Goal: Task Accomplishment & Management: Use online tool/utility

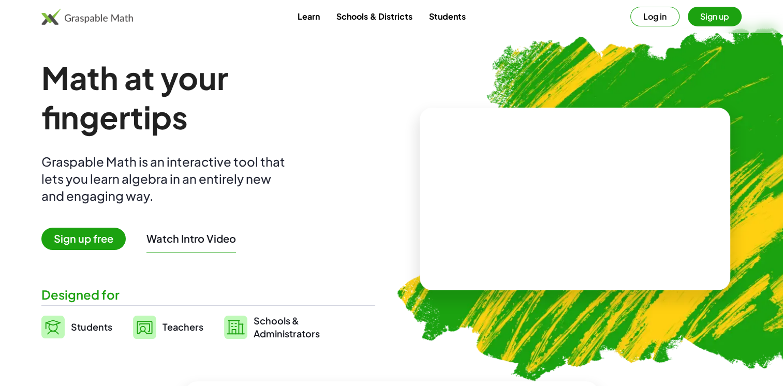
click at [623, 238] on video at bounding box center [574, 199] width 155 height 78
click at [565, 247] on div "+ 2 + · 3 · 5 ×" at bounding box center [574, 198] width 181 height 103
drag, startPoint x: 533, startPoint y: 146, endPoint x: 492, endPoint y: 109, distance: 54.9
click at [492, 109] on div "+ 2 + · 3 · 5 ×" at bounding box center [575, 199] width 310 height 183
click at [89, 242] on span "Sign up free" at bounding box center [83, 239] width 84 height 22
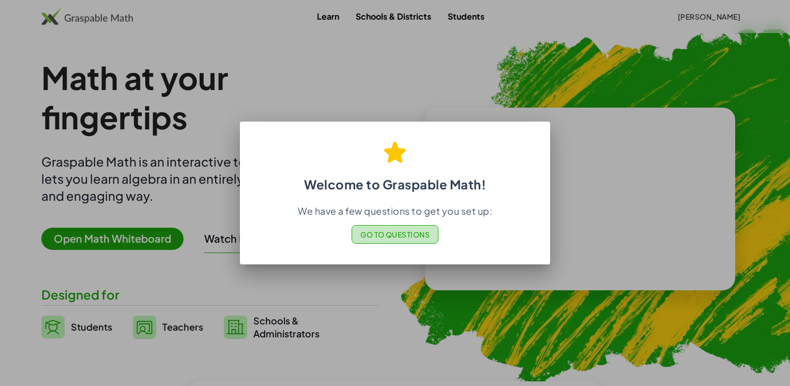
click at [405, 236] on span "Go to Questions" at bounding box center [396, 234] width 70 height 9
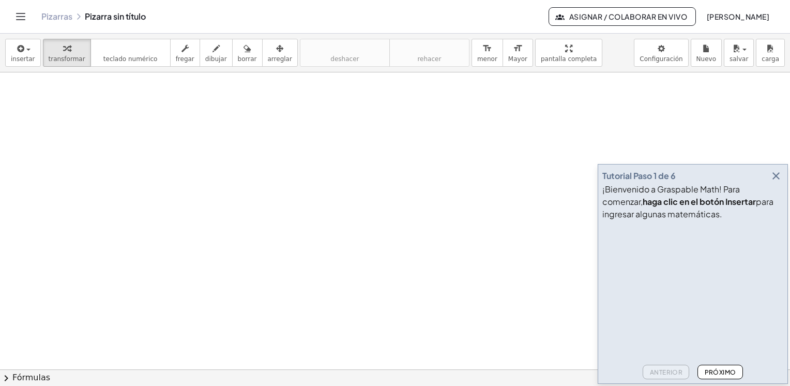
click at [736, 371] on button "Próximo" at bounding box center [720, 372] width 45 height 14
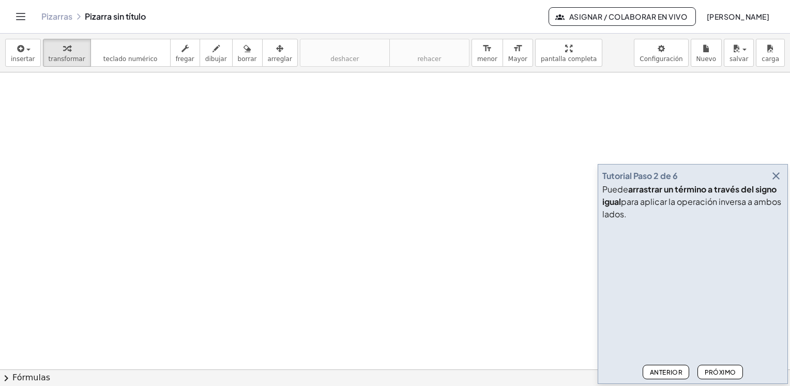
click at [736, 371] on font "Próximo" at bounding box center [721, 372] width 32 height 8
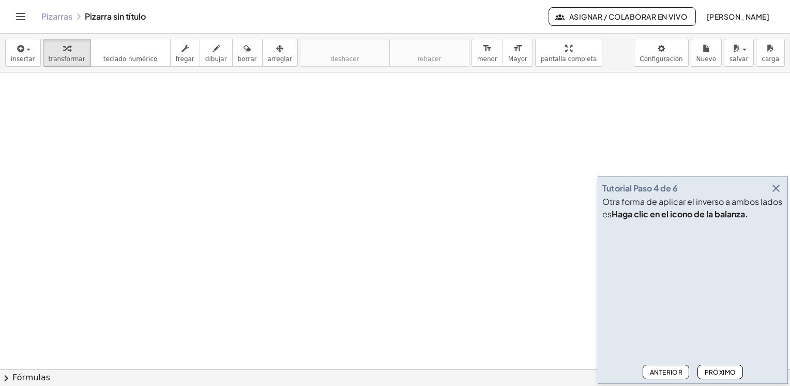
click at [735, 371] on font "Próximo" at bounding box center [721, 372] width 32 height 8
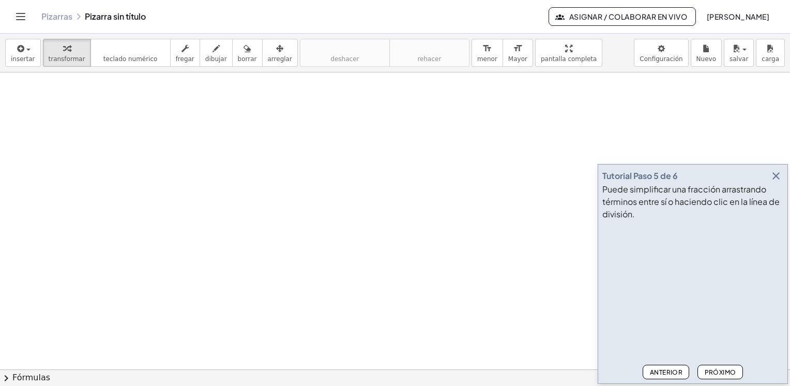
click at [734, 374] on font "Próximo" at bounding box center [721, 372] width 32 height 8
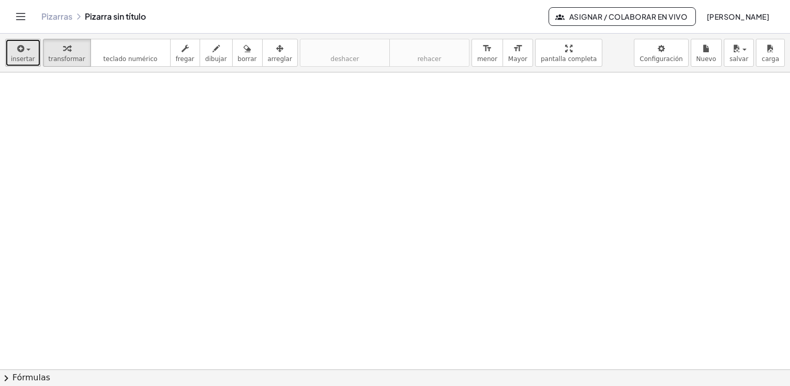
click at [29, 51] on div "button" at bounding box center [23, 48] width 24 height 12
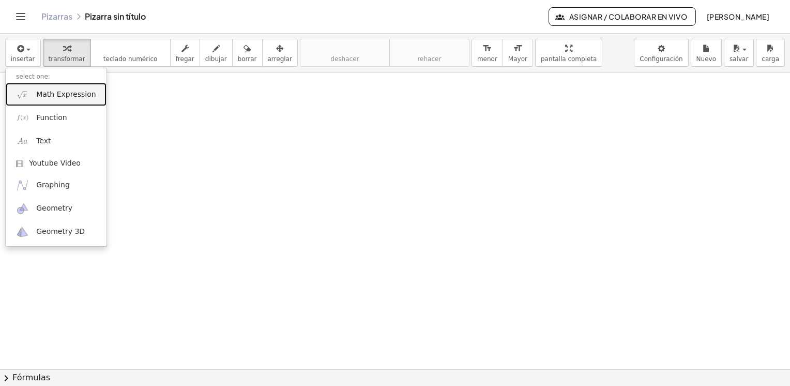
click at [71, 98] on span "Math Expression" at bounding box center [65, 94] width 59 height 10
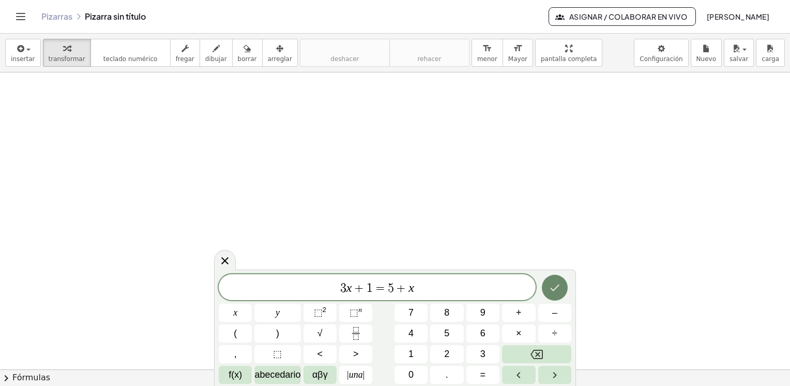
click at [557, 286] on icon "Hecho" at bounding box center [555, 287] width 12 height 12
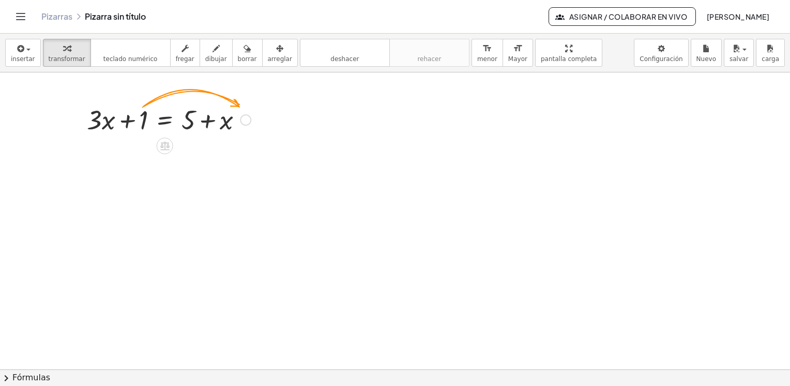
click at [141, 119] on div at bounding box center [169, 118] width 174 height 35
drag, startPoint x: 141, startPoint y: 120, endPoint x: 146, endPoint y: 118, distance: 5.9
click at [146, 118] on div at bounding box center [169, 118] width 174 height 35
drag, startPoint x: 145, startPoint y: 116, endPoint x: 269, endPoint y: 120, distance: 124.2
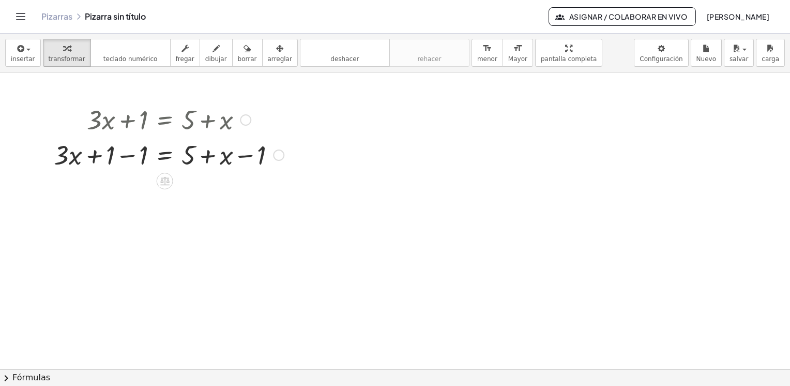
click at [126, 156] on div at bounding box center [169, 154] width 241 height 35
drag, startPoint x: 225, startPoint y: 193, endPoint x: 181, endPoint y: 189, distance: 44.7
click at [181, 189] on div at bounding box center [169, 189] width 241 height 35
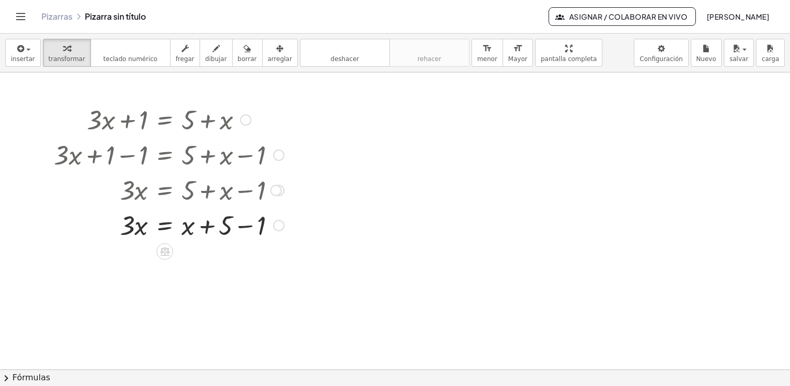
click at [244, 227] on div at bounding box center [169, 224] width 241 height 35
drag, startPoint x: 187, startPoint y: 265, endPoint x: 107, endPoint y: 262, distance: 80.8
click at [107, 262] on div at bounding box center [169, 259] width 241 height 35
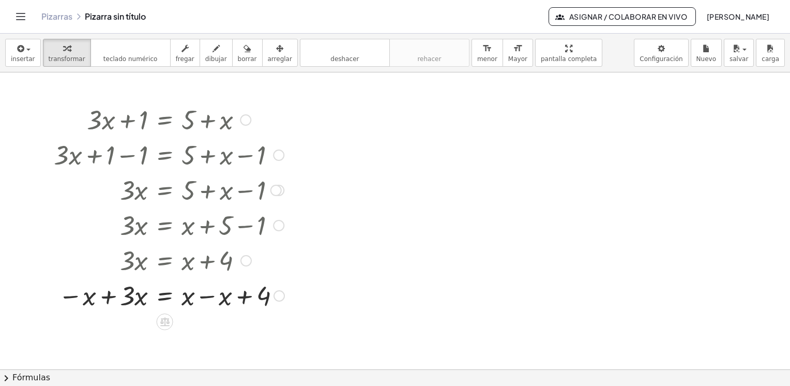
click at [110, 297] on div at bounding box center [169, 294] width 241 height 35
click at [210, 332] on div at bounding box center [171, 329] width 245 height 35
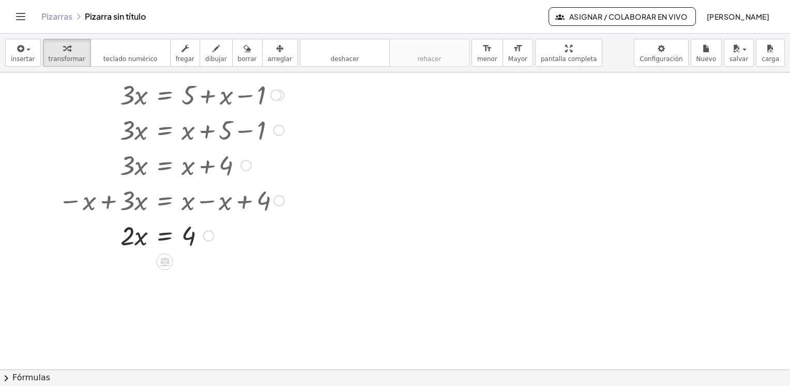
scroll to position [103, 0]
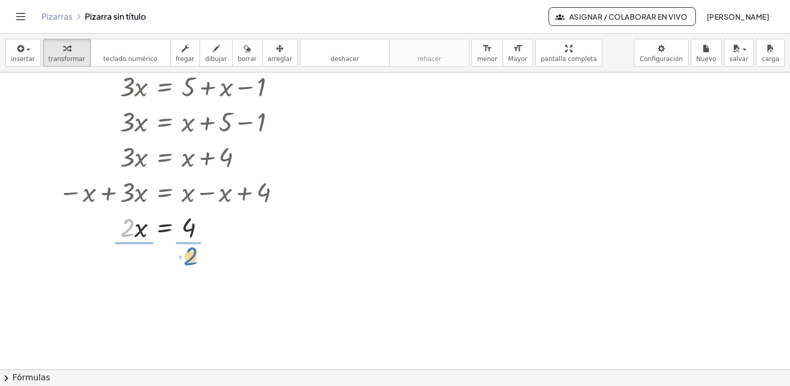
drag, startPoint x: 125, startPoint y: 233, endPoint x: 189, endPoint y: 261, distance: 69.7
drag, startPoint x: 134, startPoint y: 280, endPoint x: 132, endPoint y: 267, distance: 12.5
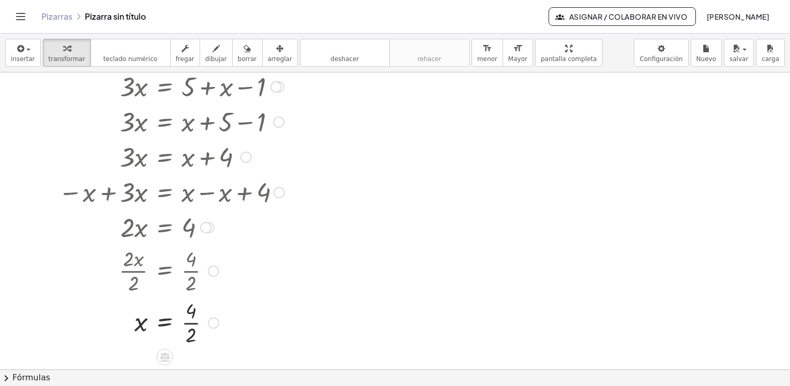
click at [193, 323] on div at bounding box center [169, 322] width 241 height 52
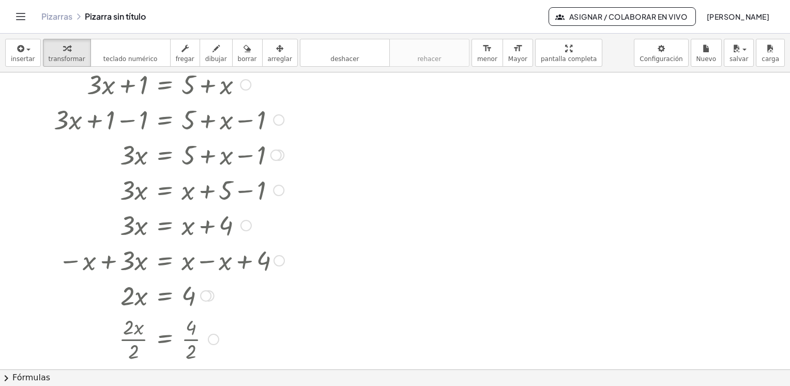
scroll to position [0, 0]
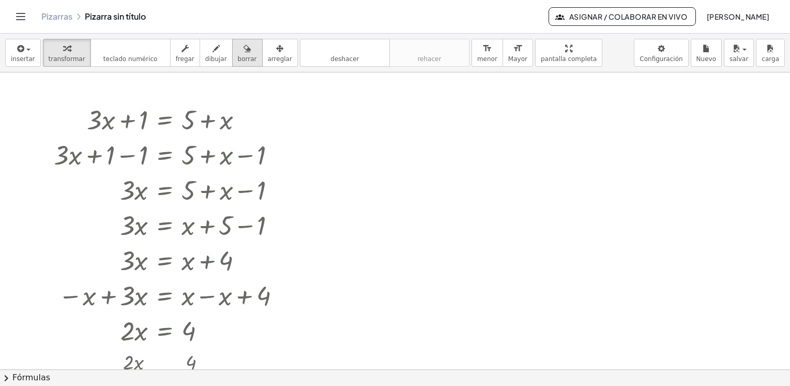
click at [244, 53] on icon "button" at bounding box center [247, 48] width 7 height 12
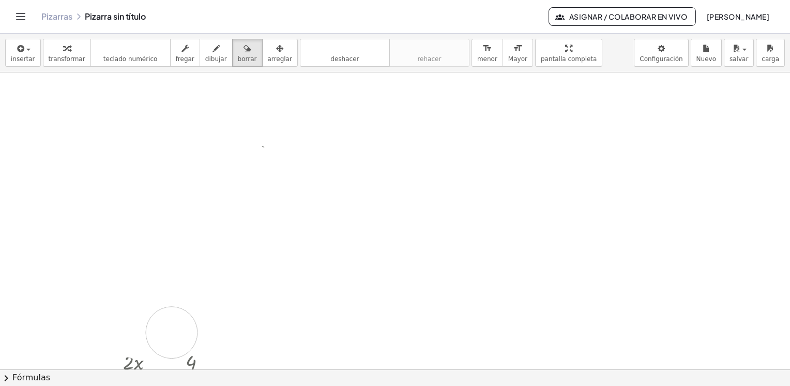
drag, startPoint x: 215, startPoint y: 115, endPoint x: 169, endPoint y: 290, distance: 181.0
click at [174, 295] on div at bounding box center [395, 369] width 790 height 594
click at [172, 293] on div at bounding box center [395, 369] width 790 height 594
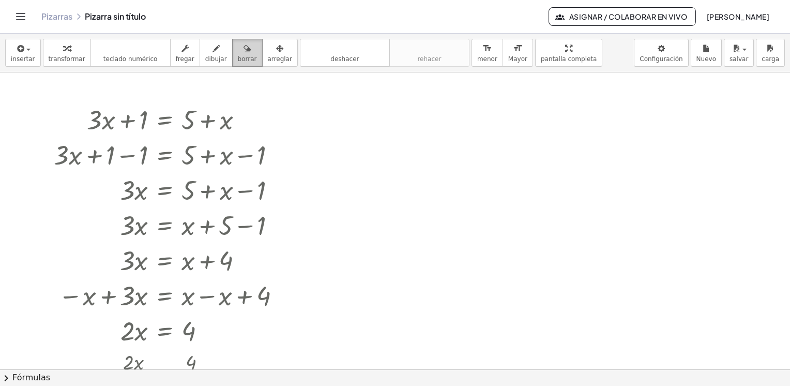
click at [244, 48] on icon "button" at bounding box center [247, 48] width 7 height 12
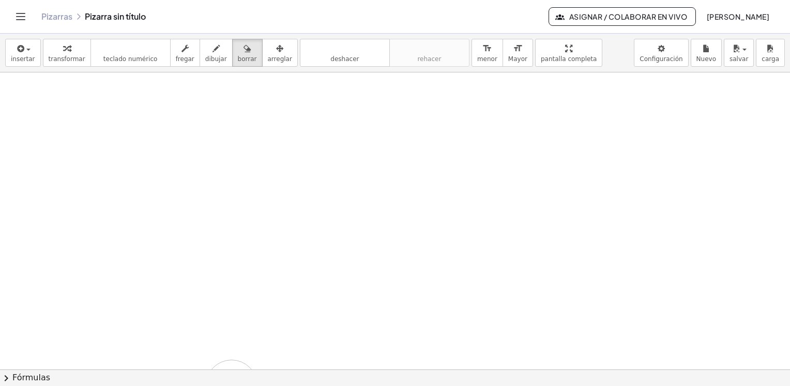
drag, startPoint x: 111, startPoint y: 115, endPoint x: 227, endPoint y: 365, distance: 275.4
click at [237, 378] on div "insertar select one: Math Expression Function Text Youtube Video Graphing Geome…" at bounding box center [395, 210] width 790 height 352
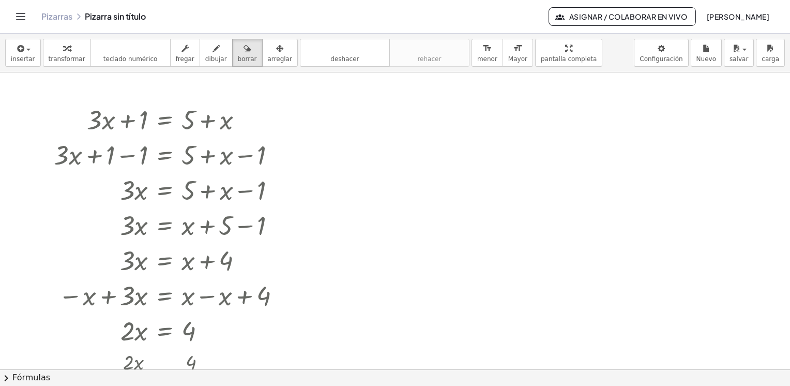
click at [196, 126] on div at bounding box center [395, 369] width 790 height 594
click at [289, 135] on div at bounding box center [395, 369] width 790 height 594
click at [344, 123] on div at bounding box center [395, 369] width 790 height 594
click at [238, 56] on span "borrar" at bounding box center [247, 58] width 19 height 7
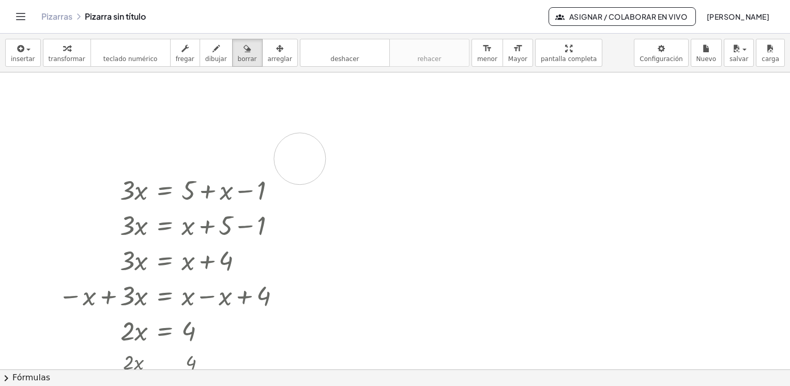
drag, startPoint x: 296, startPoint y: 117, endPoint x: 300, endPoint y: 158, distance: 41.6
click at [300, 158] on div at bounding box center [395, 369] width 790 height 594
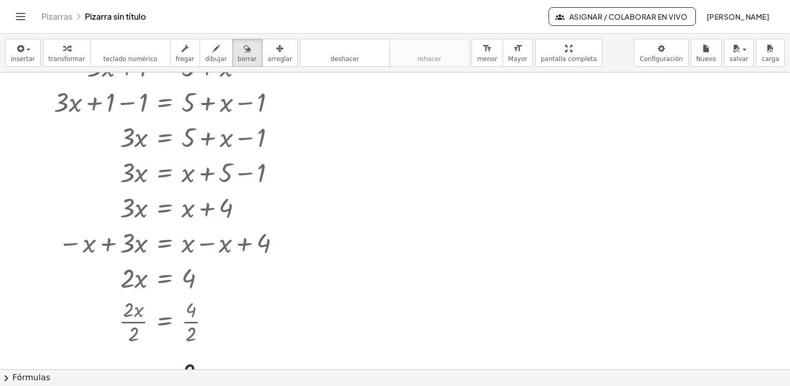
scroll to position [103, 0]
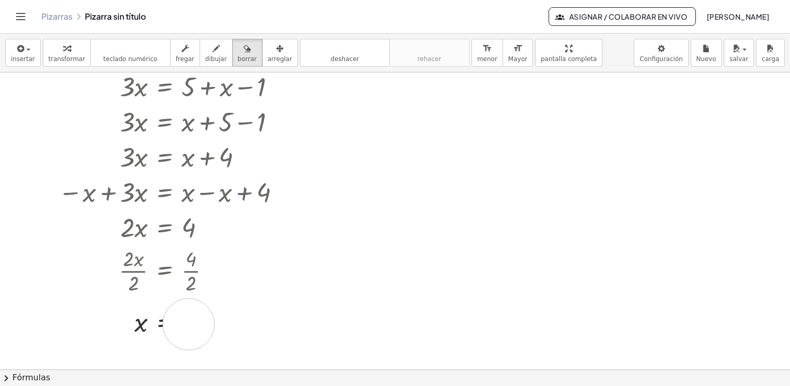
click at [189, 324] on div at bounding box center [395, 266] width 790 height 594
click at [190, 322] on div at bounding box center [395, 266] width 790 height 594
click at [182, 272] on div at bounding box center [395, 266] width 790 height 594
click at [189, 236] on div at bounding box center [395, 266] width 790 height 594
click at [211, 186] on div at bounding box center [395, 266] width 790 height 594
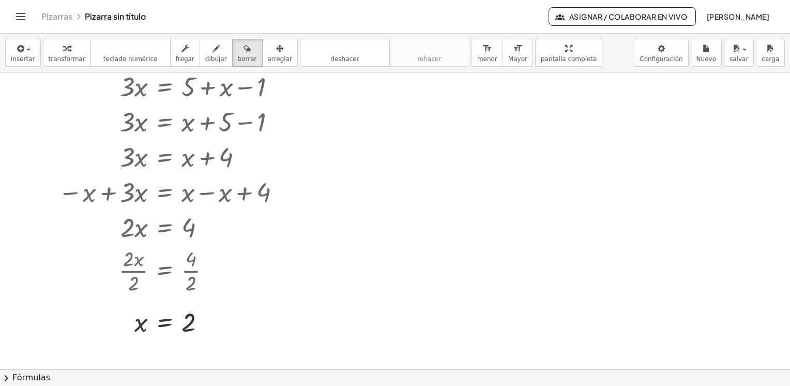
click at [209, 138] on div at bounding box center [395, 266] width 790 height 594
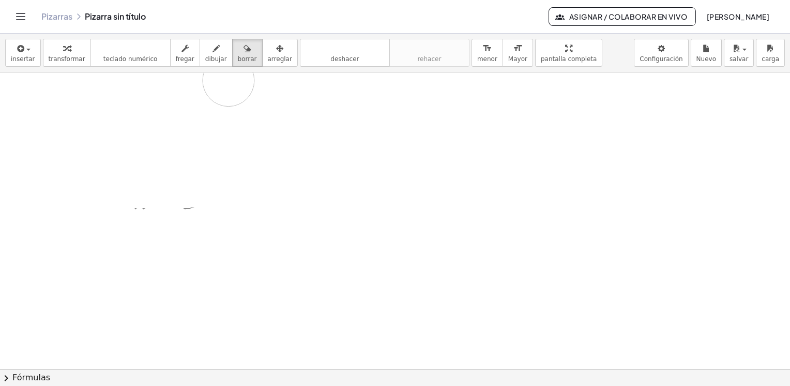
scroll to position [259, 0]
drag, startPoint x: 32, startPoint y: 93, endPoint x: 163, endPoint y: 383, distance: 318.6
click at [163, 383] on div "insertar select one: Math Expression Function Text Youtube Video Graphing Geome…" at bounding box center [395, 210] width 790 height 352
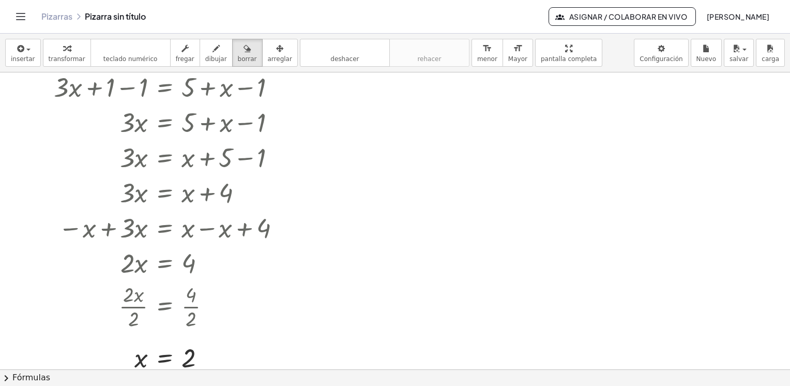
scroll to position [0, 0]
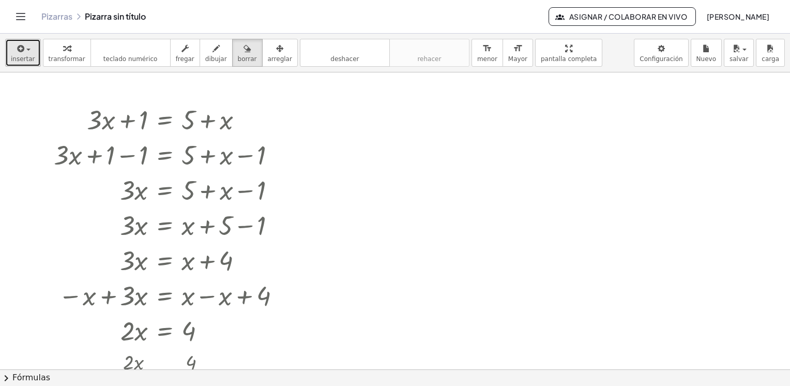
click at [10, 57] on button "insertar" at bounding box center [23, 53] width 36 height 28
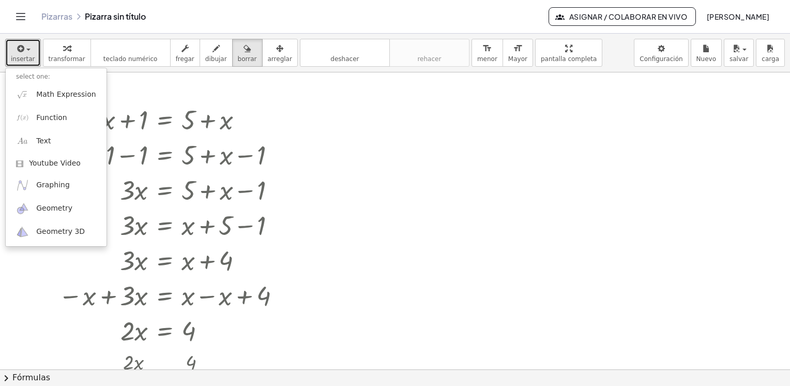
click at [435, 253] on div at bounding box center [395, 369] width 790 height 595
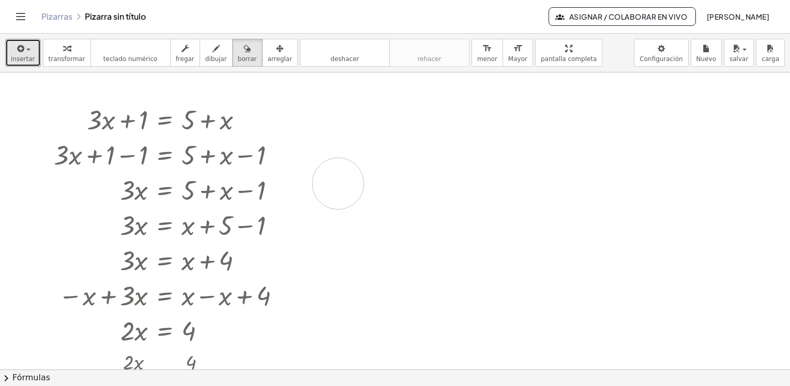
click at [338, 183] on div at bounding box center [395, 369] width 790 height 595
drag, startPoint x: 344, startPoint y: 177, endPoint x: 389, endPoint y: 152, distance: 51.7
click at [389, 152] on div at bounding box center [395, 369] width 790 height 595
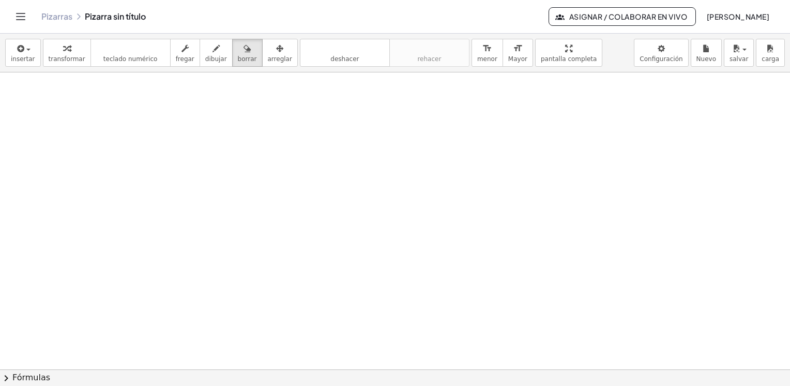
scroll to position [401, 0]
click at [340, 55] on button "deshacer deshacer" at bounding box center [345, 53] width 90 height 28
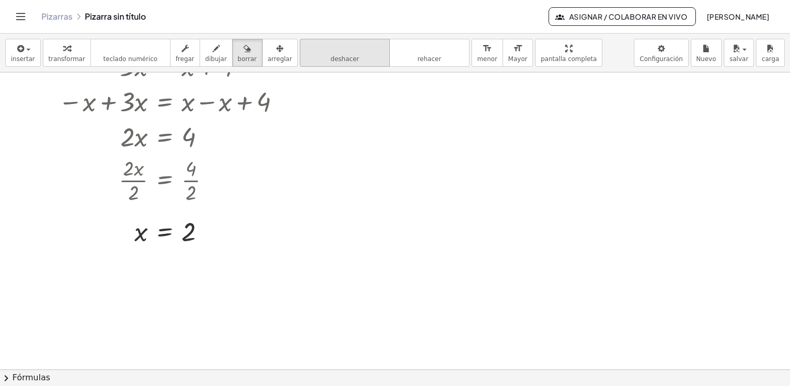
click at [331, 57] on span "deshacer" at bounding box center [345, 58] width 28 height 7
click at [198, 180] on div at bounding box center [395, 175] width 790 height 595
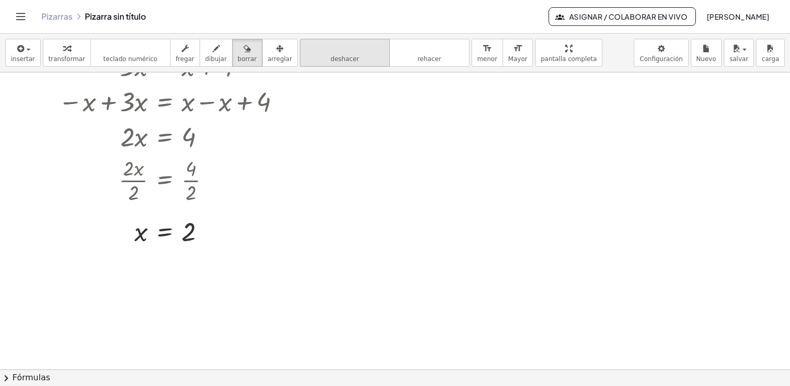
click at [318, 50] on icon "deshacer" at bounding box center [345, 48] width 79 height 12
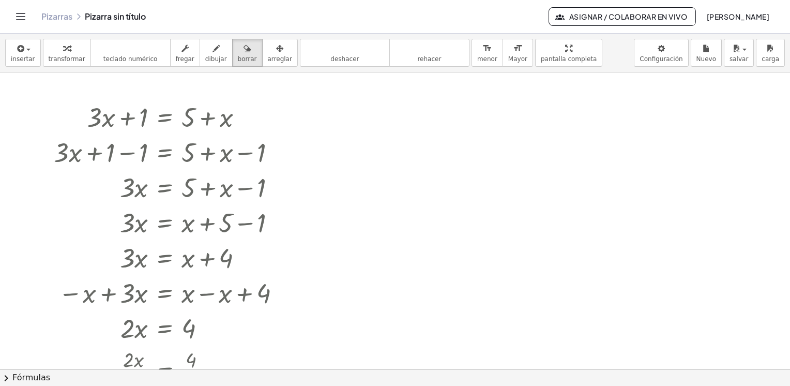
scroll to position [0, 0]
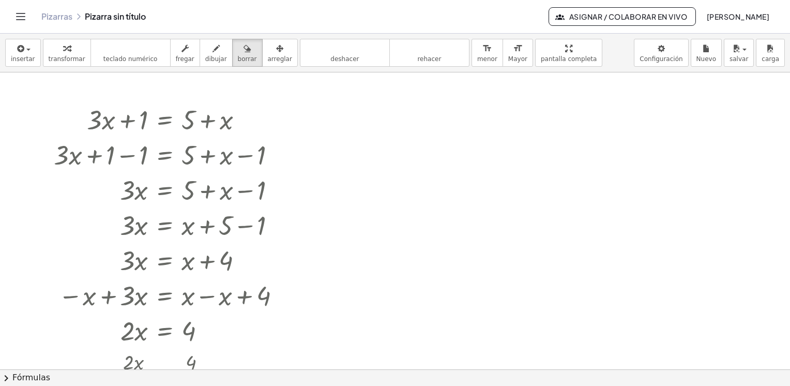
click at [498, 170] on div at bounding box center [395, 369] width 790 height 595
click at [335, 158] on div at bounding box center [395, 369] width 790 height 595
drag, startPoint x: 341, startPoint y: 155, endPoint x: 466, endPoint y: 144, distance: 124.6
click at [466, 144] on div at bounding box center [395, 369] width 790 height 595
click at [385, 152] on div at bounding box center [395, 369] width 790 height 595
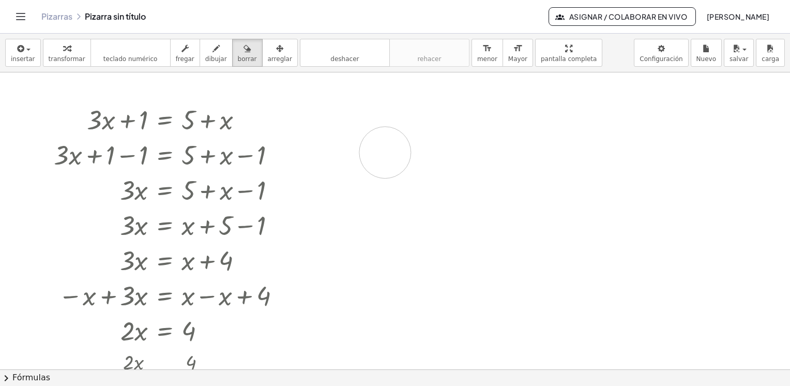
click at [385, 152] on div at bounding box center [395, 369] width 790 height 595
drag, startPoint x: 406, startPoint y: 158, endPoint x: 381, endPoint y: 162, distance: 24.7
click at [381, 162] on div at bounding box center [395, 369] width 790 height 595
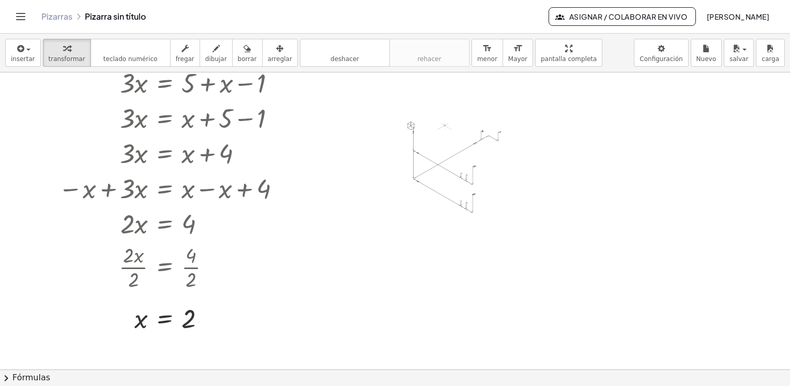
scroll to position [103, 0]
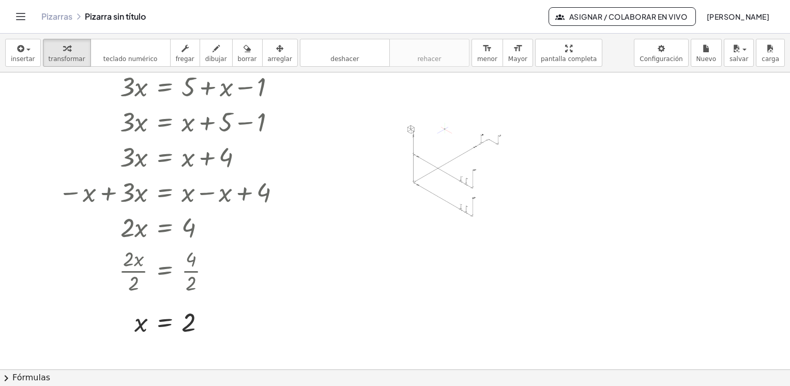
click at [461, 142] on div at bounding box center [452, 171] width 103 height 96
click at [451, 152] on div at bounding box center [452, 171] width 103 height 96
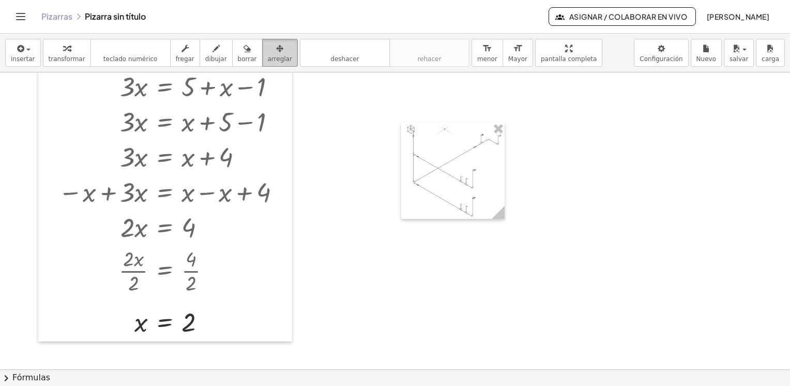
click at [276, 52] on icon "button" at bounding box center [279, 48] width 7 height 12
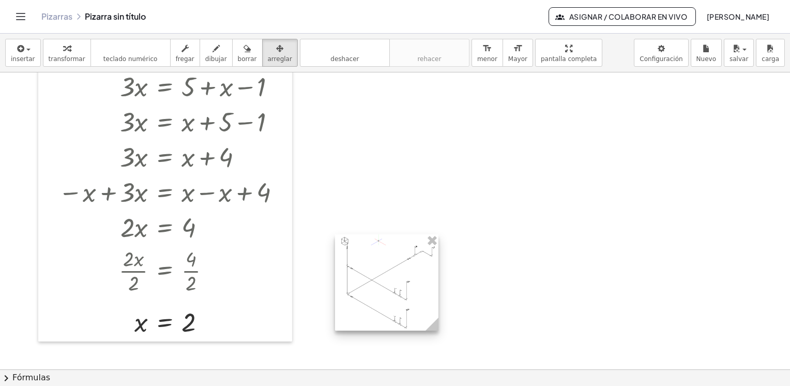
drag, startPoint x: 457, startPoint y: 153, endPoint x: 380, endPoint y: 274, distance: 143.1
click at [380, 274] on div at bounding box center [386, 282] width 103 height 96
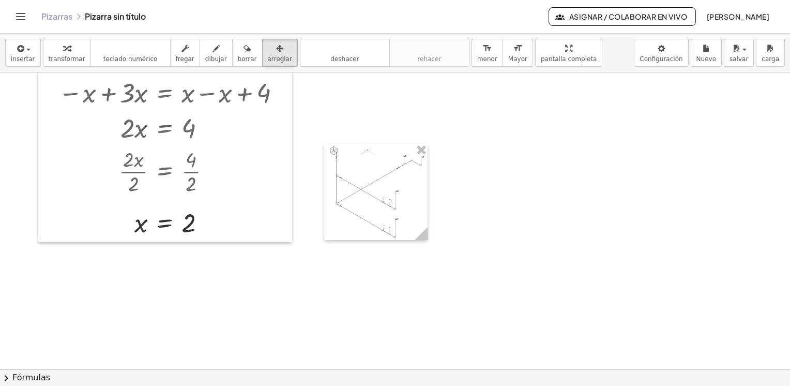
scroll to position [207, 0]
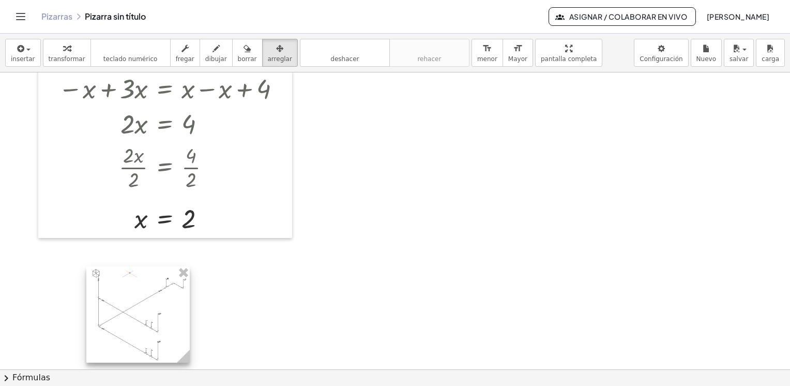
drag, startPoint x: 365, startPoint y: 177, endPoint x: 127, endPoint y: 304, distance: 269.6
click at [127, 304] on div at bounding box center [137, 314] width 103 height 96
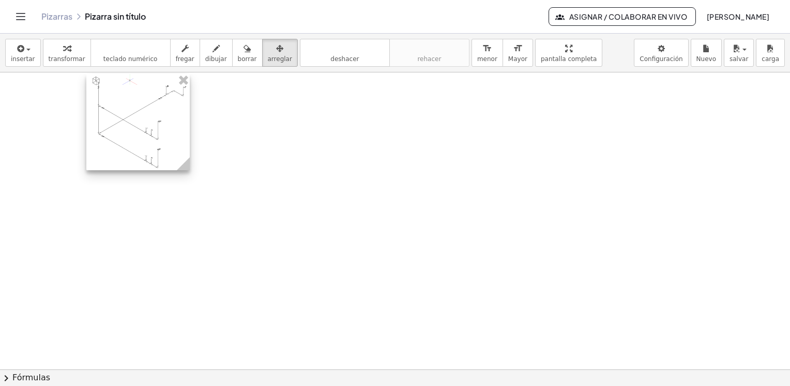
scroll to position [401, 0]
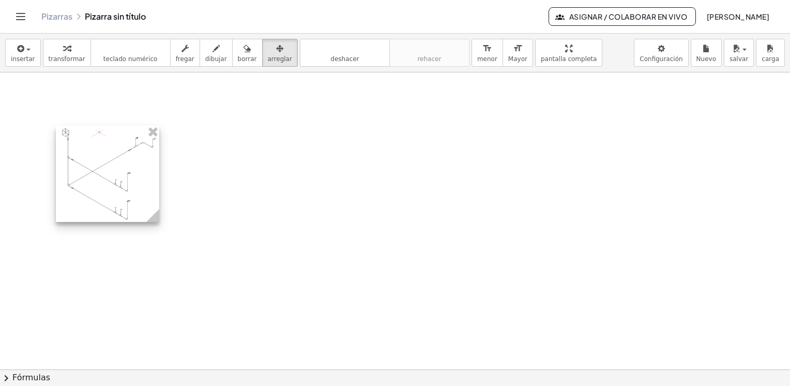
drag, startPoint x: 128, startPoint y: 133, endPoint x: 97, endPoint y: 187, distance: 62.1
click at [97, 187] on div at bounding box center [107, 174] width 103 height 96
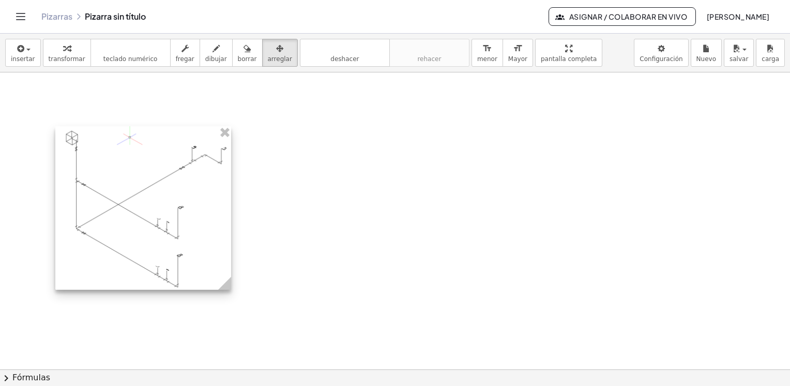
drag, startPoint x: 159, startPoint y: 222, endPoint x: 232, endPoint y: 352, distance: 148.2
click at [232, 352] on div "+ · 3 · x + 1 = + 5 + x + · 3 · x + 1 − 1 = + 5 + x − 1 + · 3 · x + 0 = + 5 + x…" at bounding box center [395, 117] width 790 height 893
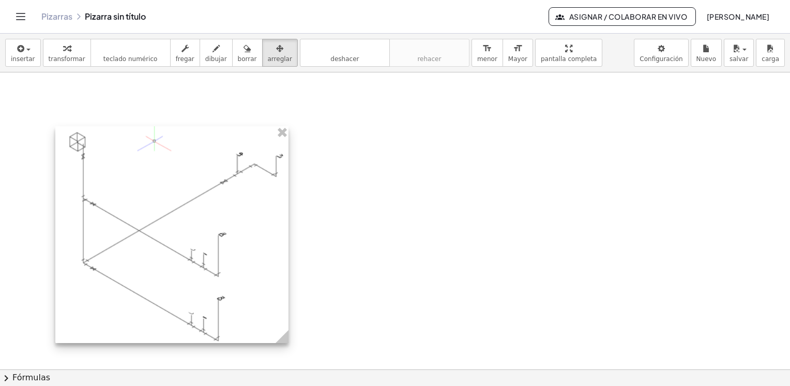
drag, startPoint x: 233, startPoint y: 289, endPoint x: 290, endPoint y: 367, distance: 97.0
click at [290, 367] on div "+ · 3 · x + 1 = + 5 + x + · 3 · x + 1 − 1 = + 5 + x − 1 + · 3 · x + 0 = + 5 + x…" at bounding box center [395, 117] width 790 height 893
click at [290, 367] on div at bounding box center [395, 117] width 790 height 893
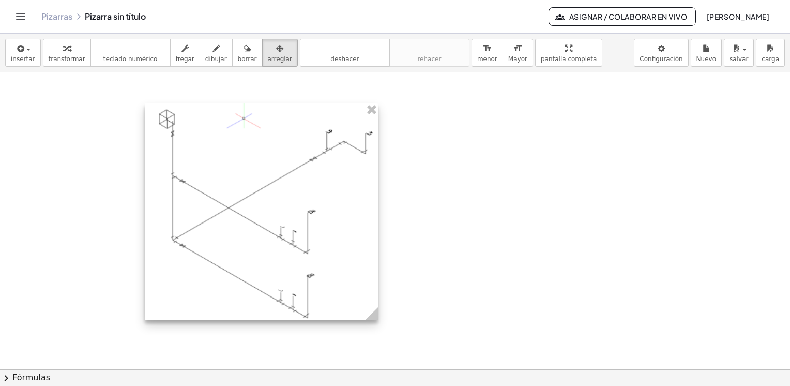
drag, startPoint x: 236, startPoint y: 184, endPoint x: 325, endPoint y: 161, distance: 92.3
click at [325, 161] on div at bounding box center [261, 211] width 233 height 217
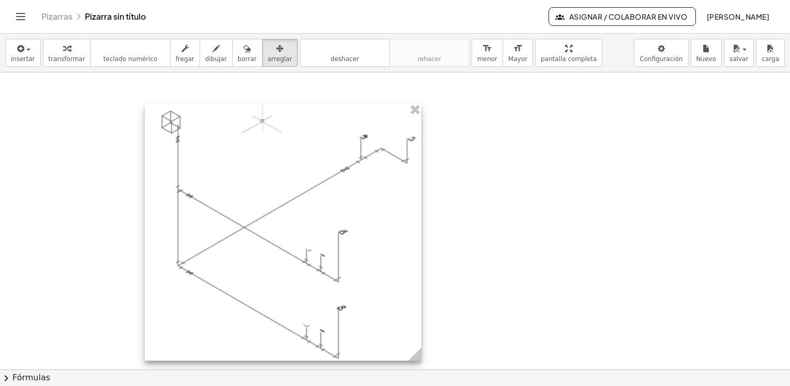
drag, startPoint x: 377, startPoint y: 320, endPoint x: 421, endPoint y: 367, distance: 64.8
click at [421, 367] on div "+ · 3 · x + 1 = + 5 + x + · 3 · x + 1 − 1 = + 5 + x − 1 + · 3 · x + 0 = + 5 + x…" at bounding box center [395, 117] width 790 height 893
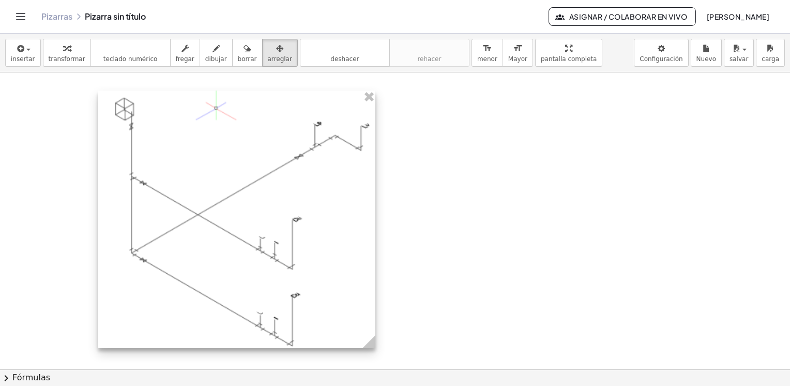
drag, startPoint x: 355, startPoint y: 262, endPoint x: 305, endPoint y: 248, distance: 51.5
click at [305, 248] on div at bounding box center [236, 220] width 277 height 258
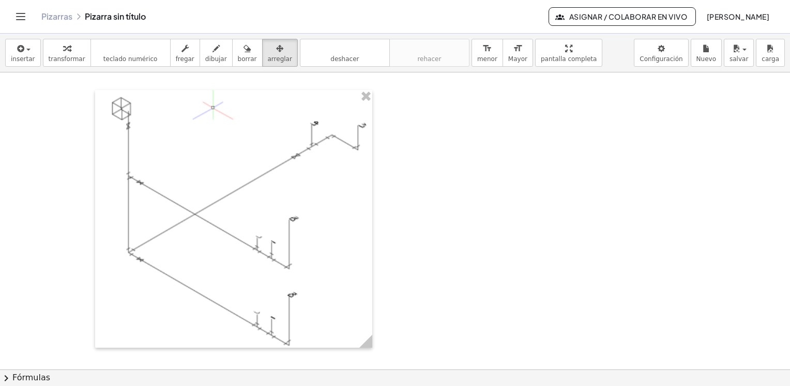
drag, startPoint x: 378, startPoint y: 355, endPoint x: 394, endPoint y: 371, distance: 22.7
click at [395, 370] on div "insertar select one: Math Expression Function Text Youtube Video Graphing Geome…" at bounding box center [395, 210] width 790 height 352
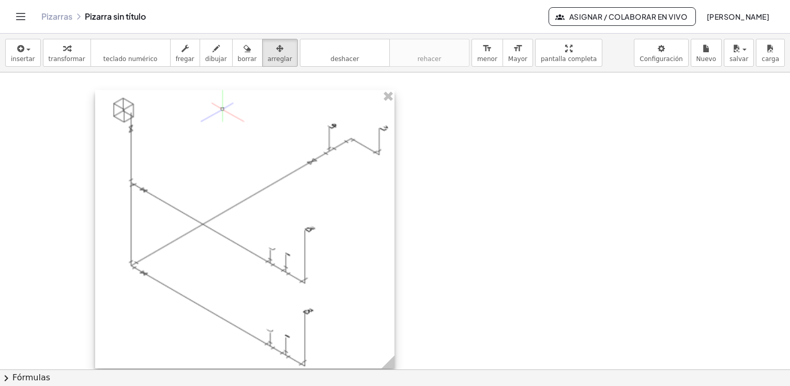
drag, startPoint x: 372, startPoint y: 348, endPoint x: 394, endPoint y: 378, distance: 36.9
click at [394, 378] on div "insertar select one: Math Expression Function Text Youtube Video Graphing Geome…" at bounding box center [395, 210] width 790 height 352
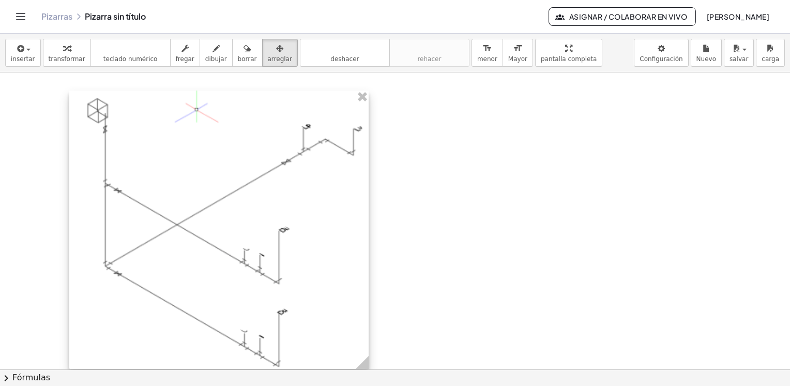
drag, startPoint x: 303, startPoint y: 218, endPoint x: 277, endPoint y: 219, distance: 25.9
click at [277, 219] on div at bounding box center [219, 230] width 300 height 279
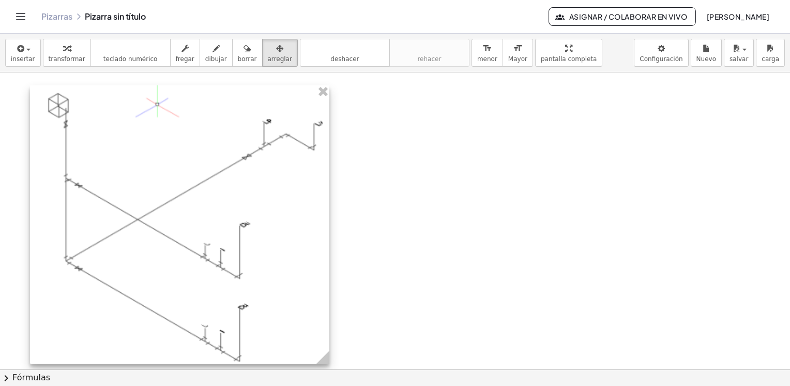
drag, startPoint x: 210, startPoint y: 130, endPoint x: 171, endPoint y: 125, distance: 39.7
click at [171, 125] on div at bounding box center [180, 224] width 300 height 279
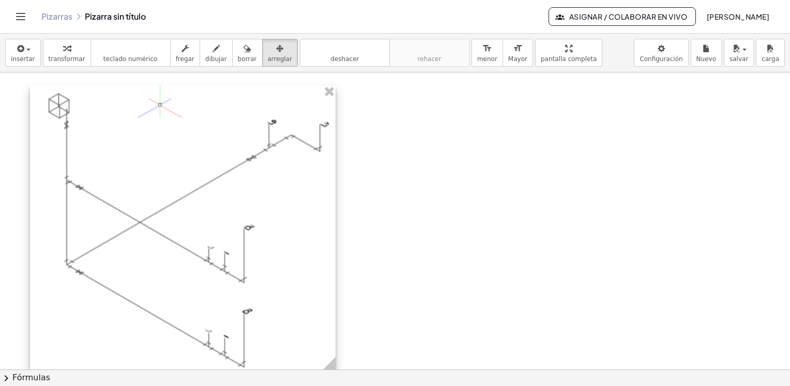
drag, startPoint x: 329, startPoint y: 365, endPoint x: 335, endPoint y: 371, distance: 8.4
click at [335, 371] on div "insertar select one: Math Expression Function Text Youtube Video Graphing Geome…" at bounding box center [395, 210] width 790 height 352
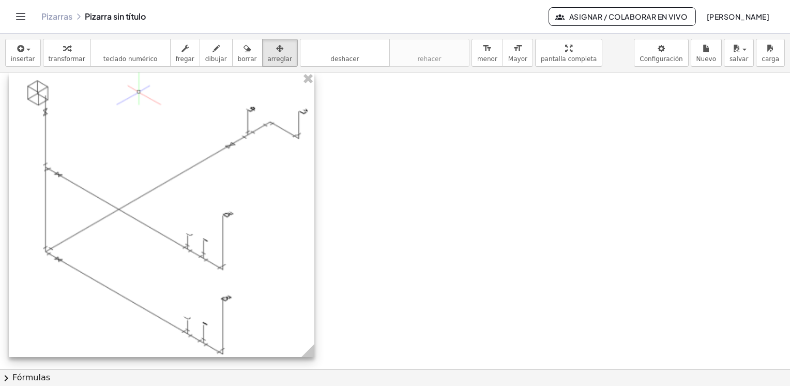
drag, startPoint x: 304, startPoint y: 268, endPoint x: 283, endPoint y: 255, distance: 24.8
click at [283, 255] on div at bounding box center [162, 214] width 306 height 285
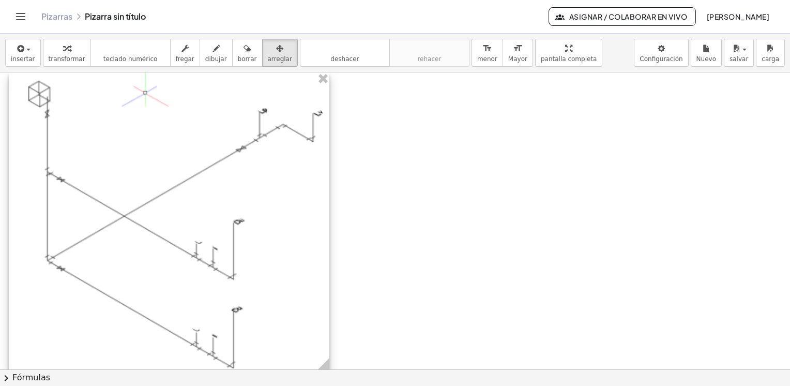
drag, startPoint x: 313, startPoint y: 355, endPoint x: 328, endPoint y: 374, distance: 23.9
click at [328, 374] on div "insertar select one: Math Expression Function Text Youtube Video Graphing Geome…" at bounding box center [395, 210] width 790 height 352
click at [252, 263] on div at bounding box center [166, 221] width 321 height 298
click at [408, 177] on div at bounding box center [395, 117] width 790 height 893
click at [394, 142] on div at bounding box center [395, 117] width 790 height 893
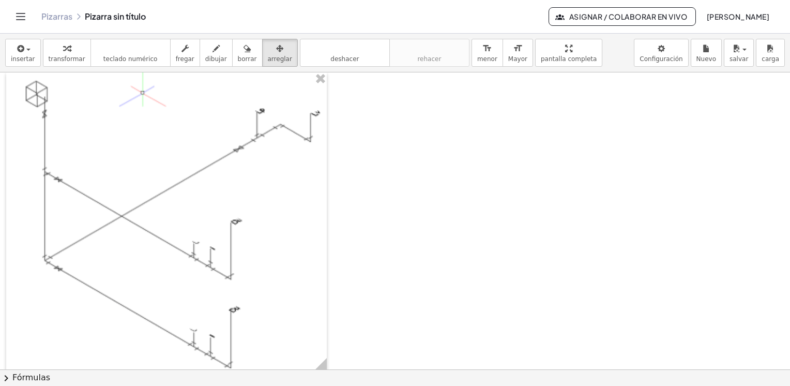
click at [557, 298] on div at bounding box center [395, 117] width 790 height 893
click at [385, 160] on div at bounding box center [395, 117] width 790 height 893
click at [385, 167] on div at bounding box center [395, 117] width 790 height 893
click at [244, 53] on icon "button" at bounding box center [247, 48] width 7 height 12
drag, startPoint x: 141, startPoint y: 84, endPoint x: 156, endPoint y: 102, distance: 23.8
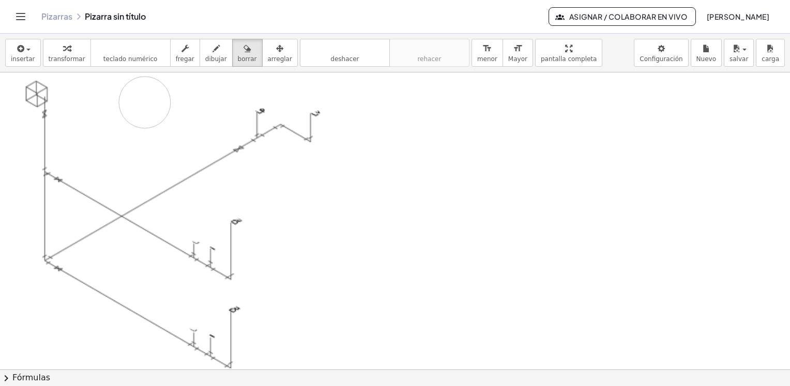
click at [156, 102] on div at bounding box center [395, 117] width 790 height 893
drag, startPoint x: 178, startPoint y: 100, endPoint x: 139, endPoint y: 98, distance: 39.4
click at [139, 98] on div at bounding box center [395, 117] width 790 height 893
drag, startPoint x: 202, startPoint y: 107, endPoint x: 145, endPoint y: 99, distance: 58.0
click at [145, 99] on div at bounding box center [395, 117] width 790 height 893
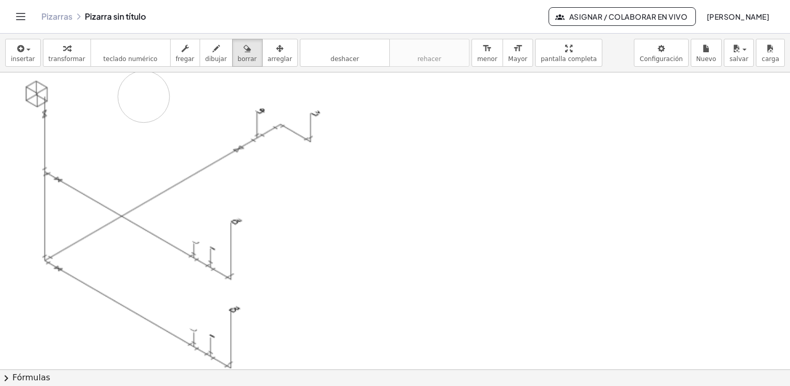
drag, startPoint x: 172, startPoint y: 111, endPoint x: 144, endPoint y: 96, distance: 32.2
click at [144, 96] on div at bounding box center [395, 117] width 790 height 893
click at [213, 53] on icon "button" at bounding box center [216, 48] width 7 height 12
drag, startPoint x: 428, startPoint y: 136, endPoint x: 485, endPoint y: 206, distance: 90.1
click at [485, 206] on div at bounding box center [395, 117] width 790 height 893
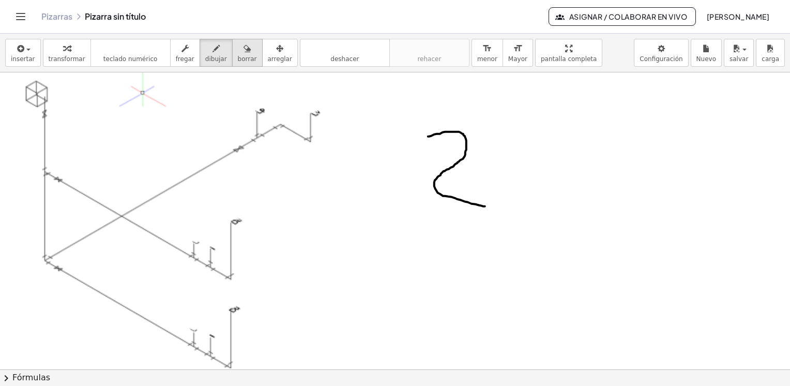
click at [244, 51] on icon "button" at bounding box center [247, 48] width 7 height 12
drag, startPoint x: 437, startPoint y: 133, endPoint x: 488, endPoint y: 208, distance: 90.7
click at [497, 210] on div at bounding box center [395, 117] width 790 height 893
click at [213, 51] on div "button" at bounding box center [216, 48] width 22 height 12
click at [325, 109] on div at bounding box center [395, 117] width 790 height 893
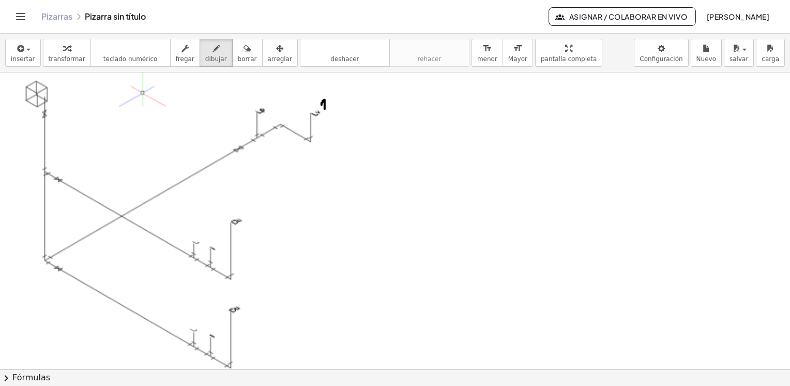
click at [330, 109] on div at bounding box center [395, 117] width 790 height 893
drag, startPoint x: 344, startPoint y: 98, endPoint x: 335, endPoint y: 111, distance: 15.6
click at [335, 111] on div at bounding box center [395, 117] width 790 height 893
click at [238, 52] on div "button" at bounding box center [247, 48] width 19 height 12
drag, startPoint x: 370, startPoint y: 121, endPoint x: 346, endPoint y: 103, distance: 30.7
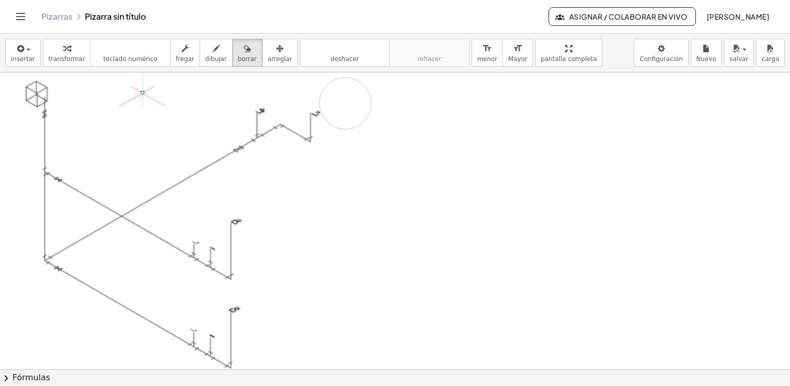
click at [346, 103] on div at bounding box center [395, 117] width 790 height 893
click at [31, 53] on button "insertar" at bounding box center [23, 53] width 36 height 28
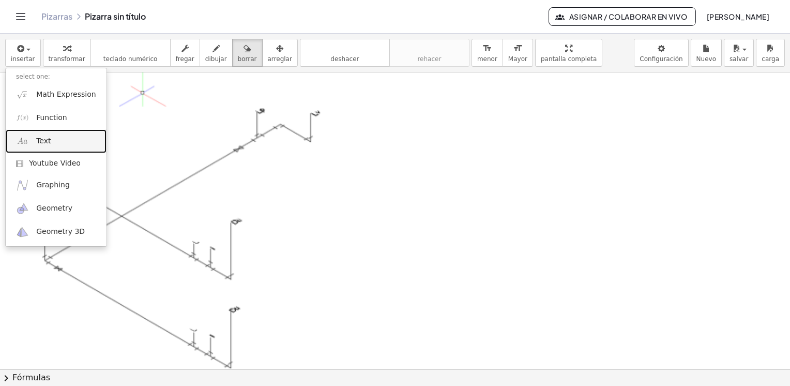
drag, startPoint x: 56, startPoint y: 142, endPoint x: 68, endPoint y: 142, distance: 12.4
click at [56, 142] on link "Text" at bounding box center [56, 140] width 101 height 23
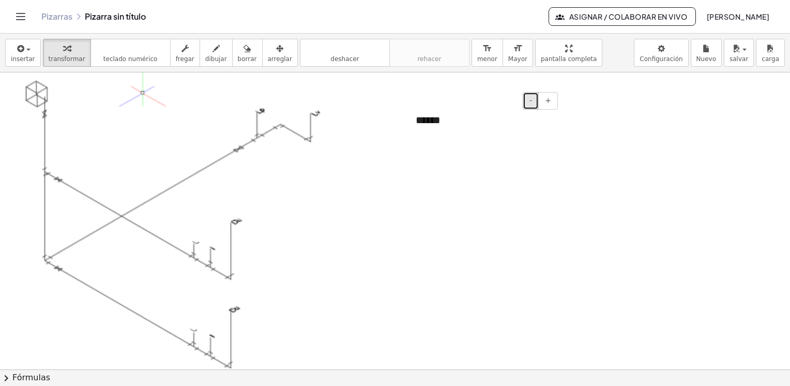
click at [532, 100] on span "-" at bounding box center [531, 100] width 3 height 8
click at [428, 118] on div "******" at bounding box center [483, 118] width 155 height 33
drag, startPoint x: 454, startPoint y: 101, endPoint x: 441, endPoint y: 102, distance: 13.5
click at [441, 102] on div "- +" at bounding box center [480, 101] width 155 height 18
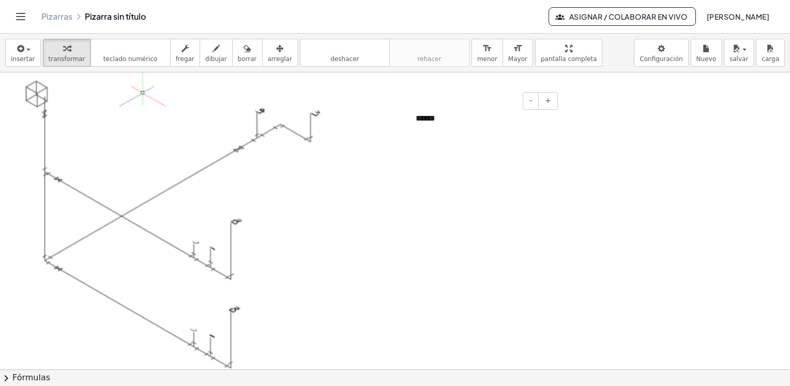
click at [436, 115] on div "******" at bounding box center [483, 118] width 155 height 33
drag, startPoint x: 455, startPoint y: 117, endPoint x: 428, endPoint y: 171, distance: 60.4
click at [424, 175] on div at bounding box center [395, 117] width 790 height 893
click at [430, 116] on div "******" at bounding box center [483, 118] width 155 height 33
drag, startPoint x: 515, startPoint y: 102, endPoint x: 486, endPoint y: 105, distance: 28.5
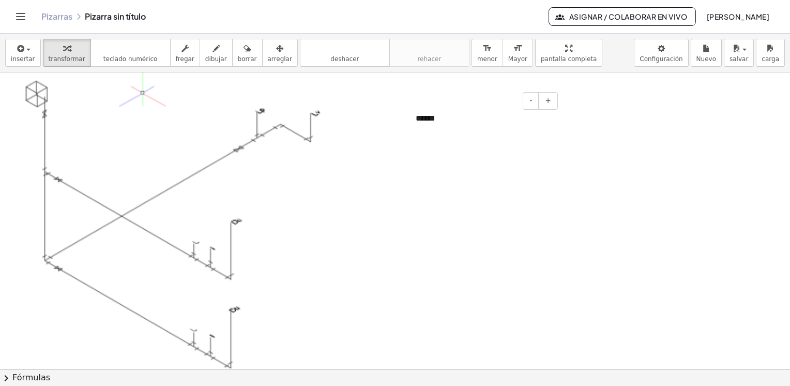
click at [486, 105] on div "- +" at bounding box center [480, 101] width 155 height 18
click at [442, 154] on div at bounding box center [395, 117] width 790 height 893
click at [436, 117] on div "******" at bounding box center [483, 118] width 155 height 33
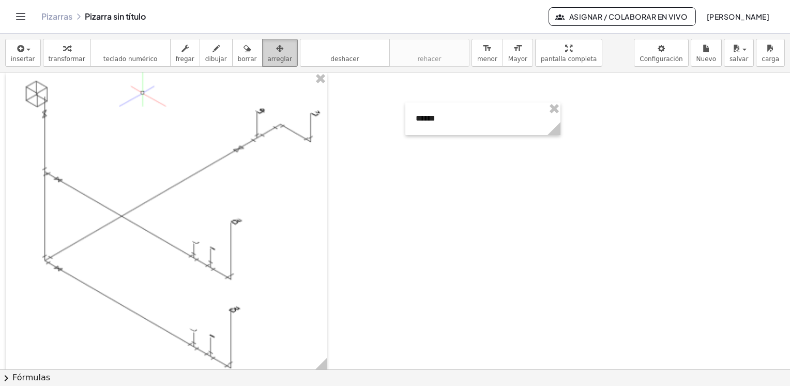
click at [269, 52] on div "button" at bounding box center [280, 48] width 24 height 12
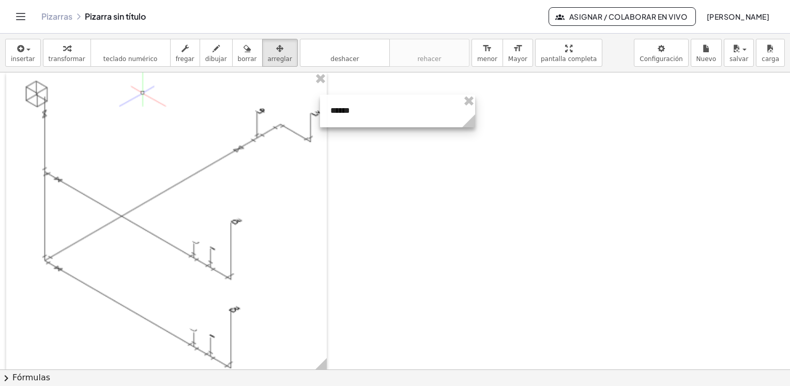
drag, startPoint x: 518, startPoint y: 123, endPoint x: 435, endPoint y: 115, distance: 83.7
click at [433, 115] on div at bounding box center [397, 111] width 155 height 33
drag, startPoint x: 441, startPoint y: 116, endPoint x: 430, endPoint y: 115, distance: 11.0
click at [430, 115] on div at bounding box center [387, 109] width 155 height 33
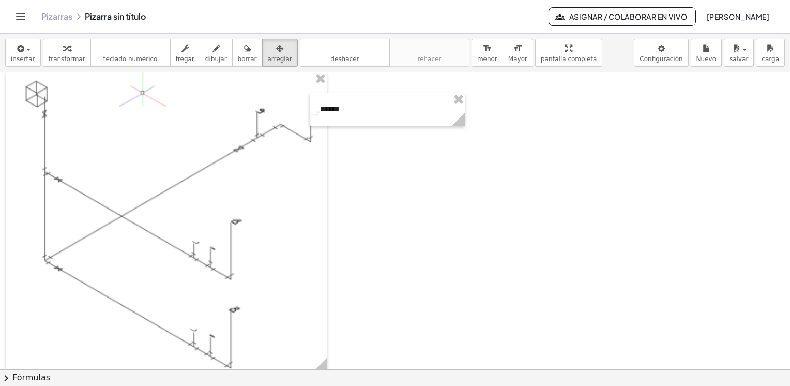
click at [456, 158] on div at bounding box center [395, 117] width 790 height 893
click at [435, 162] on div at bounding box center [395, 117] width 790 height 893
click at [425, 173] on div at bounding box center [395, 117] width 790 height 893
click at [238, 53] on div "button" at bounding box center [247, 48] width 19 height 12
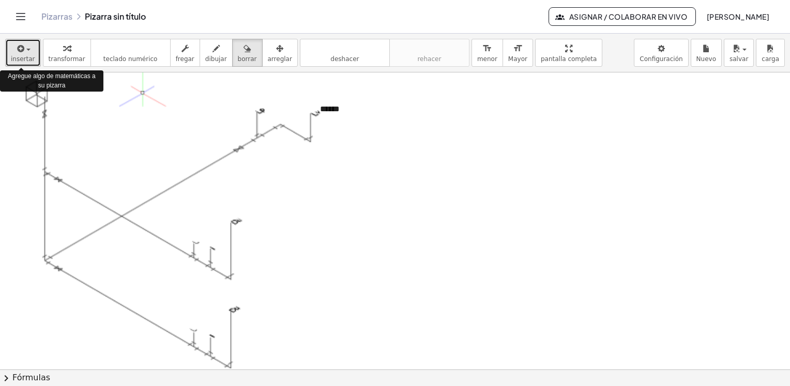
click at [25, 55] on span "insertar" at bounding box center [23, 58] width 24 height 7
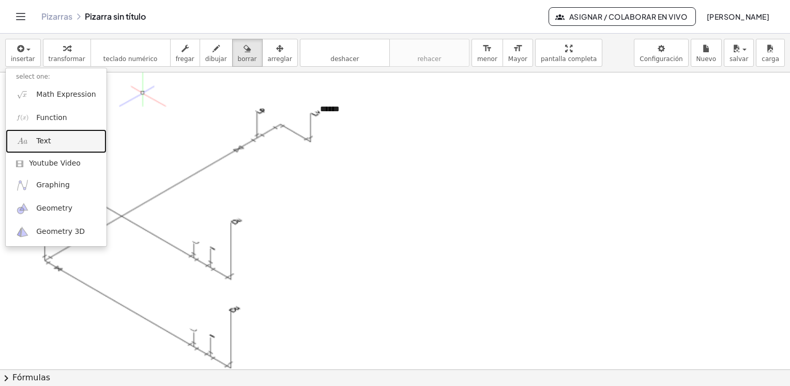
click at [50, 143] on link "Text" at bounding box center [56, 140] width 101 height 23
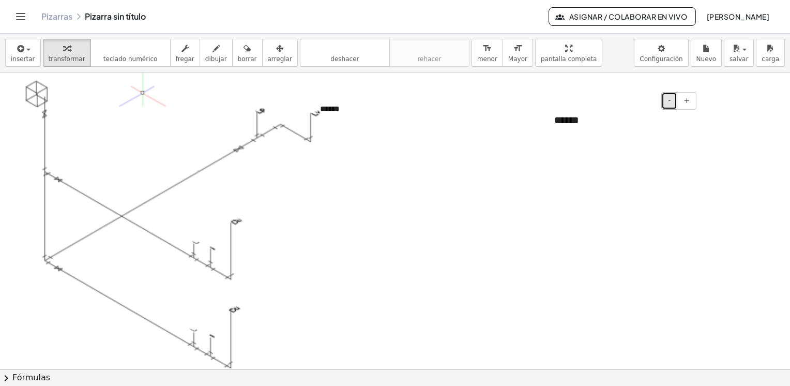
click at [673, 101] on button "-" at bounding box center [670, 101] width 16 height 18
click at [577, 123] on div "******" at bounding box center [621, 118] width 155 height 33
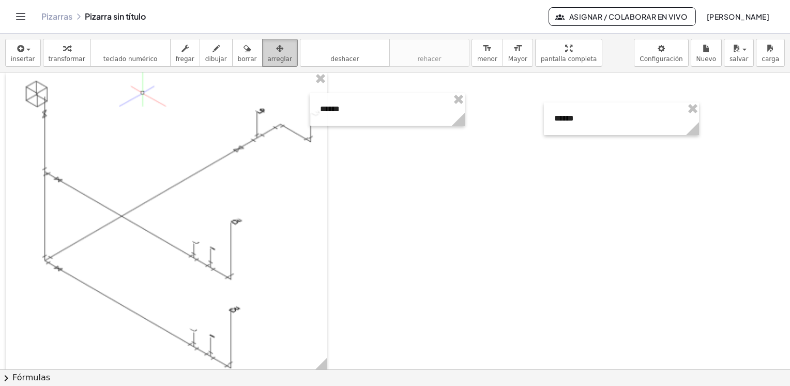
click at [276, 47] on icon "button" at bounding box center [279, 48] width 7 height 12
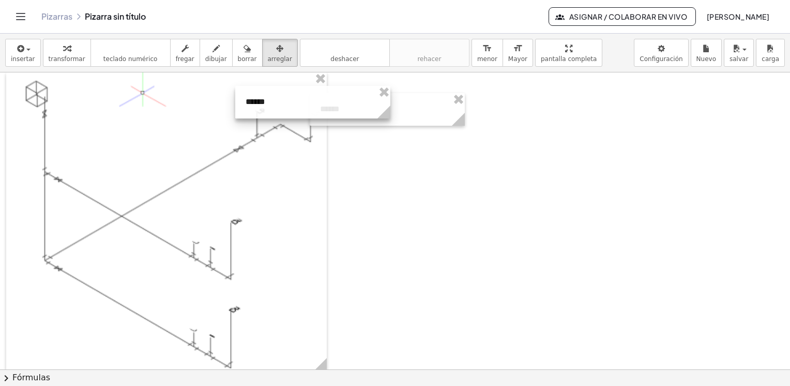
drag, startPoint x: 592, startPoint y: 123, endPoint x: 283, endPoint y: 107, distance: 309.3
click at [283, 107] on div at bounding box center [312, 102] width 155 height 33
click at [383, 185] on div at bounding box center [395, 117] width 790 height 893
click at [382, 188] on div at bounding box center [395, 117] width 790 height 893
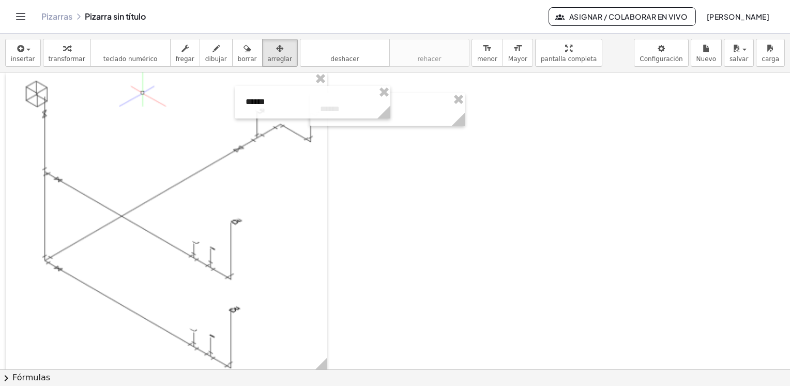
click at [445, 178] on div at bounding box center [395, 117] width 790 height 893
click at [406, 168] on div at bounding box center [395, 117] width 790 height 893
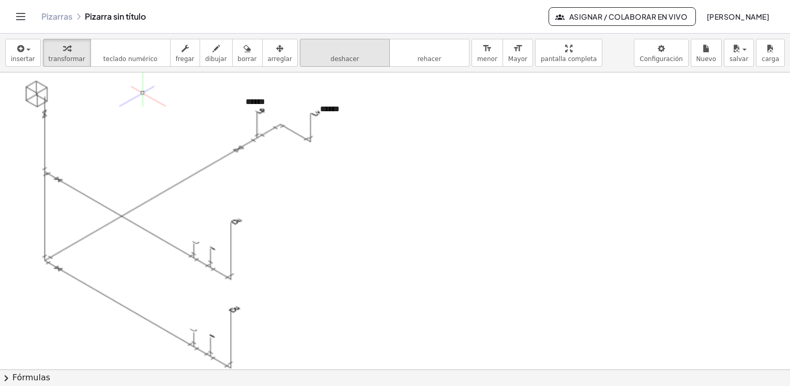
click at [331, 55] on span "deshacer" at bounding box center [345, 58] width 28 height 7
click at [27, 55] on span "insertar" at bounding box center [23, 58] width 24 height 7
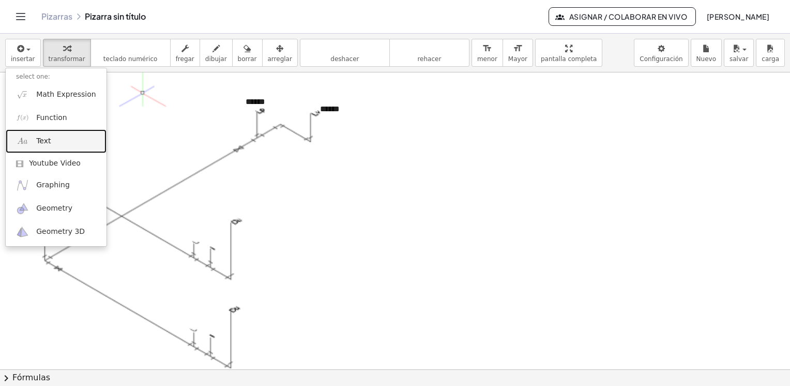
click at [51, 141] on link "Text" at bounding box center [56, 140] width 101 height 23
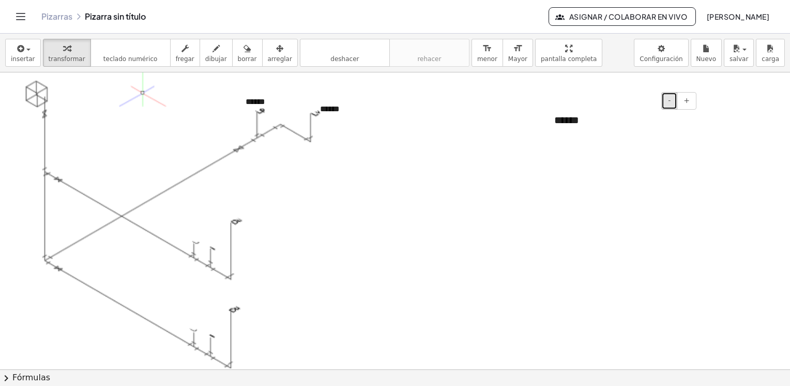
click at [671, 98] on span "-" at bounding box center [669, 100] width 3 height 8
click at [579, 131] on div "******" at bounding box center [621, 118] width 155 height 33
drag, startPoint x: 602, startPoint y: 102, endPoint x: 570, endPoint y: 111, distance: 33.1
click at [570, 111] on div "- + ******" at bounding box center [621, 118] width 155 height 33
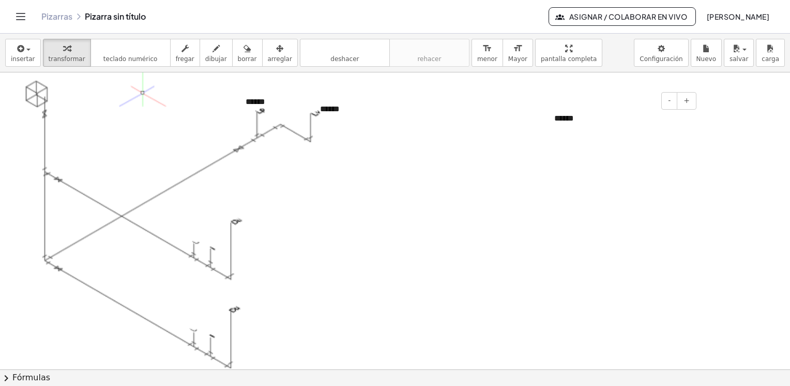
click at [572, 121] on div "******" at bounding box center [621, 118] width 155 height 33
click at [276, 50] on icon "button" at bounding box center [279, 48] width 7 height 12
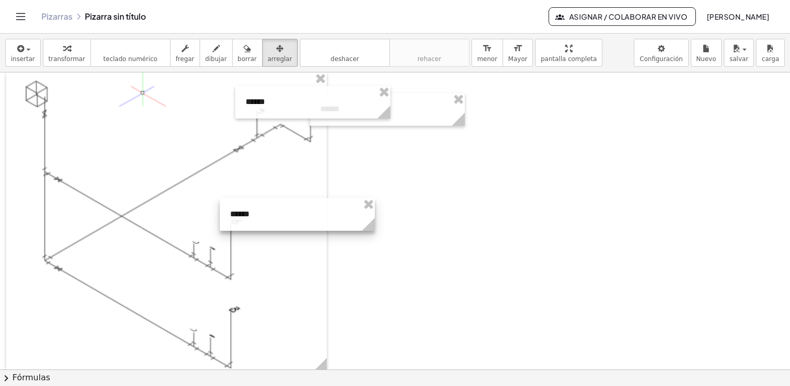
drag, startPoint x: 584, startPoint y: 110, endPoint x: 259, endPoint y: 205, distance: 338.2
click at [259, 205] on div at bounding box center [297, 214] width 155 height 33
click at [450, 201] on div at bounding box center [395, 117] width 790 height 893
click at [27, 52] on div "button" at bounding box center [23, 48] width 24 height 12
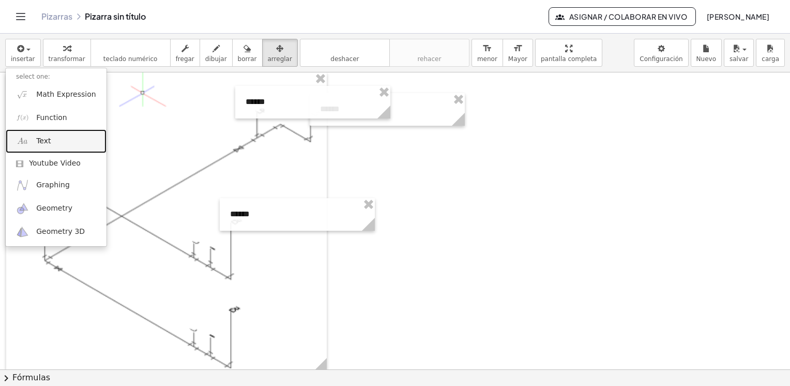
click at [35, 141] on link "Text" at bounding box center [56, 140] width 101 height 23
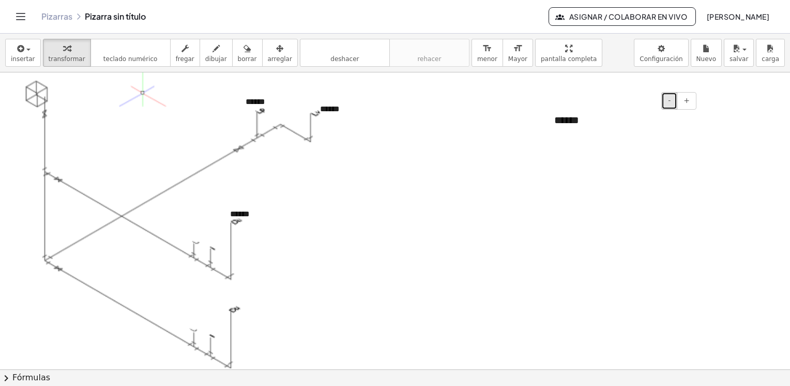
click at [670, 102] on span "-" at bounding box center [669, 100] width 3 height 8
click at [576, 119] on div "******" at bounding box center [621, 118] width 155 height 33
click at [276, 54] on icon "button" at bounding box center [279, 48] width 7 height 12
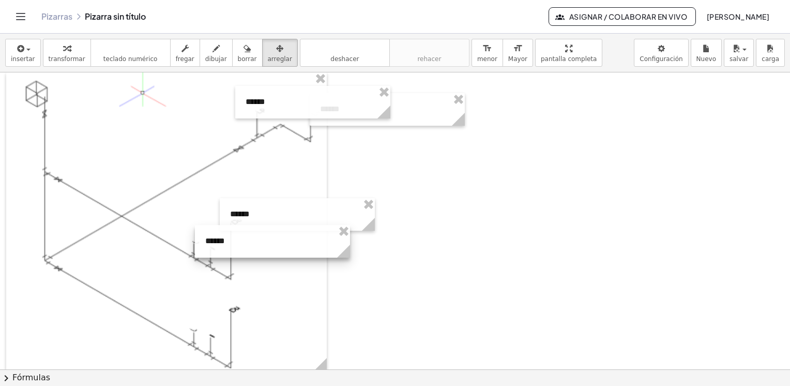
drag, startPoint x: 595, startPoint y: 111, endPoint x: 246, endPoint y: 233, distance: 370.1
click at [246, 233] on div at bounding box center [272, 241] width 155 height 33
click at [472, 274] on div at bounding box center [395, 117] width 790 height 893
click at [30, 50] on div "button" at bounding box center [23, 48] width 24 height 12
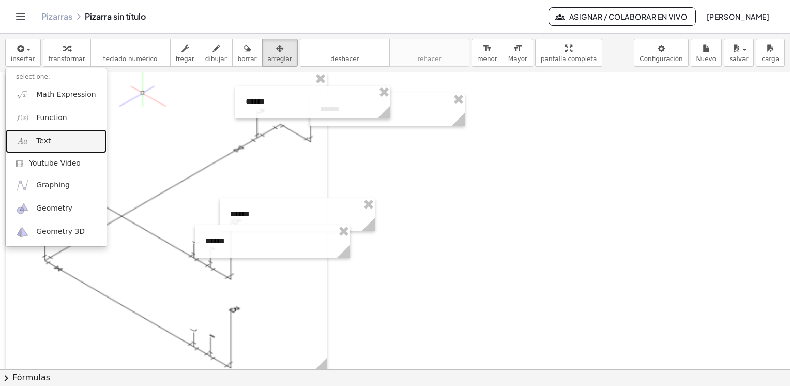
click at [36, 142] on span "Text" at bounding box center [43, 141] width 14 height 10
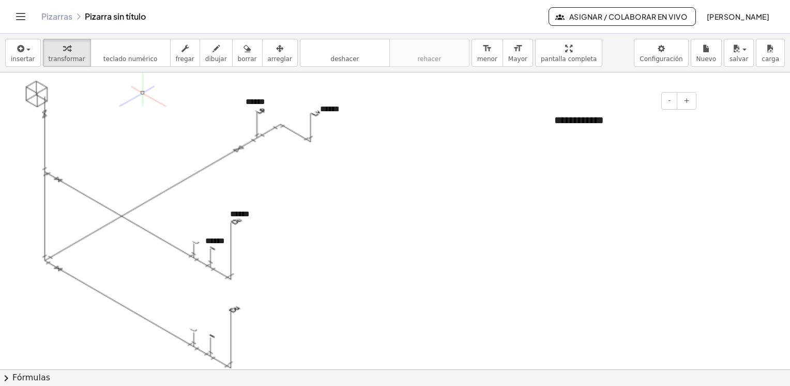
click at [623, 123] on div "**********" at bounding box center [621, 120] width 155 height 36
click at [673, 99] on button "-" at bounding box center [670, 101] width 16 height 18
click at [578, 119] on div "******" at bounding box center [621, 118] width 155 height 33
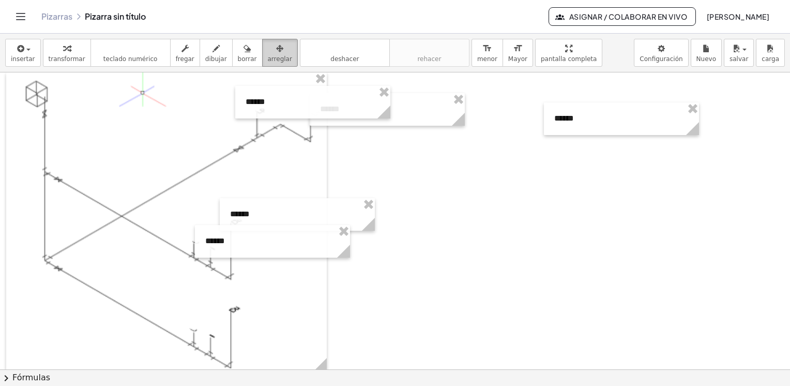
click at [268, 53] on div "button" at bounding box center [280, 48] width 24 height 12
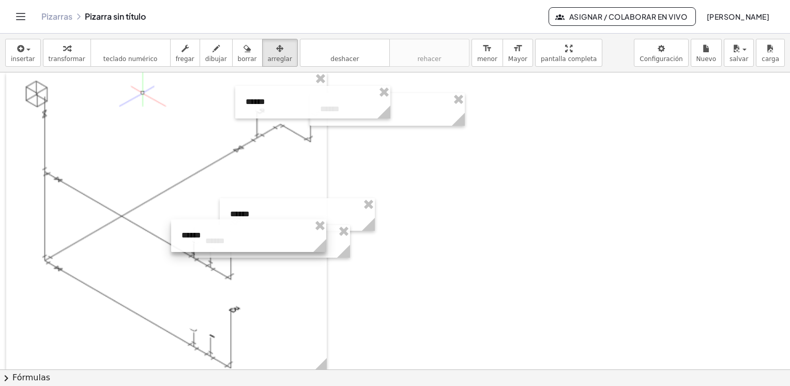
drag, startPoint x: 586, startPoint y: 118, endPoint x: 213, endPoint y: 235, distance: 390.9
click at [213, 235] on div at bounding box center [248, 235] width 155 height 33
click at [450, 325] on div at bounding box center [395, 117] width 790 height 893
click at [29, 59] on span "insertar" at bounding box center [23, 58] width 24 height 7
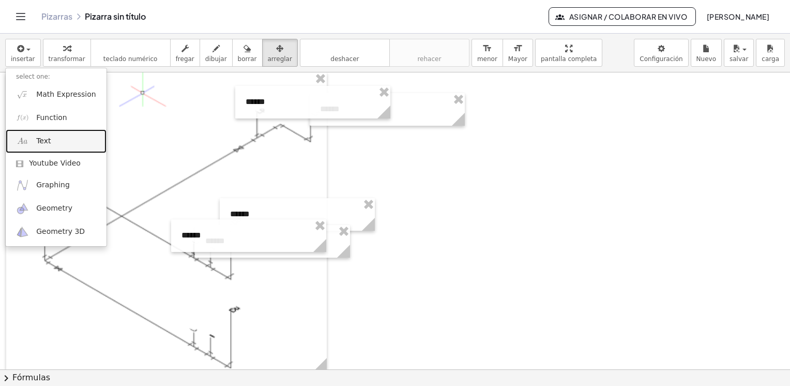
click at [41, 146] on span "Text" at bounding box center [43, 141] width 14 height 10
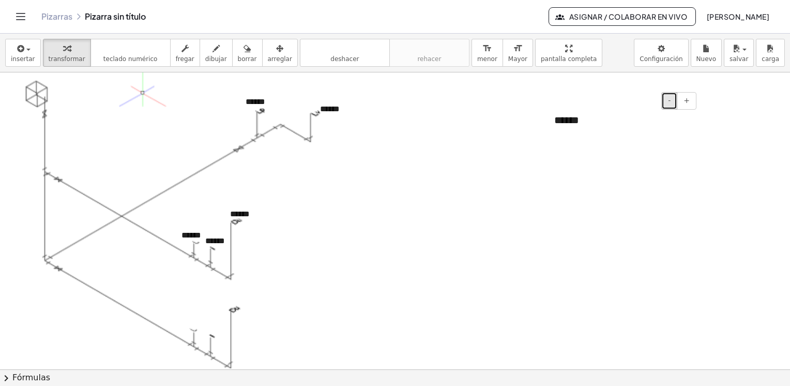
click at [671, 102] on span "-" at bounding box center [669, 100] width 3 height 8
click at [565, 123] on div "******" at bounding box center [621, 118] width 155 height 33
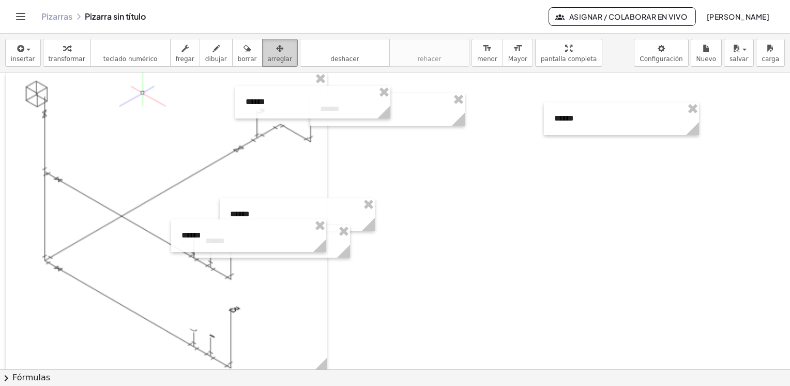
click at [276, 50] on icon "button" at bounding box center [279, 48] width 7 height 12
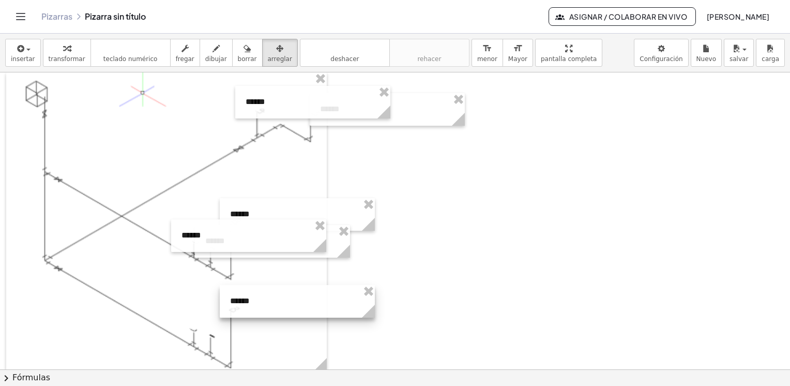
drag, startPoint x: 579, startPoint y: 115, endPoint x: 255, endPoint y: 297, distance: 372.2
click at [255, 297] on div at bounding box center [297, 301] width 155 height 33
click at [403, 302] on div at bounding box center [395, 117] width 790 height 893
click at [450, 276] on div at bounding box center [395, 117] width 790 height 893
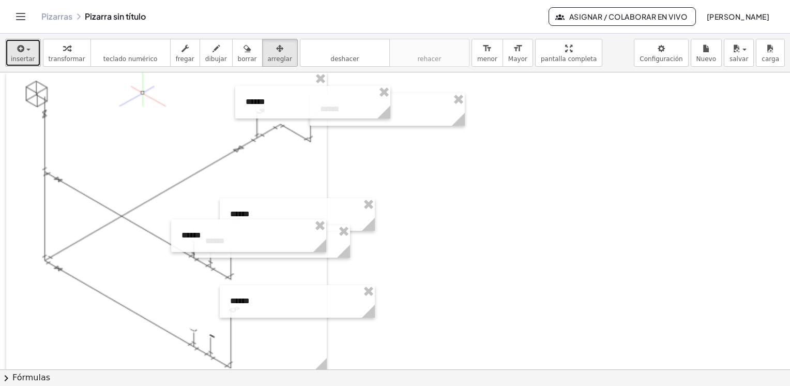
click at [20, 52] on icon "button" at bounding box center [20, 48] width 9 height 12
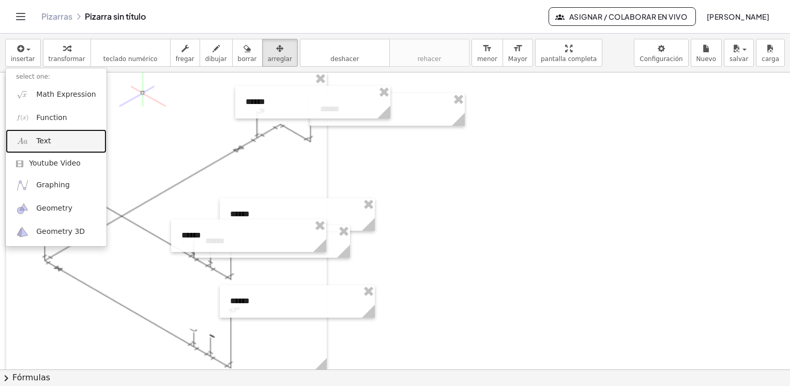
click at [51, 146] on link "Text" at bounding box center [56, 140] width 101 height 23
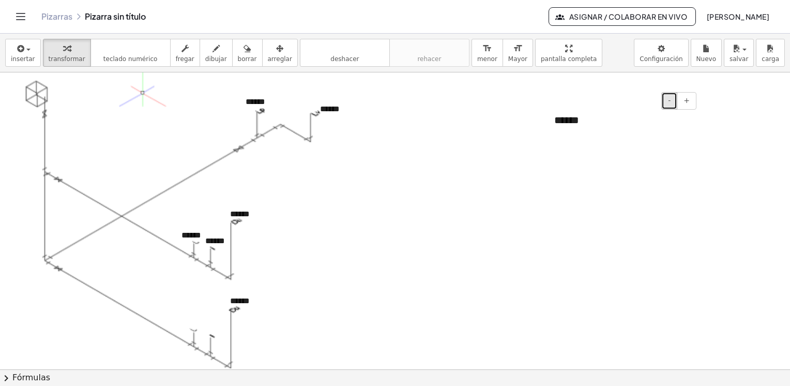
click at [671, 107] on button "-" at bounding box center [670, 101] width 16 height 18
click at [575, 122] on div "******" at bounding box center [621, 118] width 155 height 33
click at [273, 47] on button "arreglar" at bounding box center [280, 53] width 36 height 28
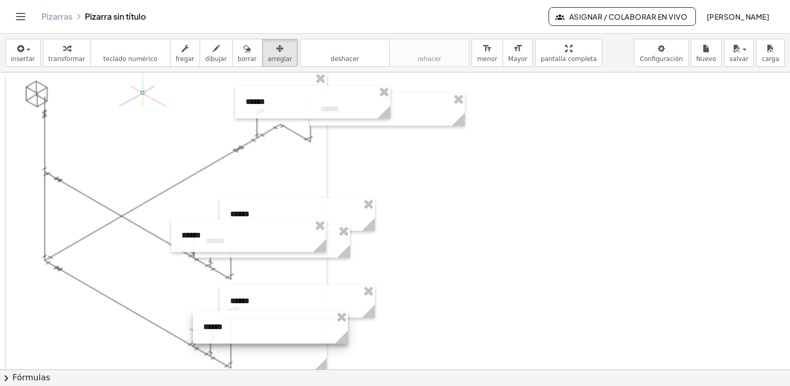
drag, startPoint x: 600, startPoint y: 115, endPoint x: 250, endPoint y: 322, distance: 407.1
click at [248, 323] on div at bounding box center [270, 327] width 155 height 33
click at [424, 325] on div at bounding box center [395, 117] width 790 height 893
drag, startPoint x: 6, startPoint y: 46, endPoint x: 13, endPoint y: 50, distance: 8.8
click at [7, 48] on button "insertar" at bounding box center [23, 53] width 36 height 28
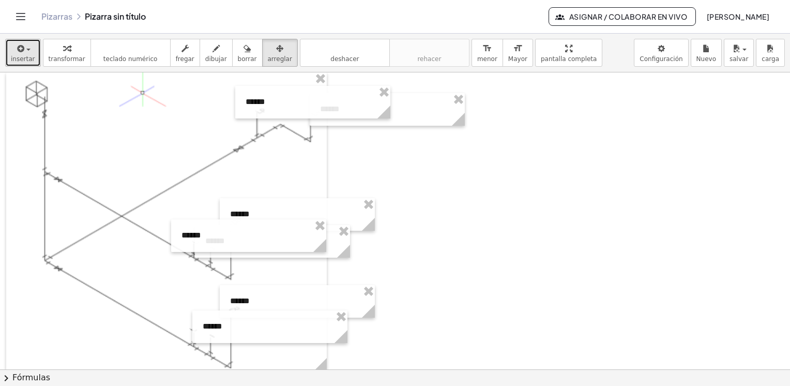
click at [12, 49] on div "button" at bounding box center [23, 48] width 24 height 12
click at [16, 50] on icon "button" at bounding box center [20, 48] width 9 height 12
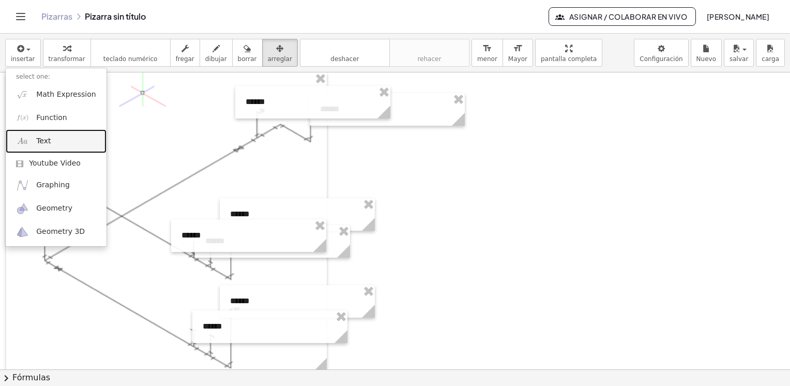
click at [47, 145] on span "Text" at bounding box center [43, 141] width 14 height 10
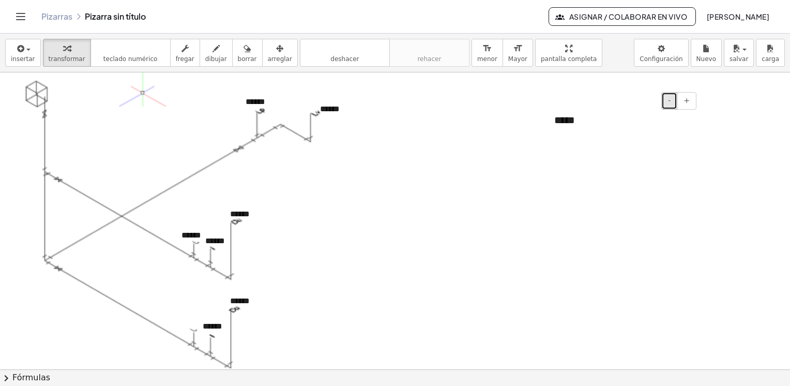
click at [666, 98] on button "-" at bounding box center [670, 101] width 16 height 18
click at [575, 119] on div "*****" at bounding box center [621, 118] width 155 height 33
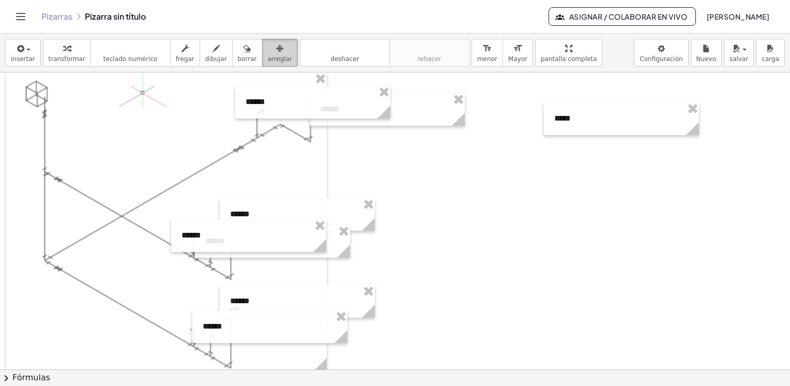
click at [276, 54] on icon "button" at bounding box center [279, 48] width 7 height 12
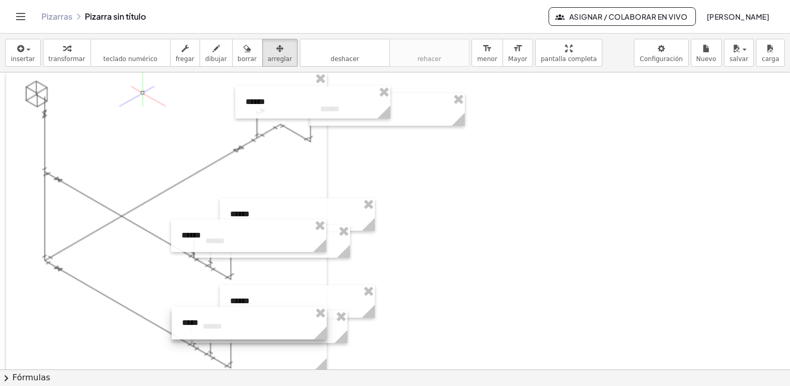
drag, startPoint x: 588, startPoint y: 119, endPoint x: 215, endPoint y: 323, distance: 424.8
click at [215, 323] on div at bounding box center [249, 323] width 155 height 33
click at [528, 315] on div at bounding box center [395, 117] width 790 height 893
click at [17, 57] on span "insertar" at bounding box center [23, 58] width 24 height 7
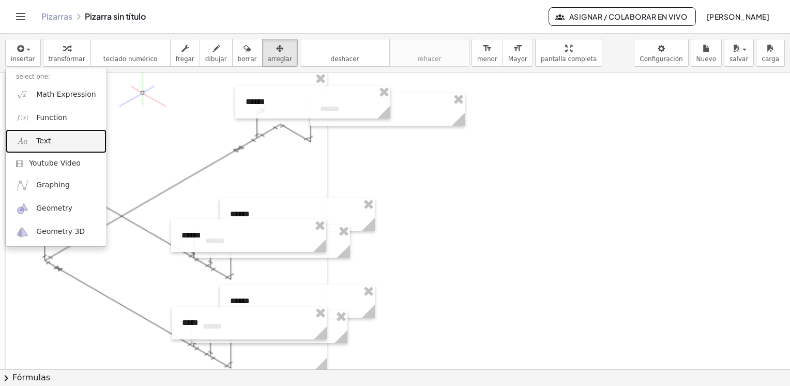
click at [39, 138] on span "Text" at bounding box center [43, 141] width 14 height 10
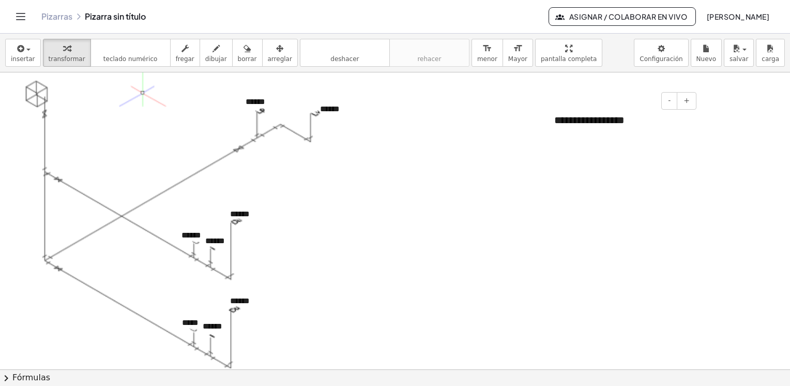
click at [613, 118] on div "**********" at bounding box center [621, 120] width 155 height 36
click at [633, 122] on div "**********" at bounding box center [621, 120] width 155 height 36
click at [352, 58] on button "deshacer deshacer" at bounding box center [345, 53] width 90 height 28
click at [317, 53] on icon "deshacer" at bounding box center [345, 48] width 79 height 12
click at [22, 57] on span "insertar" at bounding box center [23, 58] width 24 height 7
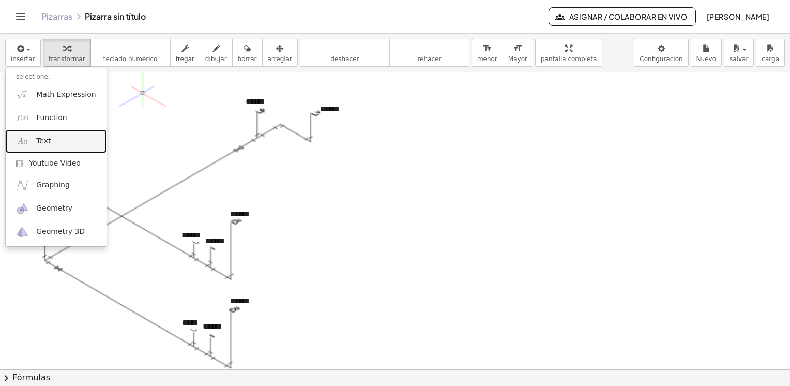
click at [46, 143] on span "Text" at bounding box center [43, 141] width 14 height 10
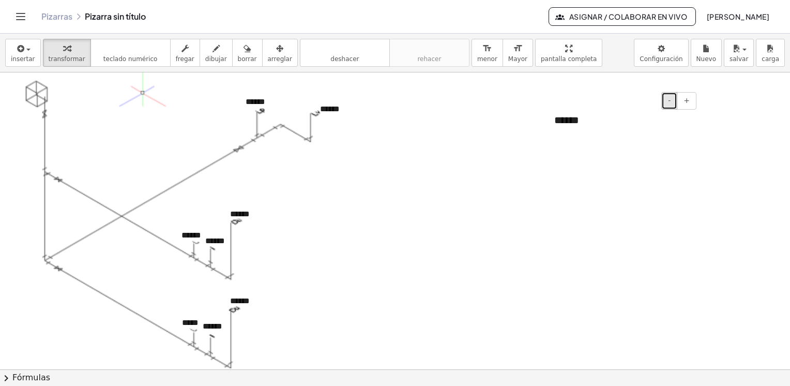
click at [671, 98] on span "-" at bounding box center [669, 100] width 3 height 8
click at [566, 121] on div "******" at bounding box center [621, 118] width 155 height 33
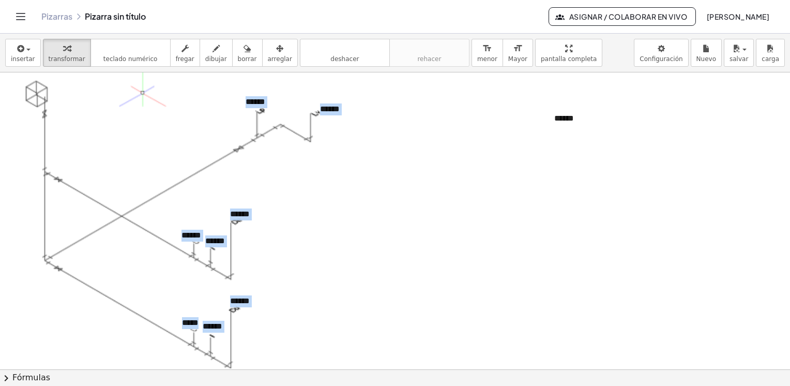
drag, startPoint x: 586, startPoint y: 101, endPoint x: 210, endPoint y: 140, distance: 377.6
click at [210, 140] on div "+ · 3 · x + 1 = + 5 + x + · 3 · x + 1 − 1 = + 5 + x − 1 + · 3 · x + 0 = + 5 + x…" at bounding box center [395, 117] width 790 height 893
click at [570, 124] on div "******" at bounding box center [621, 118] width 155 height 33
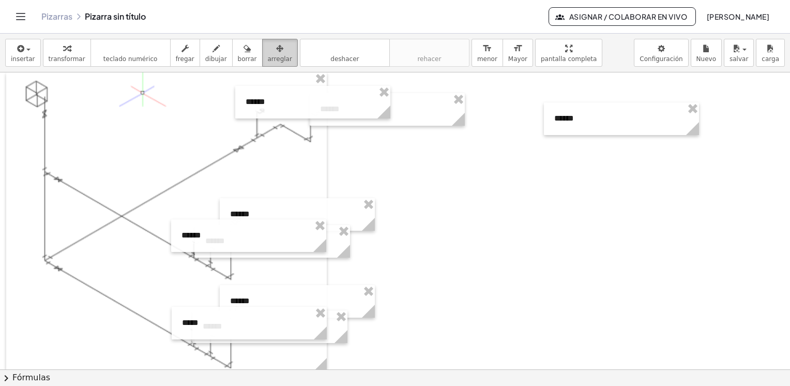
click at [268, 50] on div "button" at bounding box center [280, 48] width 24 height 12
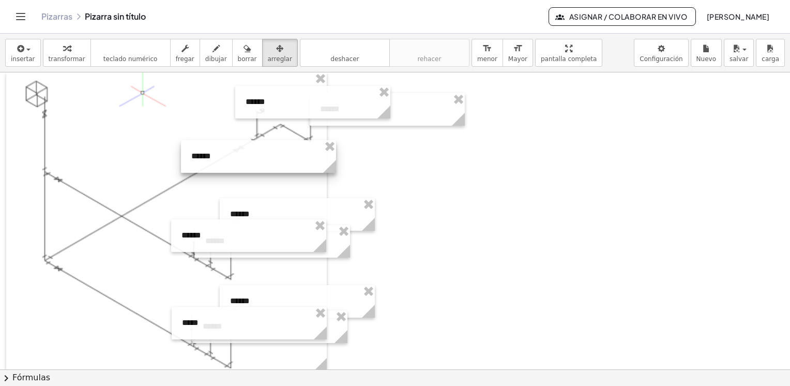
drag, startPoint x: 575, startPoint y: 109, endPoint x: 212, endPoint y: 147, distance: 365.1
click at [212, 147] on div at bounding box center [258, 156] width 155 height 33
click at [454, 201] on div at bounding box center [395, 117] width 790 height 893
click at [25, 53] on div "button" at bounding box center [23, 48] width 24 height 12
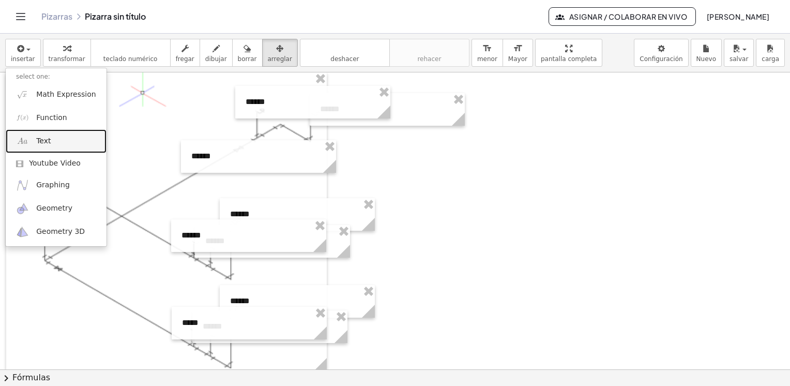
click at [51, 141] on link "Text" at bounding box center [56, 140] width 101 height 23
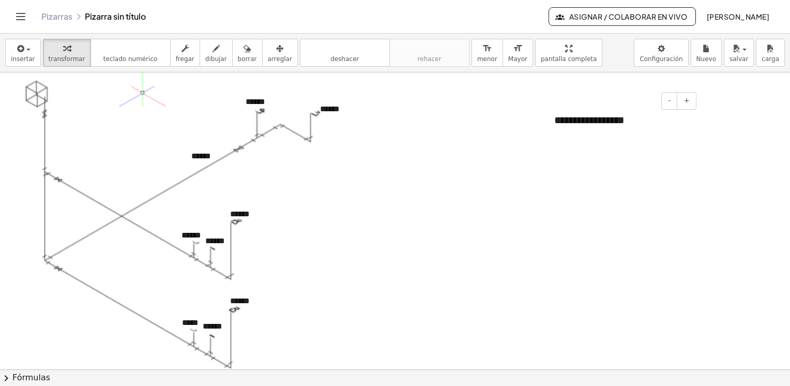
click at [557, 122] on div "**********" at bounding box center [621, 120] width 155 height 36
click at [623, 122] on div "**********" at bounding box center [621, 120] width 155 height 36
click at [619, 122] on div "*******" at bounding box center [621, 120] width 155 height 36
click at [666, 103] on button "-" at bounding box center [670, 101] width 16 height 18
click at [331, 111] on div "******" at bounding box center [312, 102] width 155 height 33
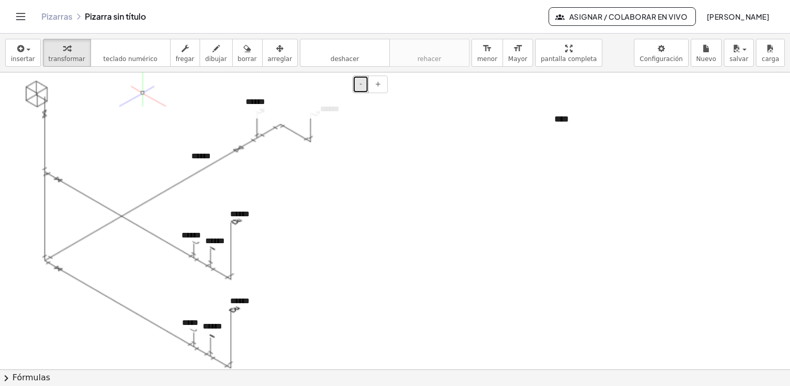
click at [361, 85] on span "-" at bounding box center [361, 84] width 3 height 8
click at [327, 117] on div "******" at bounding box center [387, 109] width 155 height 33
click at [361, 84] on span "-" at bounding box center [361, 84] width 3 height 8
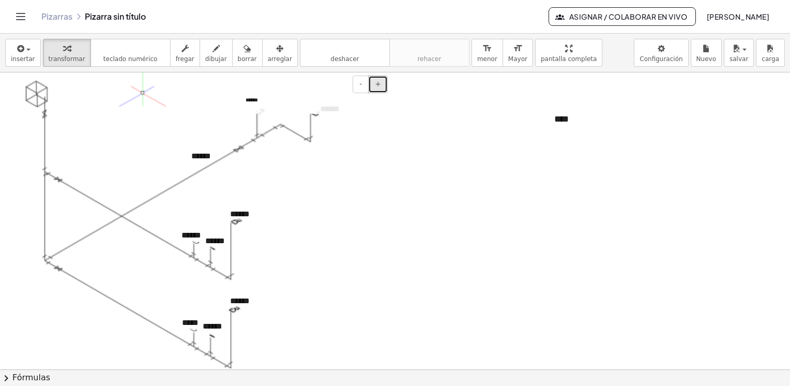
click at [374, 85] on button "+" at bounding box center [378, 85] width 20 height 18
click at [395, 158] on div at bounding box center [395, 117] width 790 height 893
click at [209, 55] on span "dibujar" at bounding box center [216, 58] width 22 height 7
drag, startPoint x: 339, startPoint y: 179, endPoint x: 344, endPoint y: 182, distance: 6.0
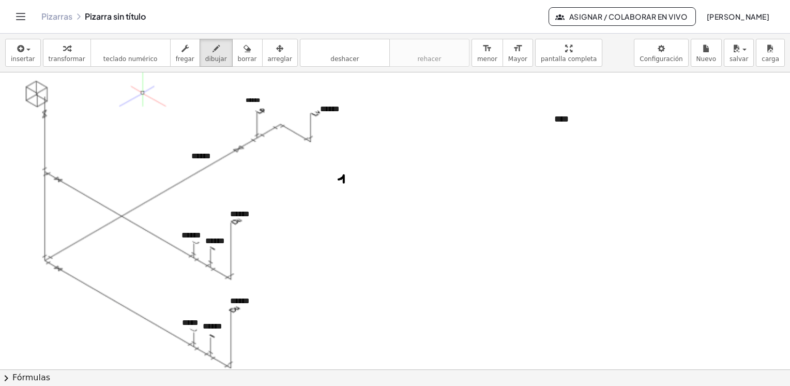
click at [344, 182] on div at bounding box center [395, 117] width 790 height 893
click at [348, 183] on div at bounding box center [395, 117] width 790 height 893
drag, startPoint x: 356, startPoint y: 174, endPoint x: 352, endPoint y: 182, distance: 9.5
click at [352, 182] on div at bounding box center [395, 117] width 790 height 893
click at [238, 50] on div "button" at bounding box center [247, 48] width 19 height 12
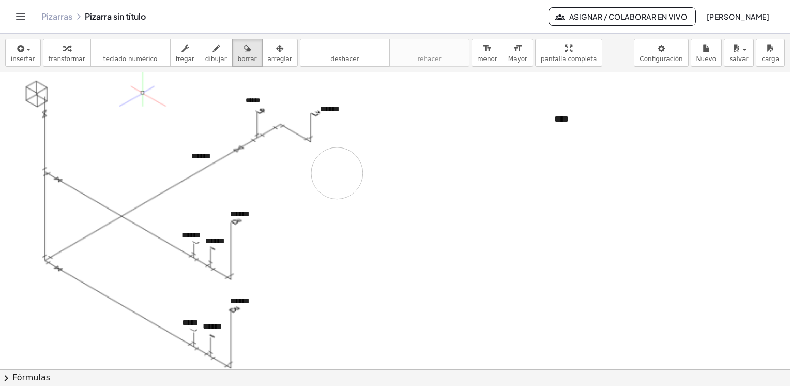
drag, startPoint x: 390, startPoint y: 174, endPoint x: 364, endPoint y: 183, distance: 27.3
click at [360, 182] on div at bounding box center [395, 117] width 790 height 893
drag, startPoint x: 540, startPoint y: 132, endPoint x: 572, endPoint y: 117, distance: 35.6
click at [572, 117] on div at bounding box center [395, 117] width 790 height 893
click at [538, 124] on div at bounding box center [395, 117] width 790 height 893
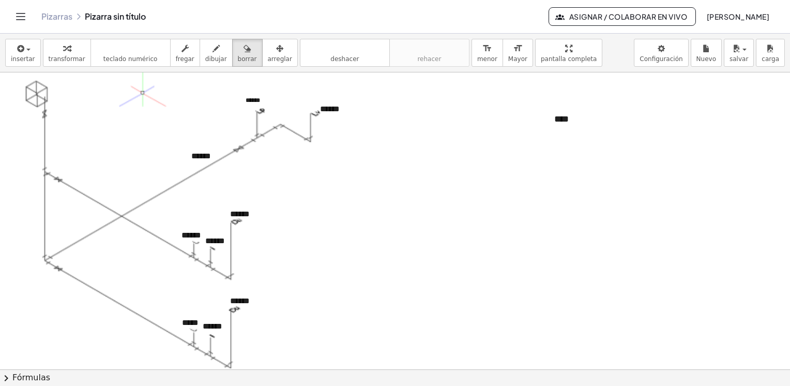
click at [566, 116] on div at bounding box center [395, 117] width 790 height 893
click at [571, 121] on div at bounding box center [395, 117] width 790 height 893
click at [553, 142] on div at bounding box center [395, 117] width 790 height 893
click at [562, 117] on div at bounding box center [395, 117] width 790 height 893
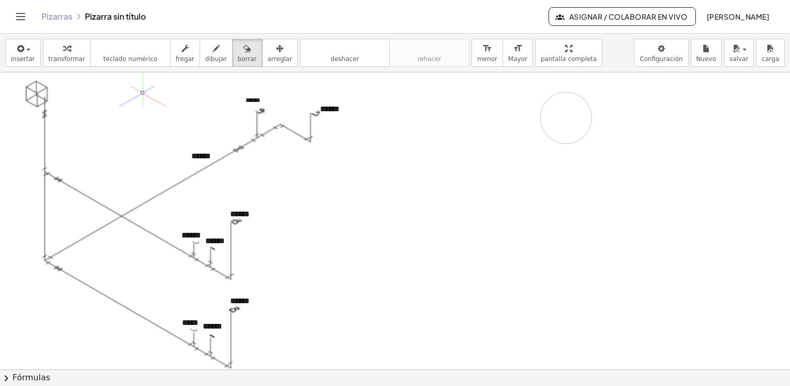
click at [566, 117] on div at bounding box center [395, 117] width 790 height 893
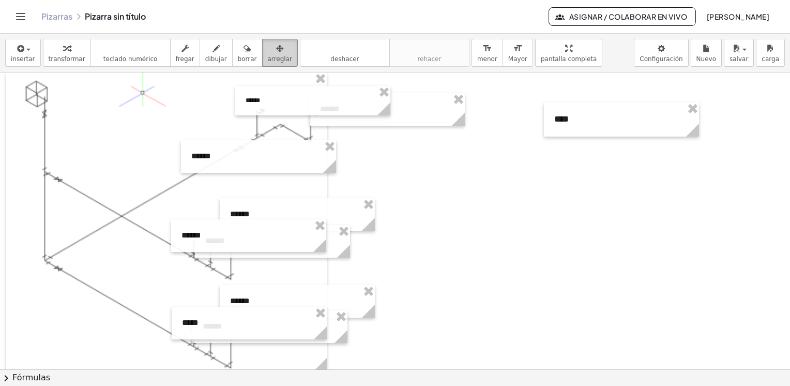
click at [271, 51] on div "button" at bounding box center [280, 48] width 24 height 12
click at [511, 215] on div at bounding box center [395, 117] width 790 height 893
click at [506, 214] on div at bounding box center [395, 117] width 790 height 893
drag, startPoint x: 390, startPoint y: 102, endPoint x: 276, endPoint y: 109, distance: 114.0
click at [276, 109] on g at bounding box center [272, 111] width 18 height 18
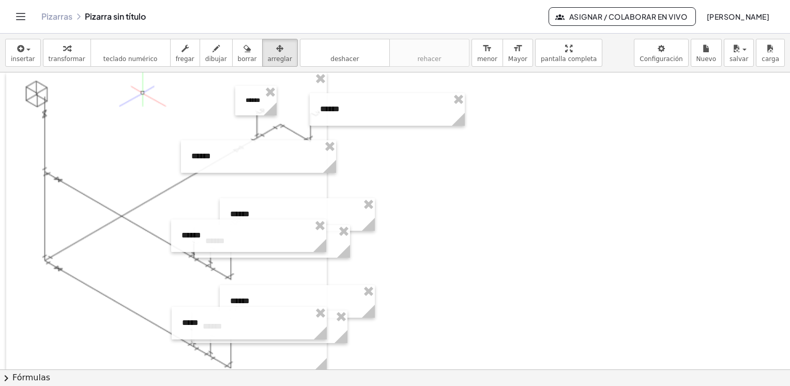
click at [441, 168] on div at bounding box center [395, 117] width 790 height 893
click at [503, 171] on div at bounding box center [395, 117] width 790 height 893
click at [23, 55] on span "insertar" at bounding box center [23, 58] width 24 height 7
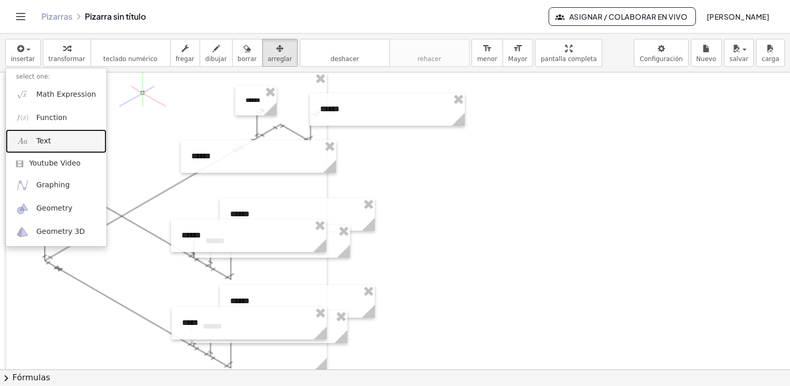
click at [38, 150] on link "Text" at bounding box center [56, 140] width 101 height 23
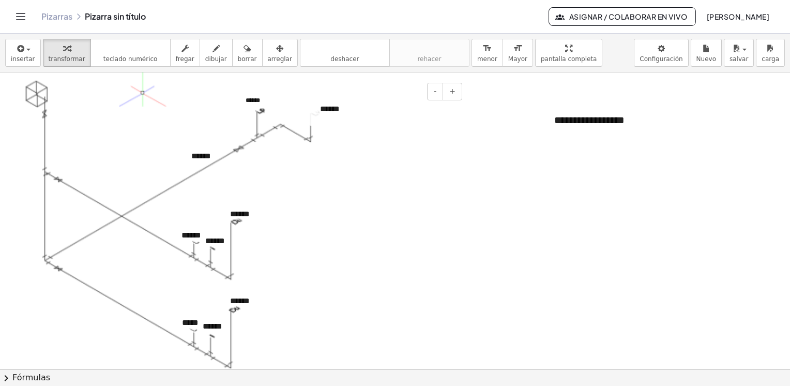
click at [331, 110] on div "******" at bounding box center [387, 109] width 155 height 33
click at [435, 93] on button "-" at bounding box center [435, 92] width 16 height 18
click at [364, 109] on div "******" at bounding box center [387, 108] width 155 height 31
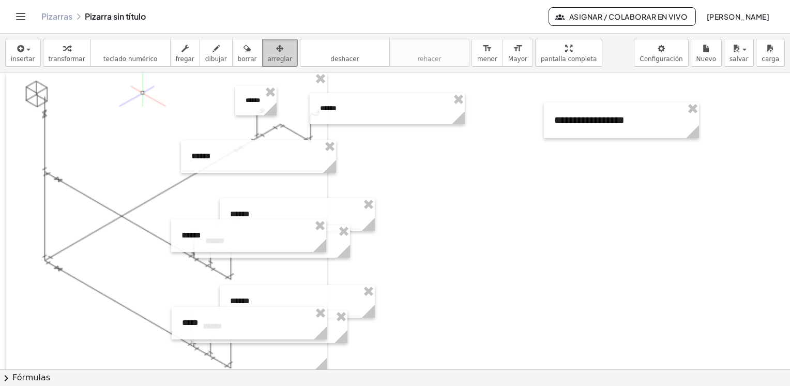
click at [276, 51] on icon "button" at bounding box center [279, 48] width 7 height 12
drag, startPoint x: 465, startPoint y: 111, endPoint x: 355, endPoint y: 123, distance: 109.8
click at [355, 123] on icon at bounding box center [349, 117] width 13 height 13
click at [417, 155] on div at bounding box center [395, 117] width 790 height 893
click at [325, 157] on icon at bounding box center [330, 166] width 18 height 18
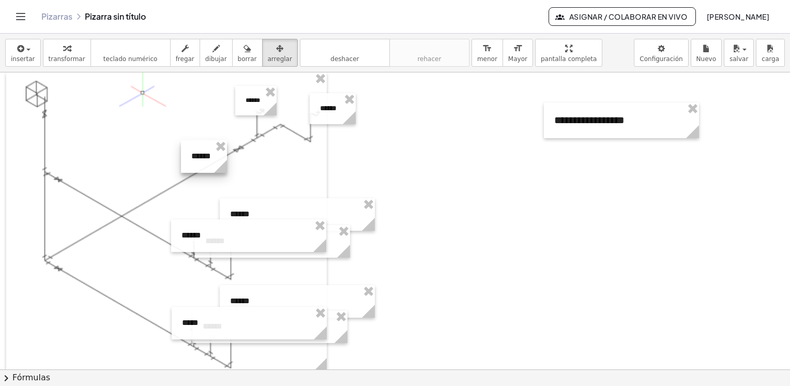
drag, startPoint x: 335, startPoint y: 162, endPoint x: 226, endPoint y: 169, distance: 109.3
click at [226, 169] on icon at bounding box center [220, 166] width 13 height 13
click at [361, 215] on icon at bounding box center [369, 224] width 18 height 18
drag, startPoint x: 375, startPoint y: 217, endPoint x: 267, endPoint y: 212, distance: 107.7
click at [267, 212] on div "- + ******" at bounding box center [244, 214] width 48 height 33
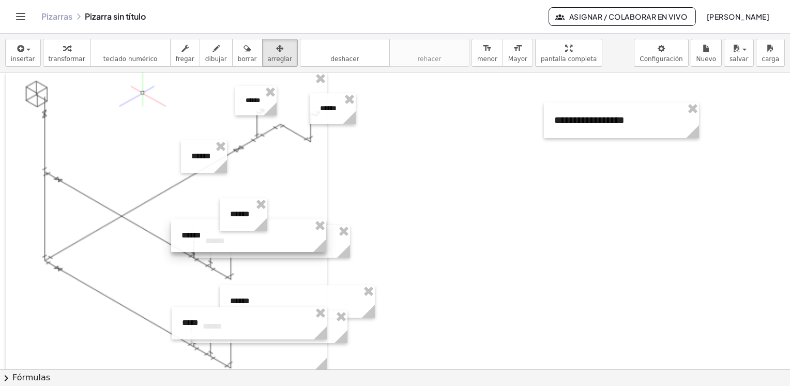
click at [305, 237] on div at bounding box center [248, 235] width 155 height 33
drag, startPoint x: 326, startPoint y: 239, endPoint x: 217, endPoint y: 247, distance: 110.0
click at [217, 247] on icon at bounding box center [210, 245] width 13 height 13
click at [349, 243] on icon at bounding box center [344, 251] width 18 height 18
click at [333, 243] on div at bounding box center [272, 241] width 155 height 33
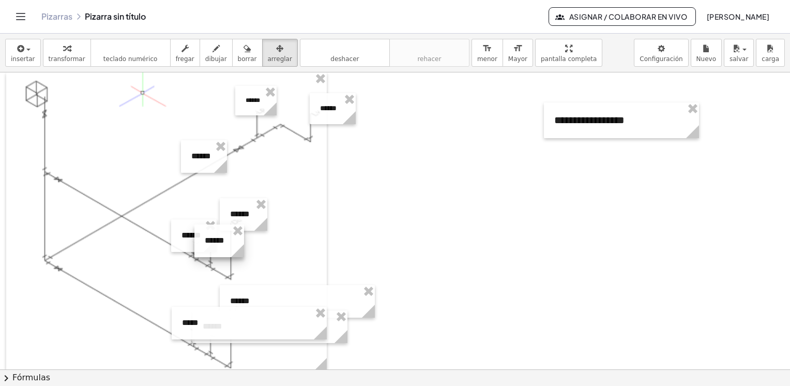
drag, startPoint x: 350, startPoint y: 243, endPoint x: 244, endPoint y: 245, distance: 105.6
click at [244, 245] on icon at bounding box center [238, 251] width 18 height 18
click at [343, 300] on div at bounding box center [297, 301] width 155 height 33
click at [337, 297] on div at bounding box center [297, 301] width 155 height 33
click at [358, 303] on div at bounding box center [297, 301] width 155 height 33
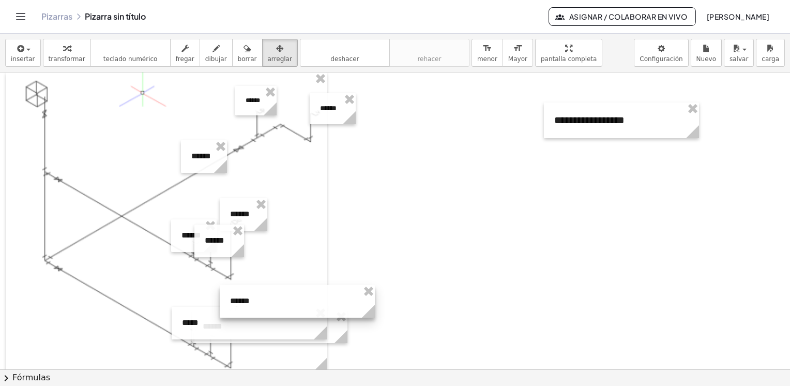
click at [296, 300] on div at bounding box center [297, 301] width 155 height 33
click at [348, 303] on div at bounding box center [297, 301] width 155 height 33
drag, startPoint x: 373, startPoint y: 304, endPoint x: 266, endPoint y: 307, distance: 107.1
click at [266, 307] on g at bounding box center [264, 313] width 18 height 18
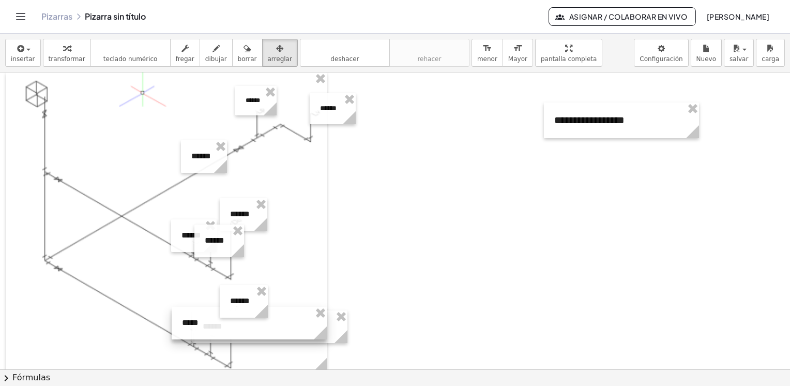
click at [310, 327] on div at bounding box center [249, 323] width 155 height 33
drag, startPoint x: 324, startPoint y: 325, endPoint x: 212, endPoint y: 333, distance: 112.5
click at [212, 333] on g at bounding box center [210, 335] width 18 height 18
click at [212, 333] on icon at bounding box center [208, 332] width 13 height 13
drag, startPoint x: 345, startPoint y: 329, endPoint x: 236, endPoint y: 333, distance: 109.2
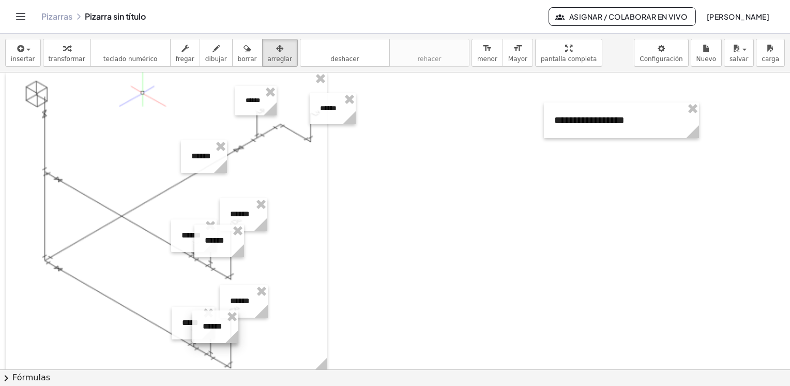
click at [236, 333] on g at bounding box center [234, 339] width 18 height 18
click at [447, 287] on div at bounding box center [395, 117] width 790 height 893
click at [440, 240] on div at bounding box center [395, 117] width 790 height 893
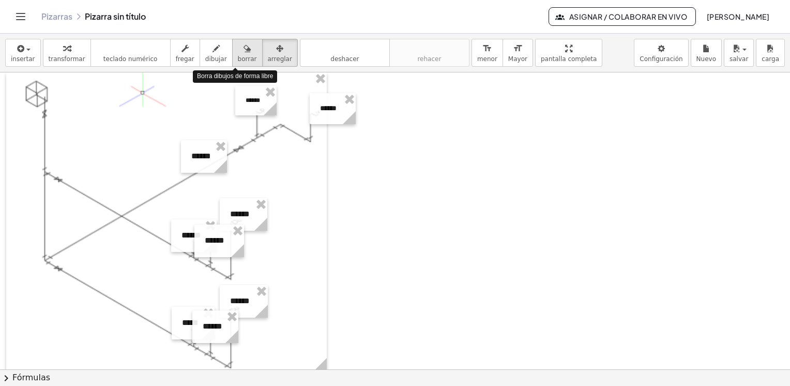
click at [238, 55] on span "borrar" at bounding box center [247, 58] width 19 height 7
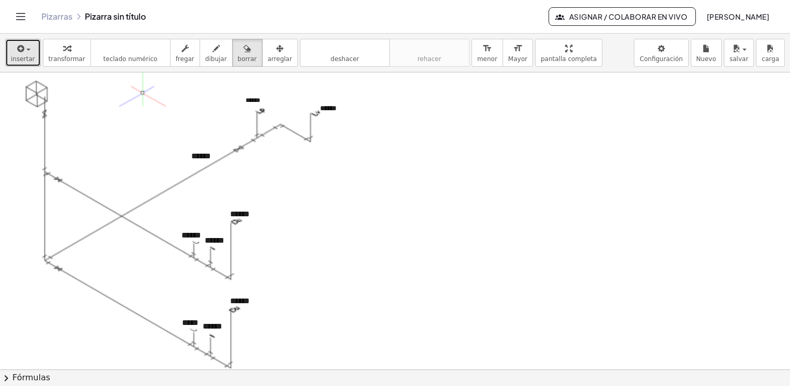
click at [30, 55] on span "insertar" at bounding box center [23, 58] width 24 height 7
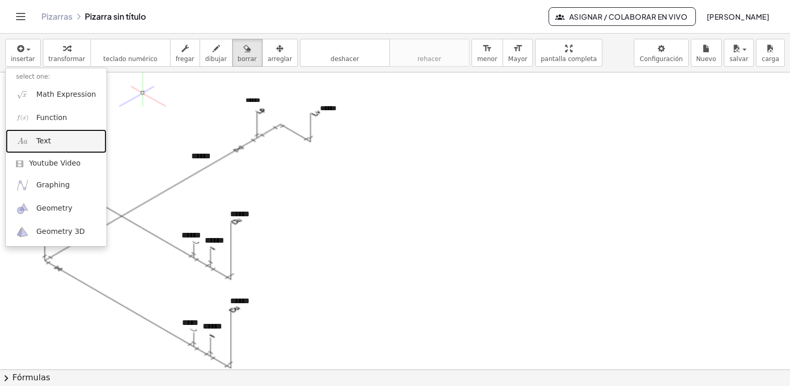
click at [49, 142] on span "Text" at bounding box center [43, 141] width 14 height 10
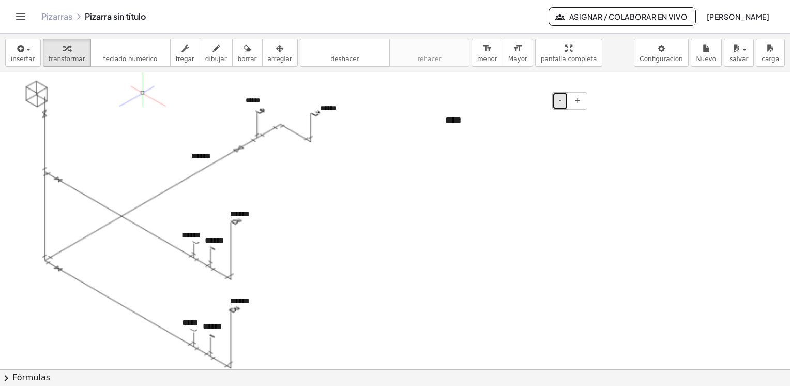
click at [559, 100] on button "-" at bounding box center [561, 101] width 16 height 18
click at [467, 117] on div "****" at bounding box center [512, 118] width 155 height 33
click at [268, 57] on span "arreglar" at bounding box center [280, 58] width 24 height 7
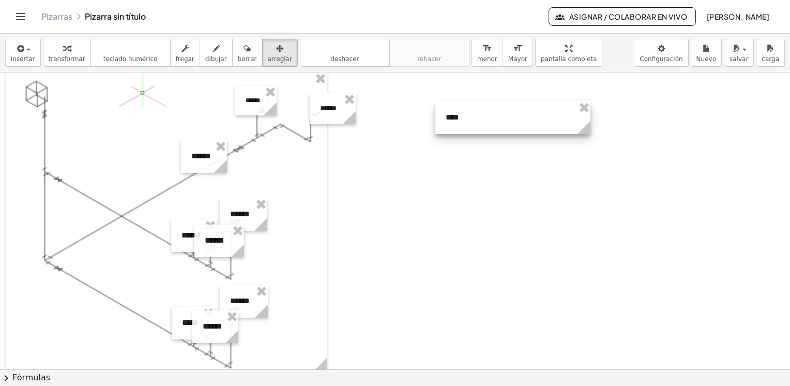
click at [590, 116] on div at bounding box center [513, 117] width 155 height 33
drag, startPoint x: 588, startPoint y: 121, endPoint x: 472, endPoint y: 132, distance: 116.5
click at [472, 132] on g at bounding box center [470, 130] width 18 height 18
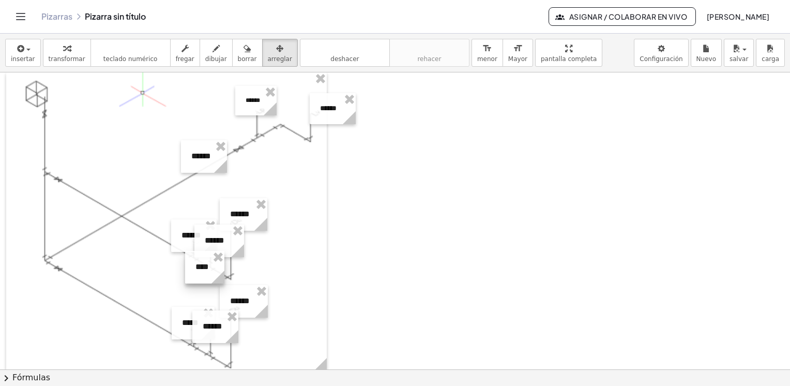
drag, startPoint x: 458, startPoint y: 110, endPoint x: 208, endPoint y: 260, distance: 291.6
click at [208, 260] on div at bounding box center [204, 267] width 39 height 33
click at [23, 56] on span "insertar" at bounding box center [23, 58] width 24 height 7
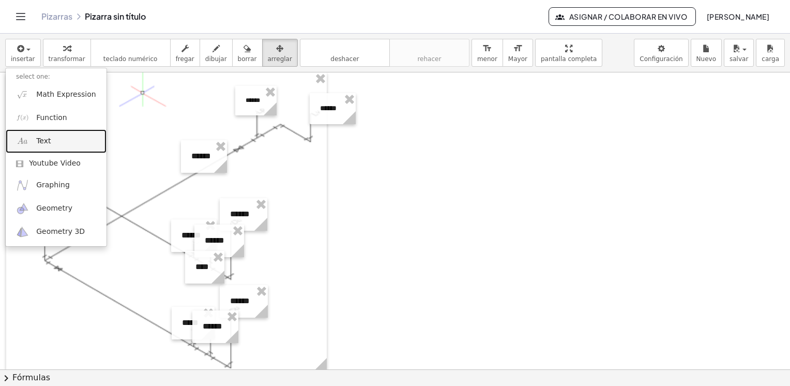
click at [53, 138] on link "Text" at bounding box center [56, 140] width 101 height 23
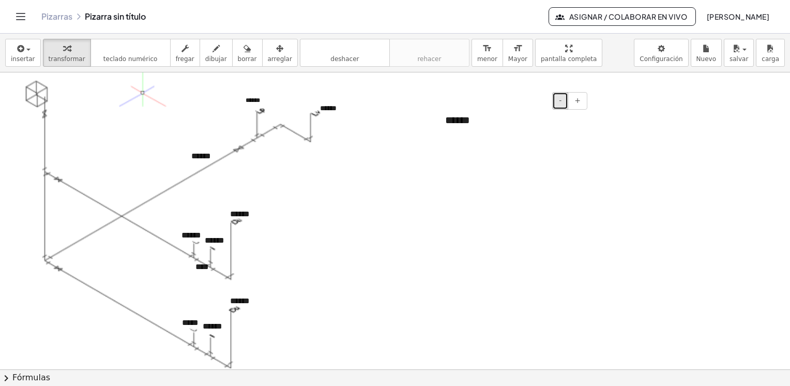
click at [560, 100] on span "-" at bounding box center [560, 100] width 3 height 8
click at [464, 119] on div "******" at bounding box center [512, 118] width 155 height 33
click at [276, 52] on icon "button" at bounding box center [279, 48] width 7 height 12
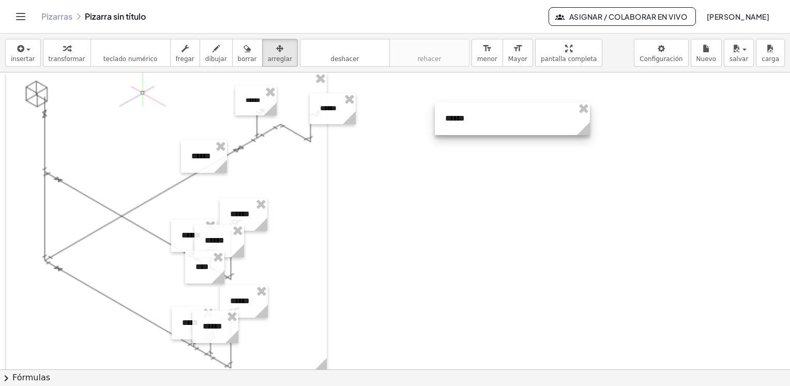
click at [590, 117] on div at bounding box center [512, 118] width 155 height 33
drag, startPoint x: 590, startPoint y: 125, endPoint x: 482, endPoint y: 136, distance: 108.7
click at [482, 136] on g at bounding box center [478, 131] width 18 height 18
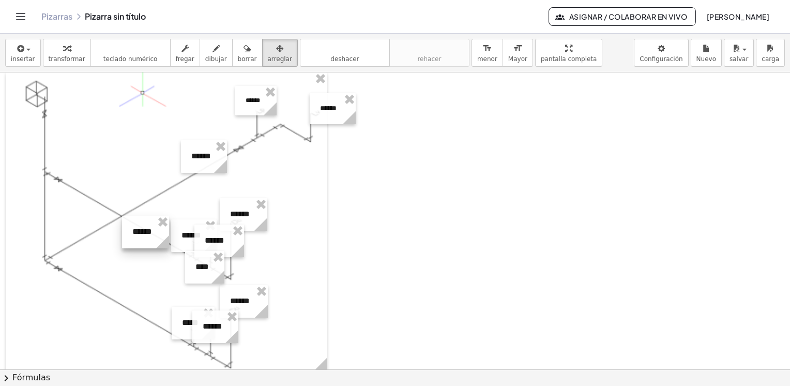
drag, startPoint x: 457, startPoint y: 110, endPoint x: 144, endPoint y: 223, distance: 332.9
click at [144, 223] on div at bounding box center [145, 232] width 47 height 33
click at [20, 50] on icon "button" at bounding box center [20, 48] width 9 height 12
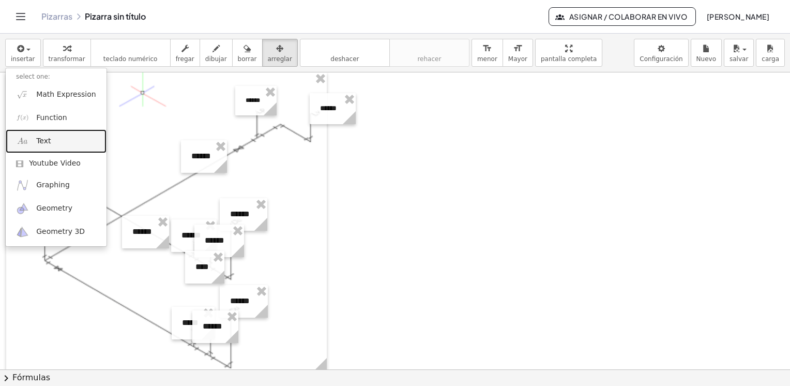
drag, startPoint x: 47, startPoint y: 140, endPoint x: 55, endPoint y: 144, distance: 9.0
click at [47, 140] on span "Text" at bounding box center [43, 141] width 14 height 10
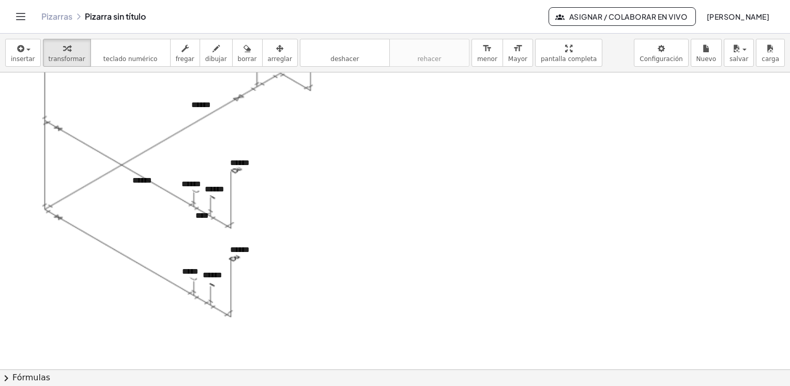
scroll to position [453, 0]
click at [205, 215] on div "****" at bounding box center [204, 215] width 39 height 33
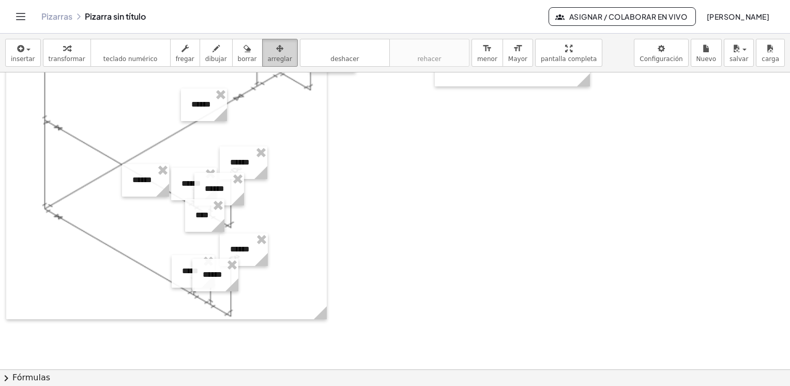
click at [276, 52] on icon "button" at bounding box center [279, 48] width 7 height 12
drag, startPoint x: 206, startPoint y: 215, endPoint x: 198, endPoint y: 218, distance: 9.3
click at [198, 218] on div at bounding box center [204, 215] width 39 height 33
drag, startPoint x: 198, startPoint y: 218, endPoint x: 490, endPoint y: 213, distance: 292.3
click at [490, 213] on div at bounding box center [395, 66] width 790 height 893
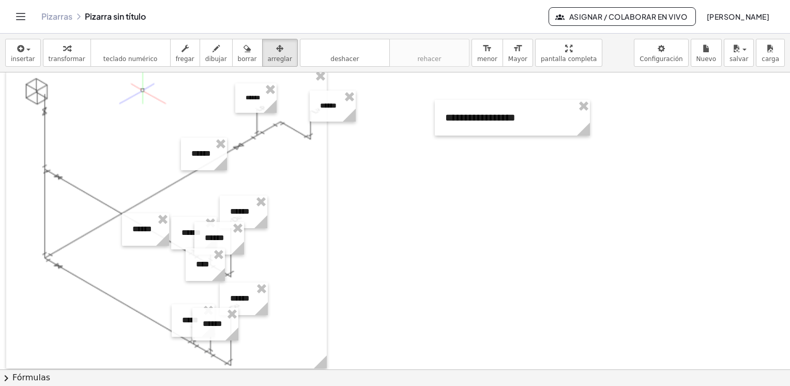
scroll to position [401, 0]
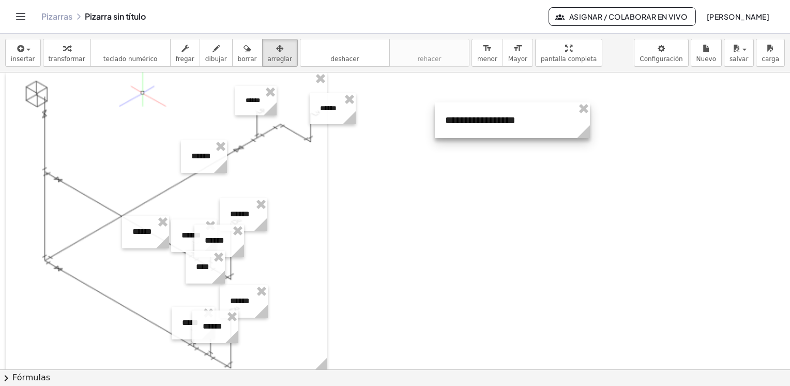
click at [464, 121] on div at bounding box center [512, 120] width 155 height 36
click at [460, 120] on div at bounding box center [512, 120] width 155 height 36
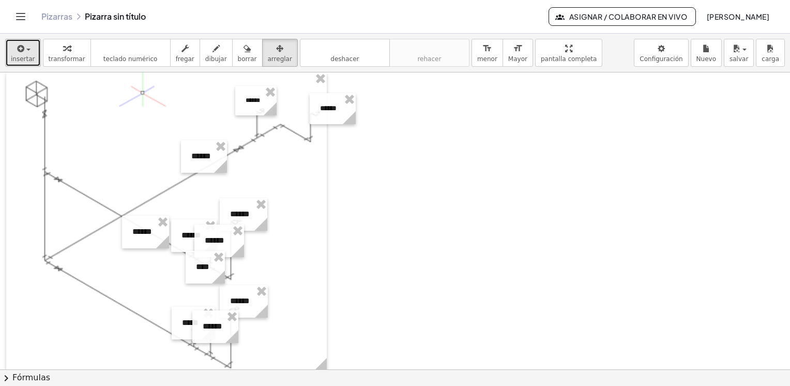
click at [32, 52] on button "insertar" at bounding box center [23, 53] width 36 height 28
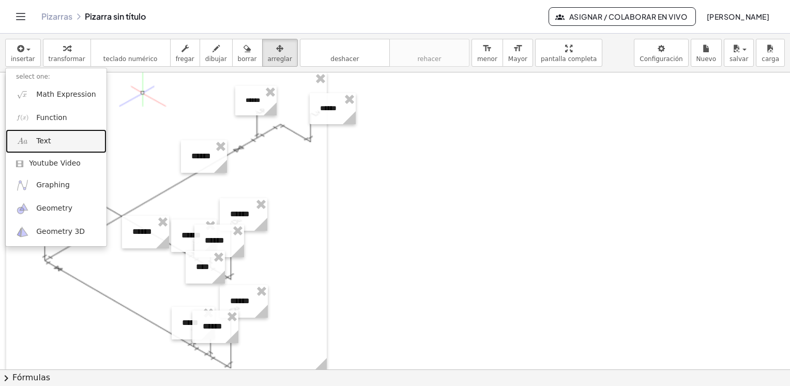
click at [49, 143] on link "Text" at bounding box center [56, 140] width 101 height 23
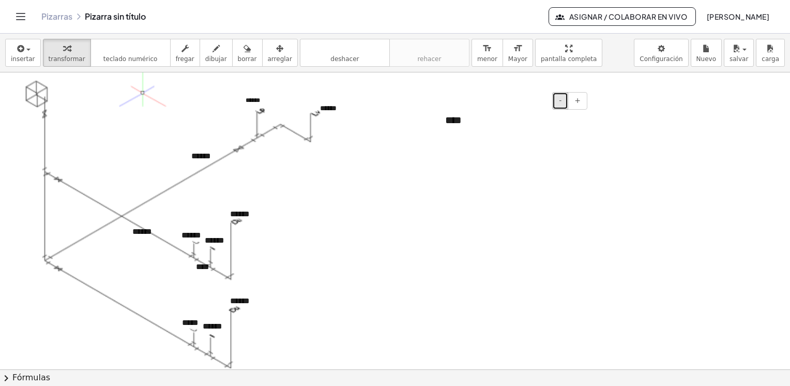
click at [560, 100] on button "-" at bounding box center [561, 101] width 16 height 18
click at [452, 119] on div "****" at bounding box center [512, 118] width 155 height 33
click at [268, 55] on span "arreglar" at bounding box center [280, 58] width 24 height 7
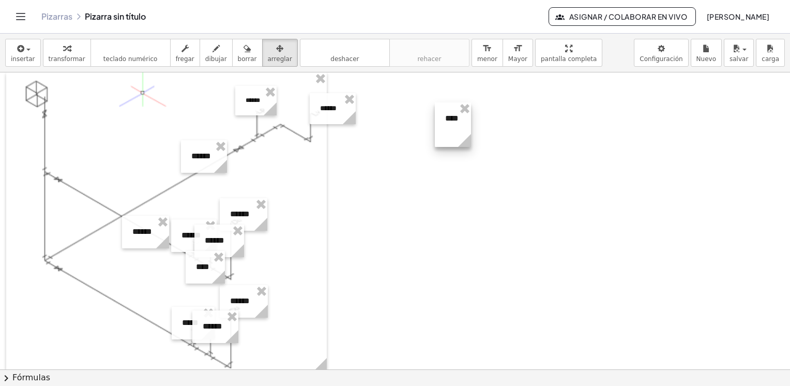
drag, startPoint x: 589, startPoint y: 122, endPoint x: 470, endPoint y: 129, distance: 119.2
click at [470, 129] on div "- + ****" at bounding box center [453, 124] width 36 height 44
click at [470, 129] on div at bounding box center [453, 124] width 36 height 44
click at [472, 129] on div at bounding box center [395, 117] width 790 height 893
click at [476, 137] on g at bounding box center [472, 131] width 18 height 18
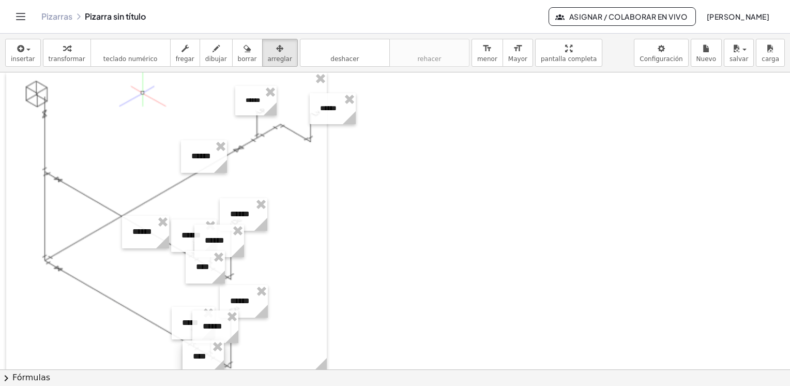
drag, startPoint x: 459, startPoint y: 121, endPoint x: 207, endPoint y: 359, distance: 346.6
click at [207, 359] on div at bounding box center [203, 356] width 41 height 33
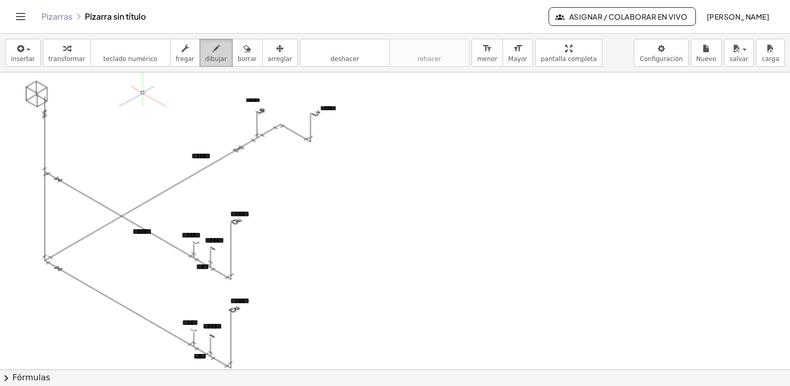
click at [210, 52] on div "button" at bounding box center [216, 48] width 22 height 12
click at [17, 51] on icon "button" at bounding box center [20, 48] width 9 height 12
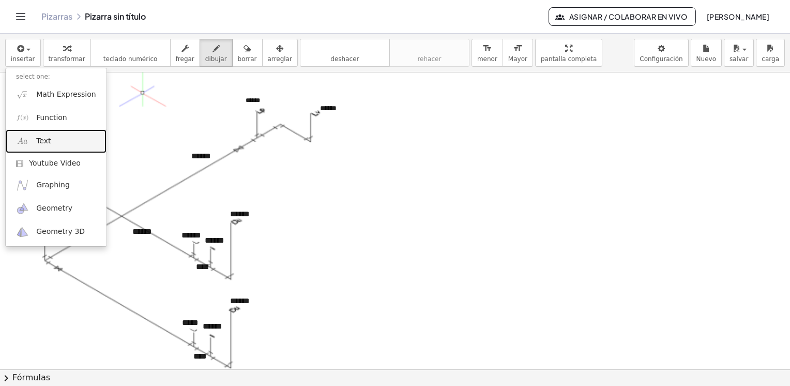
drag, startPoint x: 49, startPoint y: 146, endPoint x: 56, endPoint y: 144, distance: 6.9
click at [49, 146] on link "Text" at bounding box center [56, 140] width 101 height 23
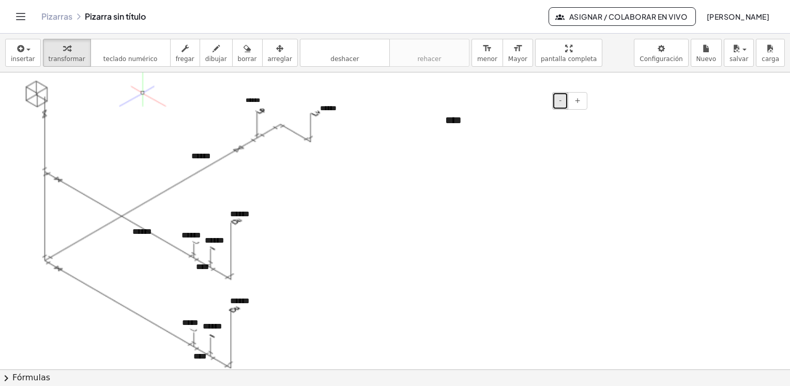
click at [561, 99] on span "-" at bounding box center [560, 100] width 3 height 8
click at [276, 54] on icon "button" at bounding box center [279, 48] width 7 height 12
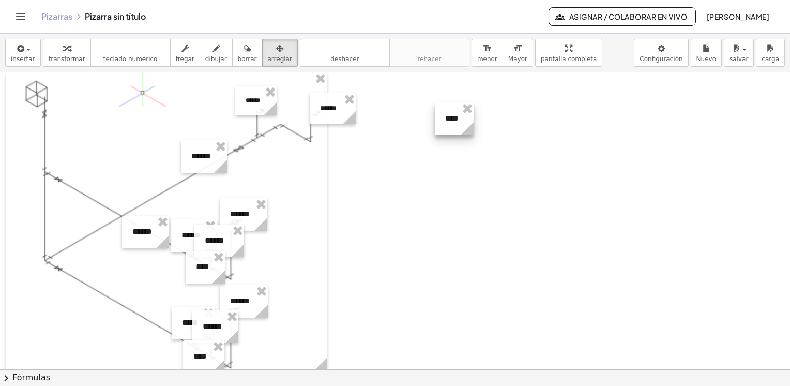
drag, startPoint x: 590, startPoint y: 129, endPoint x: 473, endPoint y: 126, distance: 116.4
click at [473, 126] on icon at bounding box center [467, 128] width 13 height 13
drag, startPoint x: 457, startPoint y: 114, endPoint x: 132, endPoint y: 307, distance: 377.7
click at [132, 307] on div at bounding box center [130, 312] width 39 height 33
click at [200, 53] on button "dibujar" at bounding box center [216, 53] width 33 height 28
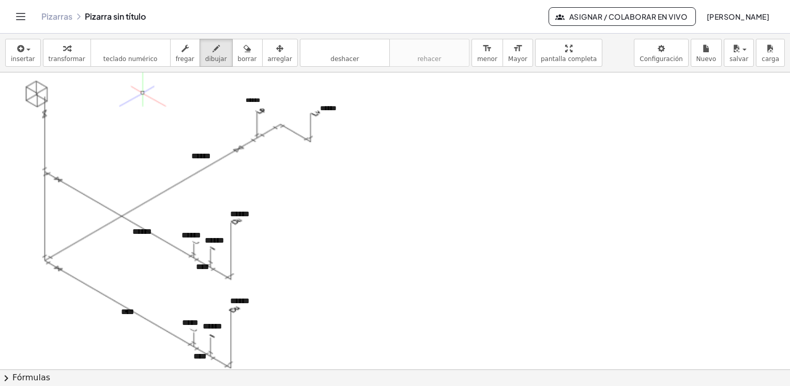
click at [126, 311] on div at bounding box center [395, 117] width 790 height 893
click at [133, 312] on div at bounding box center [395, 117] width 790 height 893
click at [276, 51] on icon "button" at bounding box center [279, 48] width 7 height 12
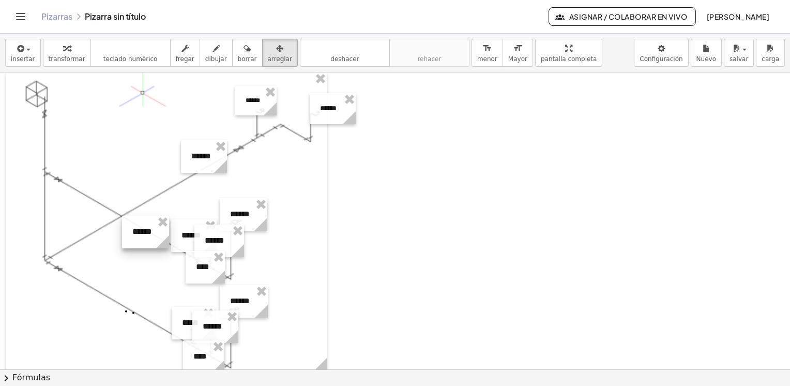
click at [151, 232] on div at bounding box center [145, 232] width 47 height 33
drag, startPoint x: 151, startPoint y: 232, endPoint x: 140, endPoint y: 235, distance: 11.3
click at [140, 235] on div at bounding box center [146, 233] width 47 height 33
click at [150, 233] on div at bounding box center [146, 233] width 47 height 33
click at [21, 59] on span "insertar" at bounding box center [23, 58] width 24 height 7
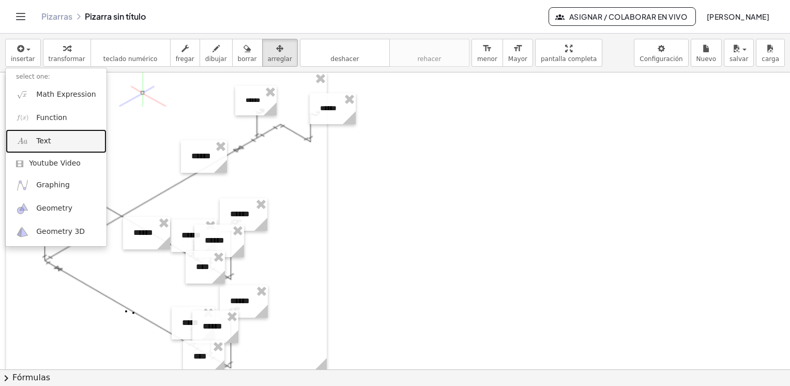
click at [47, 144] on span "Text" at bounding box center [43, 141] width 14 height 10
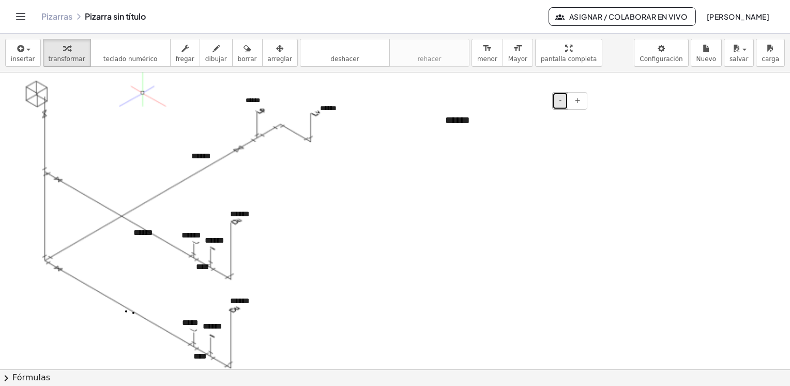
click at [561, 98] on span "-" at bounding box center [560, 100] width 3 height 8
click at [462, 116] on div "******" at bounding box center [512, 118] width 155 height 33
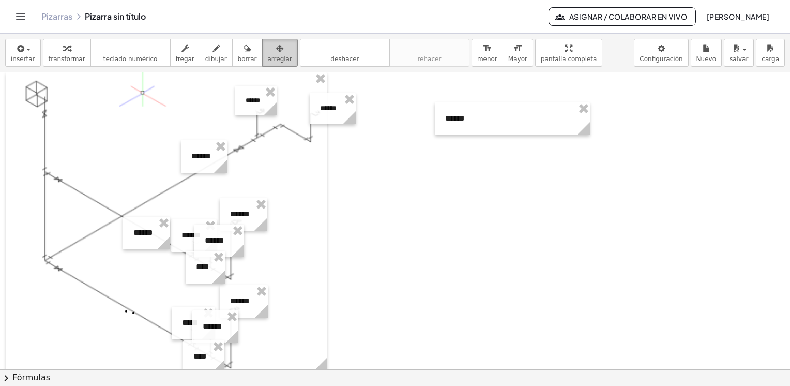
click at [276, 48] on icon "button" at bounding box center [279, 48] width 7 height 12
drag, startPoint x: 588, startPoint y: 132, endPoint x: 480, endPoint y: 121, distance: 108.8
click at [480, 121] on icon at bounding box center [476, 129] width 18 height 18
drag, startPoint x: 459, startPoint y: 112, endPoint x: 137, endPoint y: 306, distance: 376.2
click at [137, 306] on div at bounding box center [136, 312] width 47 height 33
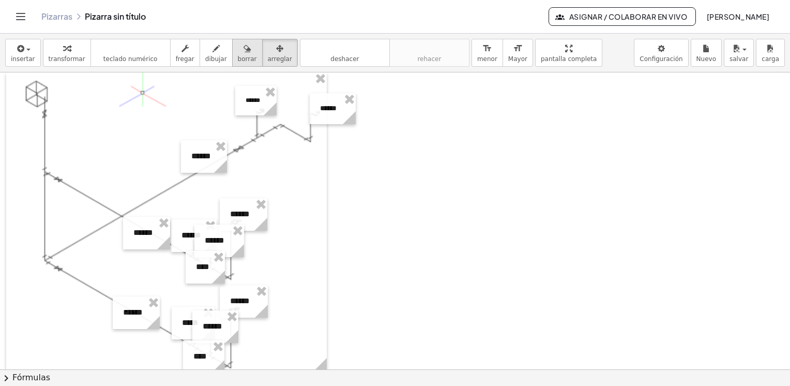
click at [244, 53] on icon "button" at bounding box center [247, 48] width 7 height 12
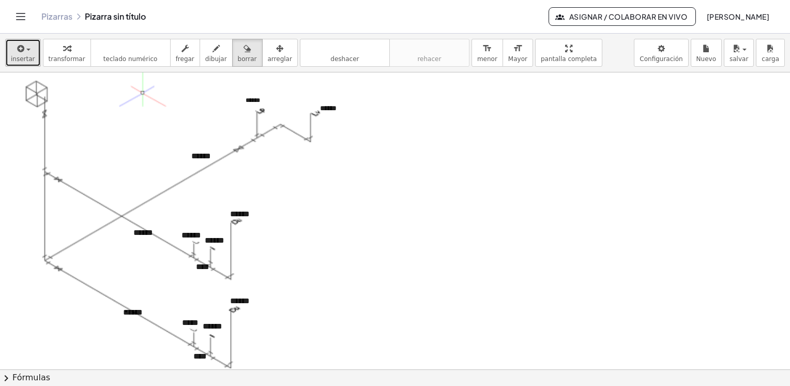
click at [23, 55] on span "insertar" at bounding box center [23, 58] width 24 height 7
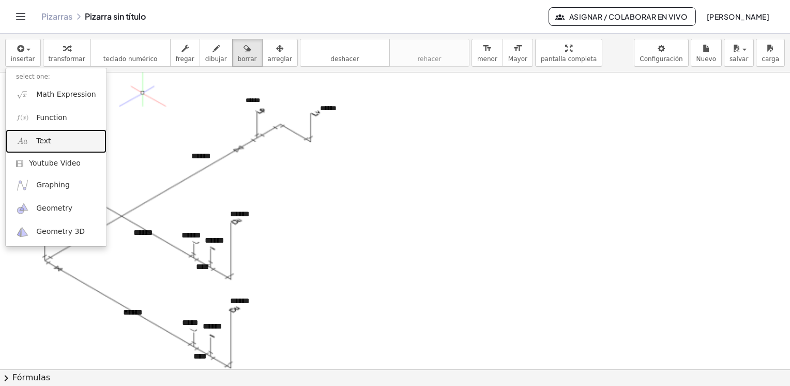
click at [58, 140] on link "Text" at bounding box center [56, 140] width 101 height 23
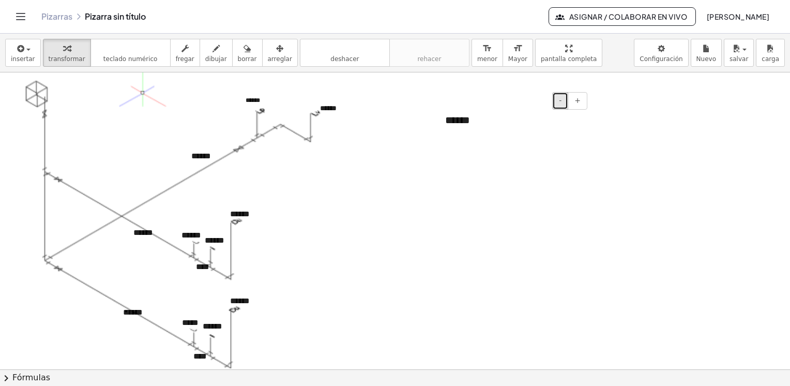
click at [561, 100] on span "-" at bounding box center [560, 100] width 3 height 8
click at [276, 54] on icon "button" at bounding box center [279, 48] width 7 height 12
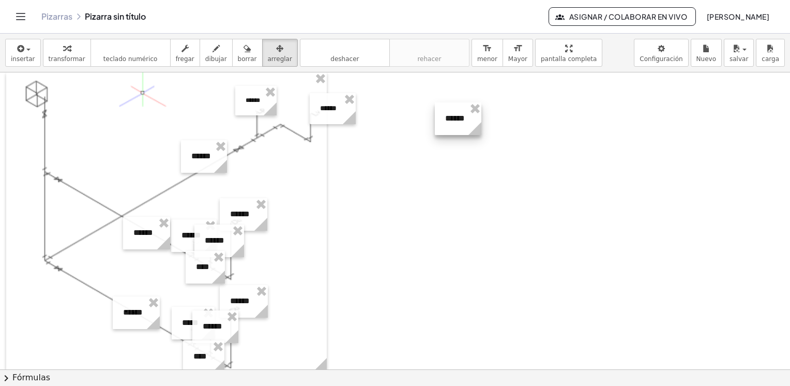
drag, startPoint x: 589, startPoint y: 129, endPoint x: 480, endPoint y: 125, distance: 108.7
click at [480, 125] on icon at bounding box center [475, 128] width 13 height 13
drag, startPoint x: 450, startPoint y: 109, endPoint x: 37, endPoint y: 206, distance: 424.3
click at [37, 206] on div at bounding box center [45, 216] width 47 height 33
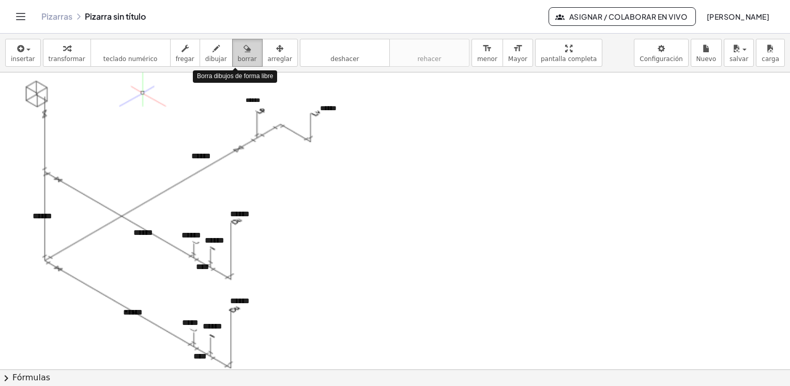
click at [238, 49] on div "button" at bounding box center [247, 48] width 19 height 12
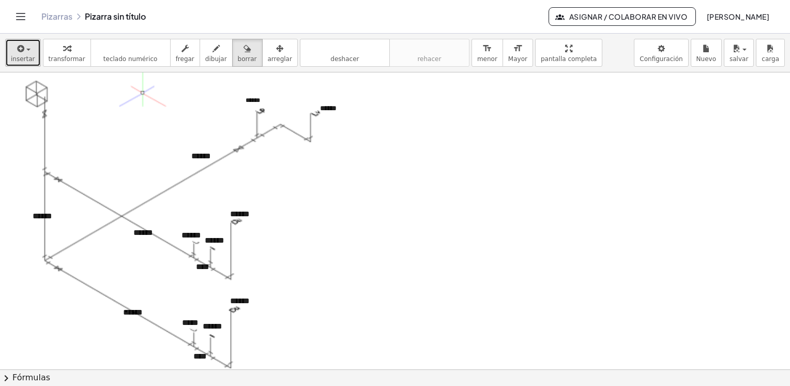
click at [26, 57] on span "insertar" at bounding box center [23, 58] width 24 height 7
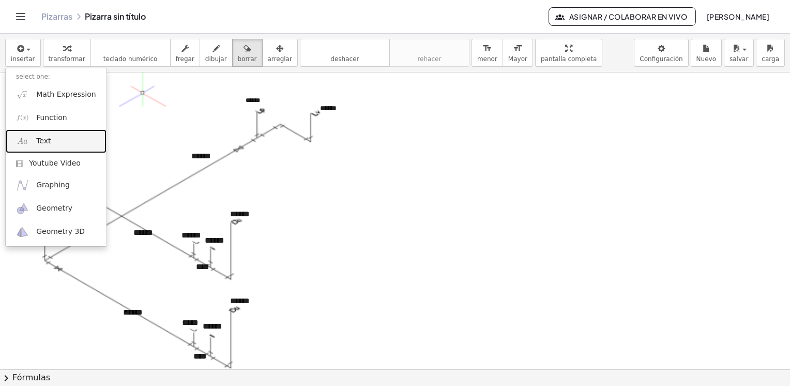
click at [50, 141] on link "Text" at bounding box center [56, 140] width 101 height 23
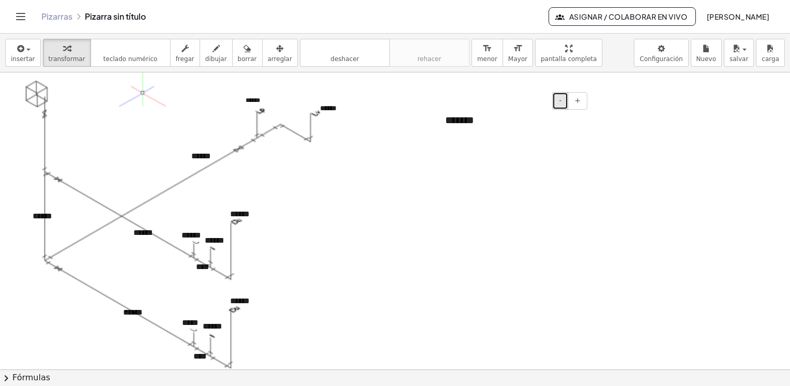
click at [566, 98] on button "-" at bounding box center [561, 101] width 16 height 18
click at [459, 117] on div "*******" at bounding box center [512, 118] width 155 height 33
click at [268, 49] on div "button" at bounding box center [280, 48] width 24 height 12
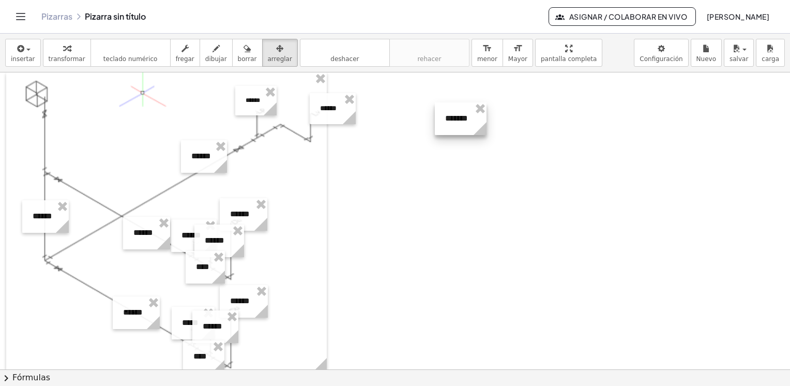
drag, startPoint x: 590, startPoint y: 129, endPoint x: 486, endPoint y: 129, distance: 103.5
click at [486, 129] on icon at bounding box center [480, 128] width 13 height 13
drag, startPoint x: 460, startPoint y: 110, endPoint x: 47, endPoint y: 132, distance: 413.9
click at [43, 132] on div at bounding box center [45, 141] width 52 height 33
click at [205, 55] on span "dibujar" at bounding box center [216, 58] width 22 height 7
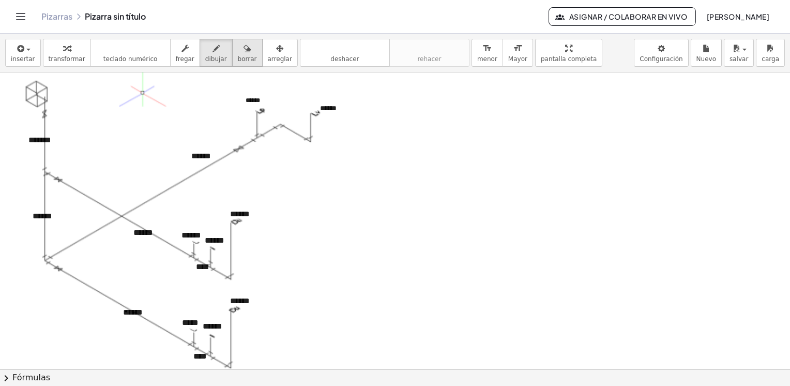
click at [244, 52] on icon "button" at bounding box center [247, 48] width 7 height 12
click at [204, 157] on div at bounding box center [395, 117] width 790 height 893
click at [206, 154] on div at bounding box center [395, 117] width 790 height 893
click at [276, 53] on icon "button" at bounding box center [279, 48] width 7 height 12
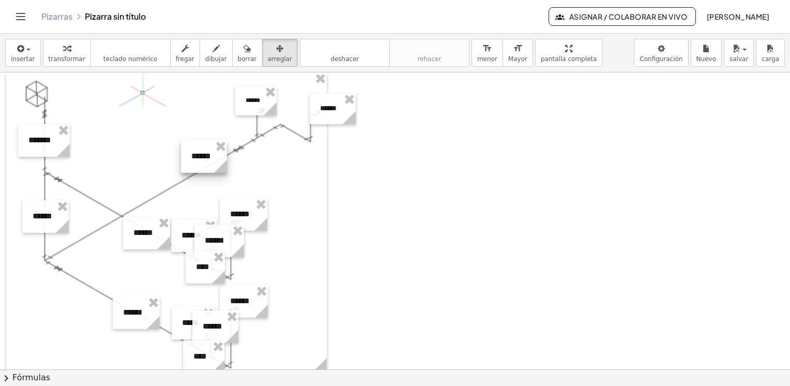
click at [201, 156] on div at bounding box center [204, 156] width 46 height 33
click at [200, 156] on div at bounding box center [204, 156] width 46 height 33
click at [215, 159] on icon at bounding box center [221, 166] width 18 height 18
click at [215, 157] on icon at bounding box center [221, 166] width 18 height 18
drag, startPoint x: 204, startPoint y: 158, endPoint x: 191, endPoint y: 156, distance: 12.6
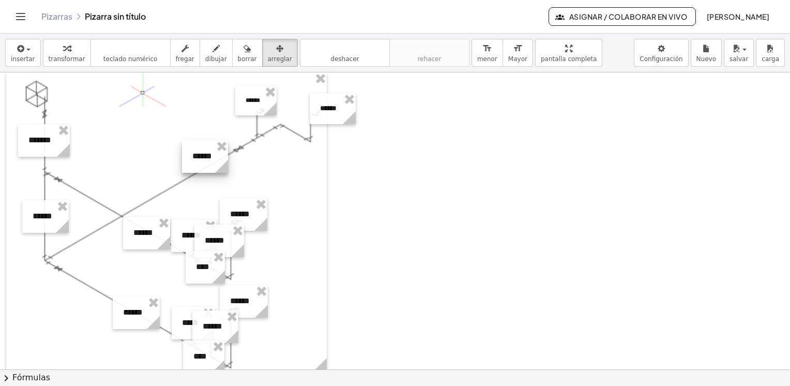
click at [191, 156] on div at bounding box center [205, 156] width 46 height 33
click at [26, 51] on span "button" at bounding box center [28, 50] width 4 height 2
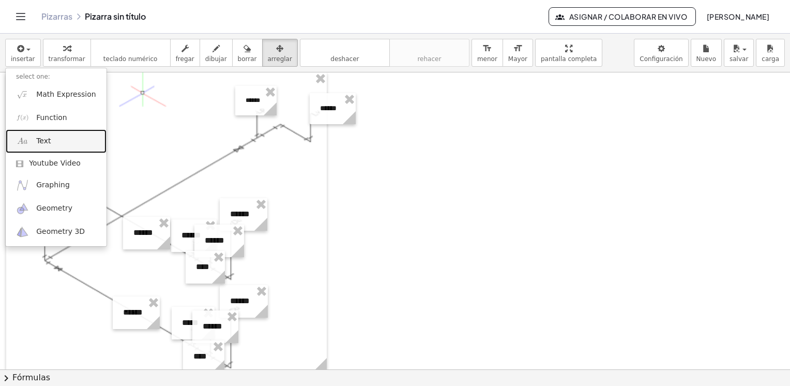
click at [46, 147] on link "Text" at bounding box center [56, 140] width 101 height 23
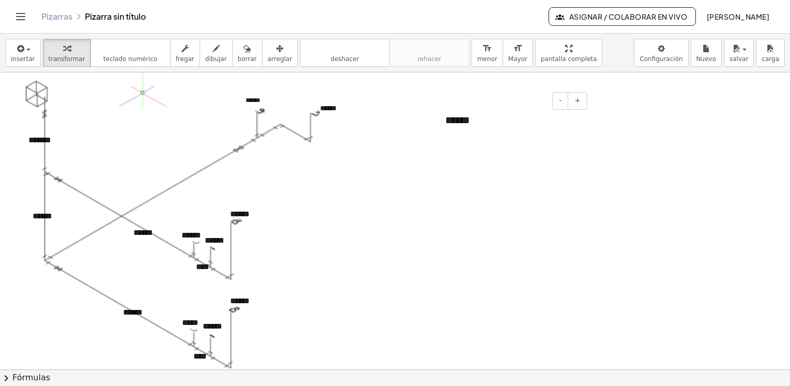
click at [544, 116] on div "******" at bounding box center [512, 120] width 155 height 36
click at [562, 103] on span "-" at bounding box center [560, 100] width 3 height 8
click at [460, 120] on div "******" at bounding box center [512, 118] width 155 height 33
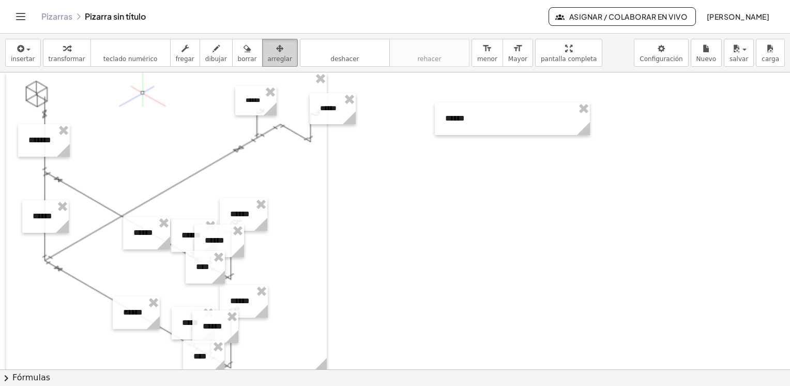
click at [268, 55] on span "arreglar" at bounding box center [280, 58] width 24 height 7
drag, startPoint x: 590, startPoint y: 131, endPoint x: 486, endPoint y: 128, distance: 104.0
click at [486, 128] on icon at bounding box center [479, 128] width 13 height 13
drag, startPoint x: 457, startPoint y: 110, endPoint x: 205, endPoint y: 156, distance: 255.7
click at [205, 156] on div at bounding box center [209, 165] width 51 height 33
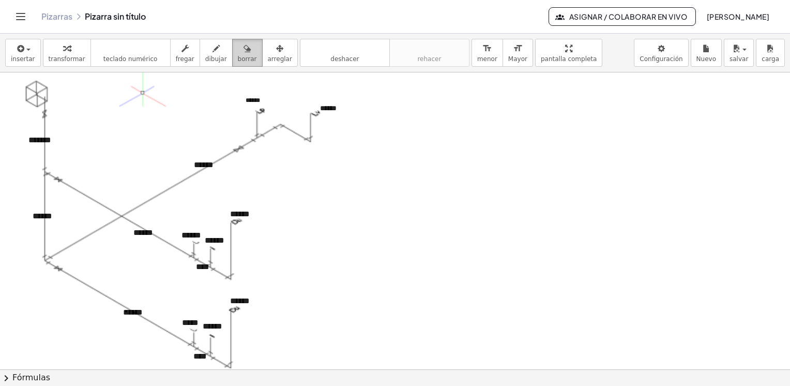
click at [244, 50] on icon "button" at bounding box center [247, 48] width 7 height 12
click at [208, 164] on div at bounding box center [395, 117] width 790 height 893
click at [268, 55] on span "arreglar" at bounding box center [280, 58] width 24 height 7
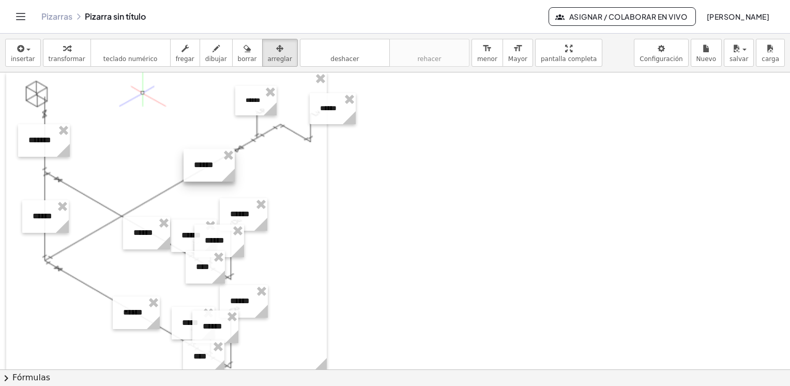
click at [213, 167] on div at bounding box center [209, 165] width 51 height 33
click at [217, 156] on div at bounding box center [209, 165] width 51 height 33
click at [431, 222] on div at bounding box center [395, 117] width 790 height 893
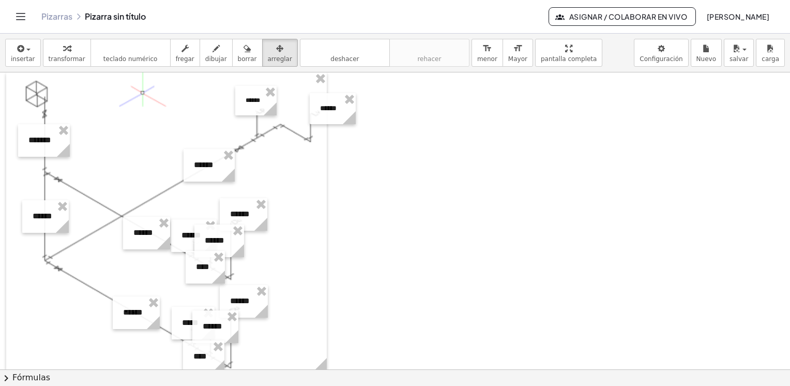
click at [431, 222] on div at bounding box center [395, 117] width 790 height 893
drag, startPoint x: 404, startPoint y: 206, endPoint x: 379, endPoint y: 198, distance: 25.5
click at [404, 205] on div at bounding box center [395, 117] width 790 height 893
click at [483, 53] on icon "format_size" at bounding box center [488, 48] width 10 height 12
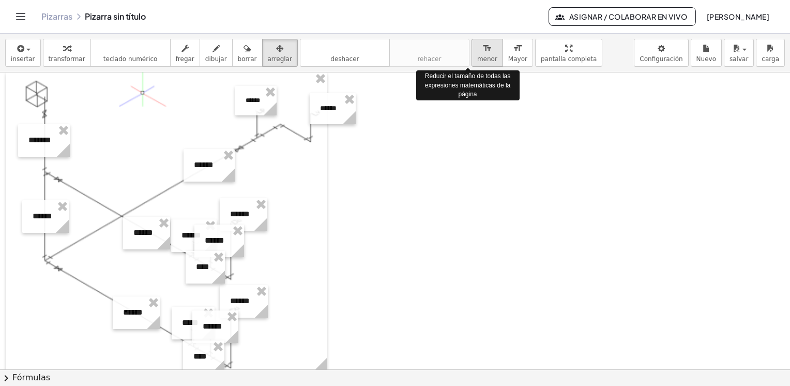
click at [483, 53] on icon "format_size" at bounding box center [488, 48] width 10 height 12
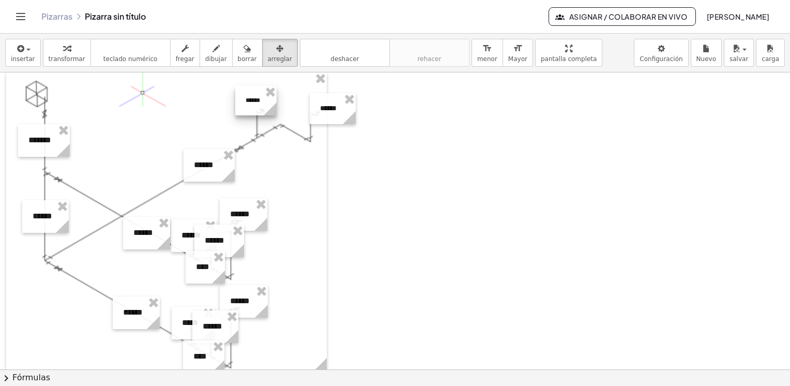
click at [263, 102] on icon at bounding box center [270, 109] width 18 height 18
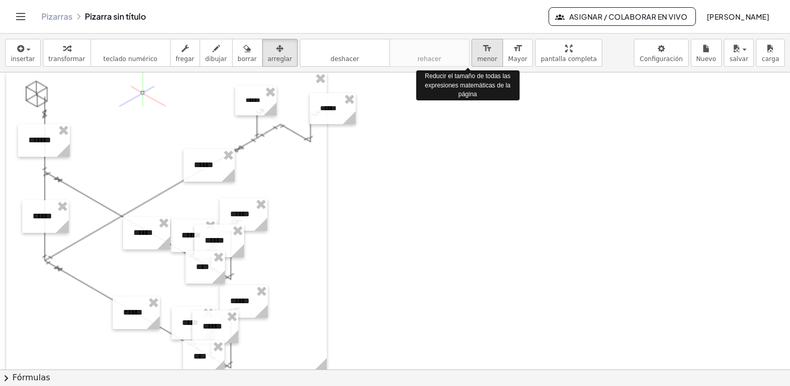
click at [477, 55] on span "menor" at bounding box center [487, 58] width 20 height 7
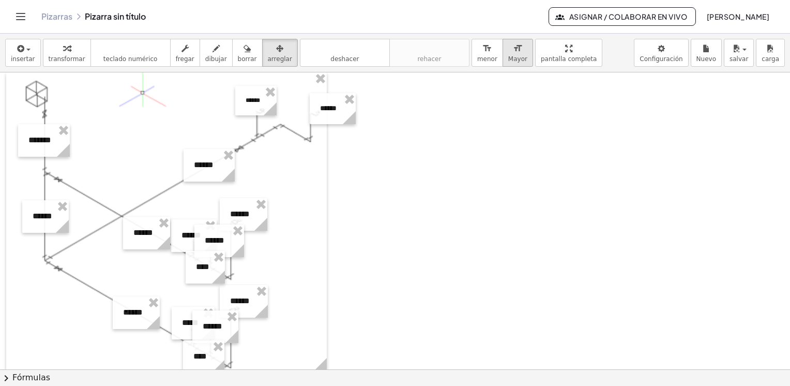
click at [509, 55] on span "Mayor" at bounding box center [518, 58] width 19 height 7
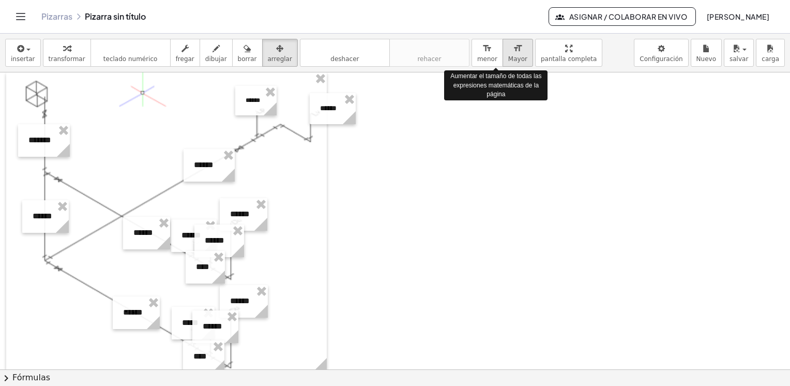
click at [509, 55] on span "Mayor" at bounding box center [518, 58] width 19 height 7
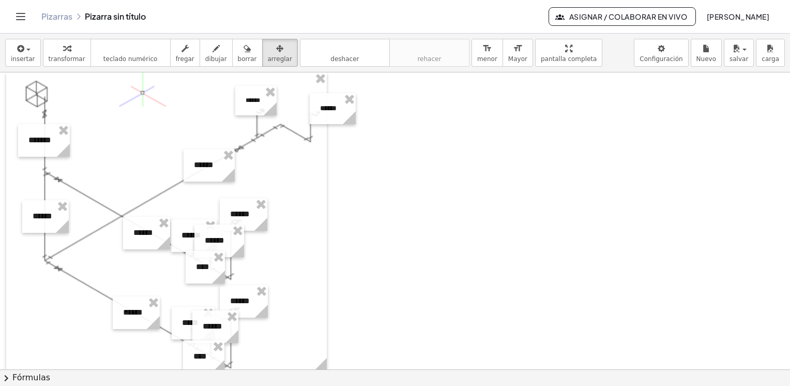
click at [351, 197] on div at bounding box center [395, 117] width 790 height 893
click at [243, 47] on button "borrar" at bounding box center [247, 53] width 31 height 28
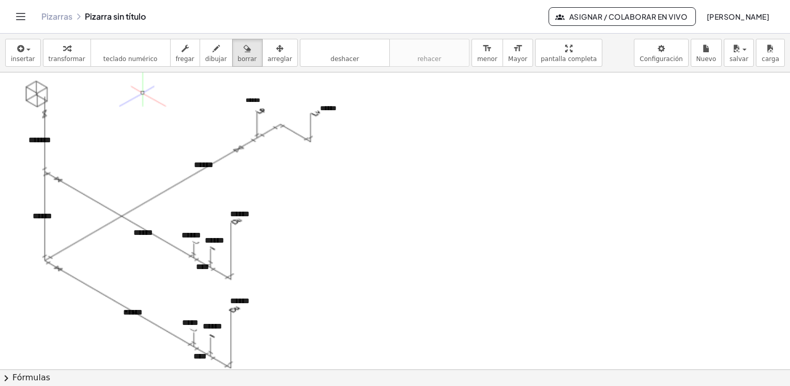
click at [50, 214] on div at bounding box center [395, 117] width 790 height 893
click at [49, 215] on div at bounding box center [395, 117] width 790 height 893
click at [276, 50] on icon "button" at bounding box center [279, 48] width 7 height 12
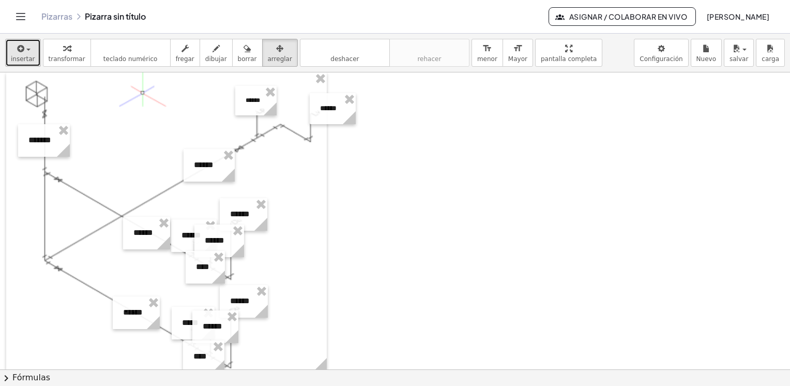
click at [17, 50] on icon "button" at bounding box center [20, 48] width 9 height 12
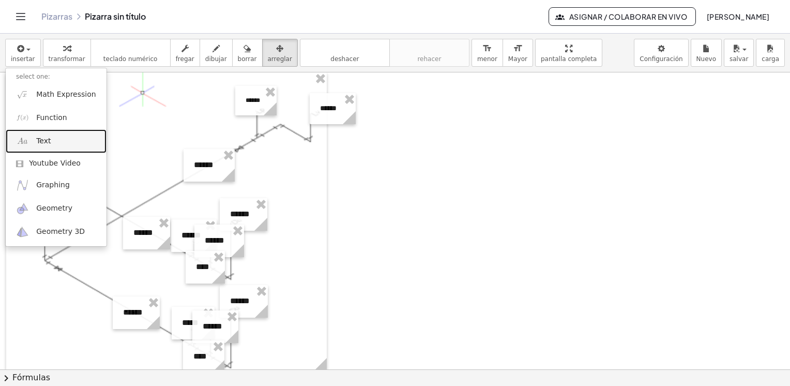
click at [43, 138] on span "Text" at bounding box center [43, 141] width 14 height 10
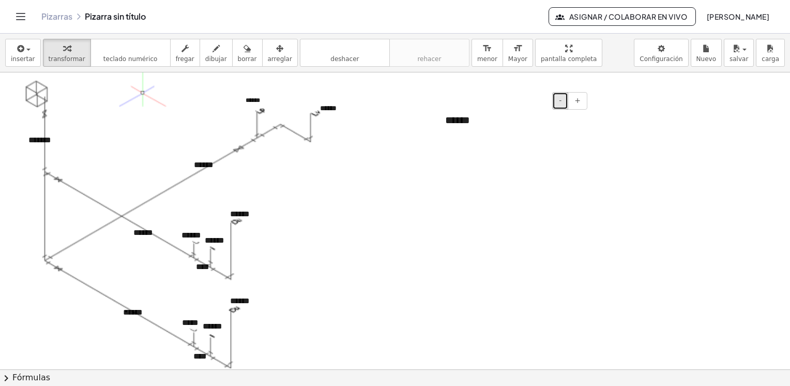
click at [564, 101] on button "-" at bounding box center [561, 101] width 16 height 18
click at [457, 119] on div "******" at bounding box center [512, 118] width 155 height 33
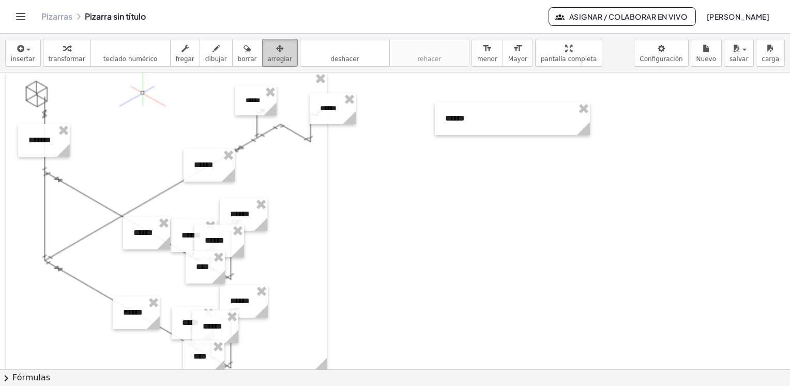
click at [268, 53] on div "button" at bounding box center [280, 48] width 24 height 12
drag, startPoint x: 590, startPoint y: 131, endPoint x: 482, endPoint y: 131, distance: 108.1
click at [482, 131] on icon at bounding box center [475, 128] width 13 height 13
drag, startPoint x: 448, startPoint y: 109, endPoint x: 38, endPoint y: 206, distance: 421.1
click at [38, 206] on div at bounding box center [45, 218] width 47 height 33
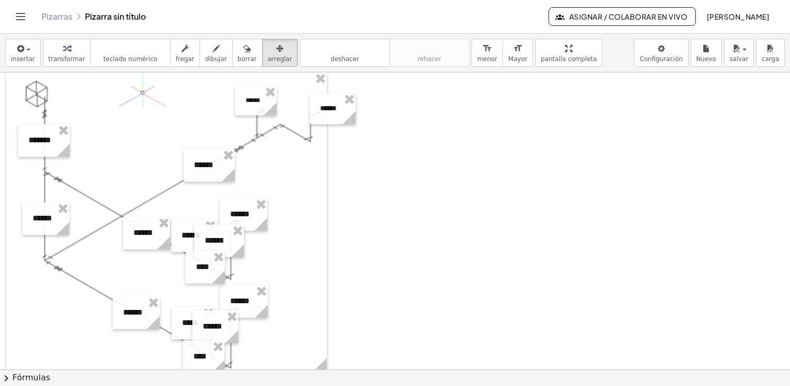
click at [403, 248] on div at bounding box center [395, 117] width 790 height 893
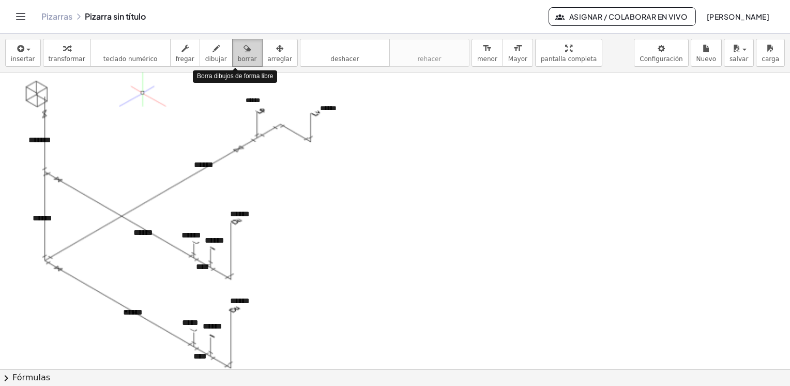
click at [244, 54] on icon "button" at bounding box center [247, 48] width 7 height 12
click at [51, 140] on div at bounding box center [395, 117] width 790 height 893
click at [276, 47] on icon "button" at bounding box center [279, 48] width 7 height 12
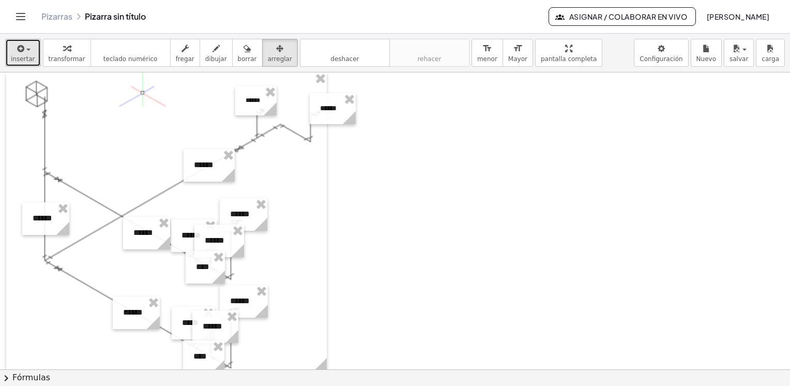
click at [24, 53] on div "button" at bounding box center [23, 48] width 24 height 12
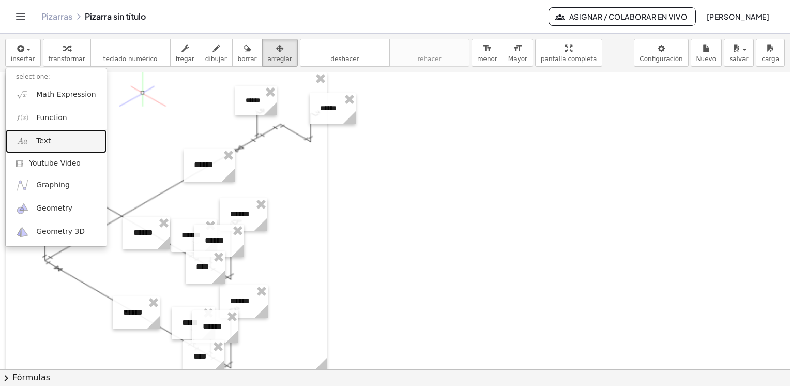
click at [54, 142] on link "Text" at bounding box center [56, 140] width 101 height 23
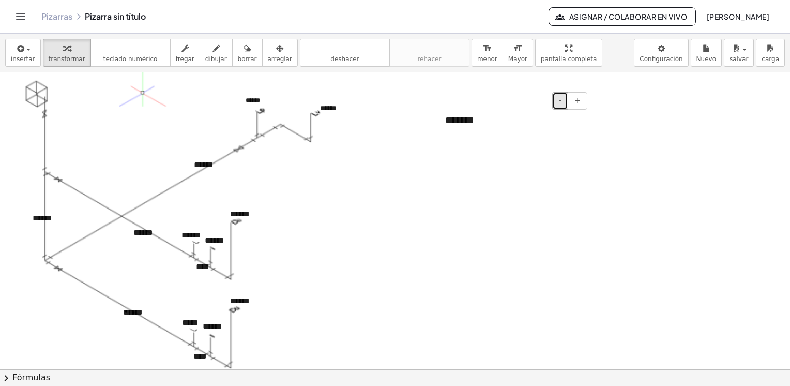
click at [558, 96] on button "-" at bounding box center [561, 101] width 16 height 18
click at [470, 122] on div "*******" at bounding box center [512, 118] width 155 height 33
click at [268, 51] on div "button" at bounding box center [280, 48] width 24 height 12
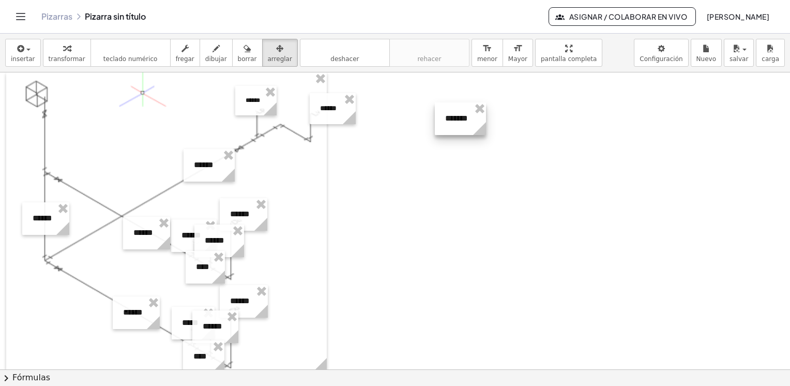
drag, startPoint x: 588, startPoint y: 127, endPoint x: 484, endPoint y: 125, distance: 104.0
click at [484, 125] on icon at bounding box center [479, 128] width 13 height 13
drag, startPoint x: 459, startPoint y: 109, endPoint x: 41, endPoint y: 131, distance: 418.6
click at [41, 131] on div at bounding box center [42, 141] width 51 height 33
click at [426, 214] on div at bounding box center [395, 117] width 790 height 893
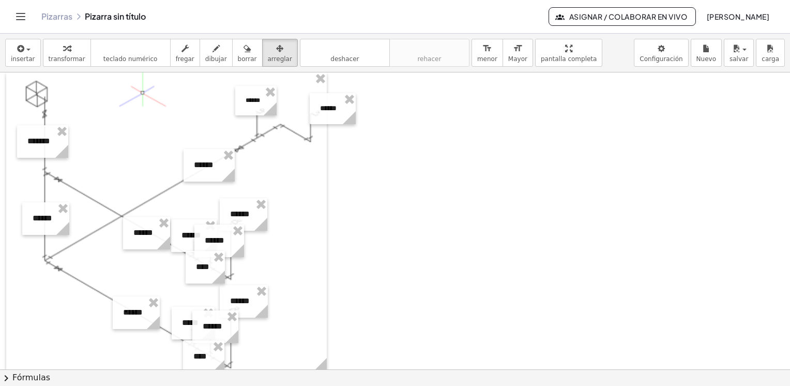
click at [427, 214] on div at bounding box center [395, 117] width 790 height 893
click at [468, 251] on div at bounding box center [395, 117] width 790 height 893
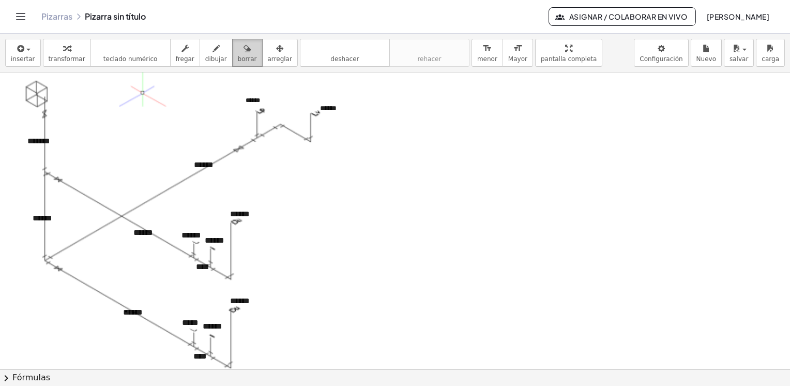
click at [238, 57] on span "borrar" at bounding box center [247, 58] width 19 height 7
click at [431, 173] on div at bounding box center [395, 117] width 790 height 893
click at [23, 55] on span "insertar" at bounding box center [23, 58] width 24 height 7
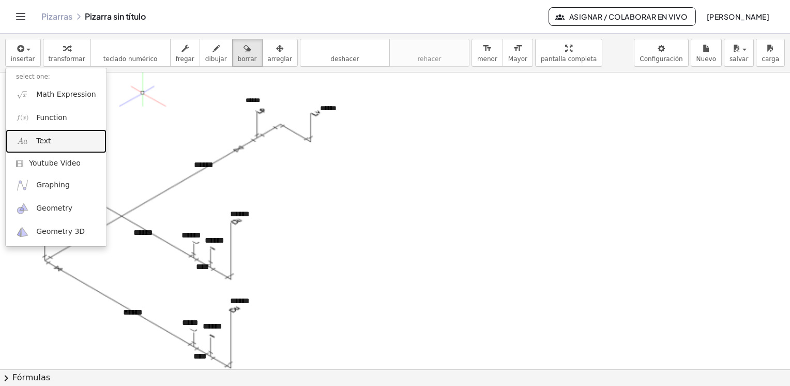
click at [50, 141] on link "Text" at bounding box center [56, 140] width 101 height 23
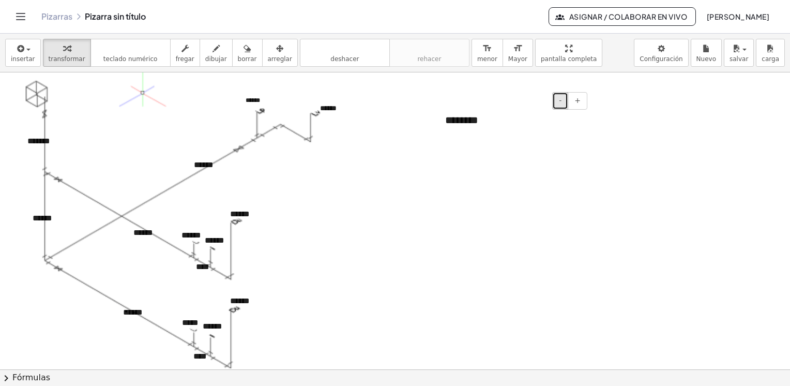
click at [557, 102] on button "-" at bounding box center [561, 101] width 16 height 18
click at [471, 139] on div at bounding box center [395, 117] width 790 height 893
click at [441, 207] on div at bounding box center [395, 117] width 790 height 893
click at [26, 53] on div "button" at bounding box center [23, 48] width 24 height 12
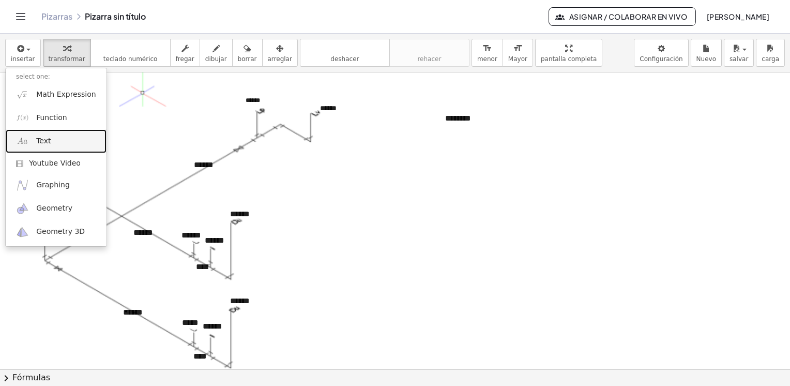
click at [41, 140] on span "Text" at bounding box center [43, 141] width 14 height 10
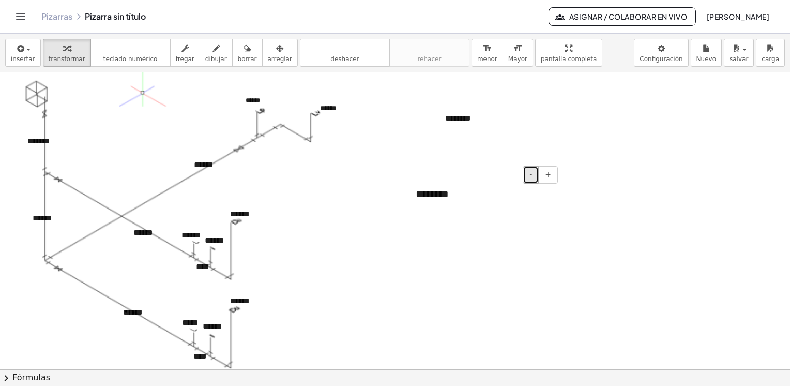
click at [529, 175] on button "-" at bounding box center [531, 175] width 16 height 18
click at [20, 58] on span "insertar" at bounding box center [23, 58] width 24 height 7
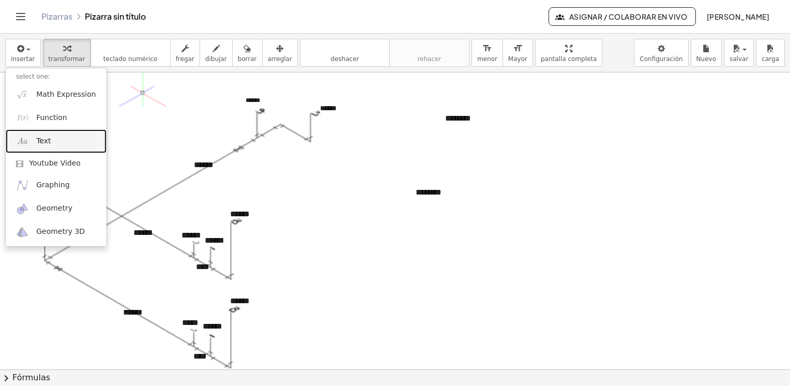
click at [58, 146] on link "Text" at bounding box center [56, 140] width 101 height 23
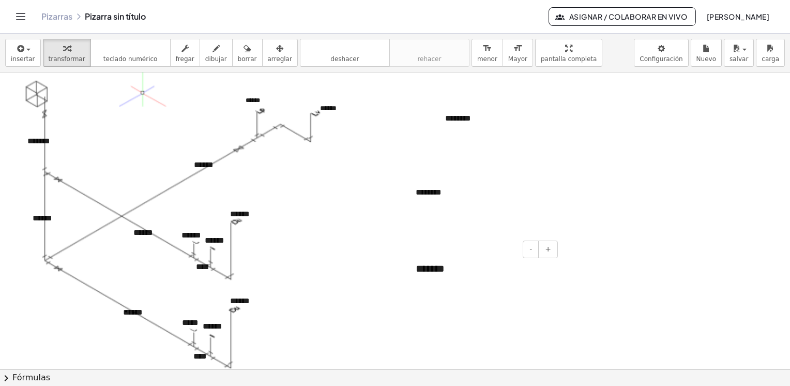
click at [460, 272] on div "*******" at bounding box center [483, 269] width 155 height 36
click at [531, 246] on span "-" at bounding box center [531, 249] width 3 height 8
click at [26, 55] on span "insertar" at bounding box center [23, 58] width 24 height 7
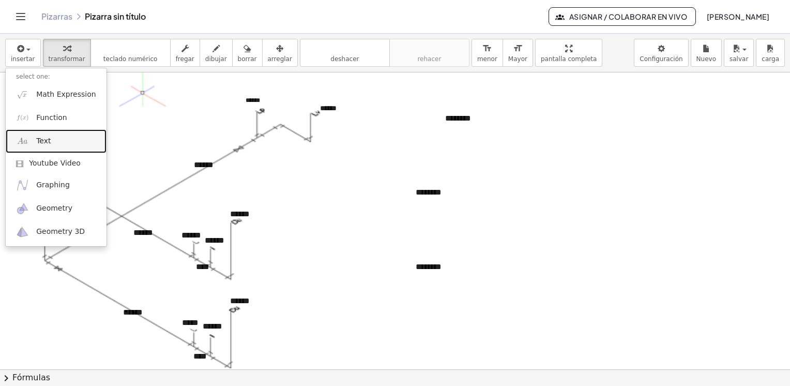
click at [54, 143] on link "Text" at bounding box center [56, 140] width 101 height 23
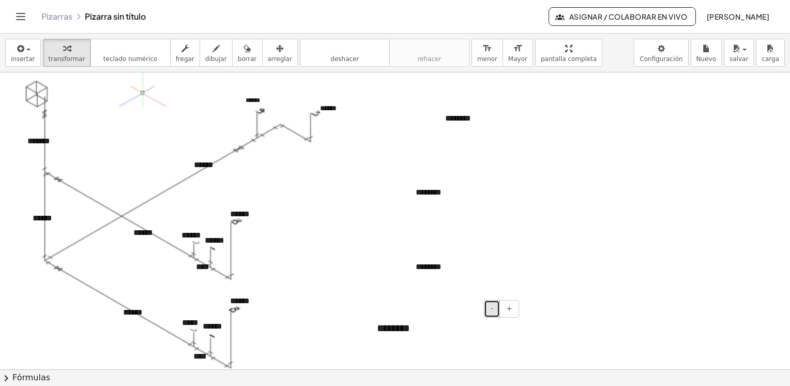
click at [493, 305] on span "-" at bounding box center [492, 308] width 3 height 8
click at [268, 55] on span "arreglar" at bounding box center [280, 58] width 24 height 7
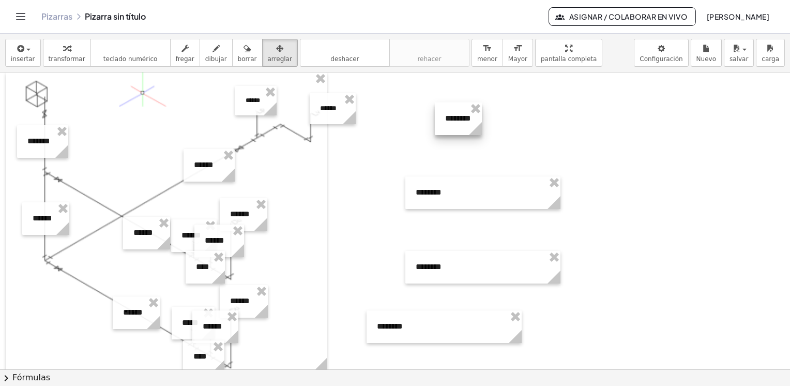
drag, startPoint x: 588, startPoint y: 129, endPoint x: 480, endPoint y: 123, distance: 108.3
click at [480, 123] on icon at bounding box center [475, 128] width 13 height 13
drag, startPoint x: 562, startPoint y: 202, endPoint x: 454, endPoint y: 200, distance: 108.2
click at [454, 200] on circle at bounding box center [448, 205] width 18 height 18
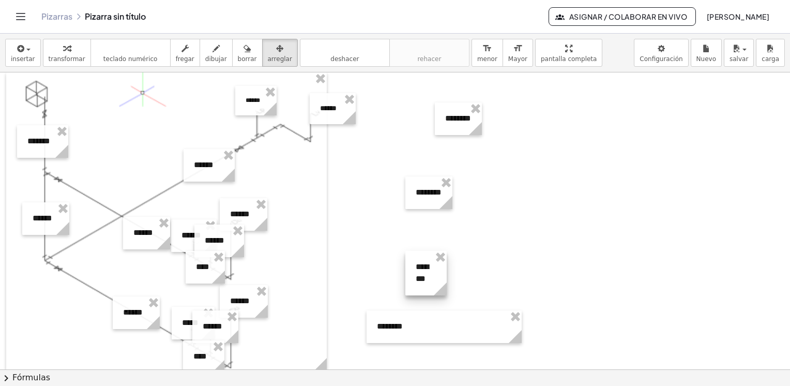
drag, startPoint x: 561, startPoint y: 277, endPoint x: 446, endPoint y: 272, distance: 114.9
click at [446, 272] on div "+ · 3 · x + 1 = + 5 + x + · 3 · x + 1 − 1 = + 5 + x − 1 + · 3 · x + 0 = + 5 + x…" at bounding box center [395, 117] width 790 height 893
click at [446, 272] on div at bounding box center [395, 117] width 790 height 893
drag, startPoint x: 446, startPoint y: 272, endPoint x: 453, endPoint y: 270, distance: 7.5
click at [454, 261] on div at bounding box center [395, 117] width 790 height 893
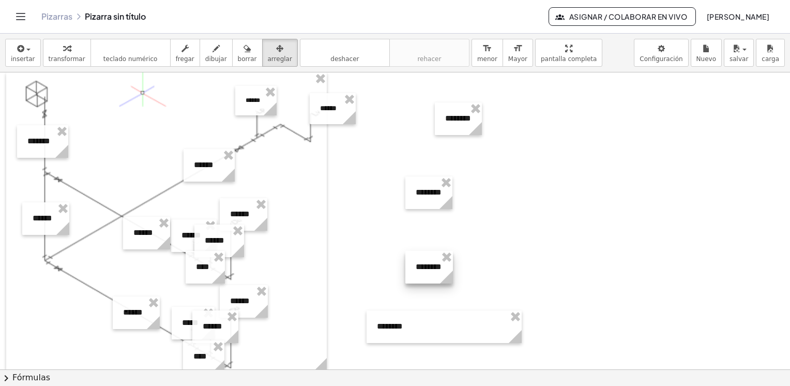
click at [452, 282] on icon at bounding box center [446, 277] width 13 height 13
drag, startPoint x: 522, startPoint y: 337, endPoint x: 414, endPoint y: 330, distance: 108.3
click at [414, 330] on g at bounding box center [409, 339] width 18 height 18
click at [507, 309] on div at bounding box center [395, 117] width 790 height 893
click at [461, 118] on div at bounding box center [458, 118] width 47 height 33
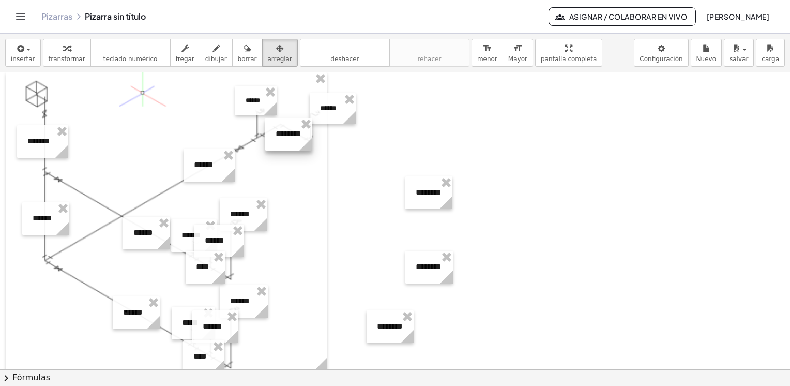
drag, startPoint x: 461, startPoint y: 120, endPoint x: 292, endPoint y: 135, distance: 170.4
click at [292, 135] on div at bounding box center [288, 134] width 47 height 33
drag, startPoint x: 432, startPoint y: 189, endPoint x: 256, endPoint y: 118, distance: 190.4
click at [256, 118] on div at bounding box center [252, 122] width 47 height 33
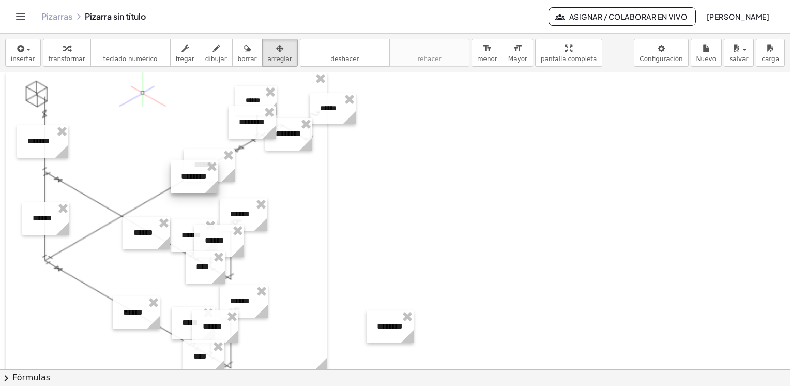
drag, startPoint x: 433, startPoint y: 270, endPoint x: 198, endPoint y: 179, distance: 251.7
click at [198, 179] on div at bounding box center [195, 176] width 48 height 33
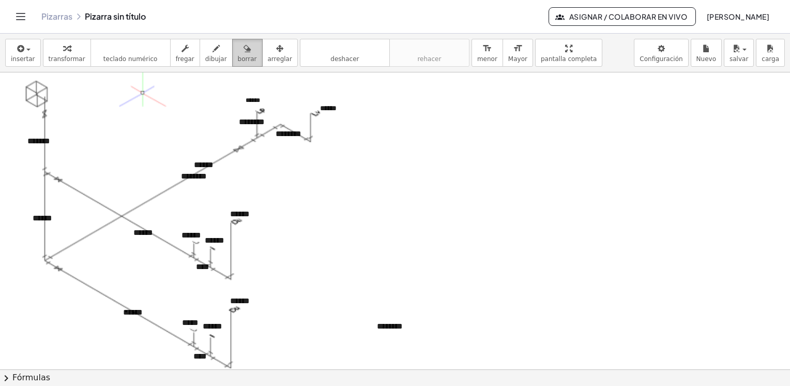
click at [238, 55] on span "borrar" at bounding box center [247, 58] width 19 height 7
click at [25, 53] on div "button" at bounding box center [23, 48] width 24 height 12
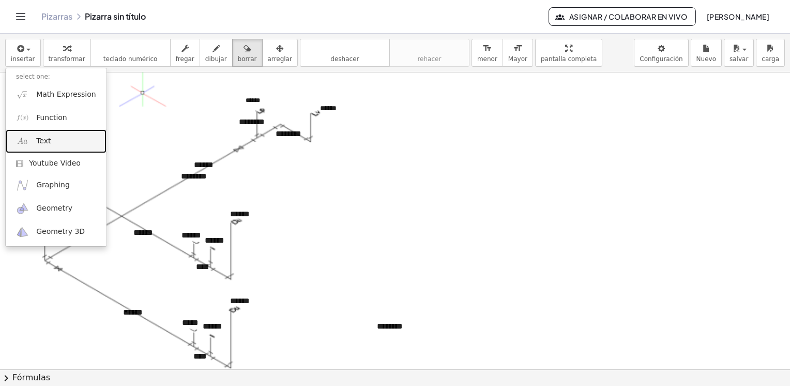
click at [56, 143] on link "Text" at bounding box center [56, 140] width 101 height 23
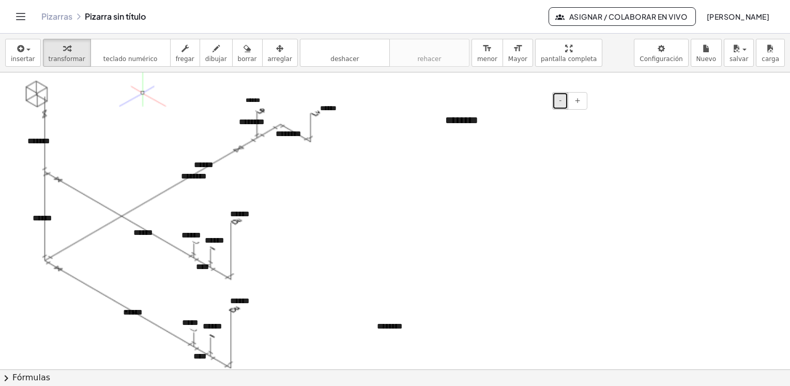
click at [563, 98] on button "-" at bounding box center [561, 101] width 16 height 18
click at [562, 98] on span "-" at bounding box center [560, 100] width 3 height 8
click at [538, 183] on div at bounding box center [395, 117] width 790 height 893
click at [268, 55] on span "arreglar" at bounding box center [280, 58] width 24 height 7
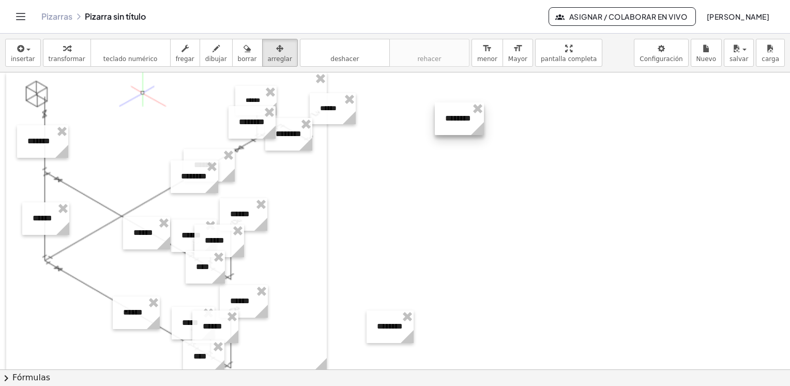
drag, startPoint x: 589, startPoint y: 131, endPoint x: 483, endPoint y: 126, distance: 106.2
click at [483, 126] on icon at bounding box center [477, 128] width 13 height 13
drag, startPoint x: 457, startPoint y: 110, endPoint x: 242, endPoint y: 254, distance: 258.7
click at [242, 254] on div at bounding box center [244, 263] width 49 height 33
click at [205, 54] on button "dibujar" at bounding box center [216, 53] width 33 height 28
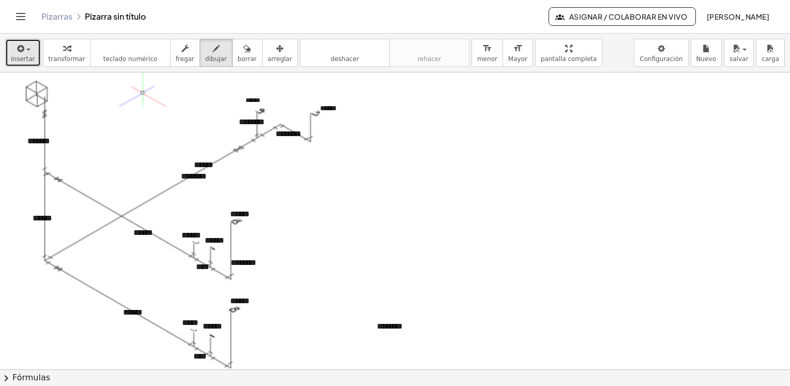
click at [23, 54] on button "insertar" at bounding box center [23, 53] width 36 height 28
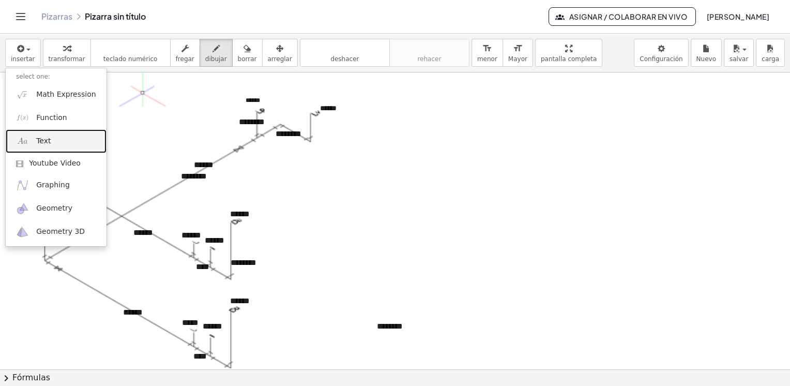
drag, startPoint x: 52, startPoint y: 140, endPoint x: 93, endPoint y: 138, distance: 41.4
click at [52, 139] on link "Text" at bounding box center [56, 140] width 101 height 23
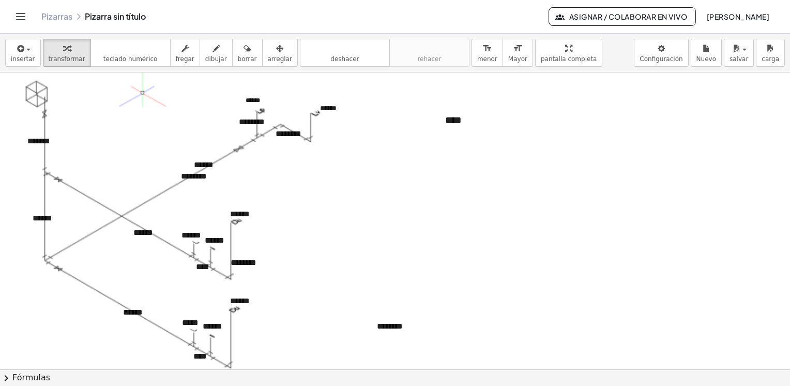
click at [469, 121] on div "****" at bounding box center [512, 120] width 155 height 36
click at [446, 218] on div at bounding box center [395, 117] width 790 height 893
click at [210, 54] on button "dibujar" at bounding box center [216, 53] width 33 height 28
click at [195, 275] on div at bounding box center [395, 117] width 790 height 893
click at [199, 282] on div at bounding box center [395, 117] width 790 height 893
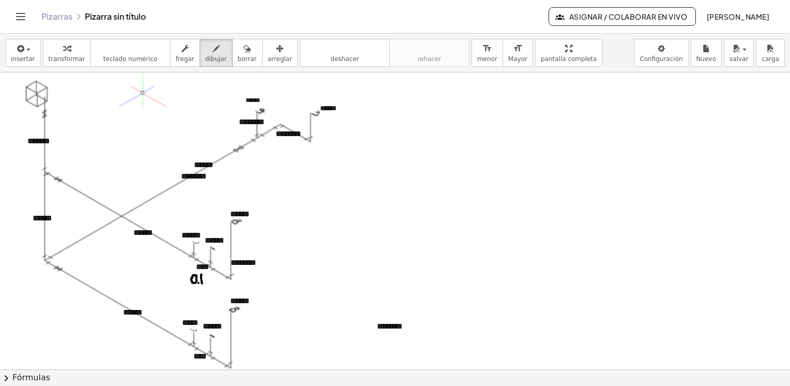
drag, startPoint x: 202, startPoint y: 275, endPoint x: 202, endPoint y: 283, distance: 8.3
click at [202, 283] on div at bounding box center [395, 117] width 790 height 893
drag, startPoint x: 203, startPoint y: 274, endPoint x: 208, endPoint y: 280, distance: 8.1
click at [208, 280] on div at bounding box center [395, 117] width 790 height 893
click at [209, 276] on div at bounding box center [395, 117] width 790 height 893
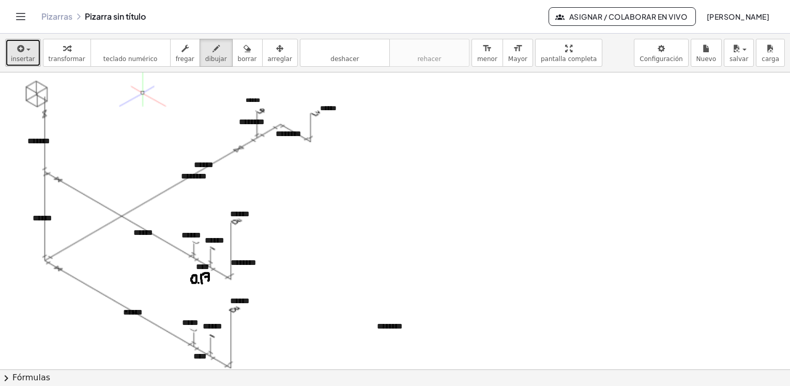
click at [25, 54] on button "insertar" at bounding box center [23, 53] width 36 height 28
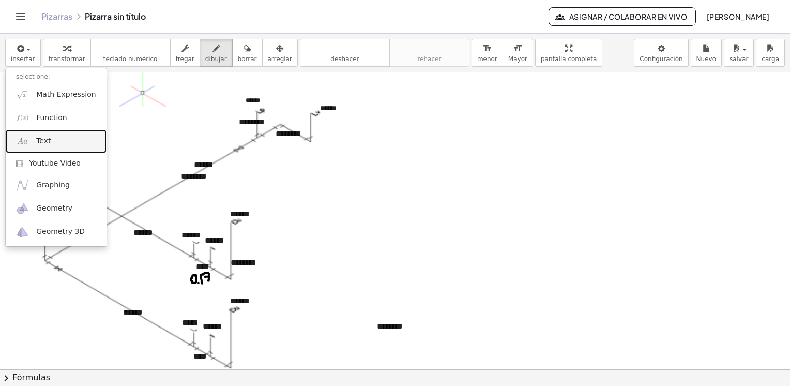
click at [50, 140] on link "Text" at bounding box center [56, 140] width 101 height 23
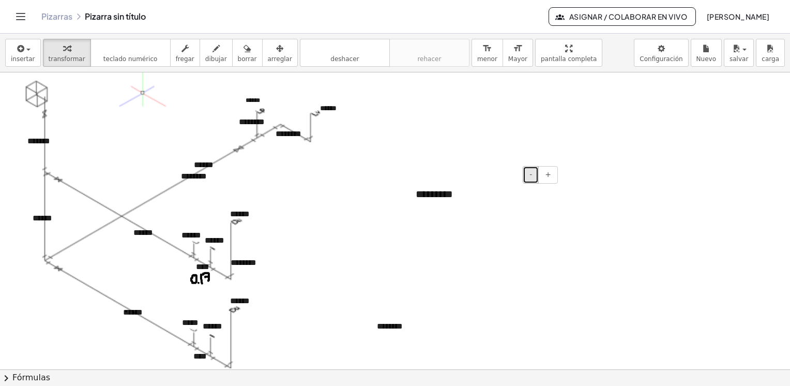
click at [530, 176] on button "-" at bounding box center [531, 175] width 16 height 18
click at [495, 195] on div "*********" at bounding box center [483, 192] width 155 height 33
click at [268, 55] on span "arreglar" at bounding box center [280, 58] width 24 height 7
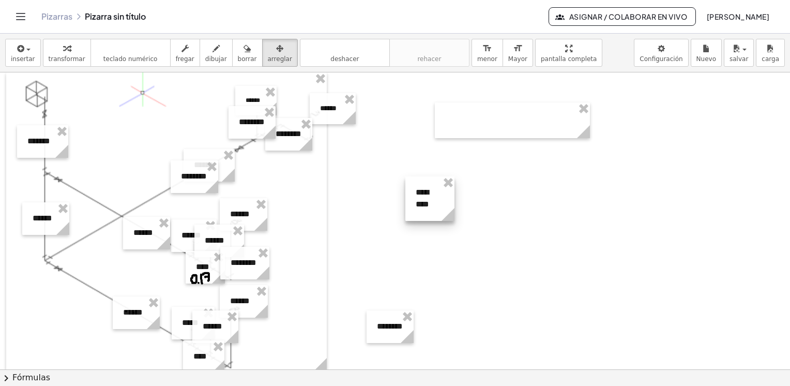
drag, startPoint x: 561, startPoint y: 204, endPoint x: 455, endPoint y: 206, distance: 106.1
click at [455, 206] on icon at bounding box center [448, 214] width 18 height 18
drag, startPoint x: 455, startPoint y: 205, endPoint x: 461, endPoint y: 203, distance: 6.5
click at [461, 203] on icon at bounding box center [454, 202] width 18 height 18
drag, startPoint x: 429, startPoint y: 183, endPoint x: 80, endPoint y: 272, distance: 360.0
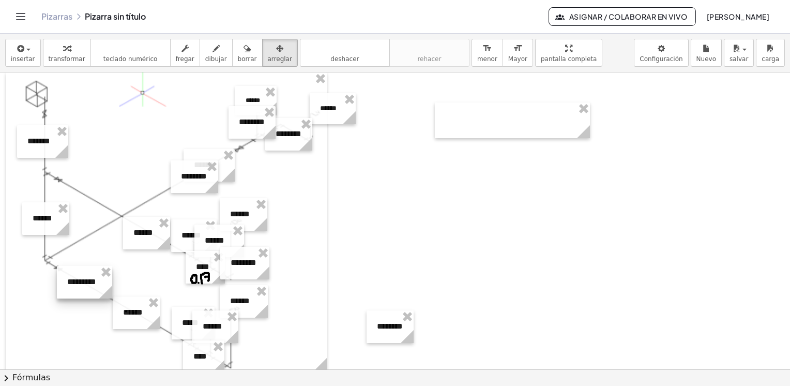
click at [80, 272] on div at bounding box center [84, 282] width 55 height 33
click at [32, 59] on button "insertar" at bounding box center [23, 53] width 36 height 28
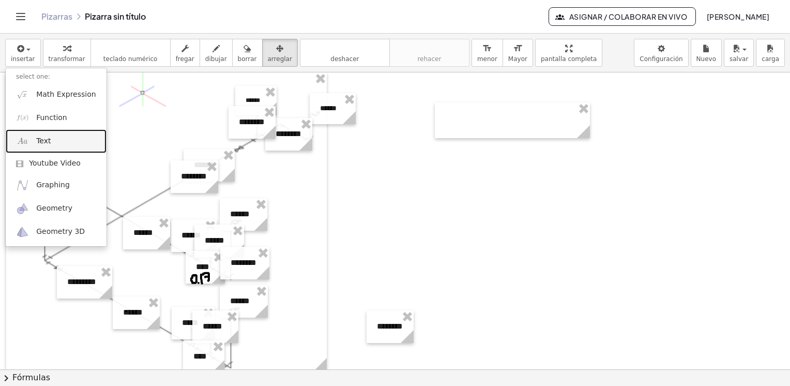
click at [76, 143] on link "Text" at bounding box center [56, 140] width 101 height 23
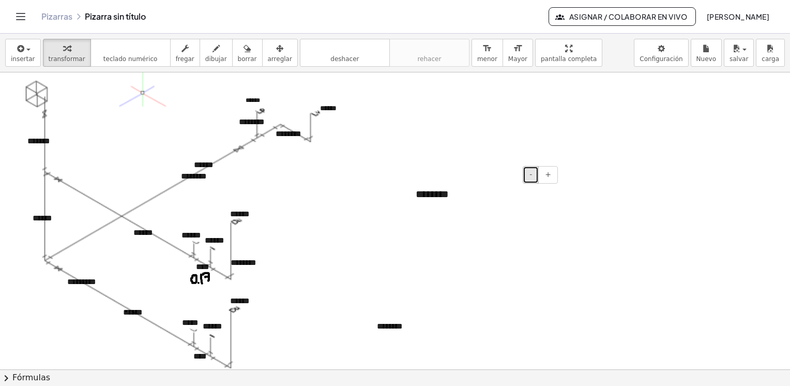
click at [530, 176] on button "-" at bounding box center [531, 175] width 16 height 18
click at [268, 52] on div "button" at bounding box center [280, 48] width 24 height 12
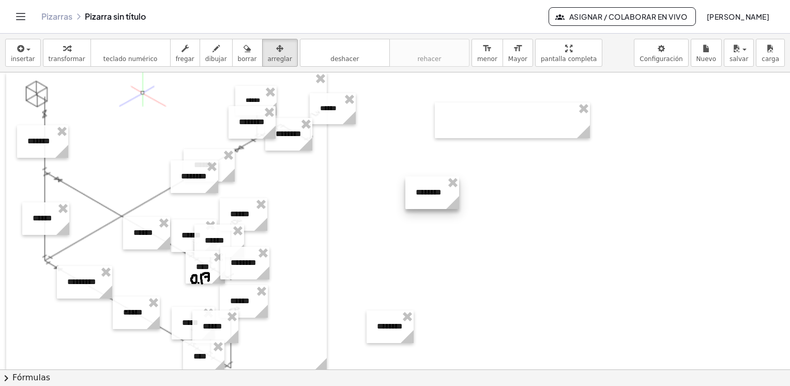
drag, startPoint x: 561, startPoint y: 204, endPoint x: 459, endPoint y: 203, distance: 101.4
click at [459, 203] on g at bounding box center [455, 205] width 18 height 18
drag, startPoint x: 431, startPoint y: 184, endPoint x: 238, endPoint y: 286, distance: 218.2
click at [206, 252] on div at bounding box center [179, 235] width 54 height 33
drag, startPoint x: 217, startPoint y: 270, endPoint x: 54, endPoint y: 222, distance: 169.8
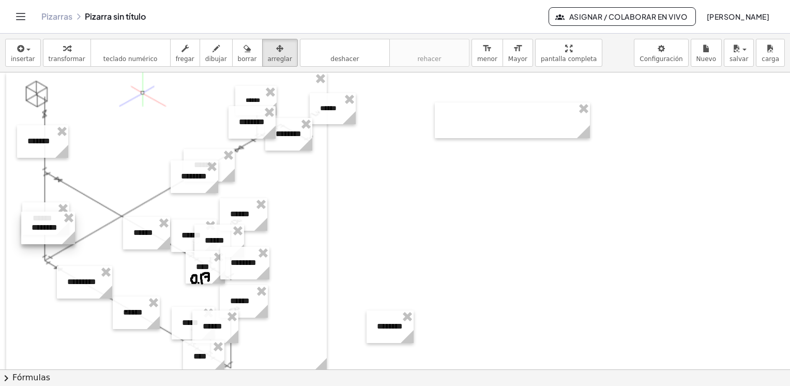
click at [54, 222] on div at bounding box center [48, 228] width 54 height 33
click at [467, 246] on div at bounding box center [395, 117] width 790 height 893
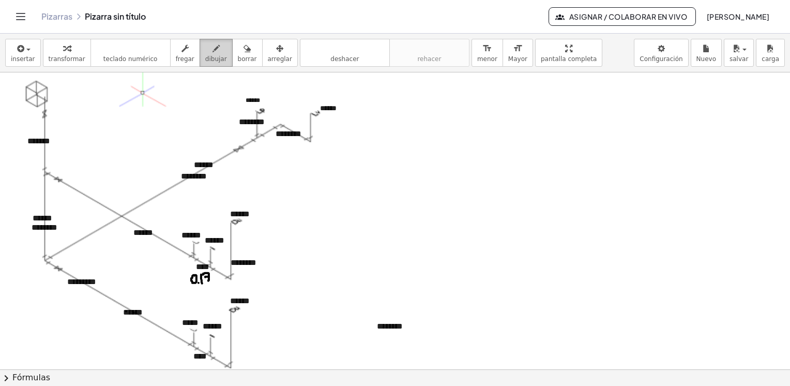
click at [213, 48] on icon "button" at bounding box center [216, 48] width 7 height 12
click at [21, 49] on icon "button" at bounding box center [20, 48] width 9 height 12
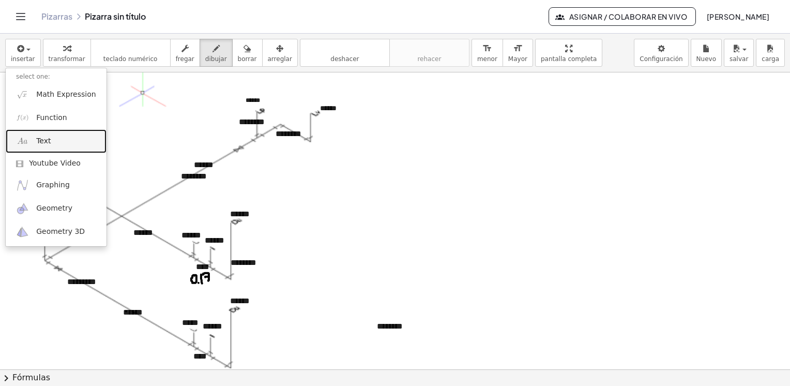
click at [52, 146] on link "Text" at bounding box center [56, 140] width 101 height 23
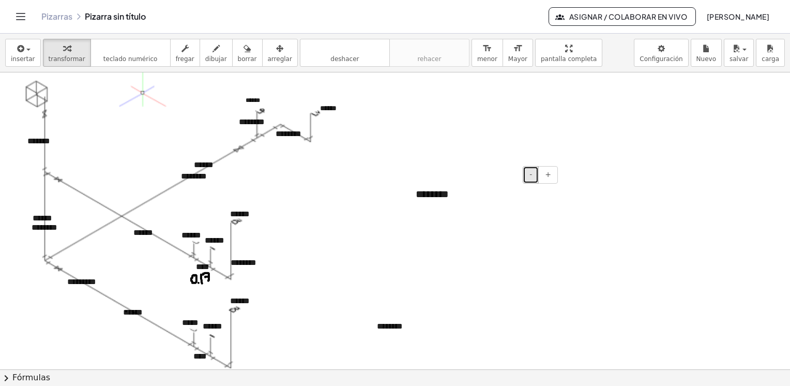
click at [530, 171] on button "-" at bounding box center [531, 175] width 16 height 18
click at [440, 193] on div "********" at bounding box center [483, 192] width 155 height 33
click at [268, 55] on span "arreglar" at bounding box center [280, 58] width 24 height 7
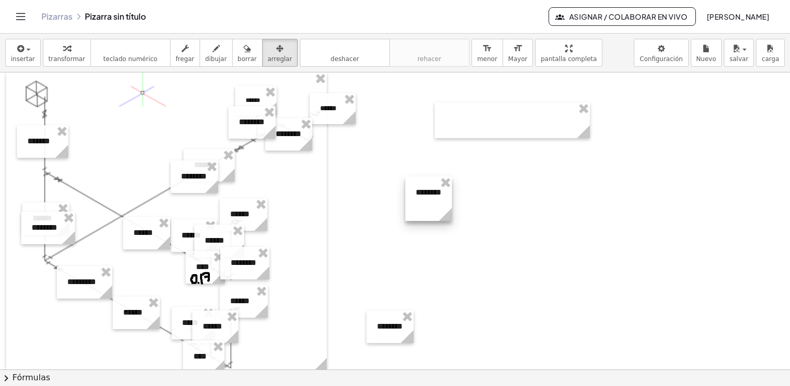
drag, startPoint x: 561, startPoint y: 203, endPoint x: 452, endPoint y: 204, distance: 108.6
click at [452, 205] on icon at bounding box center [446, 214] width 18 height 18
click at [456, 210] on g at bounding box center [453, 205] width 18 height 18
drag, startPoint x: 435, startPoint y: 182, endPoint x: 46, endPoint y: 140, distance: 391.3
click at [46, 140] on div at bounding box center [43, 150] width 52 height 33
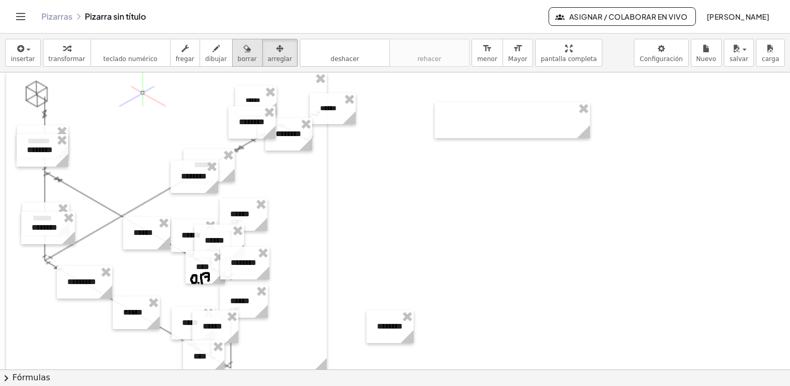
drag, startPoint x: 229, startPoint y: 53, endPoint x: 240, endPoint y: 63, distance: 14.7
click at [244, 53] on icon "button" at bounding box center [247, 48] width 7 height 12
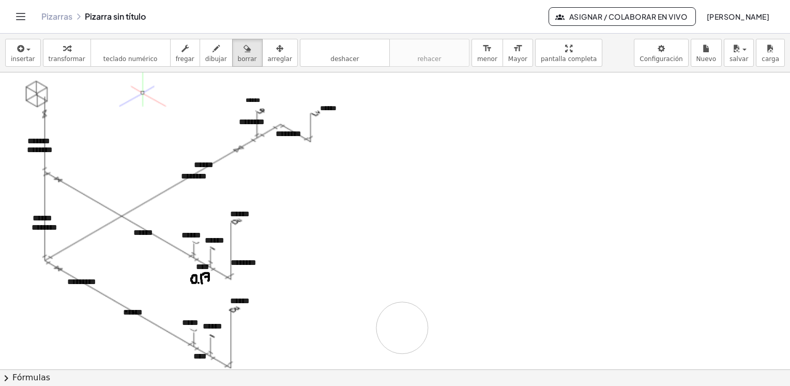
click at [402, 327] on div at bounding box center [395, 117] width 790 height 893
click at [398, 326] on div at bounding box center [395, 117] width 790 height 893
click at [393, 327] on div at bounding box center [395, 117] width 790 height 893
click at [276, 52] on icon "button" at bounding box center [279, 48] width 7 height 12
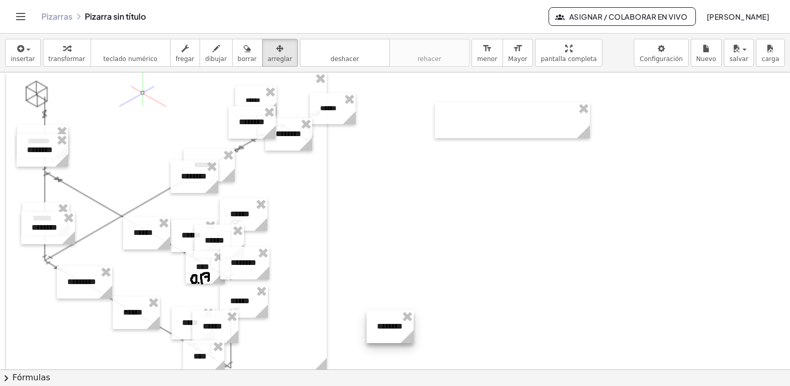
drag, startPoint x: 409, startPoint y: 316, endPoint x: 458, endPoint y: 319, distance: 49.3
click at [238, 55] on span "borrar" at bounding box center [247, 58] width 19 height 7
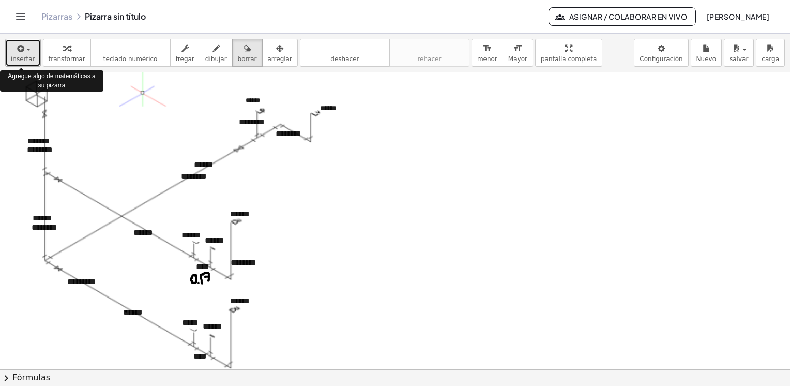
click at [17, 54] on icon "button" at bounding box center [20, 48] width 9 height 12
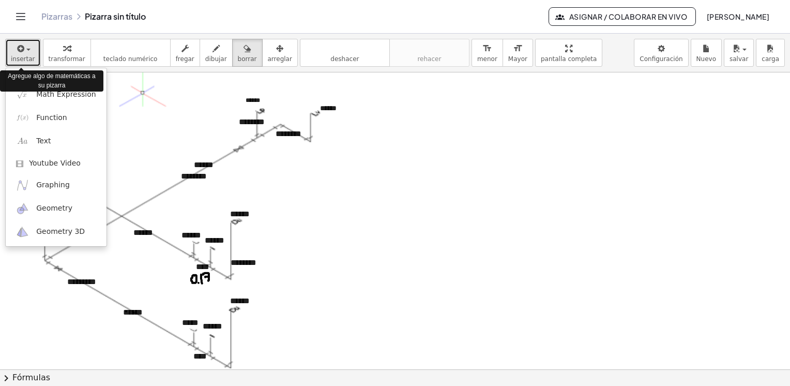
click at [17, 54] on icon "button" at bounding box center [20, 48] width 9 height 12
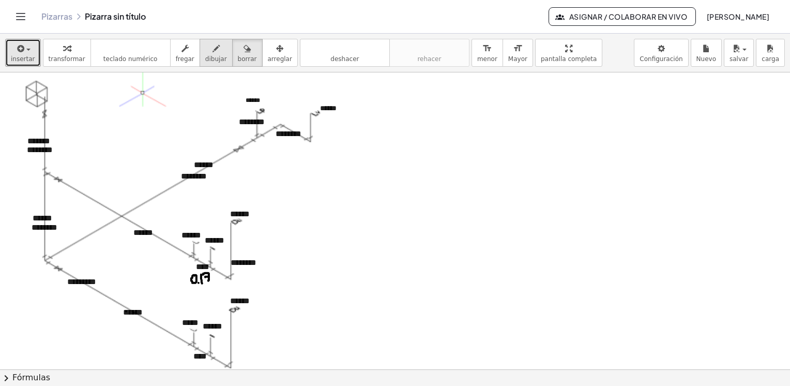
click at [213, 53] on icon "button" at bounding box center [216, 48] width 7 height 12
drag, startPoint x: 289, startPoint y: 123, endPoint x: 294, endPoint y: 125, distance: 5.6
click at [294, 125] on div at bounding box center [395, 117] width 790 height 893
drag, startPoint x: 242, startPoint y: 107, endPoint x: 249, endPoint y: 112, distance: 8.8
click at [249, 112] on div at bounding box center [395, 117] width 790 height 893
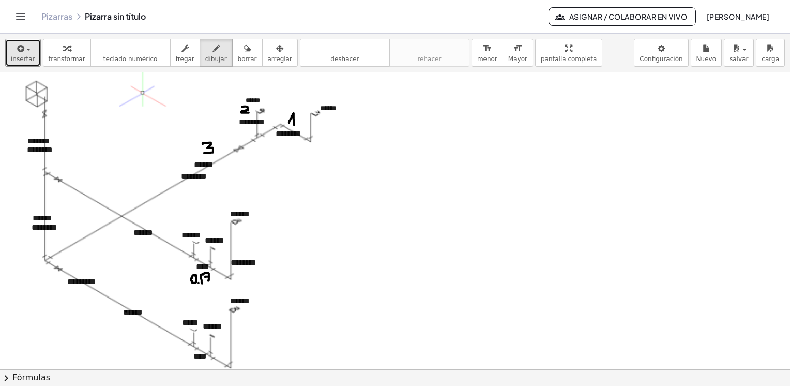
drag, startPoint x: 207, startPoint y: 143, endPoint x: 204, endPoint y: 153, distance: 10.2
click at [204, 153] on div at bounding box center [395, 117] width 790 height 893
drag, startPoint x: 236, startPoint y: 320, endPoint x: 242, endPoint y: 324, distance: 7.0
click at [242, 331] on div at bounding box center [395, 117] width 790 height 893
drag, startPoint x: 242, startPoint y: 319, endPoint x: 244, endPoint y: 334, distance: 15.2
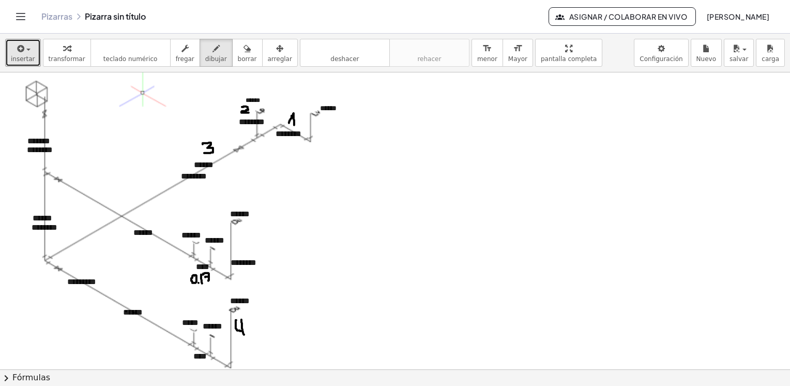
click at [244, 334] on div at bounding box center [395, 117] width 790 height 893
drag, startPoint x: 216, startPoint y: 341, endPoint x: 215, endPoint y: 349, distance: 7.9
click at [215, 349] on div at bounding box center [395, 117] width 790 height 893
click at [202, 345] on div at bounding box center [395, 117] width 790 height 893
drag, startPoint x: 185, startPoint y: 327, endPoint x: 189, endPoint y: 335, distance: 9.5
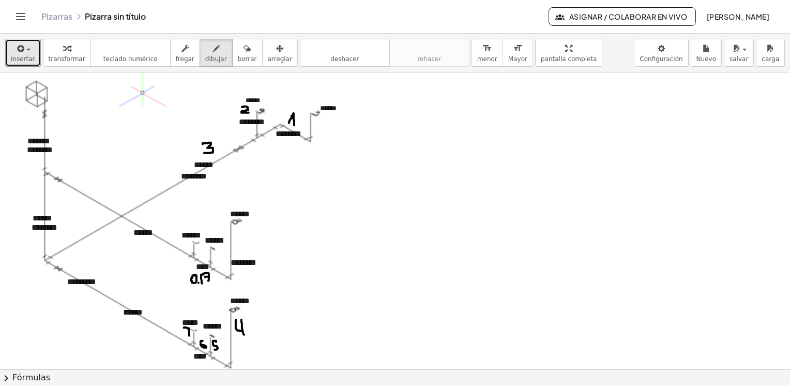
click at [189, 335] on div at bounding box center [395, 117] width 790 height 893
click at [189, 331] on div at bounding box center [395, 117] width 790 height 893
click at [151, 327] on div at bounding box center [395, 117] width 790 height 893
drag, startPoint x: 244, startPoint y: 238, endPoint x: 243, endPoint y: 251, distance: 12.5
click at [243, 251] on div at bounding box center [395, 117] width 790 height 893
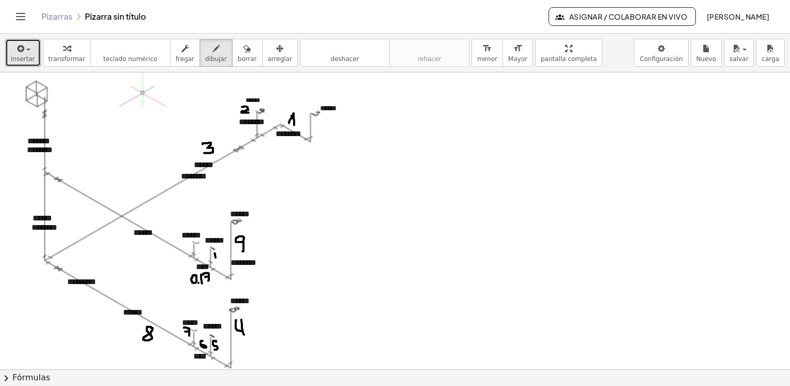
click at [216, 258] on div at bounding box center [395, 117] width 790 height 893
click at [221, 252] on div at bounding box center [395, 117] width 790 height 893
drag, startPoint x: 200, startPoint y: 251, endPoint x: 203, endPoint y: 257, distance: 6.5
click at [201, 258] on div at bounding box center [395, 117] width 790 height 893
drag, startPoint x: 205, startPoint y: 251, endPoint x: 205, endPoint y: 256, distance: 5.2
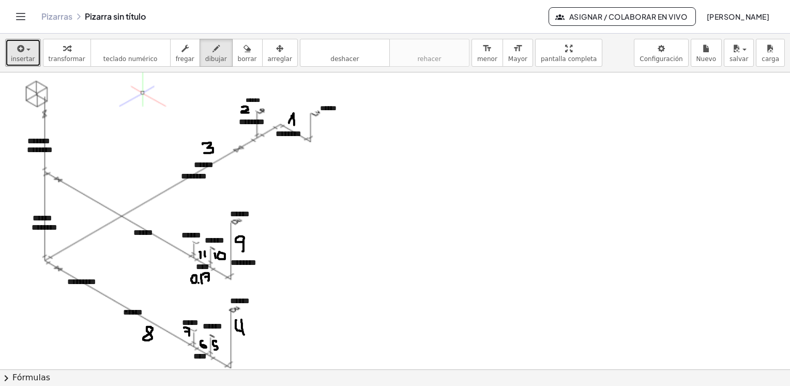
click at [205, 256] on div at bounding box center [395, 117] width 790 height 893
drag, startPoint x: 184, startPoint y: 241, endPoint x: 186, endPoint y: 248, distance: 7.5
click at [186, 248] on div at bounding box center [395, 117] width 790 height 893
drag, startPoint x: 187, startPoint y: 241, endPoint x: 193, endPoint y: 246, distance: 7.8
click at [193, 246] on div at bounding box center [395, 117] width 790 height 893
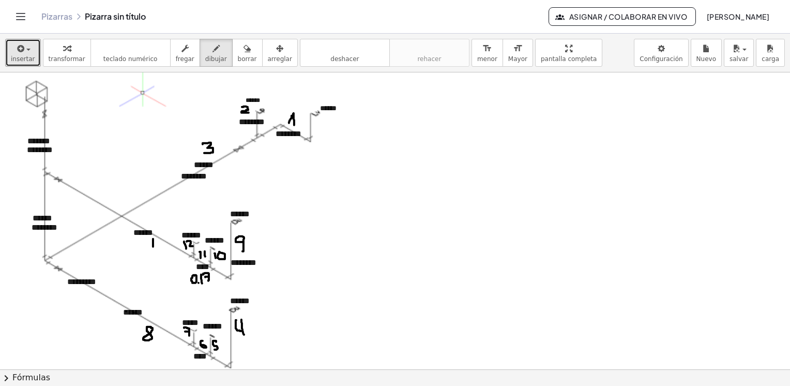
drag, startPoint x: 153, startPoint y: 238, endPoint x: 153, endPoint y: 246, distance: 7.8
click at [153, 246] on div at bounding box center [395, 117] width 790 height 893
drag, startPoint x: 155, startPoint y: 241, endPoint x: 156, endPoint y: 249, distance: 8.3
click at [156, 249] on div at bounding box center [395, 117] width 790 height 893
drag, startPoint x: 31, startPoint y: 201, endPoint x: 33, endPoint y: 208, distance: 7.5
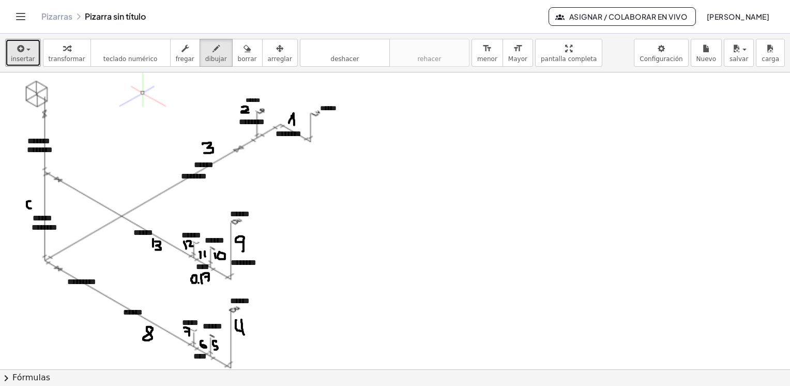
click at [33, 208] on div at bounding box center [395, 117] width 790 height 893
drag, startPoint x: 37, startPoint y: 199, endPoint x: 67, endPoint y: 183, distance: 34.0
click at [37, 208] on div at bounding box center [395, 117] width 790 height 893
drag, startPoint x: 55, startPoint y: 125, endPoint x: 54, endPoint y: 132, distance: 7.3
click at [54, 132] on div at bounding box center [395, 117] width 790 height 893
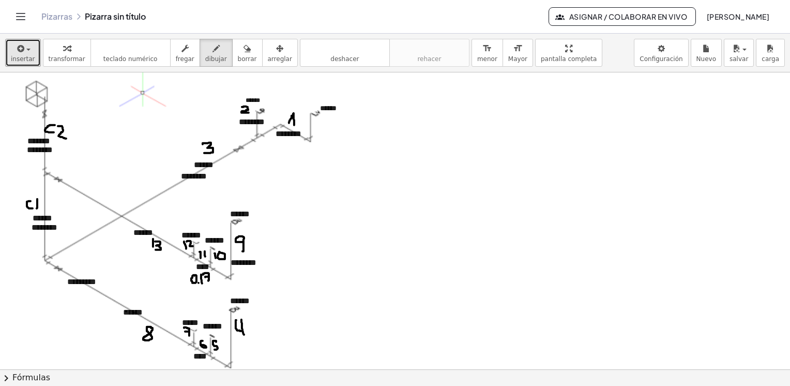
drag, startPoint x: 58, startPoint y: 126, endPoint x: 66, endPoint y: 138, distance: 14.9
click at [66, 138] on div at bounding box center [395, 117] width 790 height 893
click at [23, 55] on span "insertar" at bounding box center [23, 58] width 24 height 7
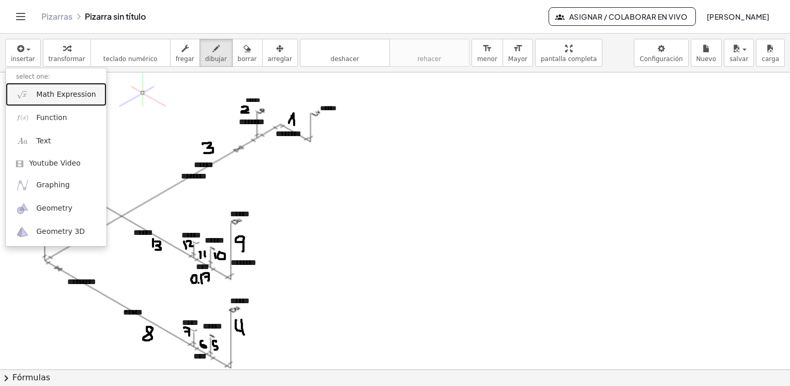
click at [64, 98] on span "Math Expression" at bounding box center [65, 94] width 59 height 10
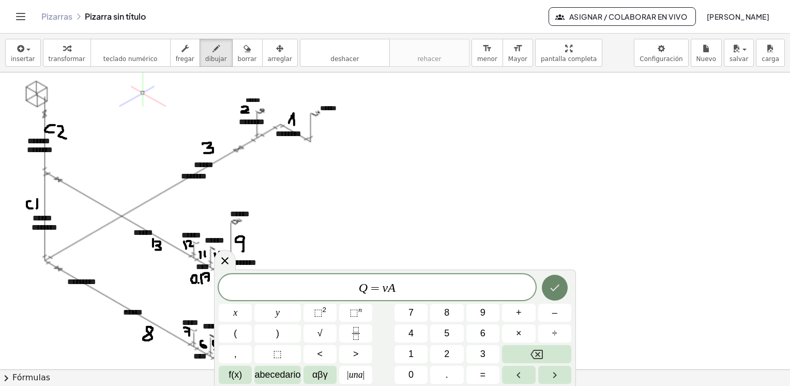
click at [550, 285] on icon "Hecho" at bounding box center [555, 287] width 12 height 12
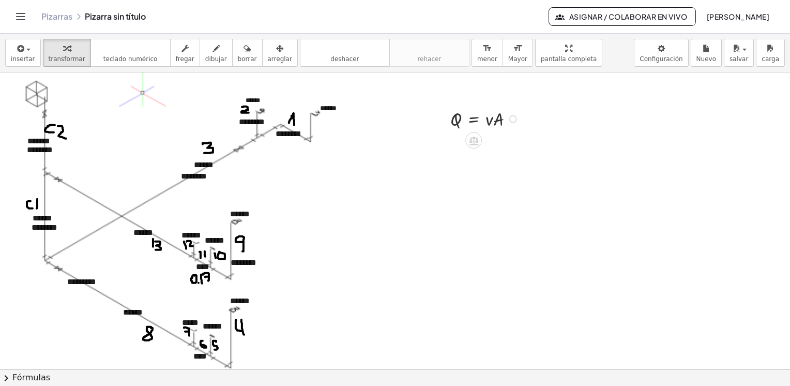
click at [476, 123] on div at bounding box center [486, 118] width 82 height 26
drag, startPoint x: 502, startPoint y: 119, endPoint x: 461, endPoint y: 137, distance: 44.5
drag, startPoint x: 497, startPoint y: 158, endPoint x: 500, endPoint y: 144, distance: 14.3
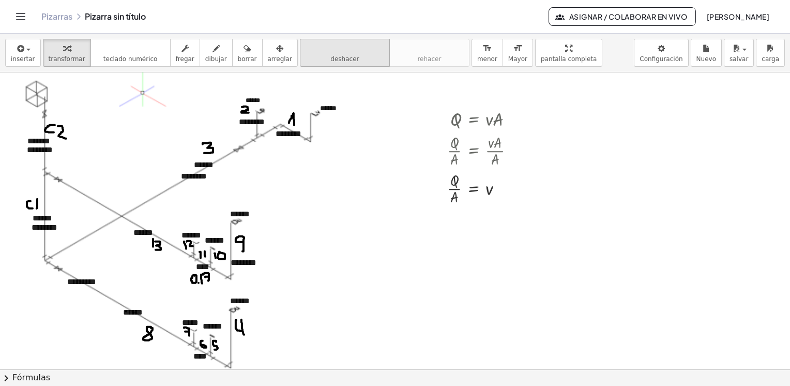
click at [348, 55] on button "deshacer deshacer" at bounding box center [345, 53] width 90 height 28
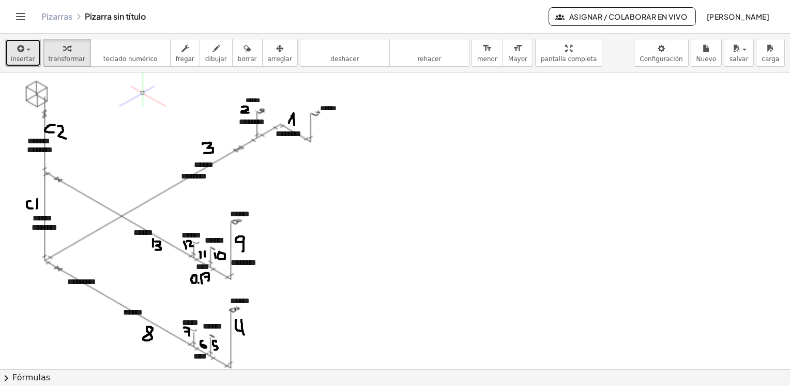
click at [29, 54] on button "insertar" at bounding box center [23, 53] width 36 height 28
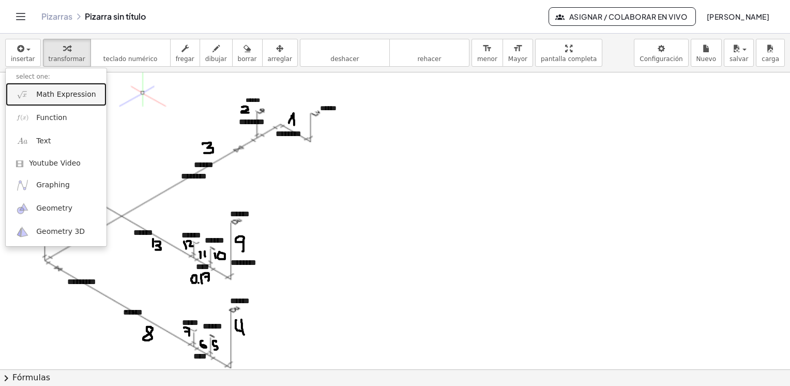
click at [54, 96] on span "Math Expression" at bounding box center [65, 94] width 59 height 10
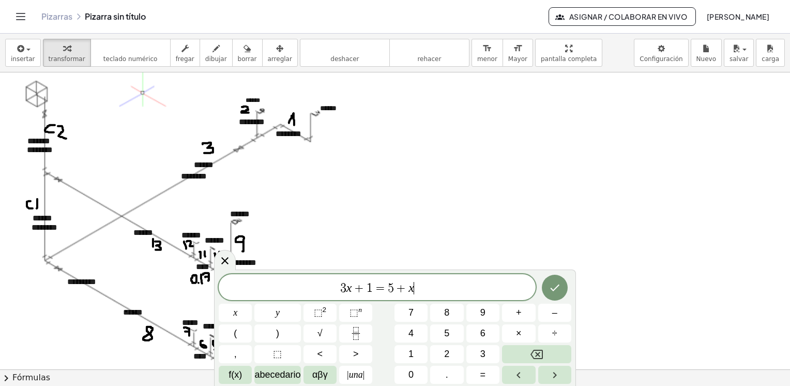
click at [423, 291] on span "3 x + 1 = 5 + x ​" at bounding box center [377, 288] width 317 height 14
click at [553, 290] on icon "Hecho" at bounding box center [554, 288] width 9 height 7
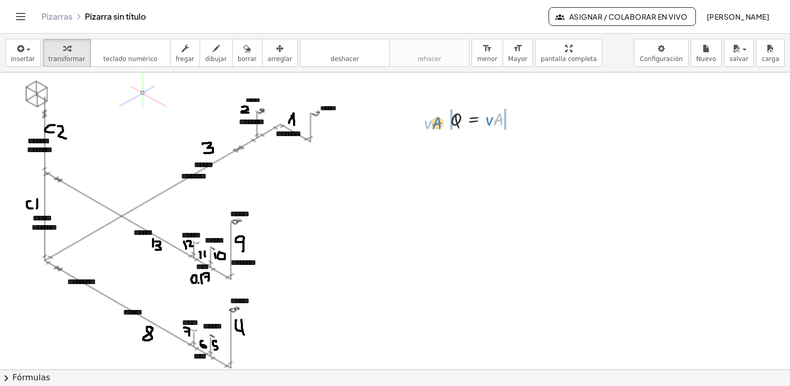
drag, startPoint x: 497, startPoint y: 122, endPoint x: 435, endPoint y: 125, distance: 61.7
click at [435, 125] on div "· A · v Q = · v · A" at bounding box center [479, 118] width 88 height 32
drag, startPoint x: 457, startPoint y: 146, endPoint x: 561, endPoint y: 146, distance: 103.5
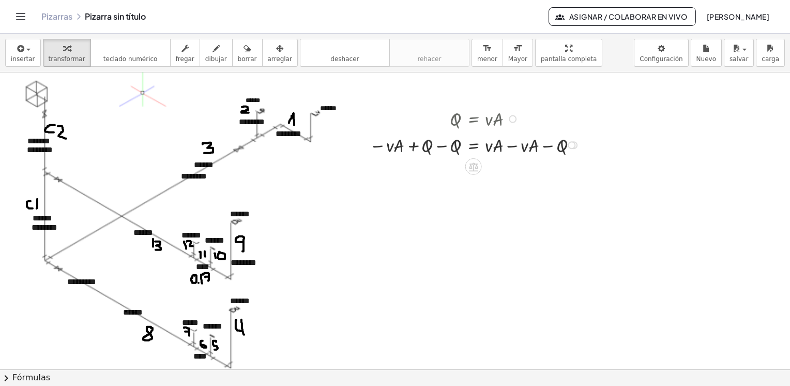
click at [439, 145] on div at bounding box center [476, 144] width 224 height 26
click at [510, 172] on div at bounding box center [477, 170] width 227 height 26
click at [439, 199] on div at bounding box center [477, 197] width 227 height 26
click at [488, 199] on div at bounding box center [477, 197] width 227 height 26
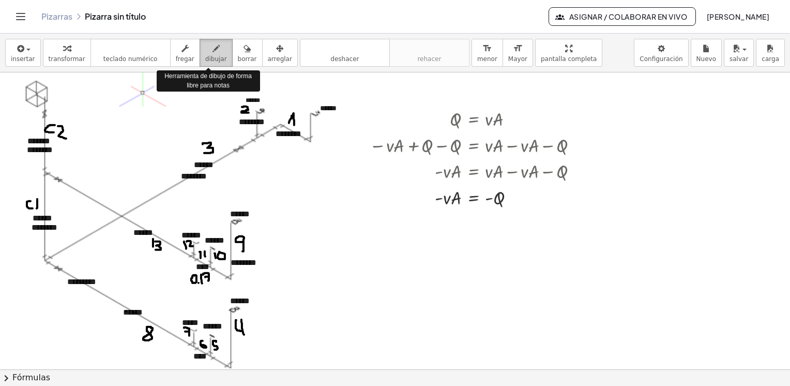
click at [205, 57] on span "dibujar" at bounding box center [216, 58] width 22 height 7
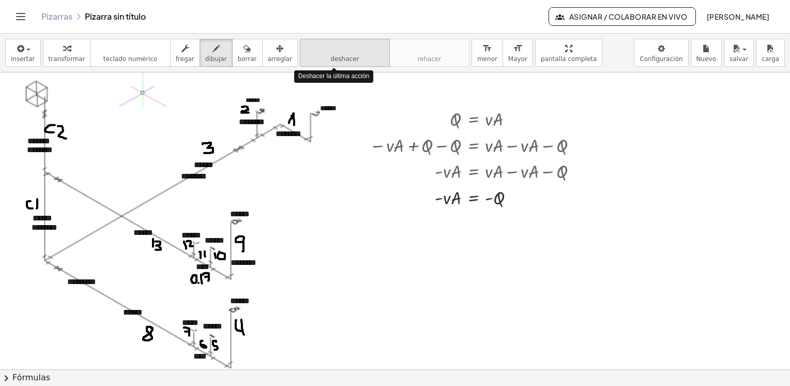
click at [331, 55] on span "deshacer" at bounding box center [345, 58] width 28 height 7
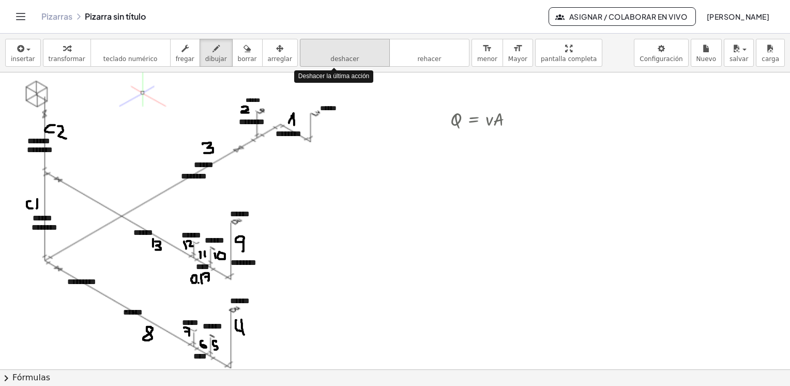
click at [331, 55] on span "deshacer" at bounding box center [345, 58] width 28 height 7
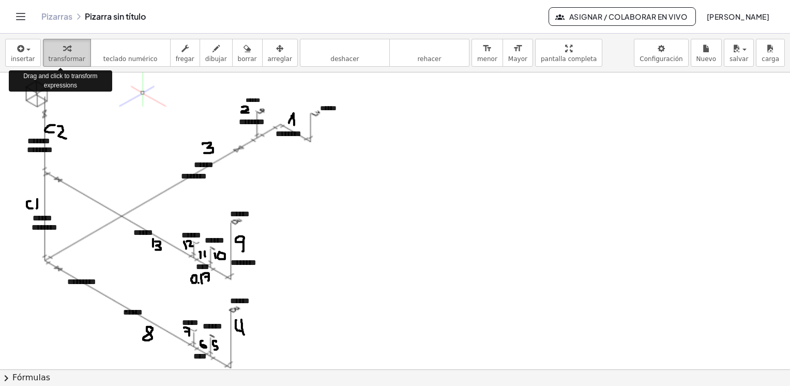
click at [72, 55] on span "transformar" at bounding box center [67, 58] width 37 height 7
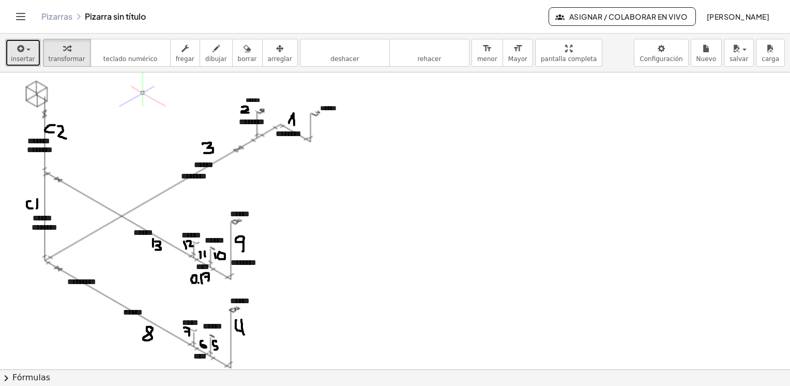
click at [28, 53] on div "button" at bounding box center [23, 48] width 24 height 12
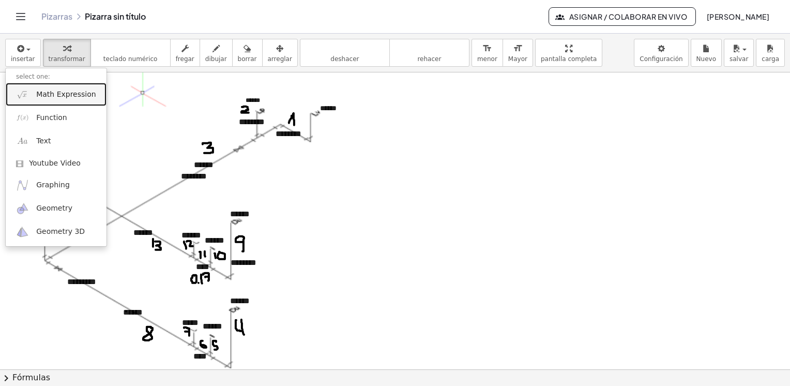
click at [61, 96] on span "Math Expression" at bounding box center [65, 94] width 59 height 10
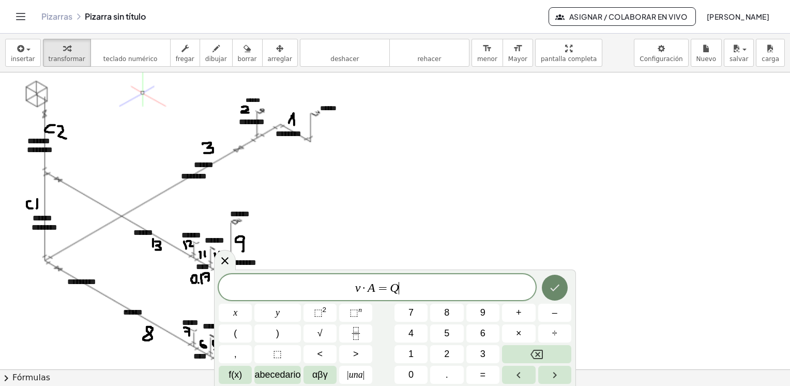
click at [551, 288] on icon "Hecho" at bounding box center [555, 287] width 12 height 12
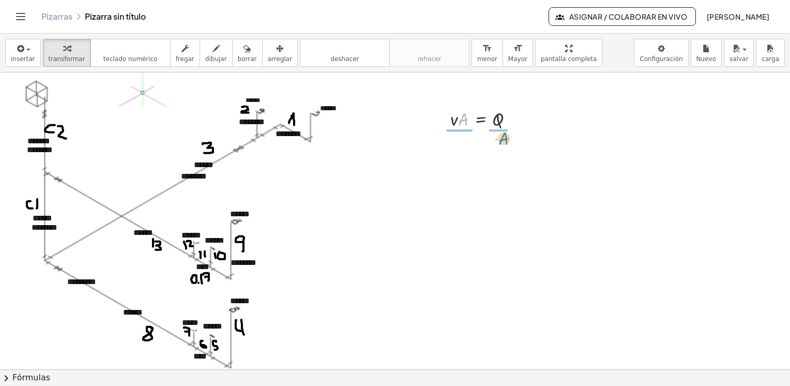
drag, startPoint x: 462, startPoint y: 121, endPoint x: 503, endPoint y: 140, distance: 44.7
drag, startPoint x: 457, startPoint y: 159, endPoint x: 461, endPoint y: 150, distance: 9.7
click at [26, 53] on div "button" at bounding box center [23, 48] width 24 height 12
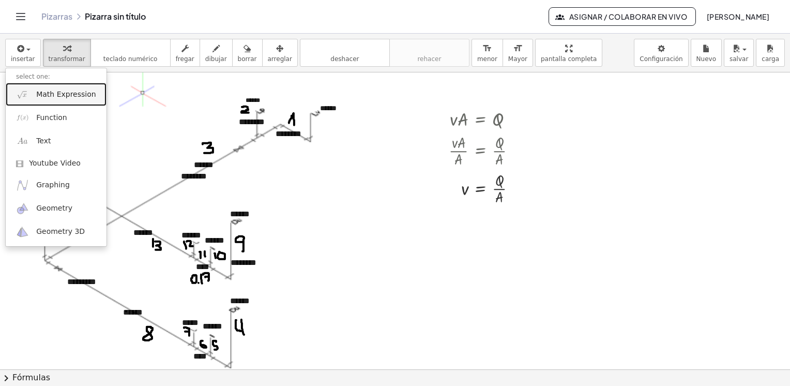
click at [69, 96] on span "Math Expression" at bounding box center [65, 94] width 59 height 10
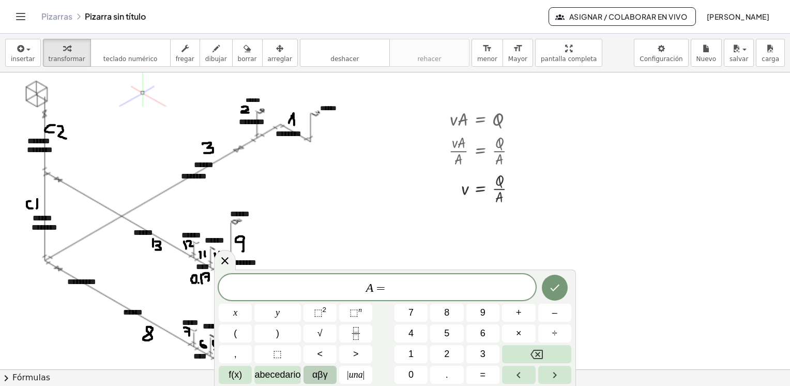
click at [315, 376] on span "αβγ" at bounding box center [320, 375] width 16 height 14
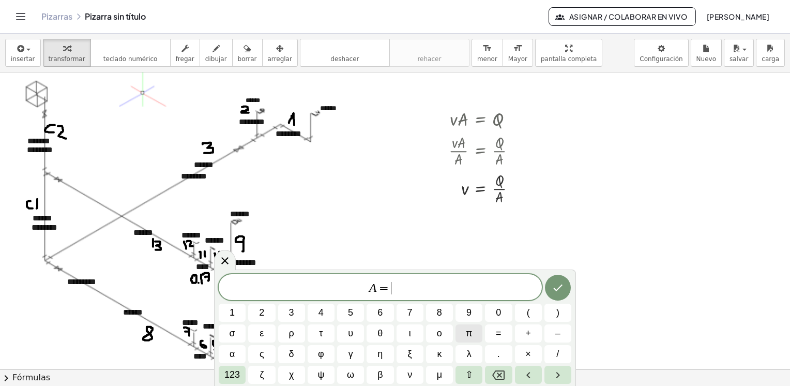
click at [470, 334] on span "π" at bounding box center [469, 333] width 6 height 14
click at [240, 373] on span "123" at bounding box center [233, 375] width 16 height 14
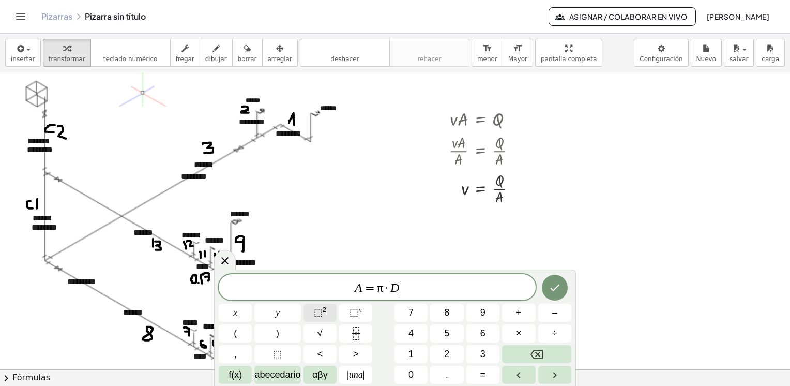
click at [323, 311] on sup "2" at bounding box center [325, 310] width 4 height 8
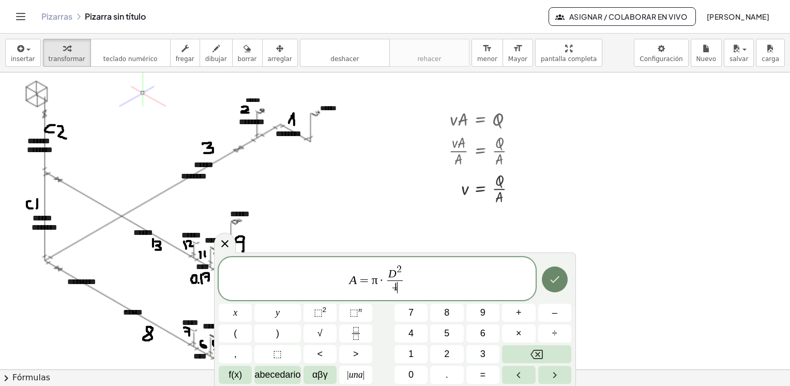
click at [561, 283] on icon "Hecho" at bounding box center [555, 279] width 12 height 12
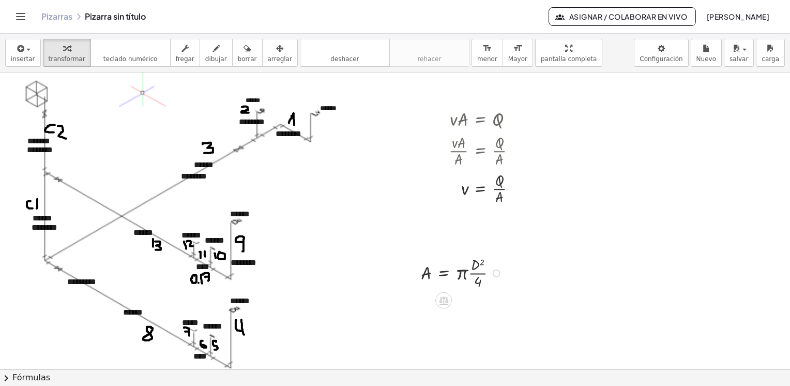
click at [457, 273] on div at bounding box center [463, 272] width 95 height 38
click at [267, 54] on button "arreglar" at bounding box center [280, 53] width 36 height 28
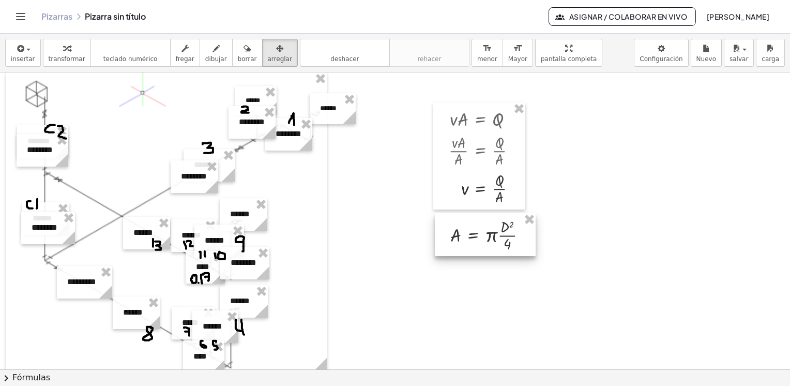
drag, startPoint x: 480, startPoint y: 281, endPoint x: 509, endPoint y: 244, distance: 47.9
click at [509, 244] on div at bounding box center [485, 234] width 101 height 43
click at [571, 292] on div at bounding box center [395, 117] width 790 height 893
click at [238, 57] on span "borrar" at bounding box center [247, 58] width 19 height 7
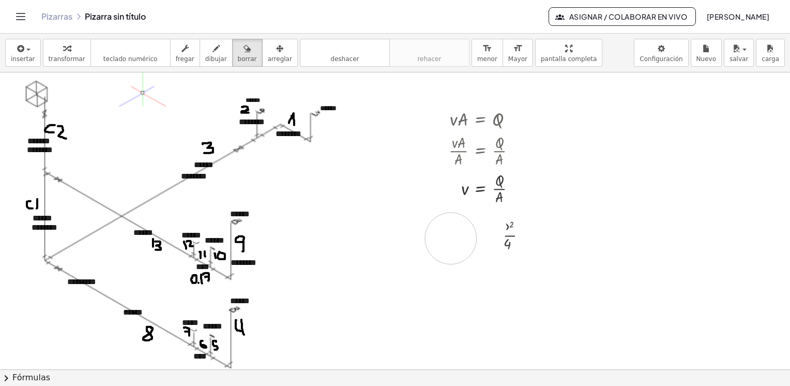
click at [451, 238] on div at bounding box center [395, 117] width 790 height 893
click at [340, 55] on button "deshacer deshacer" at bounding box center [345, 53] width 90 height 28
click at [276, 47] on icon "button" at bounding box center [279, 48] width 7 height 12
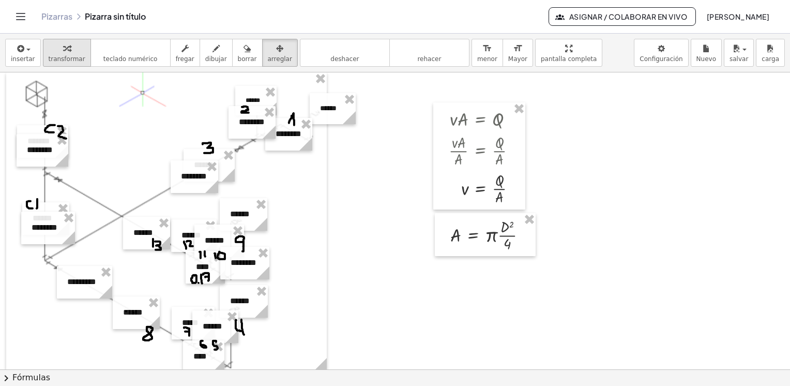
click at [64, 55] on span "transformar" at bounding box center [67, 58] width 37 height 7
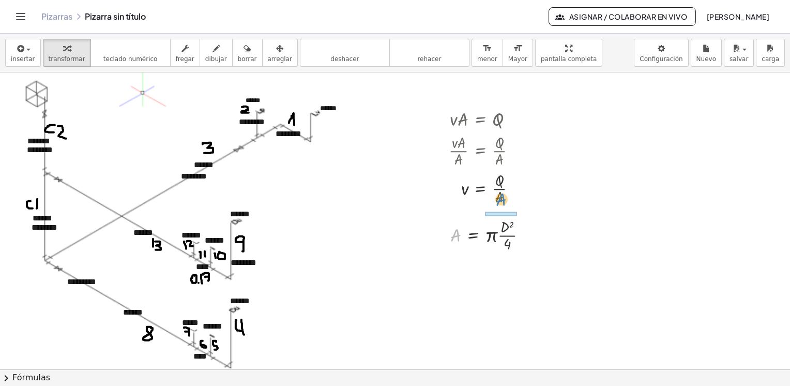
drag, startPoint x: 455, startPoint y: 237, endPoint x: 501, endPoint y: 201, distance: 57.9
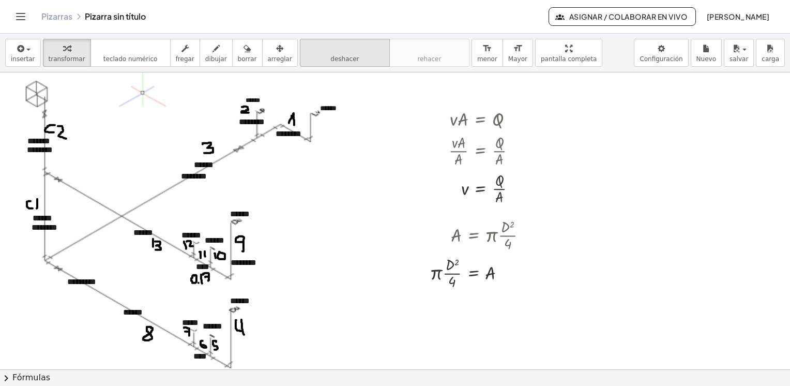
click at [331, 55] on span "deshacer" at bounding box center [345, 58] width 28 height 7
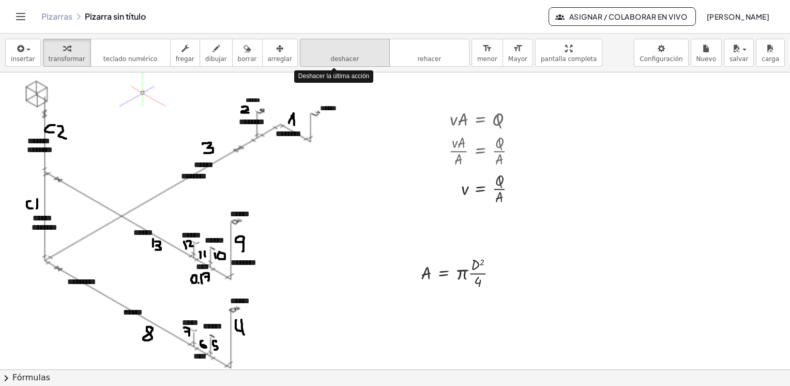
click at [331, 55] on span "deshacer" at bounding box center [345, 58] width 28 height 7
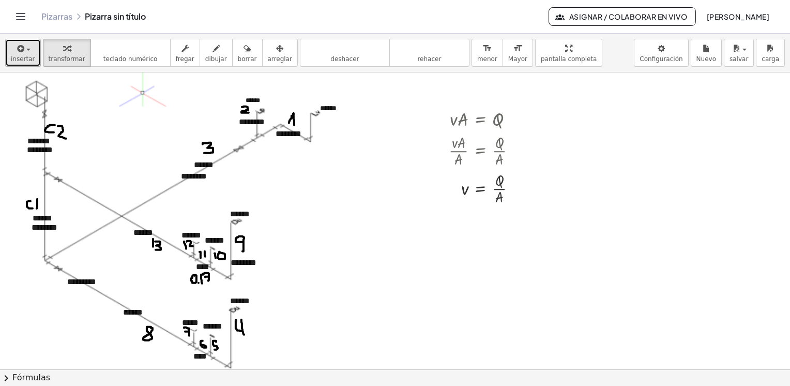
click at [21, 53] on icon "button" at bounding box center [20, 48] width 9 height 12
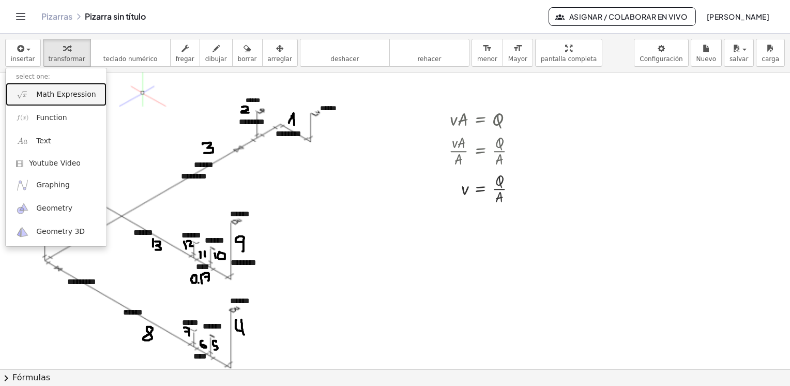
click at [58, 93] on span "Math Expression" at bounding box center [65, 94] width 59 height 10
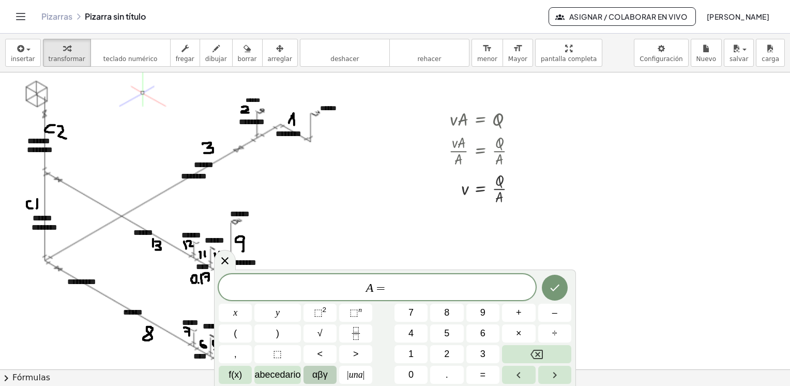
click at [320, 372] on span "αβγ" at bounding box center [320, 375] width 16 height 14
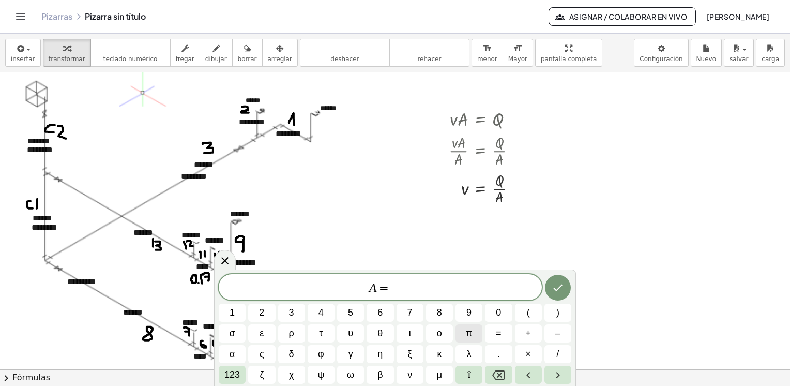
click at [470, 335] on span "π" at bounding box center [469, 333] width 6 height 14
click at [233, 369] on span "123" at bounding box center [233, 375] width 16 height 14
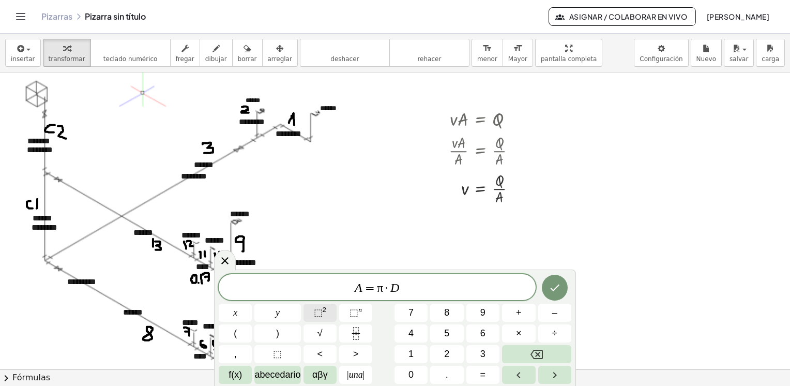
click at [323, 312] on sup "2" at bounding box center [325, 310] width 4 height 8
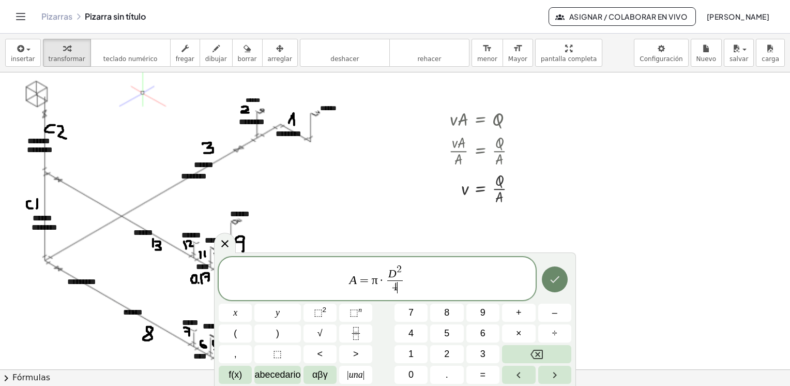
click at [557, 278] on icon "Hecho" at bounding box center [554, 279] width 9 height 7
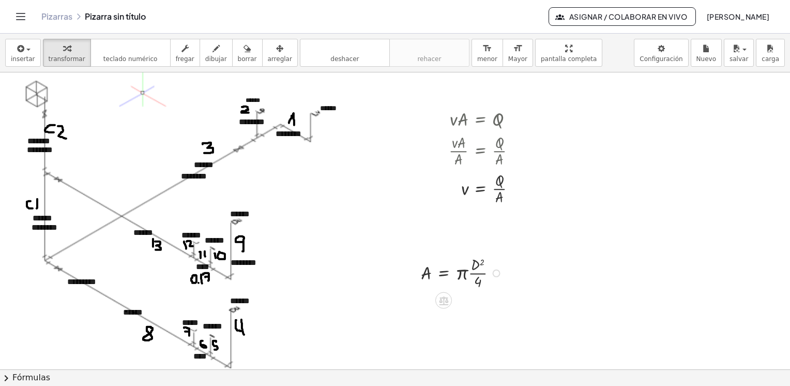
click at [462, 267] on div at bounding box center [463, 272] width 95 height 38
click at [268, 58] on span "arreglar" at bounding box center [280, 58] width 24 height 7
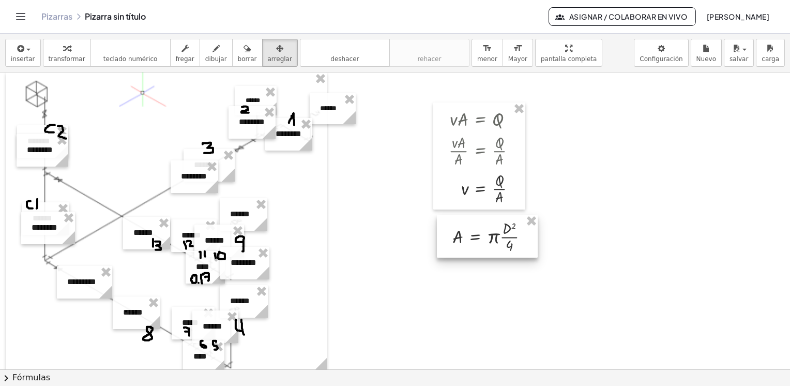
drag, startPoint x: 460, startPoint y: 267, endPoint x: 492, endPoint y: 231, distance: 48.0
click at [492, 231] on div at bounding box center [487, 236] width 101 height 43
click at [485, 297] on div at bounding box center [395, 117] width 790 height 893
click at [238, 52] on div "button" at bounding box center [247, 48] width 19 height 12
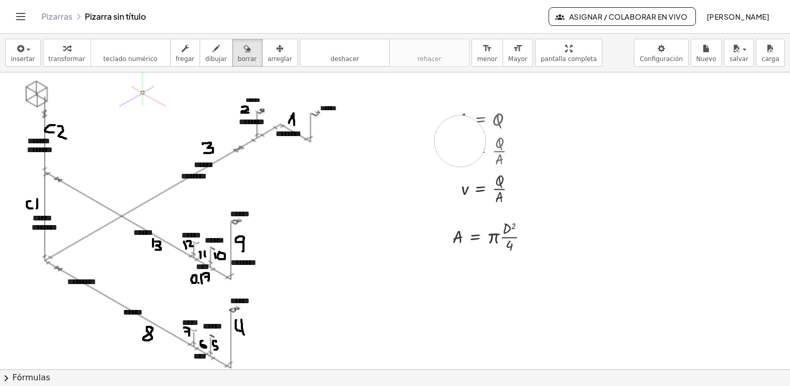
click at [460, 141] on div at bounding box center [395, 117] width 790 height 893
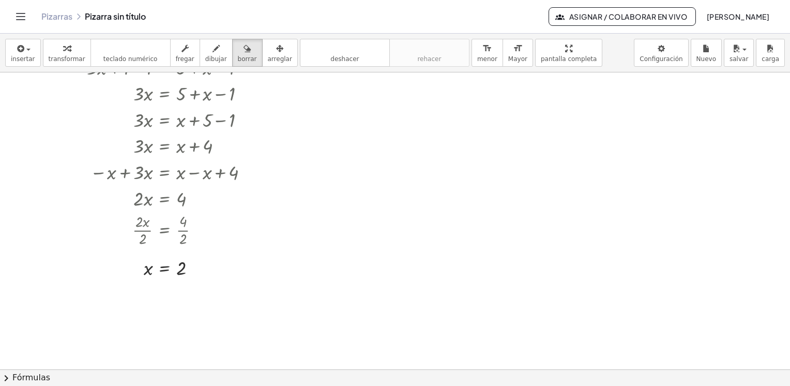
scroll to position [0, 0]
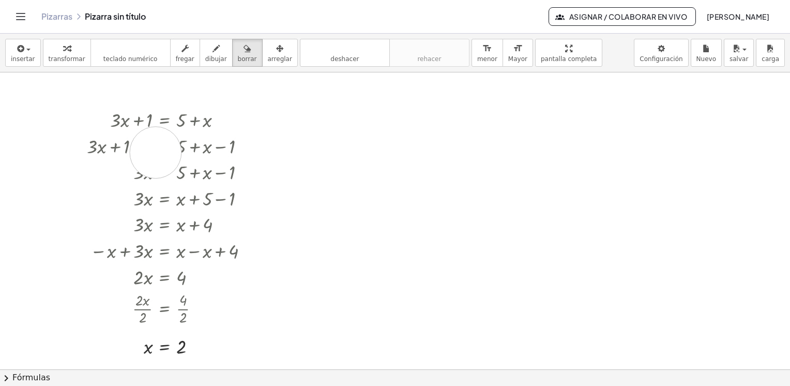
click at [276, 53] on icon "button" at bounding box center [279, 48] width 7 height 12
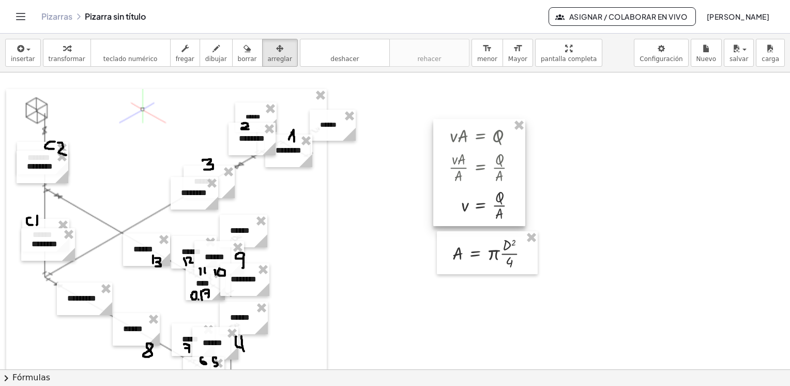
scroll to position [414, 0]
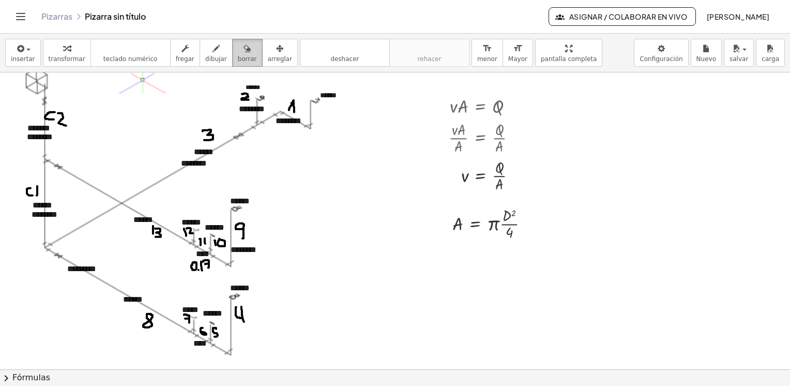
click at [238, 55] on span "borrar" at bounding box center [247, 58] width 19 height 7
click at [501, 186] on div at bounding box center [395, 105] width 790 height 893
click at [468, 253] on div at bounding box center [395, 105] width 790 height 893
click at [67, 55] on span "transformar" at bounding box center [67, 58] width 37 height 7
click at [475, 249] on icon at bounding box center [475, 251] width 9 height 9
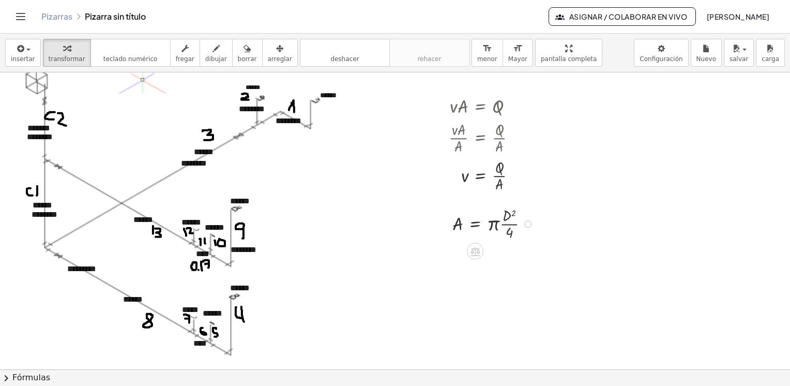
click at [459, 226] on div at bounding box center [494, 223] width 95 height 38
drag, startPoint x: 457, startPoint y: 226, endPoint x: 500, endPoint y: 186, distance: 58.6
click at [495, 223] on div at bounding box center [494, 223] width 95 height 38
click at [268, 58] on span "arreglar" at bounding box center [280, 58] width 24 height 7
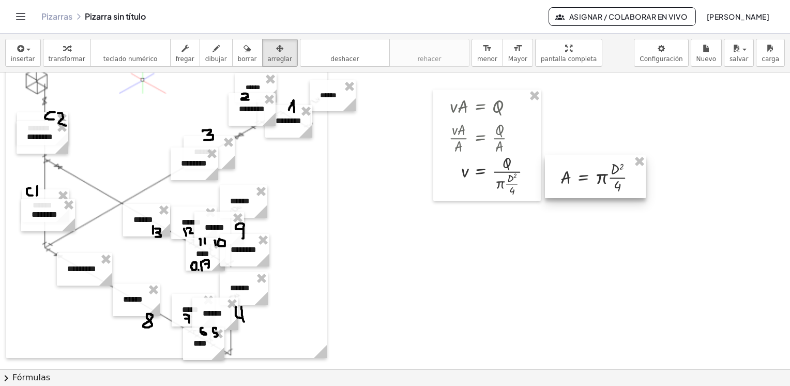
drag, startPoint x: 467, startPoint y: 220, endPoint x: 575, endPoint y: 174, distance: 117.2
click at [575, 174] on div at bounding box center [595, 176] width 101 height 43
click at [213, 51] on icon "button" at bounding box center [216, 48] width 7 height 12
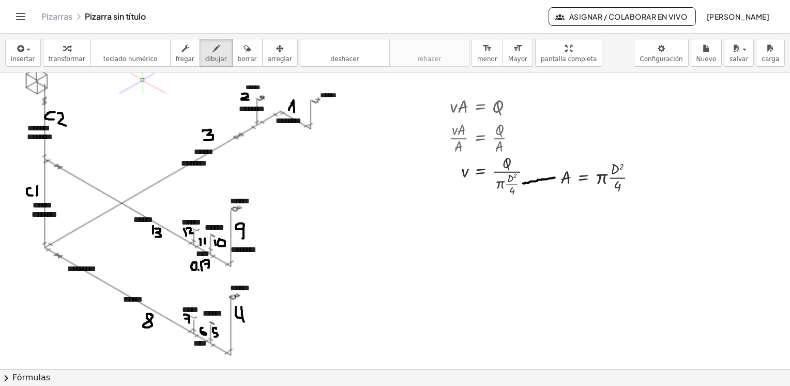
drag, startPoint x: 555, startPoint y: 177, endPoint x: 524, endPoint y: 183, distance: 32.1
click at [524, 183] on div at bounding box center [395, 105] width 790 height 893
drag, startPoint x: 526, startPoint y: 176, endPoint x: 531, endPoint y: 185, distance: 10.2
click at [531, 185] on div at bounding box center [395, 105] width 790 height 893
drag, startPoint x: 513, startPoint y: 191, endPoint x: 504, endPoint y: 172, distance: 21.5
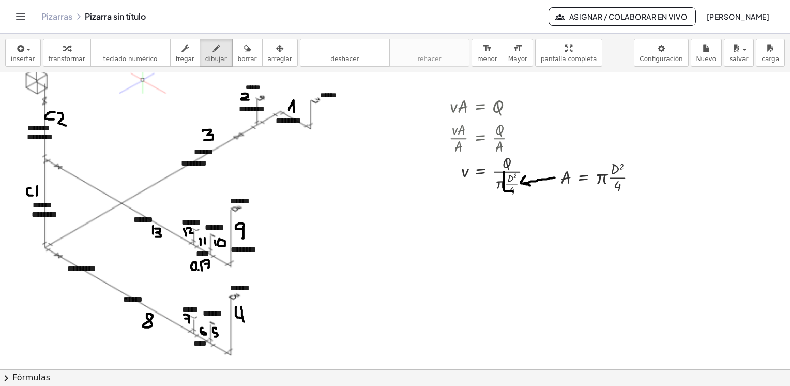
click at [504, 172] on div at bounding box center [395, 105] width 790 height 893
click at [349, 56] on button "deshacer deshacer" at bounding box center [345, 53] width 90 height 28
click at [65, 55] on span "transformar" at bounding box center [67, 58] width 37 height 7
drag, startPoint x: 513, startPoint y: 192, endPoint x: 497, endPoint y: 163, distance: 32.9
click at [497, 163] on div at bounding box center [495, 175] width 102 height 47
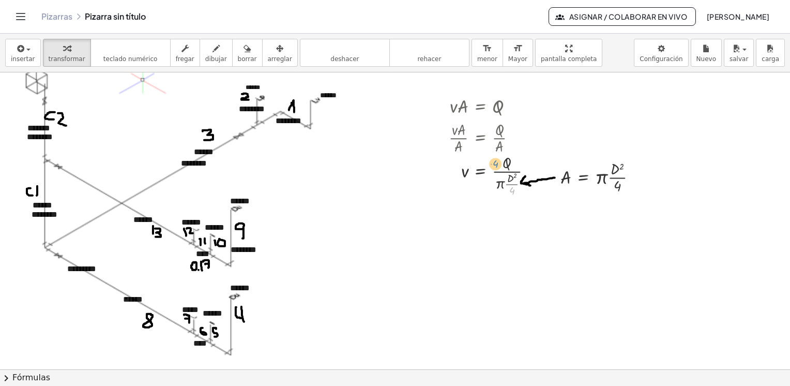
drag, startPoint x: 512, startPoint y: 191, endPoint x: 496, endPoint y: 165, distance: 31.6
click at [496, 165] on div at bounding box center [495, 175] width 102 height 47
click at [513, 183] on div at bounding box center [495, 175] width 102 height 47
click at [507, 172] on div at bounding box center [495, 175] width 102 height 47
click at [508, 184] on div at bounding box center [495, 175] width 102 height 47
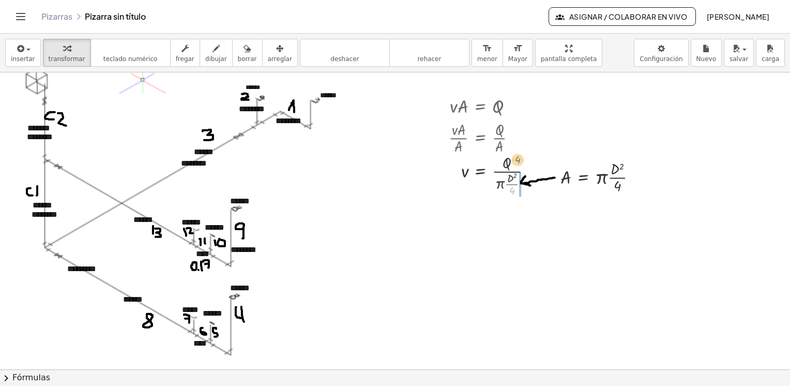
drag, startPoint x: 513, startPoint y: 191, endPoint x: 519, endPoint y: 160, distance: 31.6
click at [519, 160] on div at bounding box center [495, 175] width 102 height 47
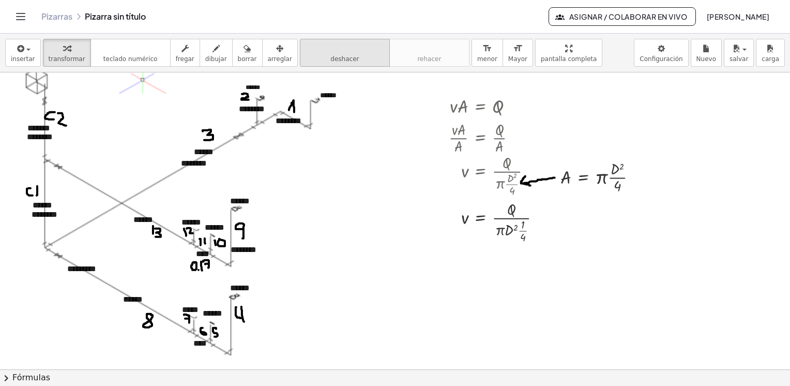
click at [327, 54] on button "deshacer deshacer" at bounding box center [345, 53] width 90 height 28
click at [505, 173] on div at bounding box center [495, 175] width 102 height 47
click at [497, 171] on div at bounding box center [495, 175] width 102 height 47
click at [513, 185] on div at bounding box center [495, 175] width 102 height 47
click at [502, 185] on div at bounding box center [495, 175] width 102 height 47
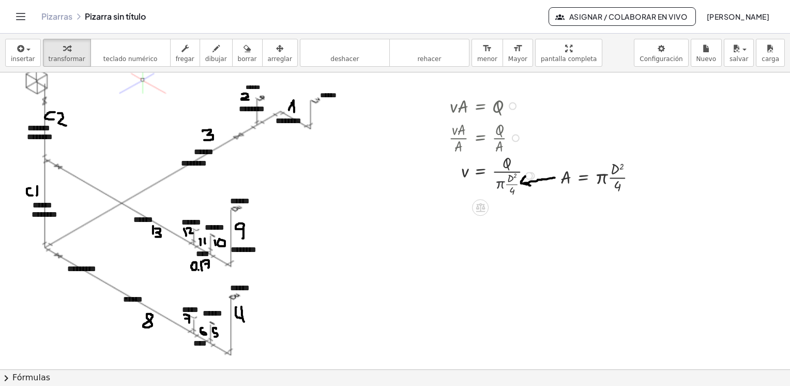
click at [505, 184] on div at bounding box center [495, 175] width 102 height 47
click at [608, 177] on div at bounding box center [603, 177] width 95 height 38
click at [276, 53] on icon "button" at bounding box center [279, 48] width 7 height 12
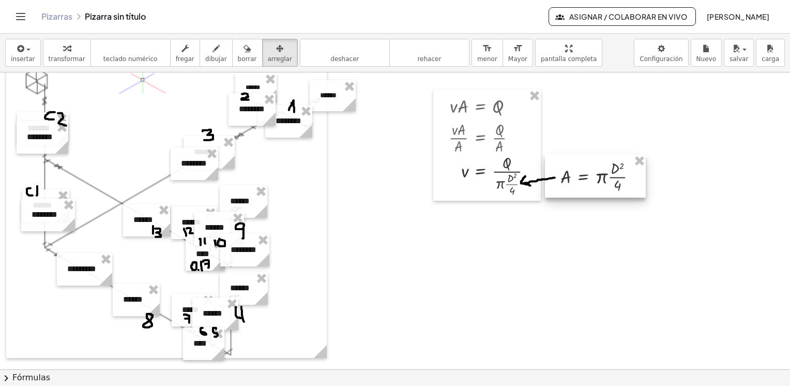
click at [610, 178] on div at bounding box center [595, 176] width 101 height 43
click at [572, 218] on div at bounding box center [395, 105] width 790 height 893
click at [576, 244] on div at bounding box center [395, 105] width 790 height 893
click at [596, 233] on div at bounding box center [395, 105] width 790 height 893
click at [23, 55] on span "insertar" at bounding box center [23, 58] width 24 height 7
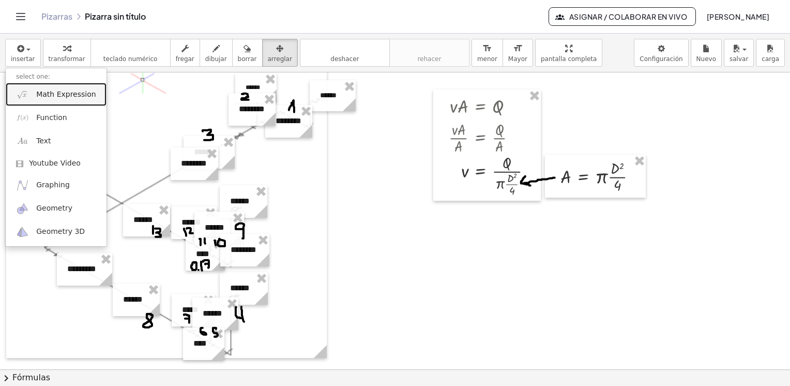
click at [70, 90] on span "Math Expression" at bounding box center [65, 94] width 59 height 10
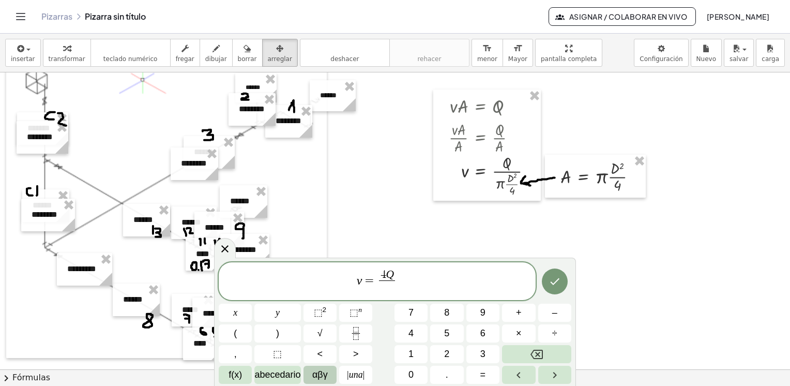
click at [317, 374] on span "αβγ" at bounding box center [320, 375] width 16 height 14
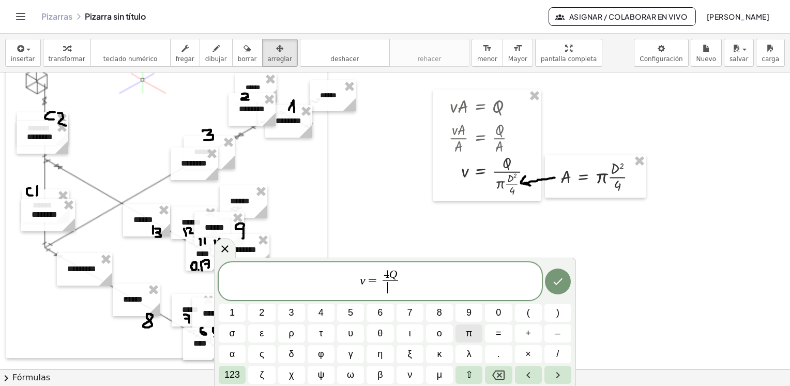
click at [472, 336] on span "π" at bounding box center [469, 333] width 6 height 14
click at [234, 374] on span "123" at bounding box center [233, 375] width 16 height 14
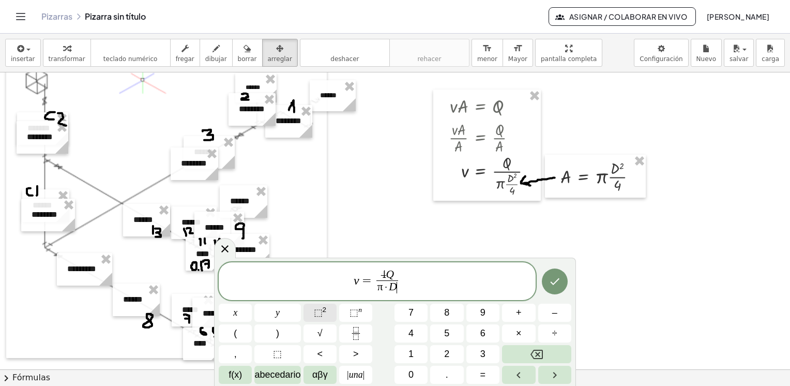
click at [325, 310] on sup "2" at bounding box center [325, 310] width 4 height 8
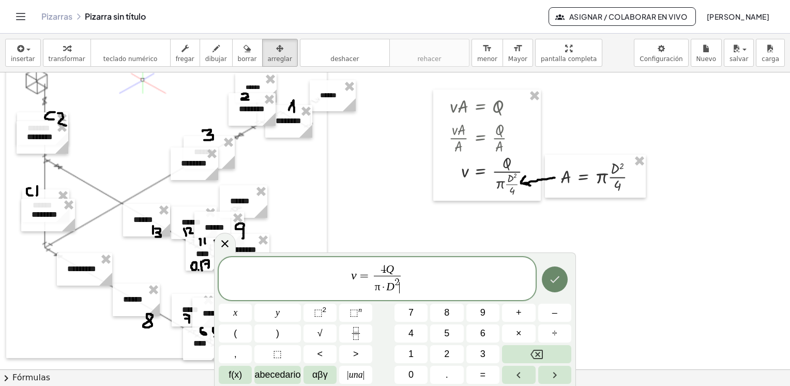
click at [560, 278] on icon "Hecho" at bounding box center [555, 279] width 12 height 12
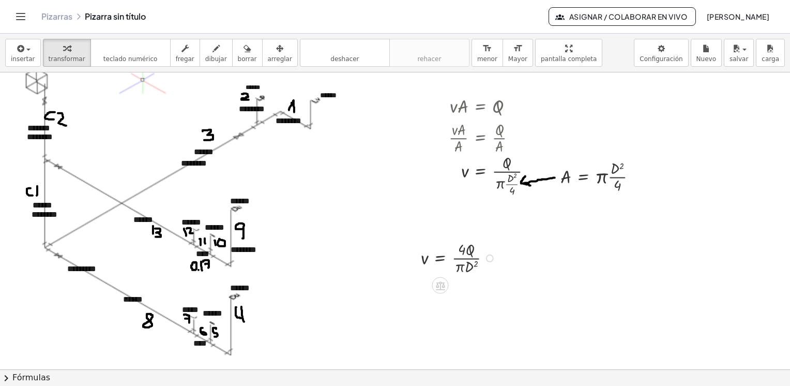
click at [461, 257] on div at bounding box center [460, 257] width 88 height 38
click at [268, 55] on span "arreglar" at bounding box center [280, 58] width 24 height 7
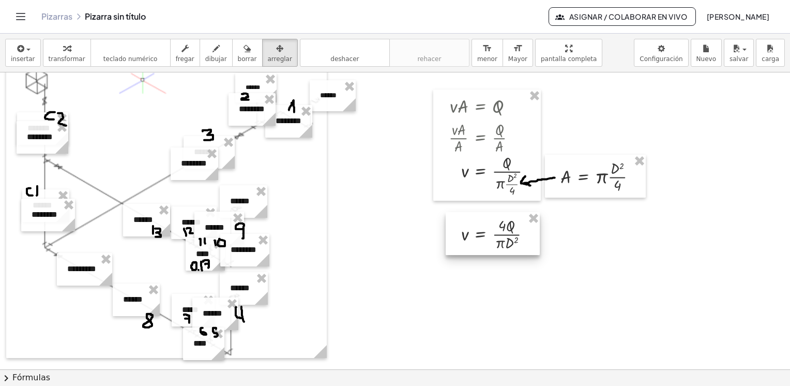
drag, startPoint x: 481, startPoint y: 256, endPoint x: 509, endPoint y: 236, distance: 34.2
click at [509, 236] on div at bounding box center [493, 233] width 94 height 43
click at [583, 259] on div at bounding box center [395, 105] width 790 height 893
click at [605, 259] on div at bounding box center [395, 105] width 790 height 893
click at [238, 53] on div "button" at bounding box center [247, 48] width 19 height 12
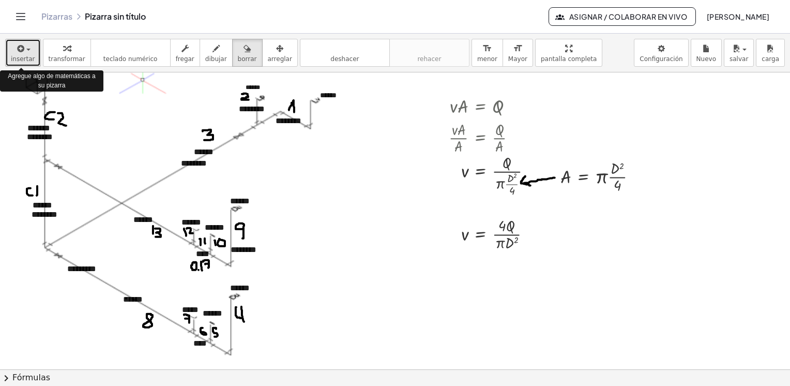
click at [20, 53] on icon "button" at bounding box center [20, 48] width 9 height 12
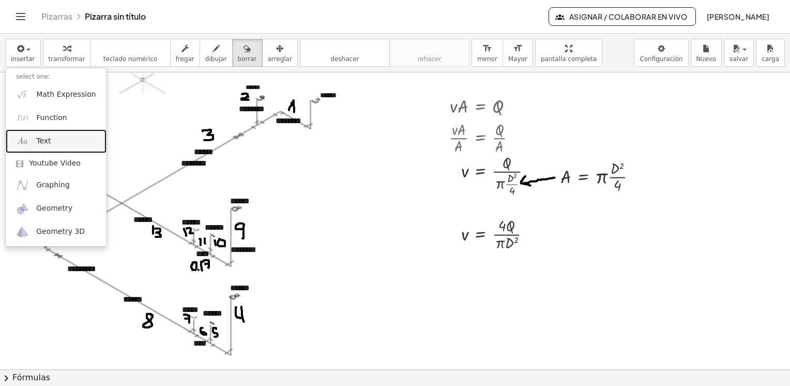
click at [48, 143] on span "Text" at bounding box center [43, 141] width 14 height 10
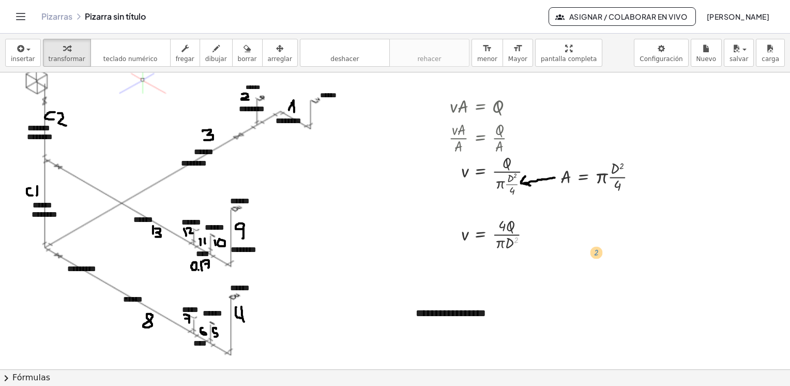
drag, startPoint x: 538, startPoint y: 225, endPoint x: 608, endPoint y: 242, distance: 72.3
click at [613, 237] on div "**********" at bounding box center [395, 105] width 790 height 893
click at [488, 314] on div "********" at bounding box center [483, 313] width 155 height 36
click at [485, 314] on div "********" at bounding box center [483, 313] width 155 height 36
click at [531, 292] on span "-" at bounding box center [531, 293] width 3 height 8
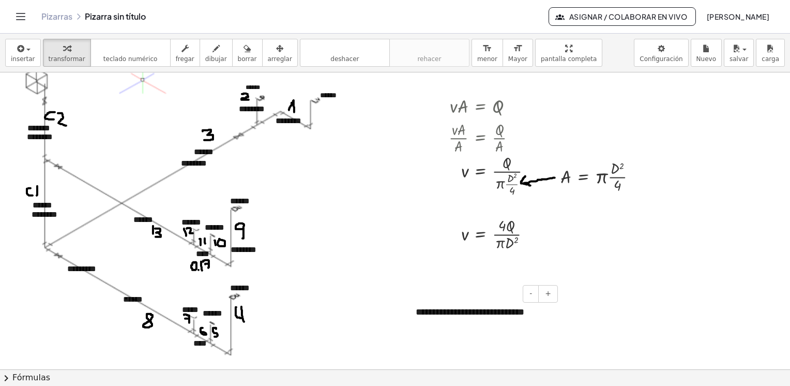
click at [527, 315] on div "**********" at bounding box center [483, 318] width 155 height 47
click at [269, 51] on div "button" at bounding box center [280, 48] width 24 height 12
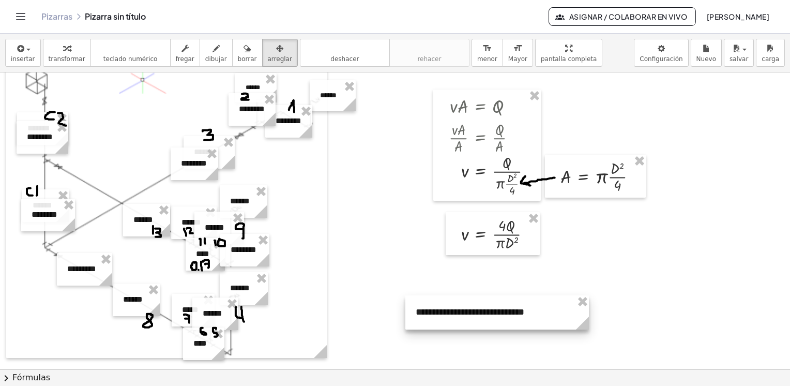
drag, startPoint x: 562, startPoint y: 340, endPoint x: 591, endPoint y: 338, distance: 28.5
click at [591, 338] on div "**********" at bounding box center [395, 105] width 790 height 893
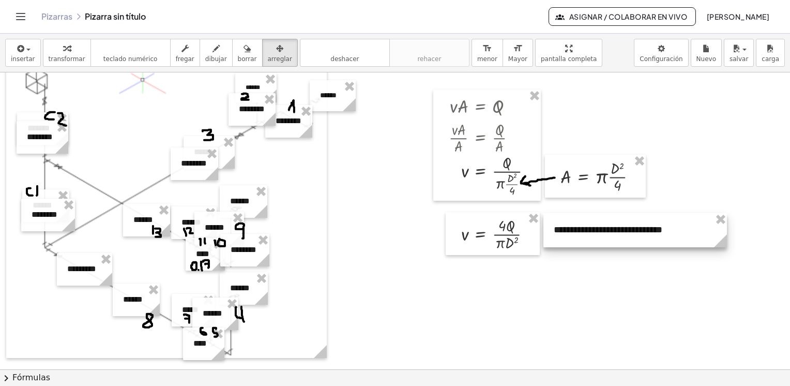
drag, startPoint x: 506, startPoint y: 303, endPoint x: 645, endPoint y: 222, distance: 160.2
click at [645, 222] on div at bounding box center [636, 230] width 184 height 34
click at [602, 289] on div at bounding box center [395, 105] width 790 height 893
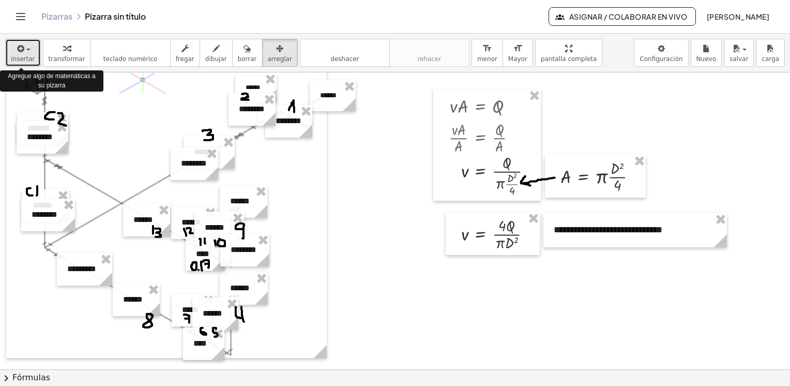
click at [24, 53] on span "button" at bounding box center [25, 49] width 2 height 7
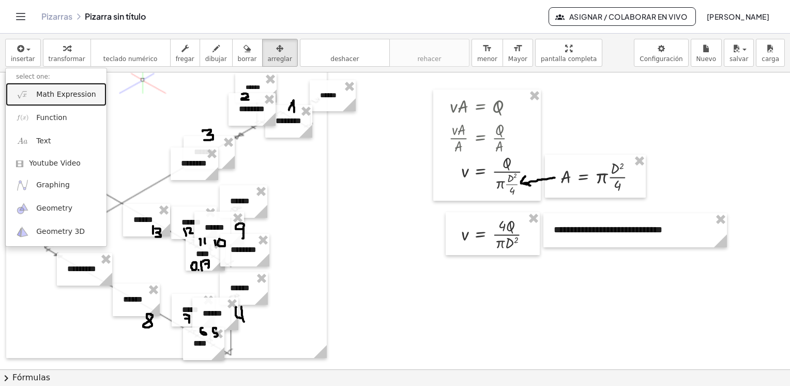
click at [64, 98] on span "Math Expression" at bounding box center [65, 94] width 59 height 10
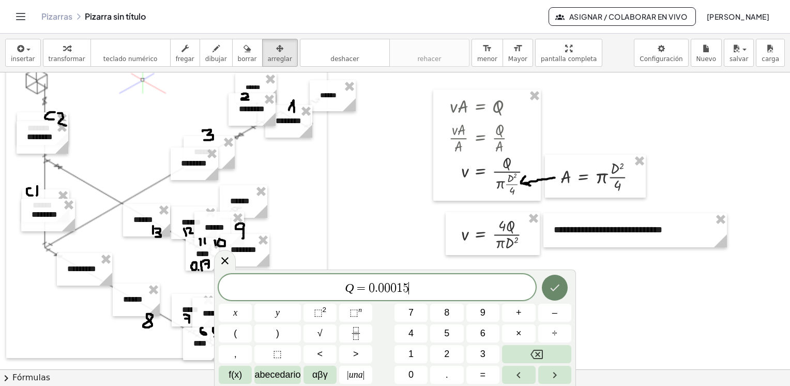
click at [558, 286] on icon "Hecho" at bounding box center [554, 288] width 9 height 7
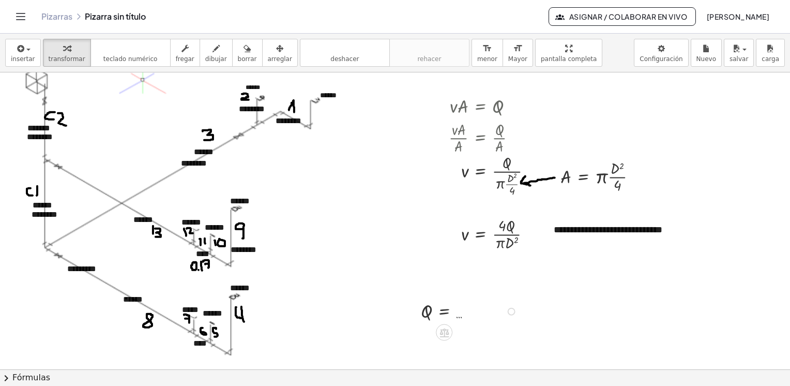
click at [445, 311] on div at bounding box center [471, 310] width 110 height 25
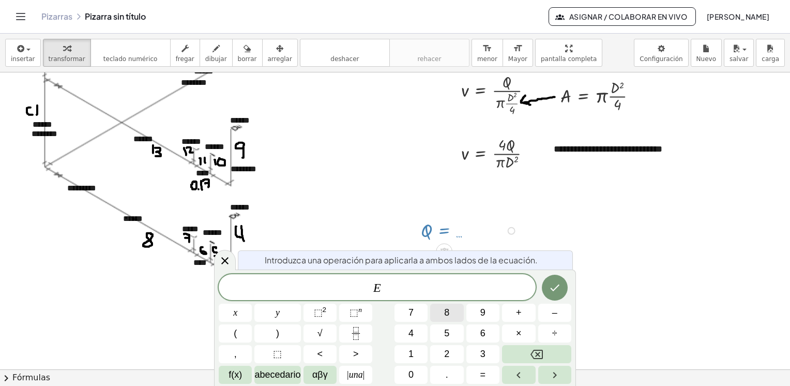
scroll to position [496, 0]
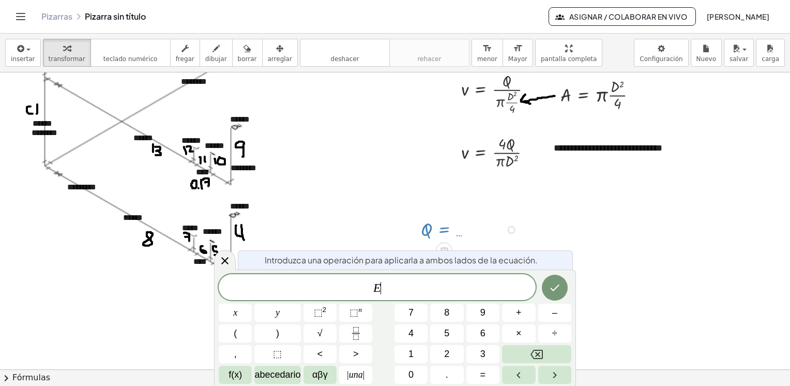
click at [459, 236] on div at bounding box center [471, 228] width 110 height 25
click at [511, 231] on div at bounding box center [512, 230] width 8 height 8
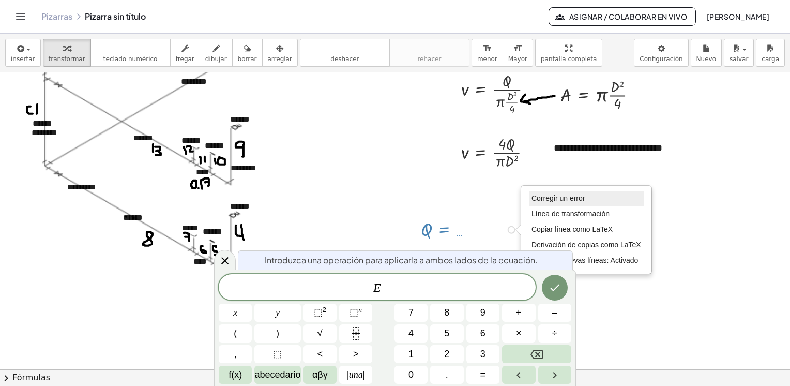
click at [568, 199] on span "Corregir un error" at bounding box center [558, 198] width 53 height 8
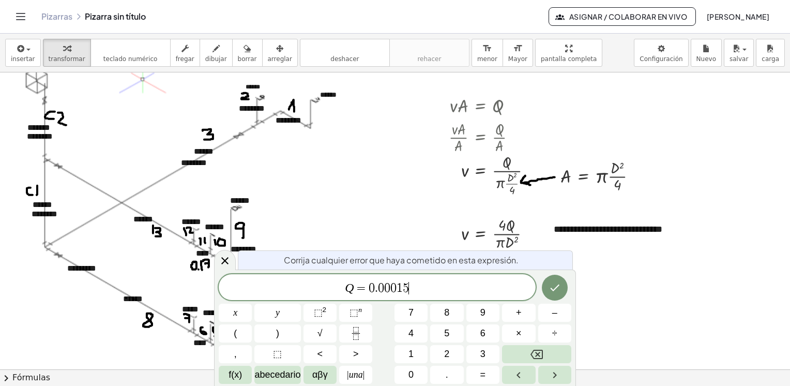
scroll to position [414, 0]
click at [415, 289] on span "Q = 0 . 0 0 0 1 5 ​" at bounding box center [377, 288] width 317 height 14
click at [555, 291] on icon "Hecho" at bounding box center [555, 287] width 12 height 12
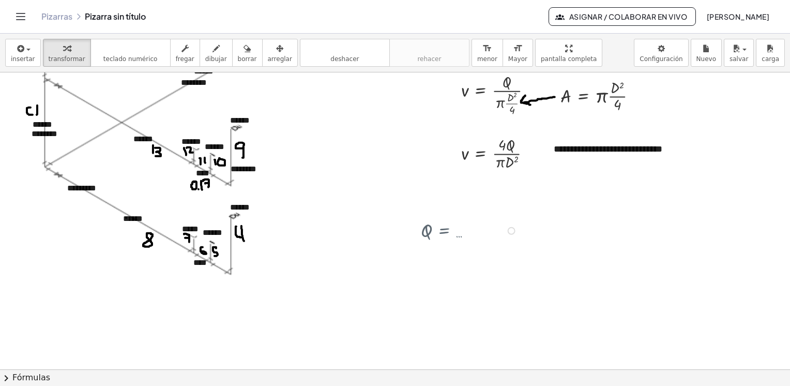
scroll to position [496, 0]
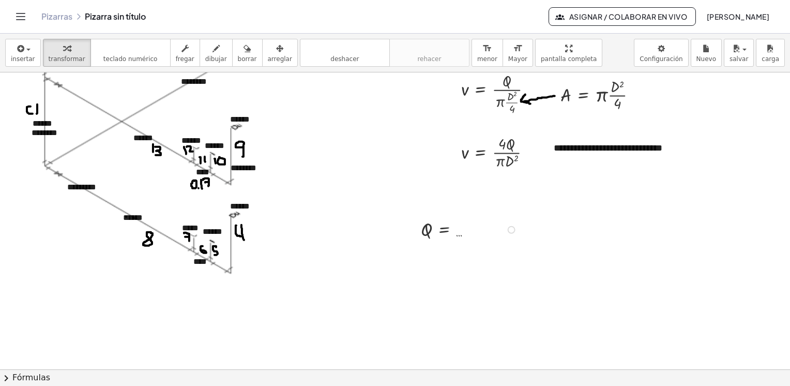
click at [514, 230] on div "Fix a mistake Transform line Copy line as LaTeX Copy derivation as LaTeX Expand…" at bounding box center [512, 230] width 8 height 8
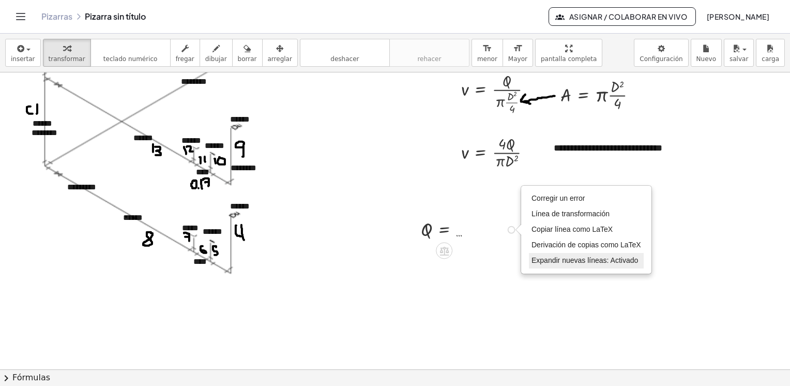
click at [576, 261] on span "Expandir nuevas líneas: Activado" at bounding box center [585, 260] width 107 height 8
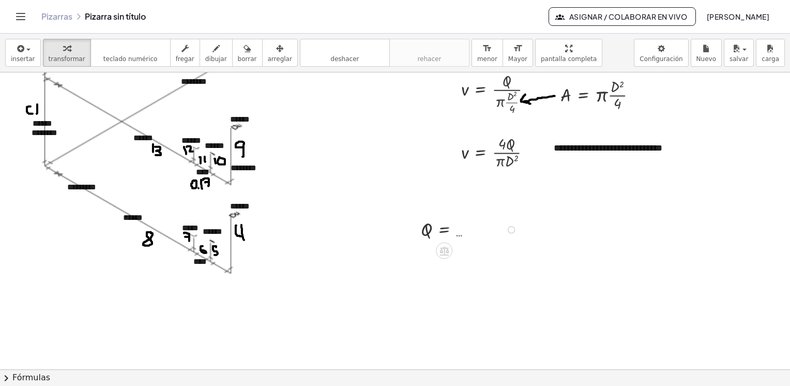
click at [459, 236] on div at bounding box center [471, 228] width 110 height 25
click at [437, 228] on div at bounding box center [471, 228] width 110 height 25
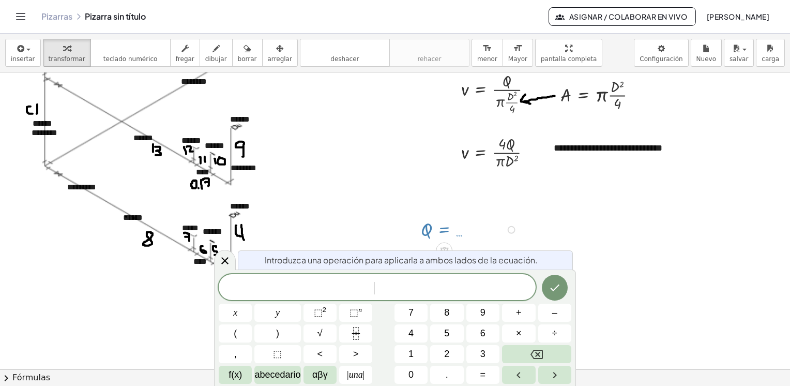
click at [430, 232] on div at bounding box center [471, 228] width 110 height 25
click at [268, 56] on span "arreglar" at bounding box center [280, 58] width 24 height 7
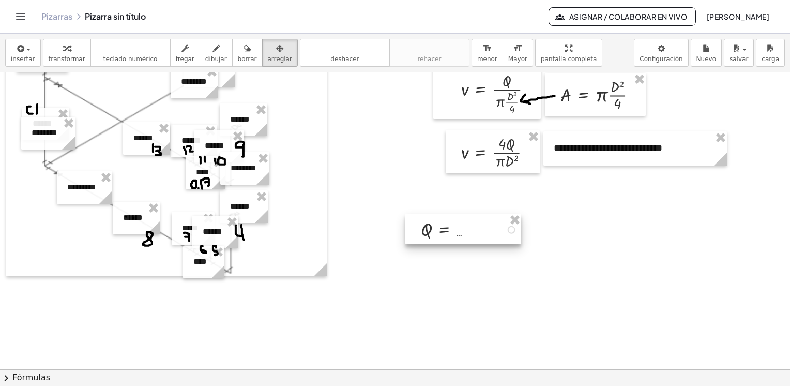
click at [452, 224] on div at bounding box center [464, 229] width 116 height 31
click at [488, 231] on div at bounding box center [464, 229] width 116 height 31
drag, startPoint x: 520, startPoint y: 241, endPoint x: 570, endPoint y: 240, distance: 49.7
click at [570, 240] on div at bounding box center [513, 230] width 116 height 31
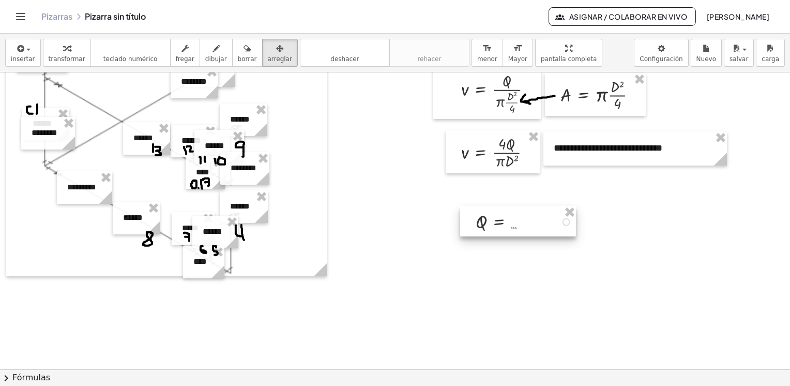
drag, startPoint x: 570, startPoint y: 234, endPoint x: 577, endPoint y: 219, distance: 16.2
click at [576, 219] on div at bounding box center [518, 221] width 116 height 31
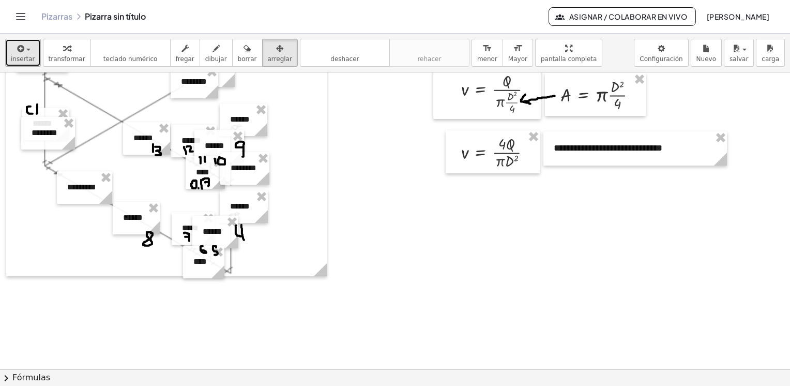
click at [26, 57] on span "insertar" at bounding box center [23, 58] width 24 height 7
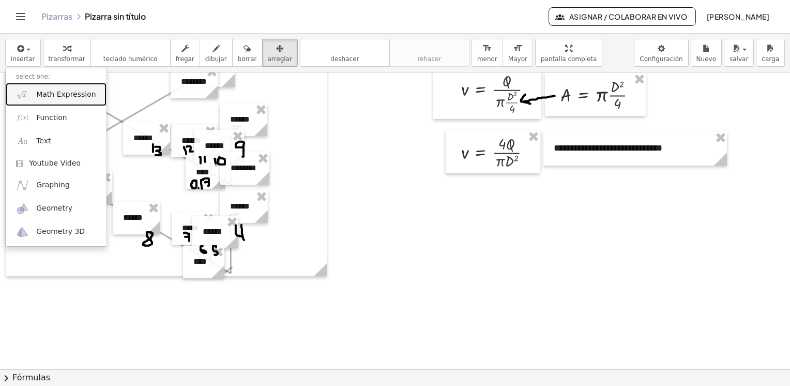
click at [54, 97] on span "Math Expression" at bounding box center [65, 94] width 59 height 10
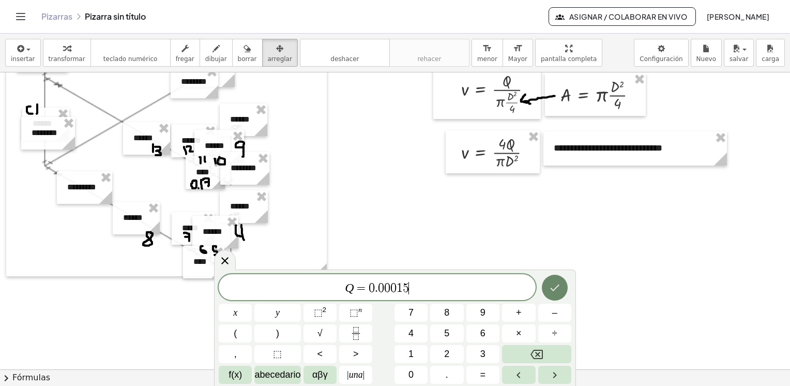
click at [556, 290] on icon "Hecho" at bounding box center [555, 287] width 12 height 12
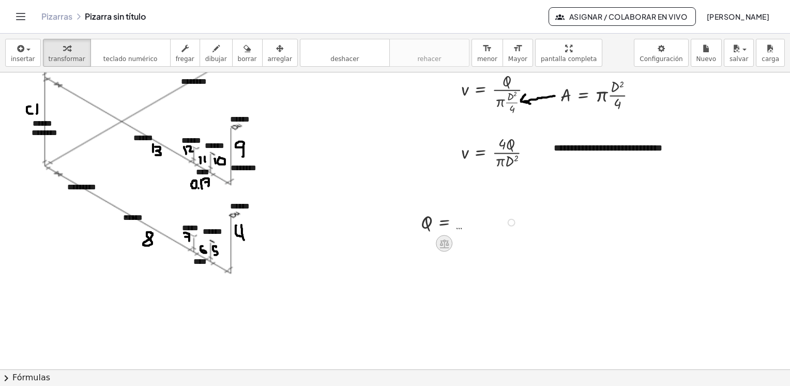
click at [445, 243] on icon at bounding box center [444, 243] width 11 height 11
click at [406, 244] on div "+" at bounding box center [403, 243] width 17 height 17
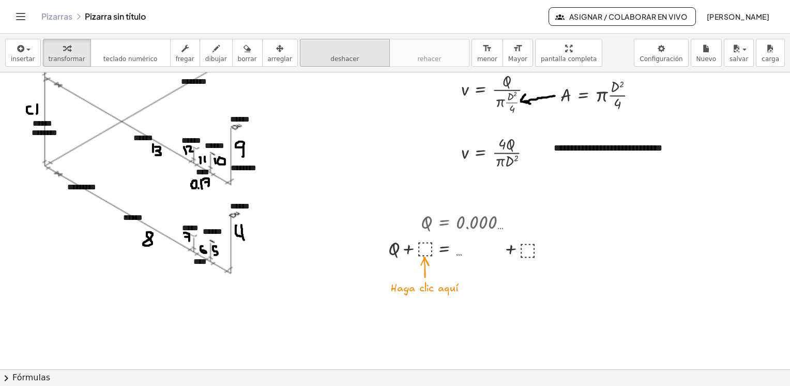
click at [331, 59] on span "deshacer" at bounding box center [345, 58] width 28 height 7
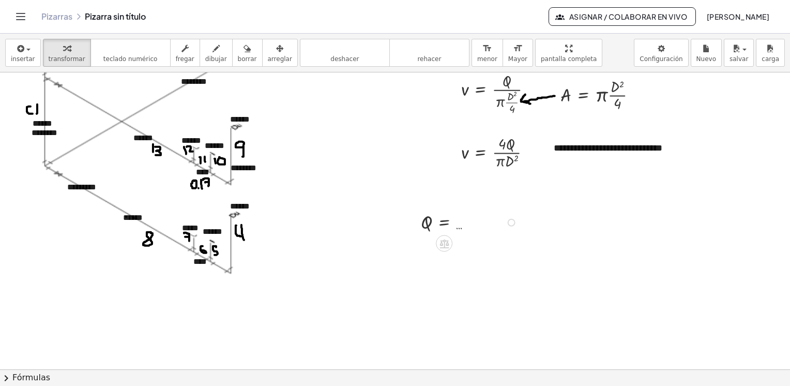
click at [439, 244] on icon at bounding box center [444, 243] width 11 height 11
click at [482, 245] on icon at bounding box center [485, 243] width 9 height 9
drag, startPoint x: 511, startPoint y: 222, endPoint x: 456, endPoint y: 280, distance: 79.4
click at [456, 280] on div at bounding box center [395, 23] width 790 height 893
click at [457, 230] on div at bounding box center [471, 221] width 110 height 25
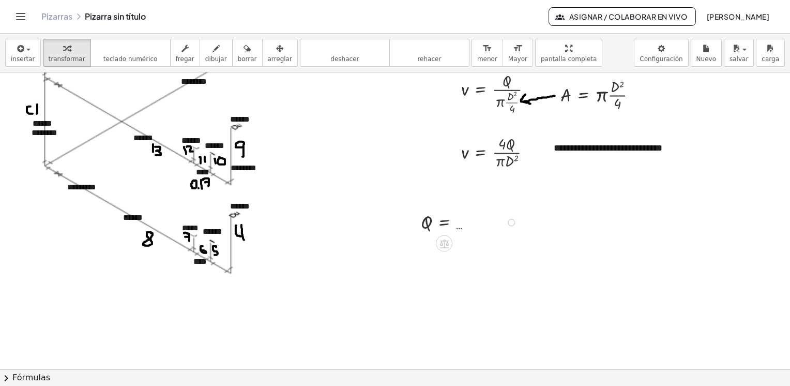
click at [438, 222] on div at bounding box center [471, 221] width 110 height 25
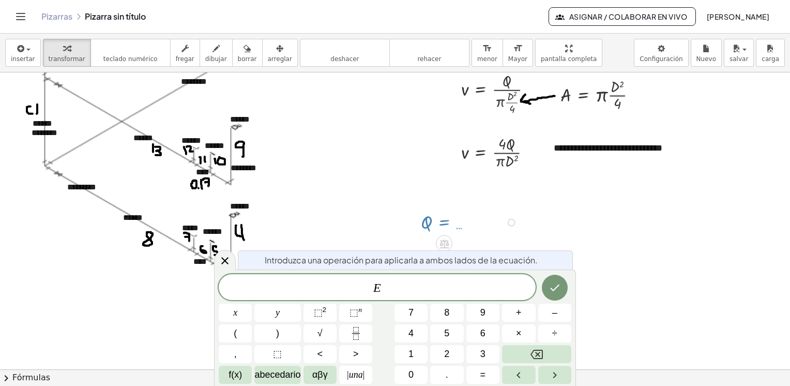
click at [574, 225] on div at bounding box center [395, 23] width 790 height 893
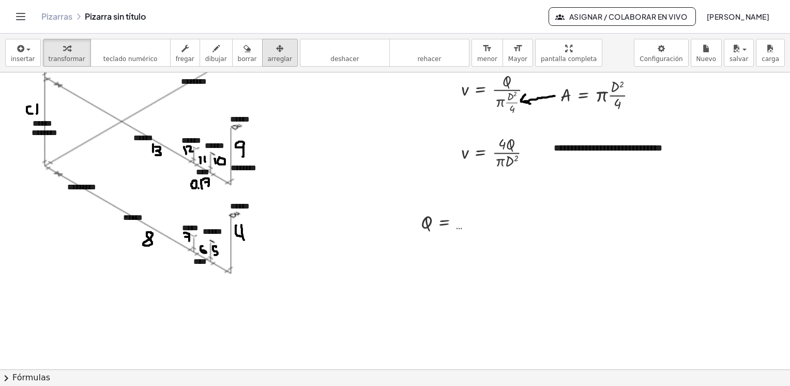
click at [276, 49] on icon "button" at bounding box center [279, 48] width 7 height 12
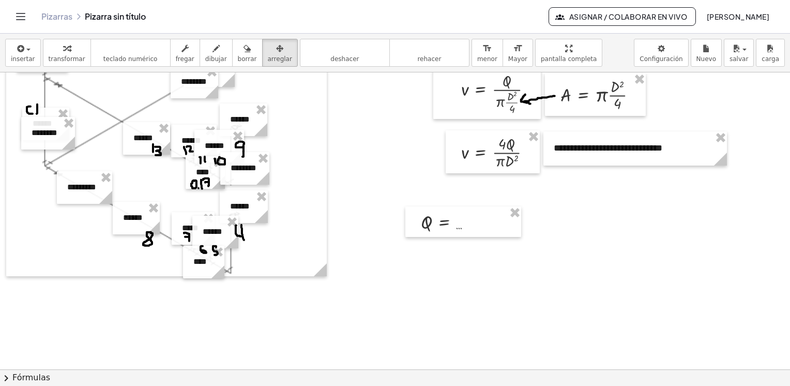
drag, startPoint x: 521, startPoint y: 222, endPoint x: 534, endPoint y: 220, distance: 12.7
click at [534, 220] on div "**********" at bounding box center [395, 23] width 790 height 893
drag, startPoint x: 484, startPoint y: 220, endPoint x: 528, endPoint y: 200, distance: 47.9
click at [528, 200] on div at bounding box center [508, 201] width 116 height 31
drag, startPoint x: 519, startPoint y: 202, endPoint x: 472, endPoint y: 276, distance: 87.7
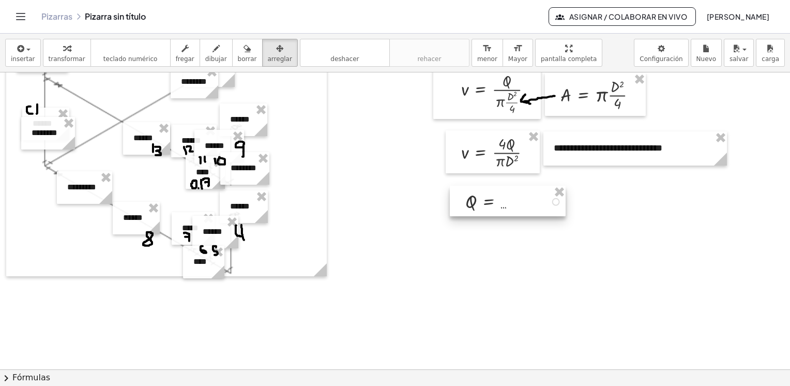
click at [472, 276] on div at bounding box center [395, 23] width 790 height 893
click at [518, 157] on div at bounding box center [493, 151] width 94 height 43
click at [509, 239] on div at bounding box center [395, 23] width 790 height 893
click at [472, 246] on div at bounding box center [395, 23] width 790 height 893
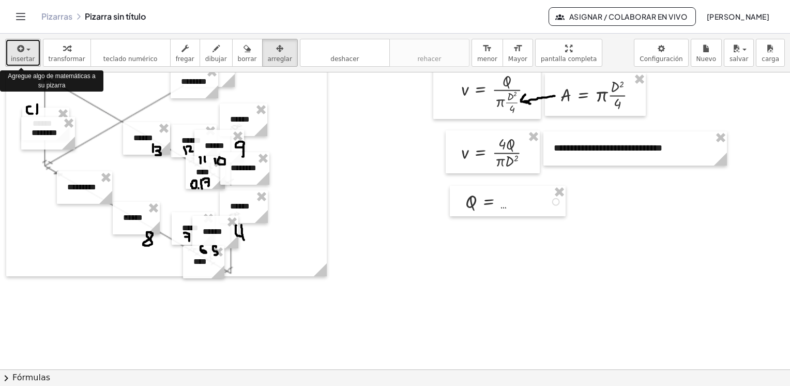
click at [26, 49] on span "button" at bounding box center [28, 50] width 4 height 2
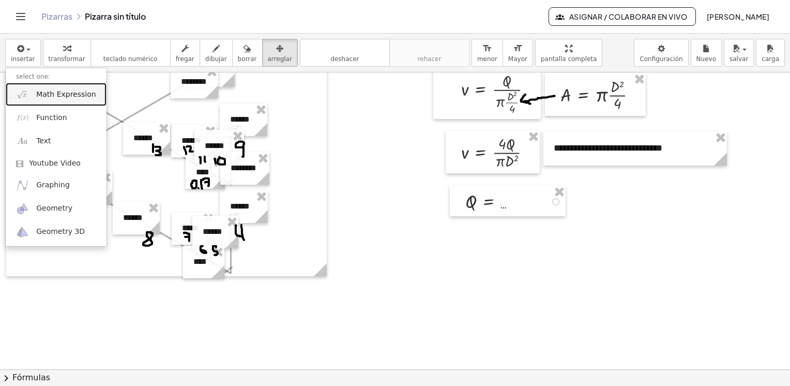
click at [55, 98] on span "Math Expression" at bounding box center [65, 94] width 59 height 10
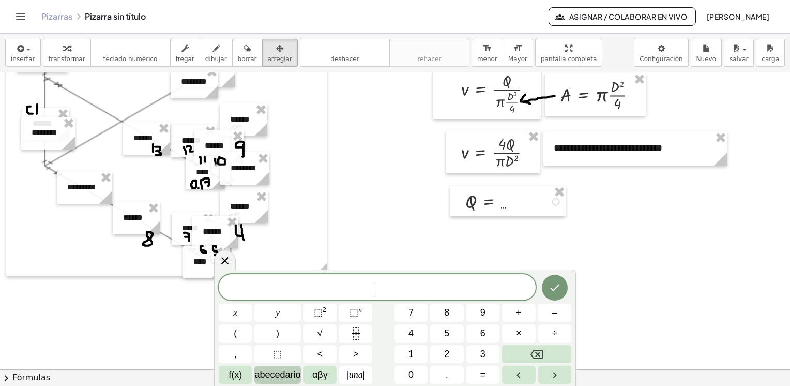
click at [297, 377] on span "abecedario" at bounding box center [278, 375] width 46 height 14
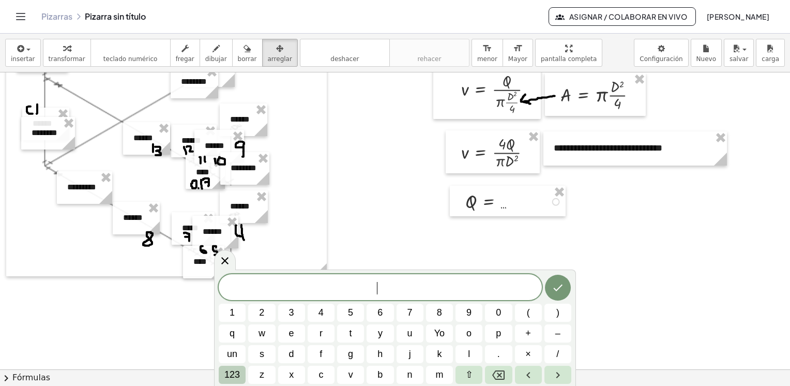
click at [238, 377] on span "123" at bounding box center [233, 375] width 16 height 14
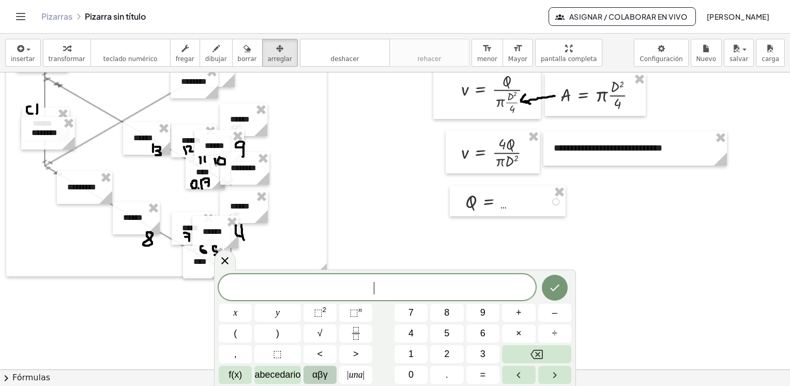
click at [330, 373] on button "αβγ" at bounding box center [320, 375] width 33 height 18
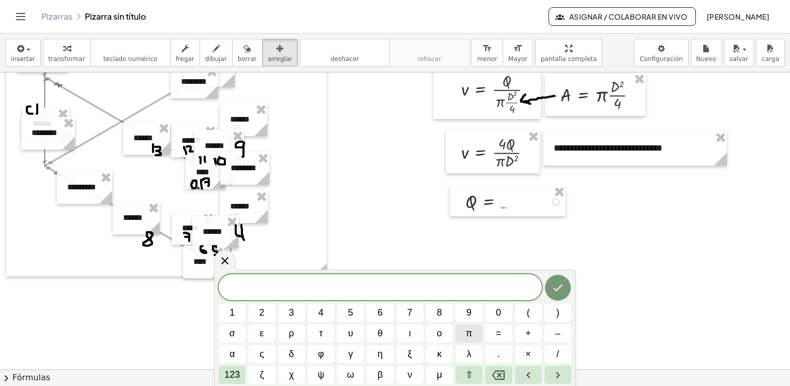
click at [472, 337] on button "π" at bounding box center [469, 333] width 27 height 18
click at [560, 291] on icon "Hecho" at bounding box center [558, 287] width 12 height 12
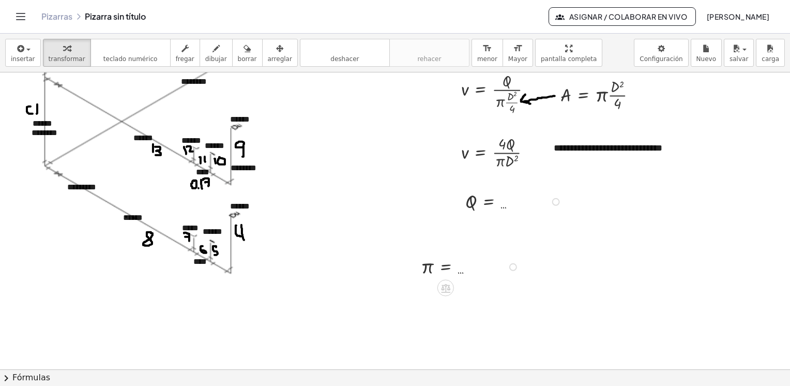
click at [447, 265] on div at bounding box center [472, 265] width 112 height 25
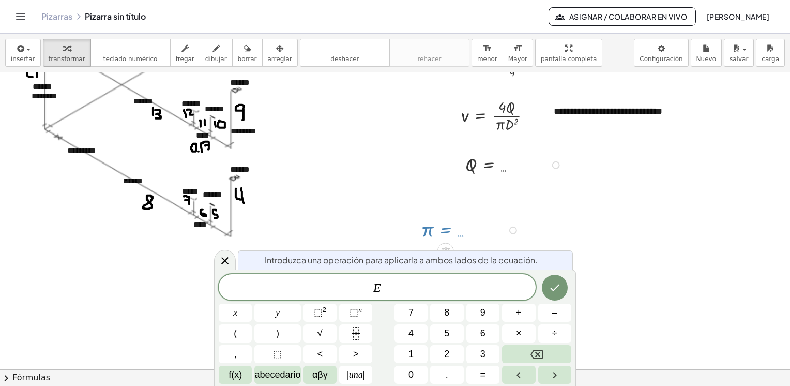
scroll to position [533, 0]
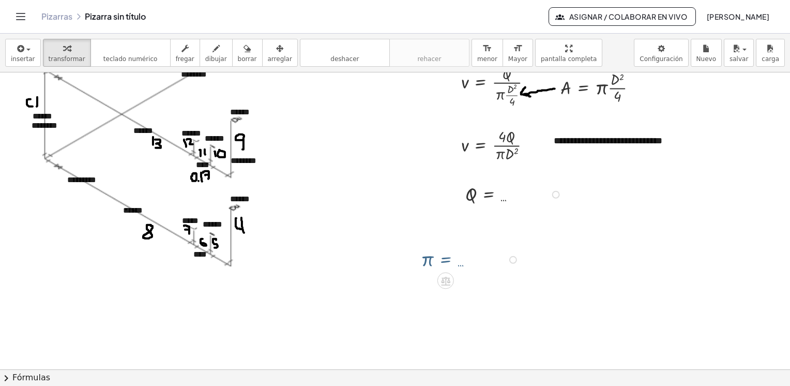
scroll to position [496, 0]
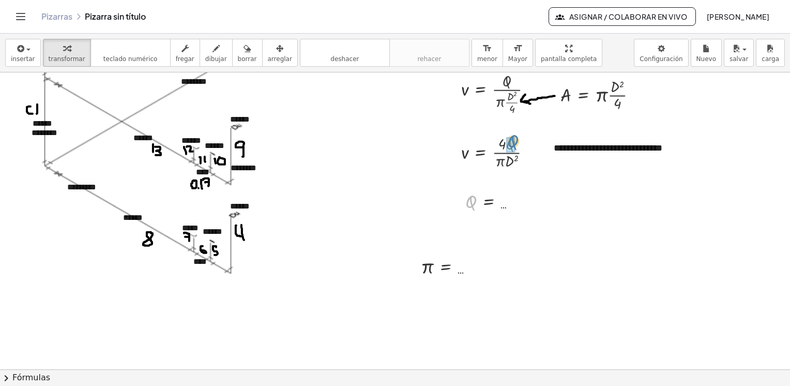
drag, startPoint x: 472, startPoint y: 201, endPoint x: 514, endPoint y: 140, distance: 73.6
drag, startPoint x: 428, startPoint y: 267, endPoint x: 511, endPoint y: 160, distance: 134.9
click at [330, 53] on icon "deshacer" at bounding box center [345, 48] width 79 height 12
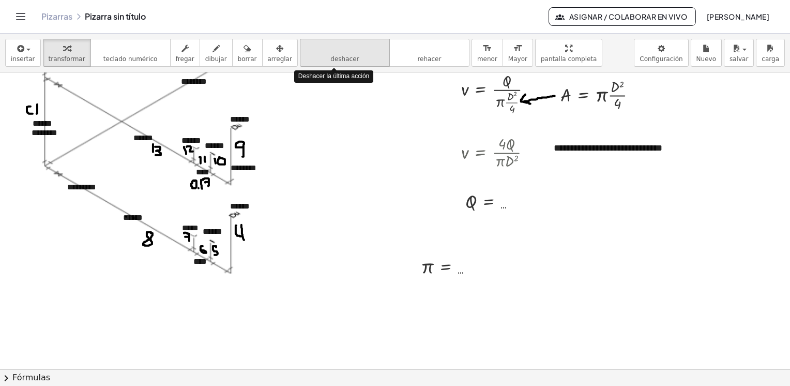
click at [330, 53] on icon "deshacer" at bounding box center [345, 48] width 79 height 12
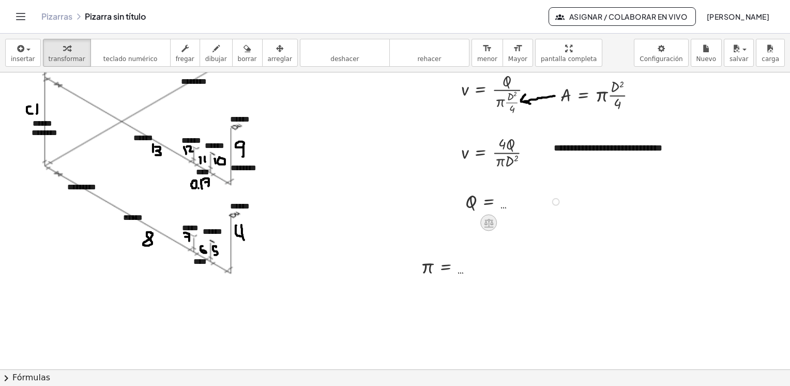
click at [491, 225] on icon at bounding box center [489, 222] width 11 height 11
click at [578, 249] on div at bounding box center [395, 23] width 790 height 893
click at [489, 204] on div at bounding box center [515, 200] width 110 height 25
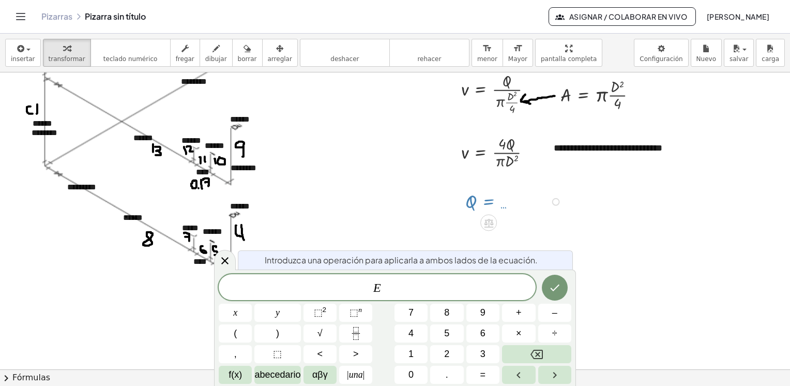
click at [620, 223] on div at bounding box center [395, 23] width 790 height 893
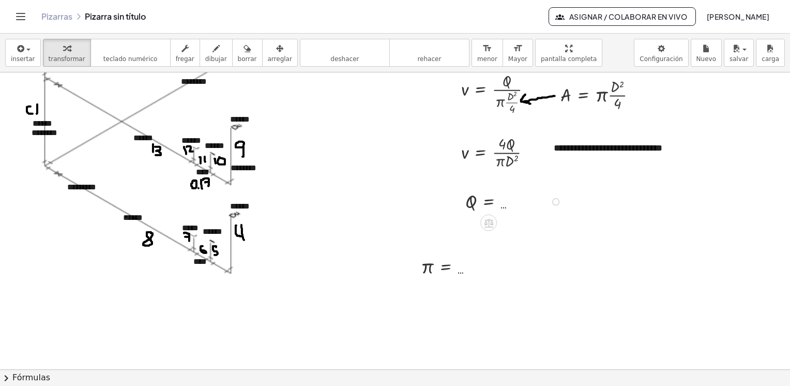
click at [495, 206] on div at bounding box center [515, 200] width 110 height 25
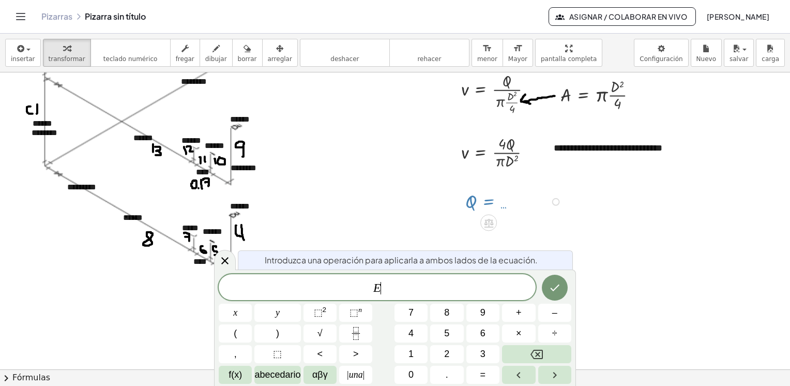
click at [623, 207] on div at bounding box center [395, 23] width 790 height 893
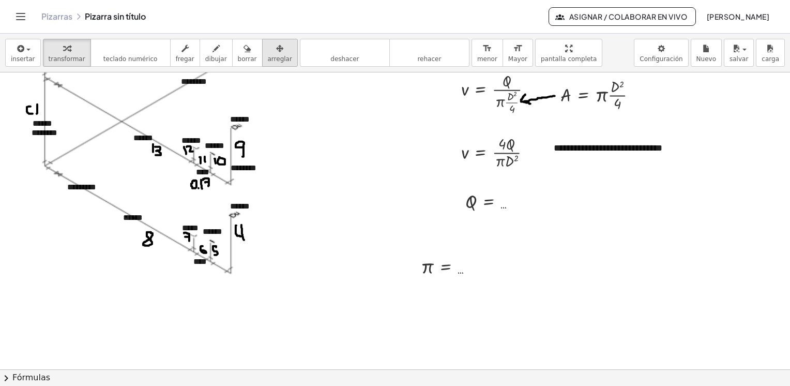
click at [268, 51] on div "button" at bounding box center [280, 48] width 24 height 12
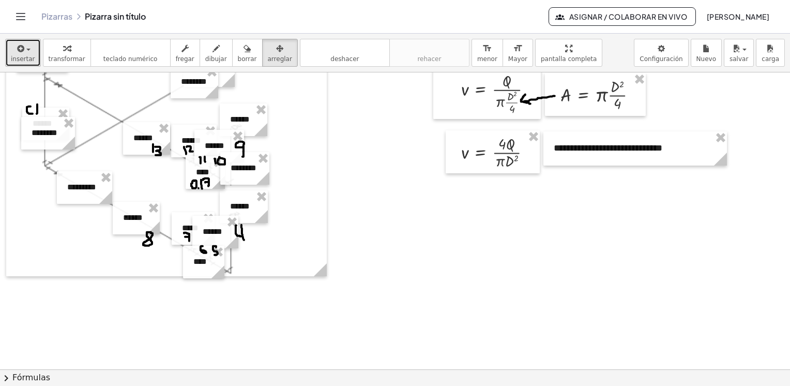
click at [25, 48] on div "button" at bounding box center [23, 48] width 24 height 12
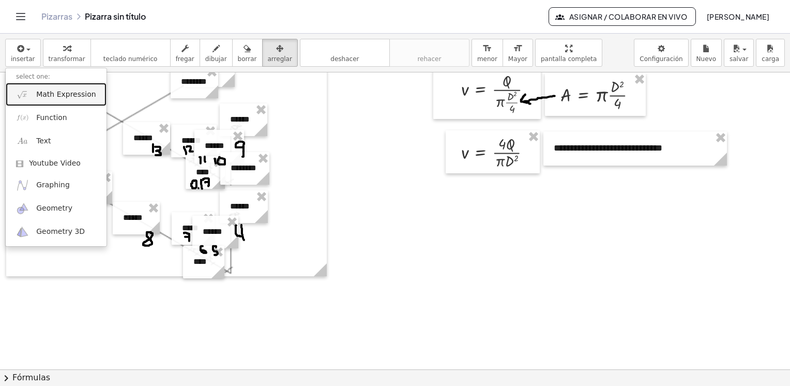
click at [59, 98] on span "Math Expression" at bounding box center [65, 94] width 59 height 10
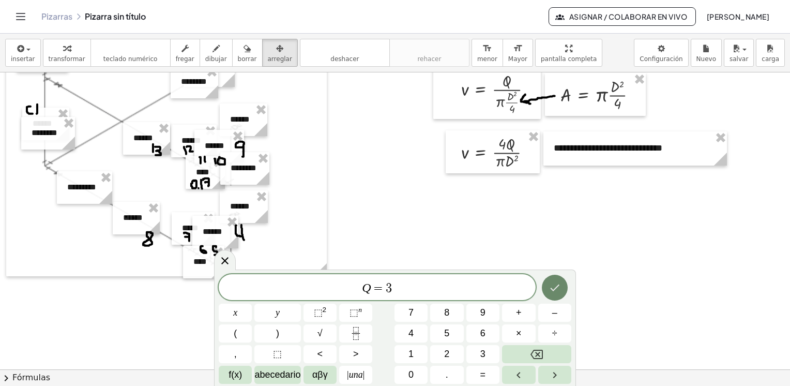
click at [555, 295] on button "Hecho" at bounding box center [555, 288] width 26 height 26
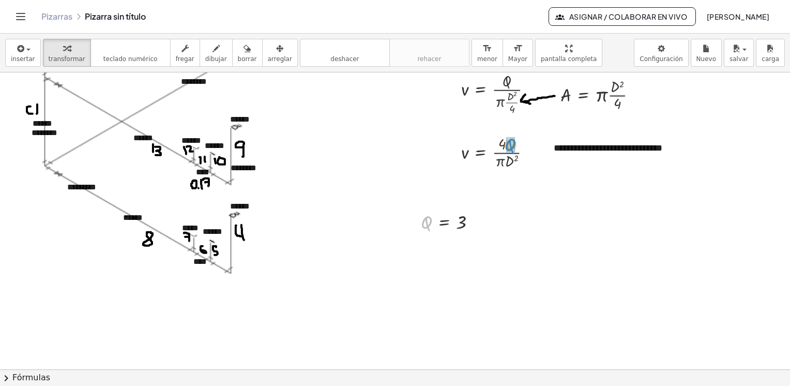
drag, startPoint x: 426, startPoint y: 222, endPoint x: 510, endPoint y: 145, distance: 114.2
click at [529, 152] on div at bounding box center [529, 153] width 8 height 8
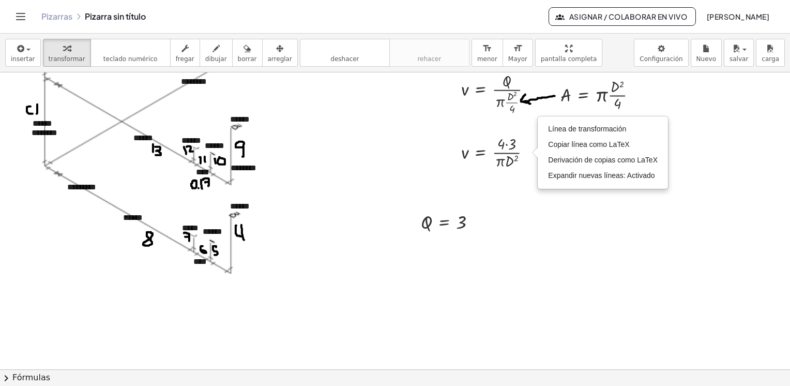
click at [521, 181] on div at bounding box center [395, 23] width 790 height 893
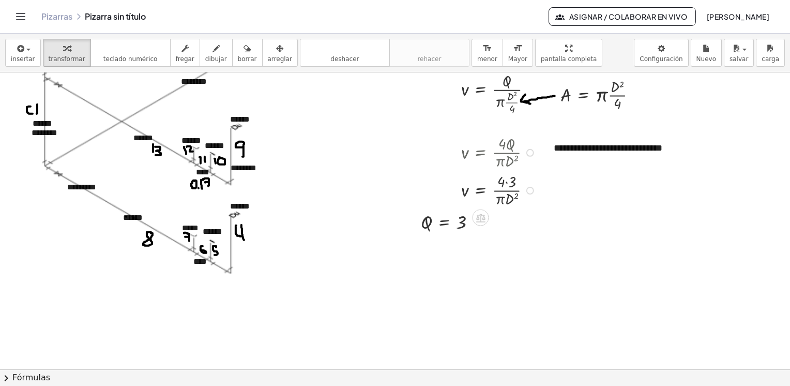
drag, startPoint x: 530, startPoint y: 154, endPoint x: 535, endPoint y: 198, distance: 44.2
click at [481, 190] on div "v = · 4 · · π · D 2 3 Transform line Copy line as LaTeX Copy derivation as LaTe…" at bounding box center [481, 190] width 0 height 0
click at [463, 224] on div at bounding box center [453, 221] width 74 height 25
click at [467, 222] on div at bounding box center [453, 221] width 74 height 25
click at [336, 53] on icon "deshacer" at bounding box center [345, 48] width 79 height 12
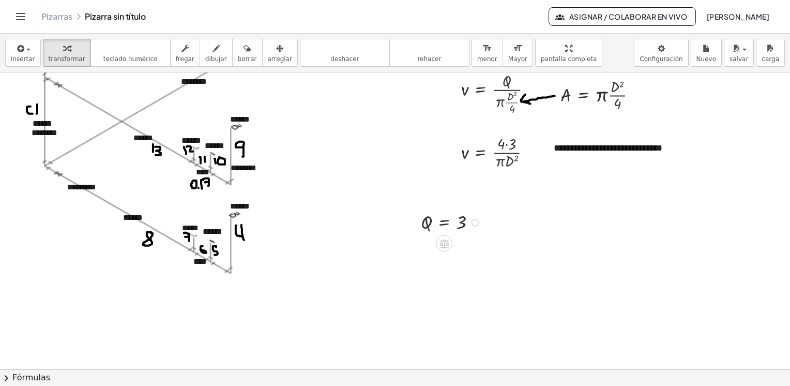
click at [449, 222] on div at bounding box center [453, 221] width 74 height 25
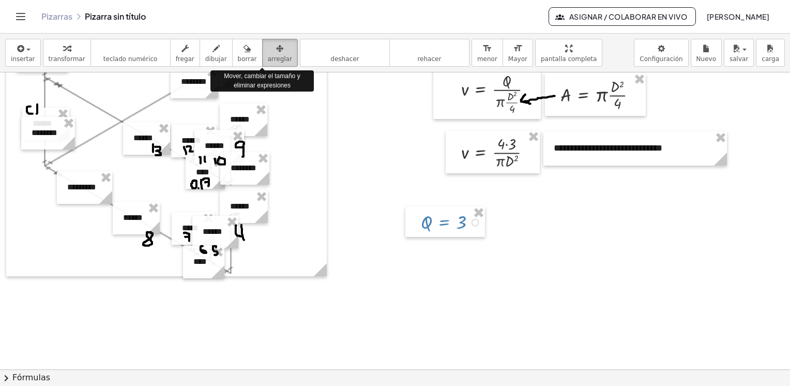
click at [268, 58] on span "arreglar" at bounding box center [280, 58] width 24 height 7
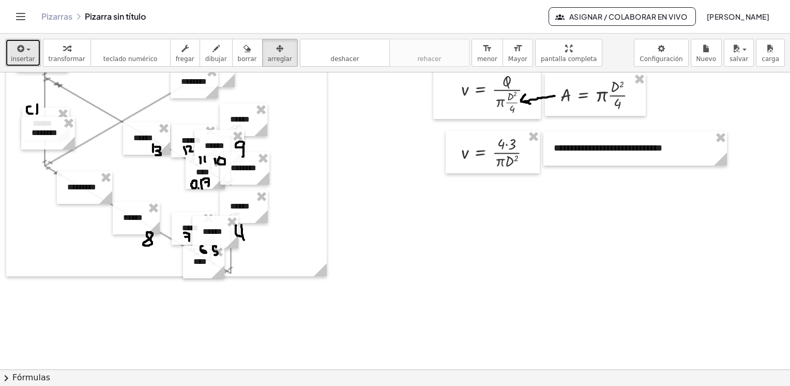
click at [21, 51] on icon "button" at bounding box center [20, 48] width 9 height 12
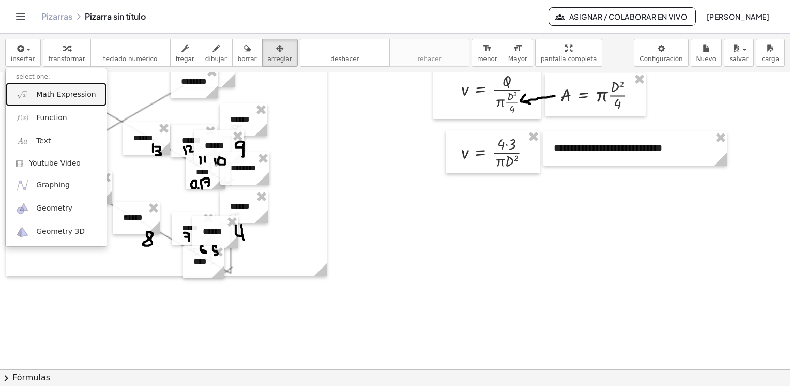
click at [69, 93] on span "Math Expression" at bounding box center [65, 94] width 59 height 10
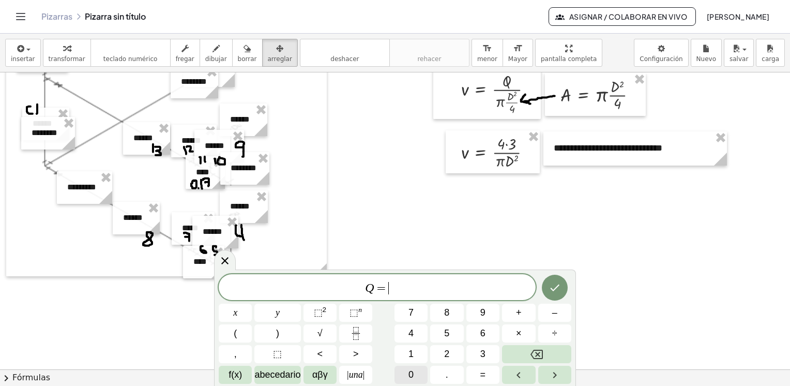
click at [415, 374] on button "0" at bounding box center [411, 375] width 33 height 18
click at [441, 378] on button "." at bounding box center [446, 375] width 33 height 18
click at [416, 376] on button "0" at bounding box center [411, 375] width 33 height 18
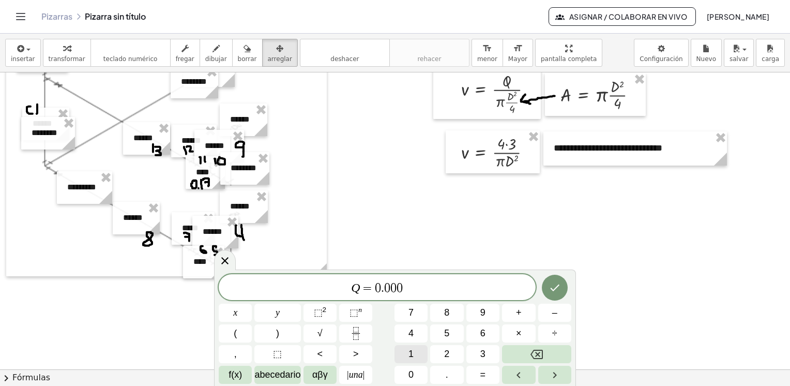
click at [412, 356] on span "1" at bounding box center [411, 354] width 5 height 14
click at [440, 334] on button "5" at bounding box center [446, 333] width 33 height 18
click at [561, 293] on icon "Hecho" at bounding box center [555, 287] width 12 height 12
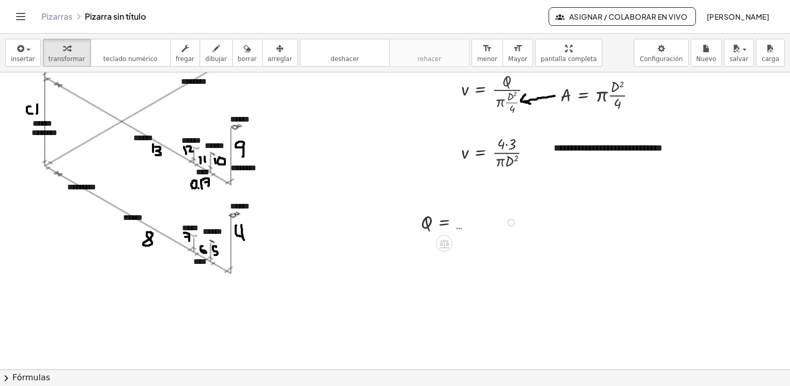
click at [514, 222] on div at bounding box center [512, 223] width 8 height 8
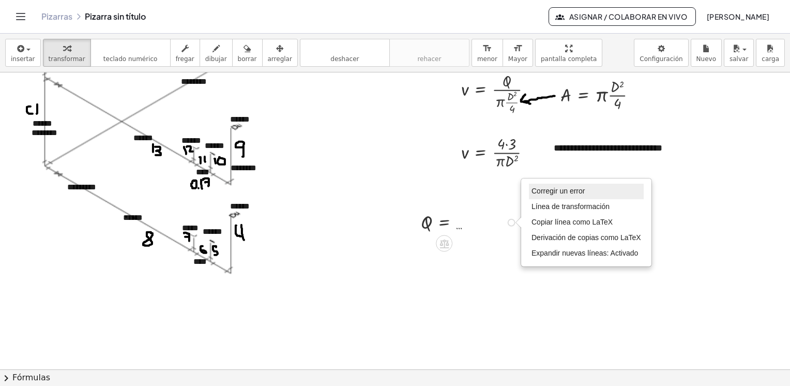
click at [567, 193] on span "Corregir un error" at bounding box center [558, 191] width 53 height 8
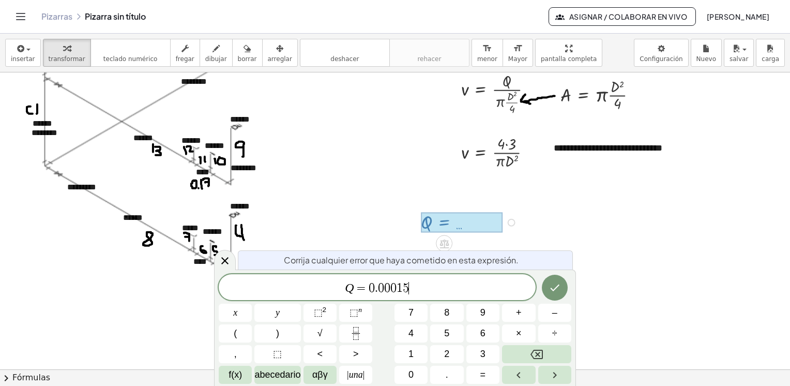
click at [416, 289] on span "Q = 0 . 0 0 0 1 5 ​" at bounding box center [377, 288] width 317 height 14
click at [244, 352] on button "," at bounding box center [235, 354] width 33 height 18
click at [410, 376] on span "0" at bounding box center [411, 375] width 5 height 14
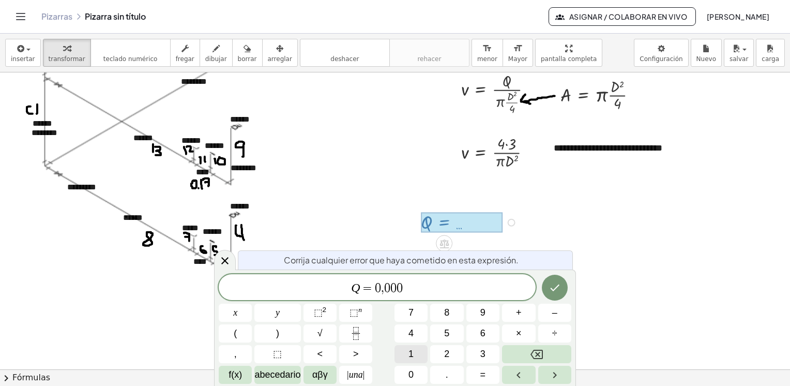
click at [418, 355] on button "1" at bounding box center [411, 354] width 33 height 18
click at [442, 334] on button "5" at bounding box center [446, 333] width 33 height 18
click at [560, 289] on icon "Hecho" at bounding box center [555, 287] width 12 height 12
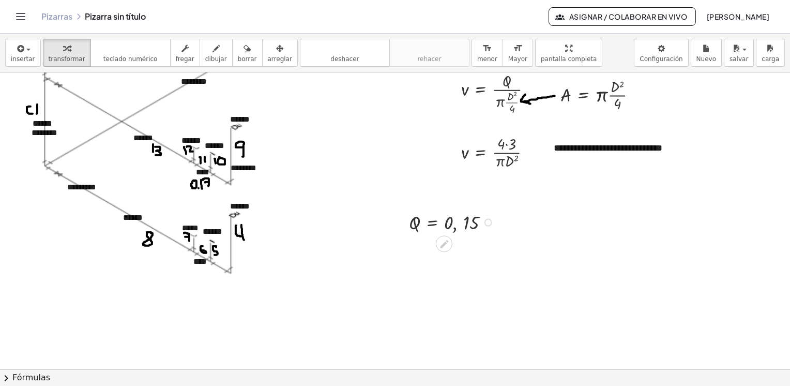
click at [488, 221] on div "Fix a mistake Transform line Copy line as LaTeX Copy derivation as LaTeX Expand…" at bounding box center [489, 222] width 8 height 8
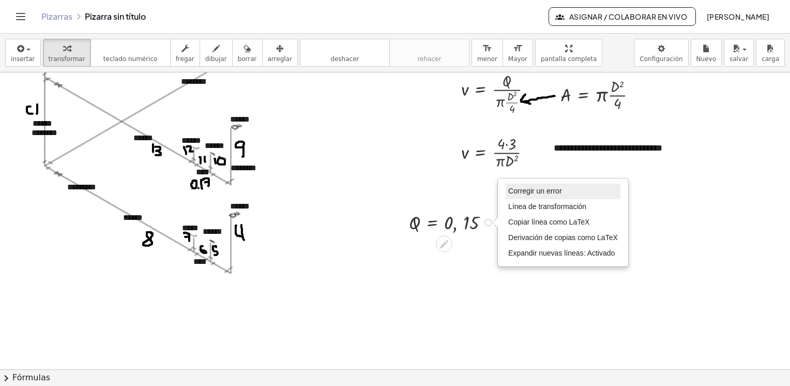
click at [542, 190] on span "Corregir un error" at bounding box center [535, 191] width 53 height 8
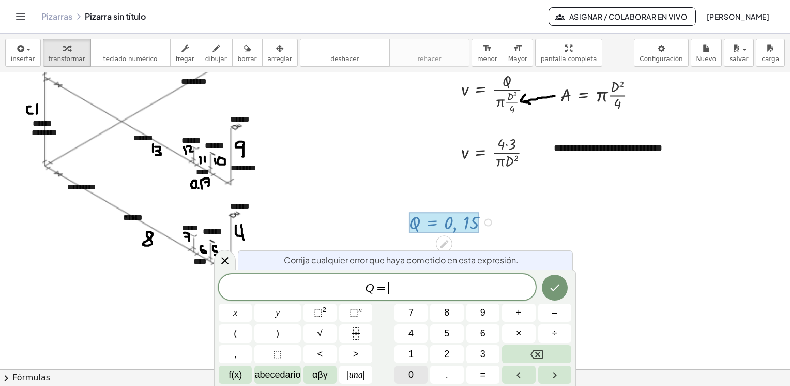
click at [412, 372] on span "0" at bounding box center [411, 375] width 5 height 14
click at [443, 375] on button "." at bounding box center [446, 375] width 33 height 18
click at [419, 376] on button "0" at bounding box center [411, 375] width 33 height 18
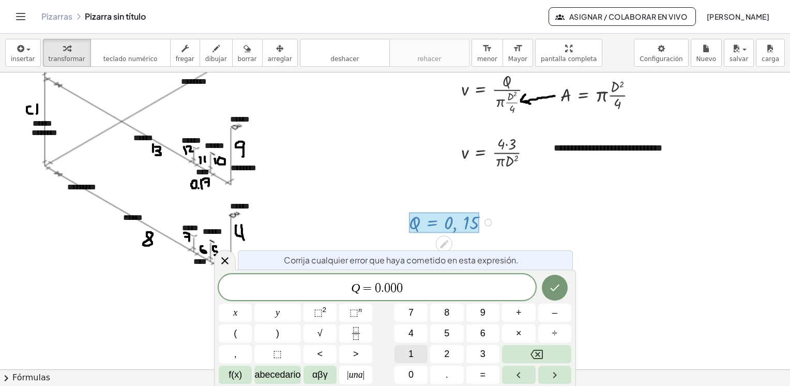
click at [418, 355] on button "1" at bounding box center [411, 354] width 33 height 18
click at [448, 331] on span "5" at bounding box center [446, 333] width 5 height 14
click at [408, 374] on button "0" at bounding box center [411, 375] width 33 height 18
click at [552, 283] on icon "Hecho" at bounding box center [555, 287] width 12 height 12
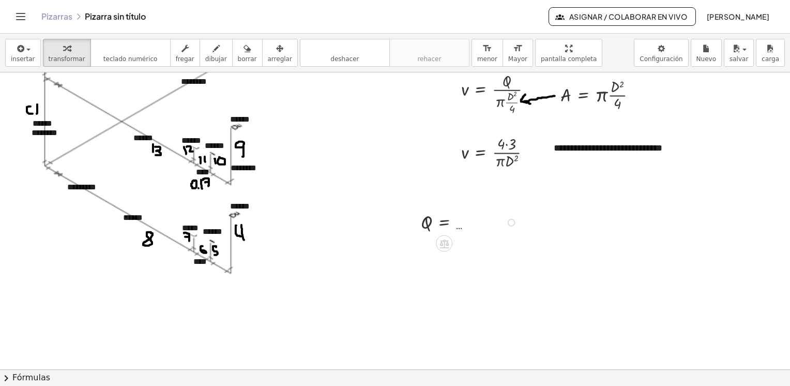
click at [459, 227] on div at bounding box center [471, 221] width 110 height 25
click at [440, 221] on div at bounding box center [471, 221] width 110 height 25
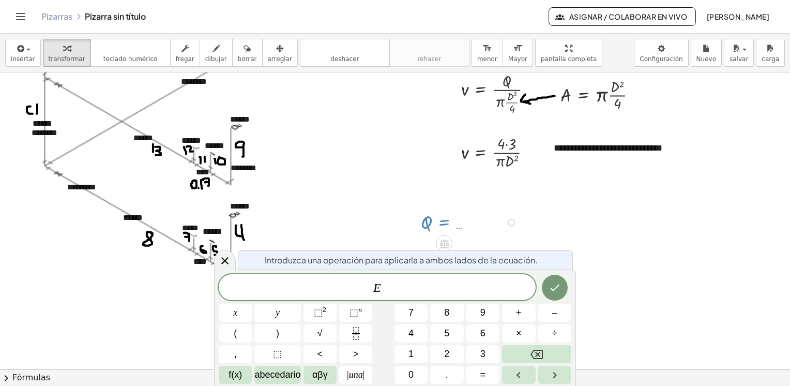
click at [646, 227] on div at bounding box center [395, 23] width 790 height 893
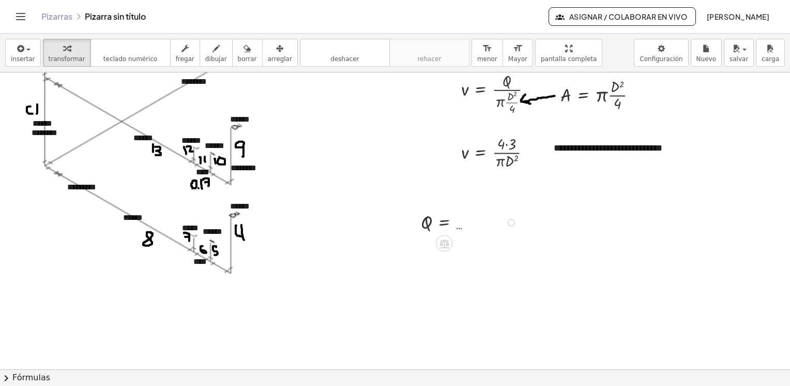
click at [446, 224] on div at bounding box center [471, 221] width 110 height 25
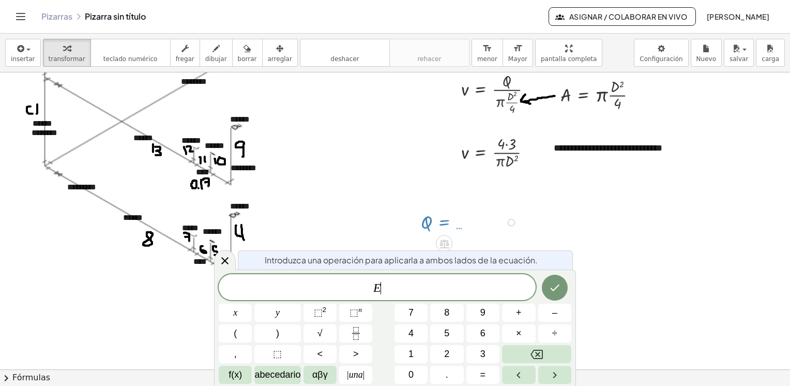
click at [624, 280] on div at bounding box center [395, 23] width 790 height 893
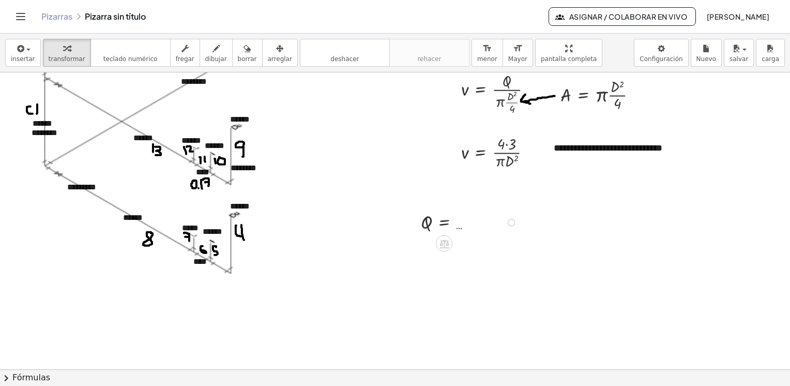
click at [443, 223] on div at bounding box center [471, 221] width 110 height 25
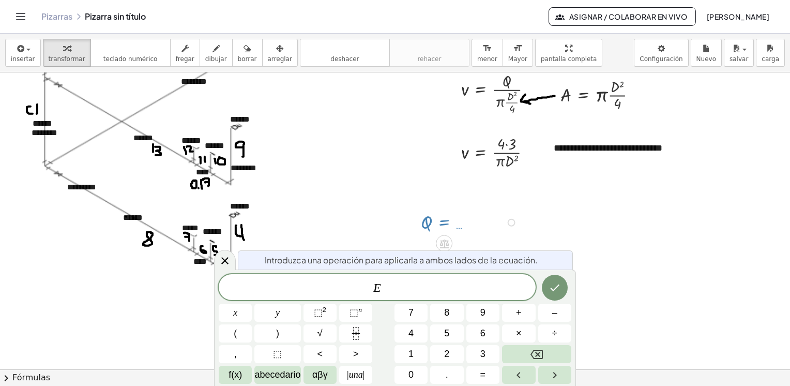
click at [624, 225] on div at bounding box center [395, 23] width 790 height 893
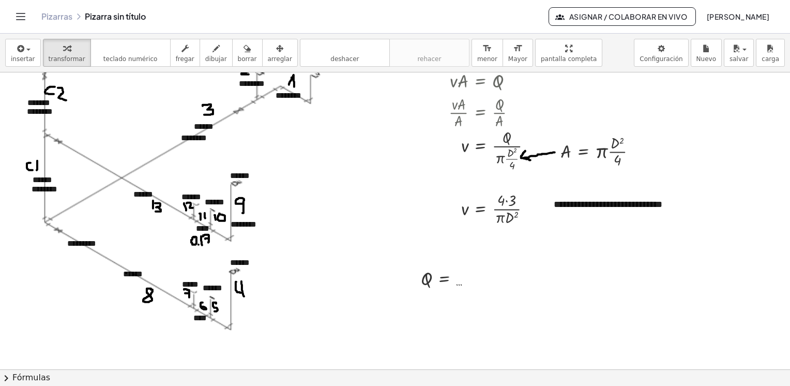
scroll to position [444, 0]
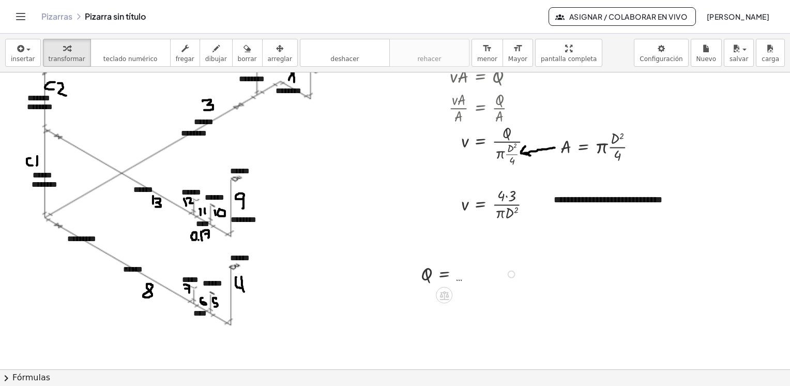
click at [445, 275] on div at bounding box center [471, 273] width 110 height 25
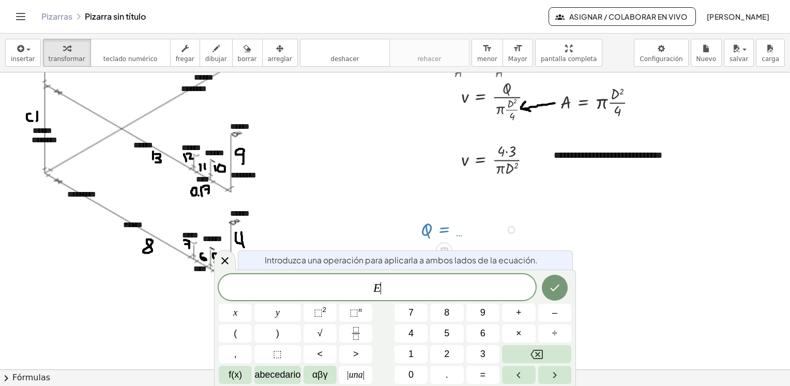
scroll to position [488, 0]
click at [532, 229] on div at bounding box center [395, 30] width 790 height 893
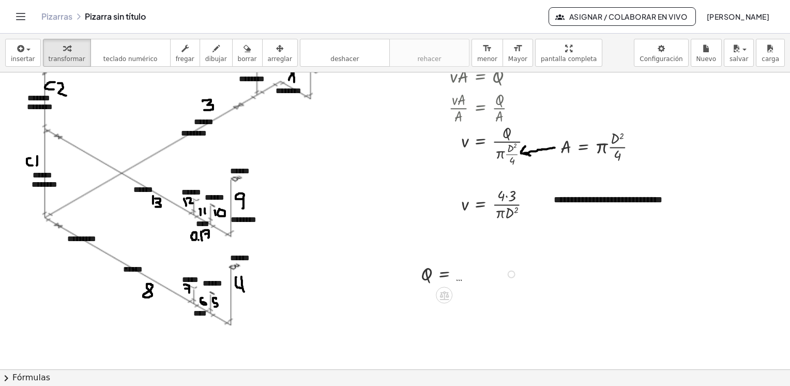
click at [444, 274] on div at bounding box center [471, 273] width 110 height 25
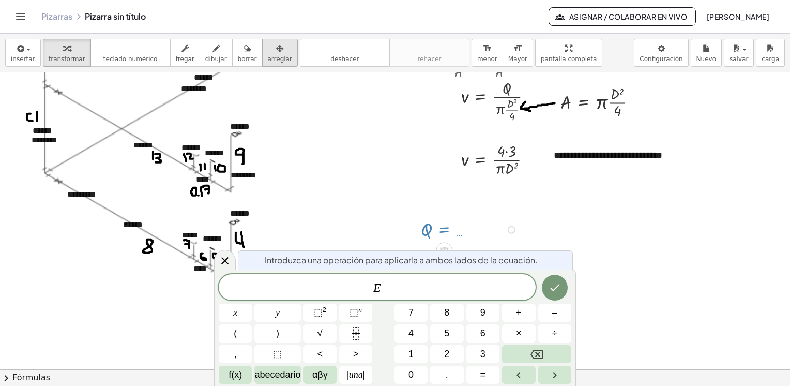
click at [268, 52] on div "button" at bounding box center [280, 48] width 24 height 12
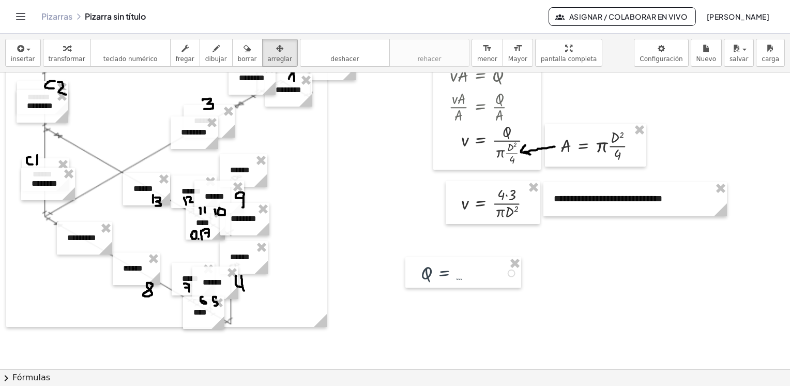
scroll to position [444, 0]
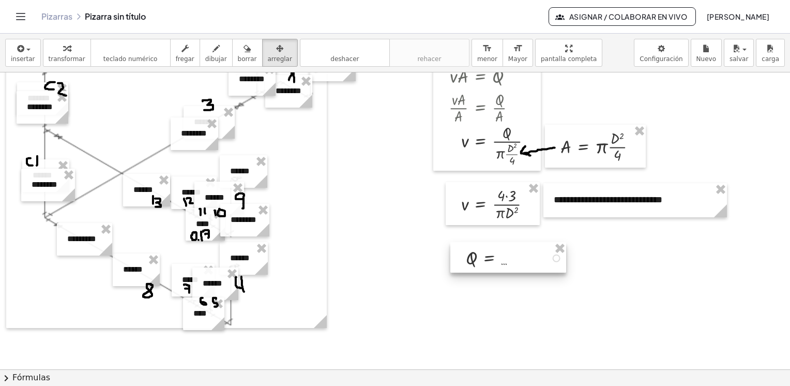
drag, startPoint x: 513, startPoint y: 272, endPoint x: 558, endPoint y: 256, distance: 47.8
click at [558, 256] on div at bounding box center [509, 257] width 116 height 31
click at [518, 255] on div at bounding box center [509, 257] width 116 height 31
click at [618, 297] on div at bounding box center [395, 75] width 790 height 893
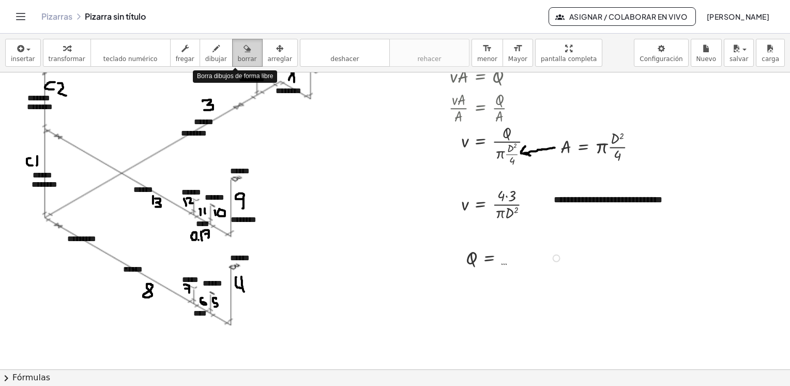
click at [238, 55] on span "borrar" at bounding box center [247, 58] width 19 height 7
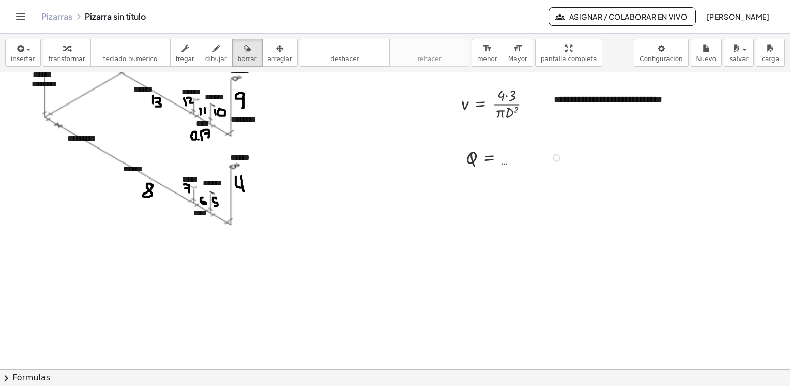
scroll to position [547, 0]
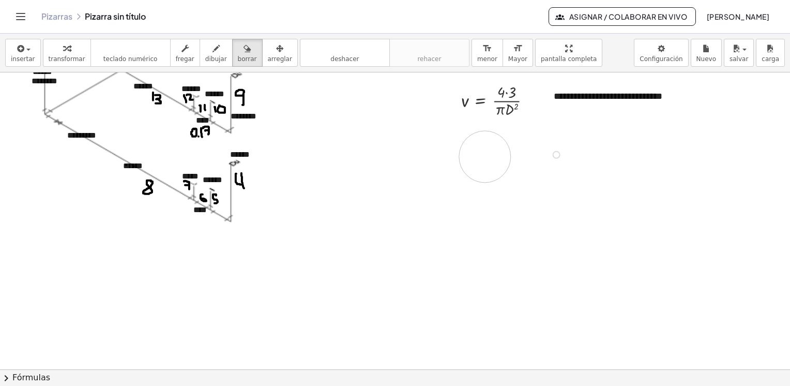
click at [268, 57] on span "arreglar" at bounding box center [280, 58] width 24 height 7
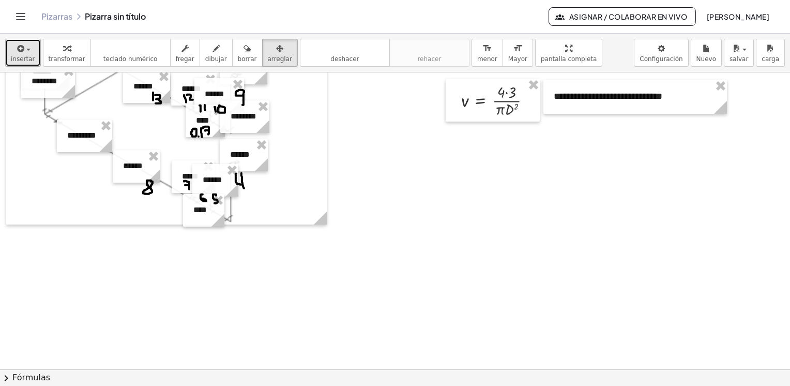
click at [19, 48] on icon "button" at bounding box center [20, 48] width 9 height 12
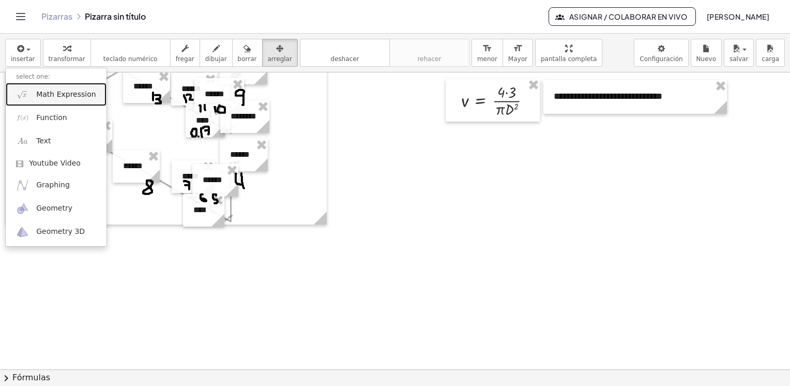
click at [64, 96] on span "Math Expression" at bounding box center [65, 94] width 59 height 10
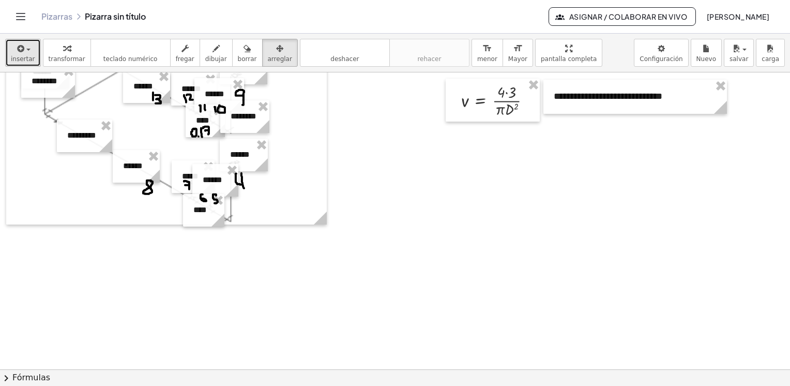
click at [28, 52] on div "button" at bounding box center [23, 48] width 24 height 12
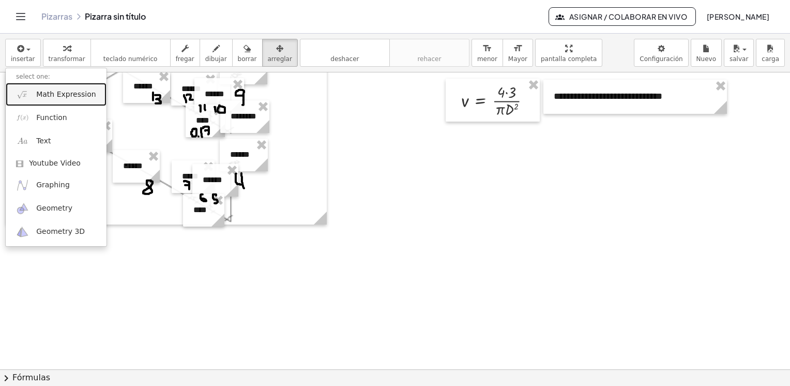
click at [79, 97] on span "Math Expression" at bounding box center [65, 94] width 59 height 10
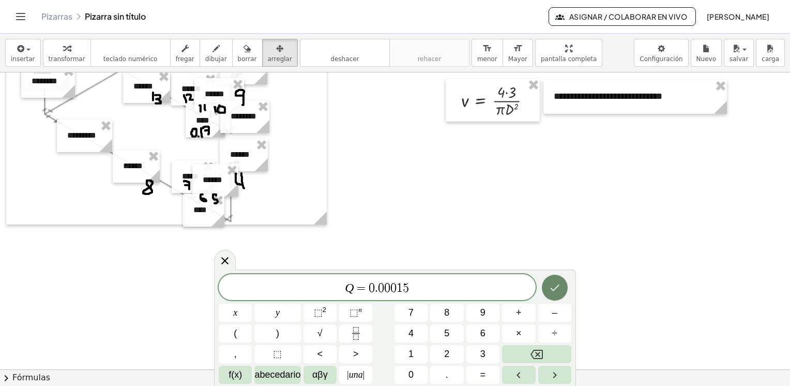
click at [559, 287] on icon "Hecho" at bounding box center [555, 287] width 12 height 12
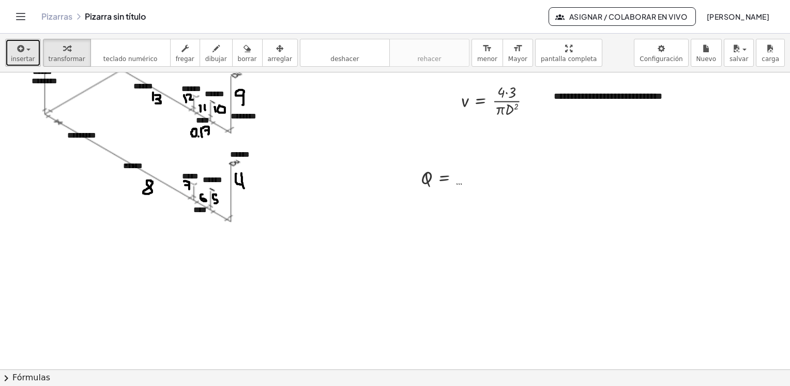
click at [23, 55] on span "insertar" at bounding box center [23, 58] width 24 height 7
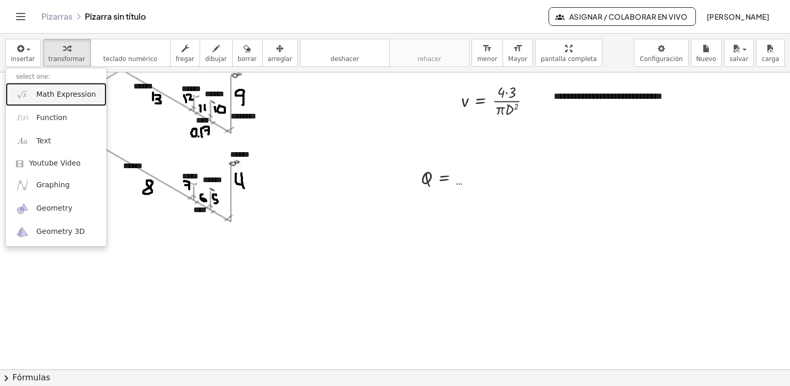
drag, startPoint x: 42, startPoint y: 93, endPoint x: 52, endPoint y: 100, distance: 12.2
click at [42, 93] on span "Math Expression" at bounding box center [65, 94] width 59 height 10
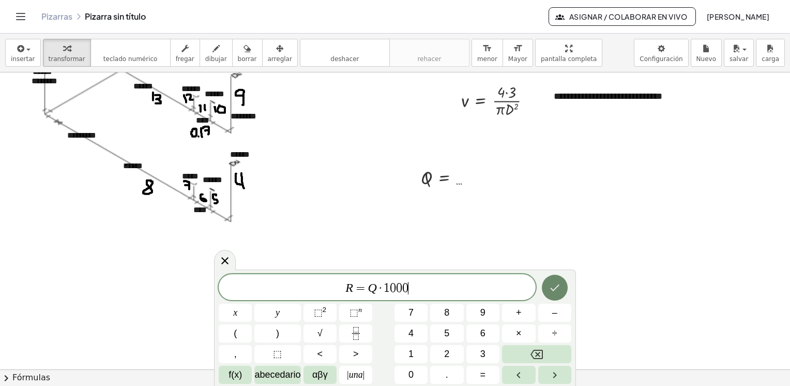
click at [556, 288] on icon "Hecho" at bounding box center [554, 288] width 9 height 7
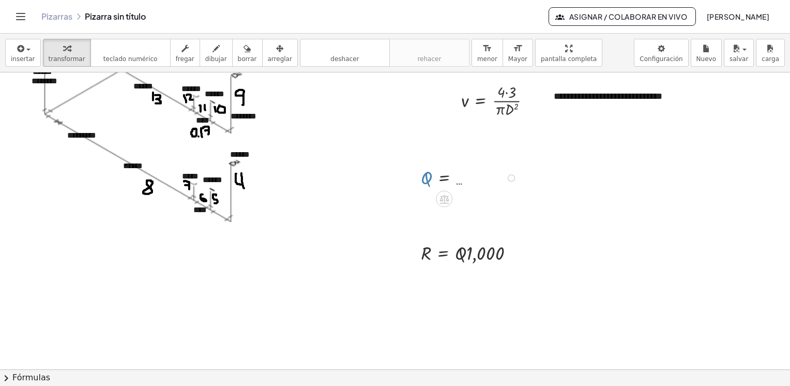
click at [428, 178] on div at bounding box center [471, 177] width 110 height 25
click at [467, 253] on div at bounding box center [472, 252] width 112 height 26
drag, startPoint x: 515, startPoint y: 253, endPoint x: 482, endPoint y: 255, distance: 33.6
click at [482, 255] on div at bounding box center [472, 252] width 112 height 26
click at [481, 253] on div at bounding box center [472, 252] width 112 height 26
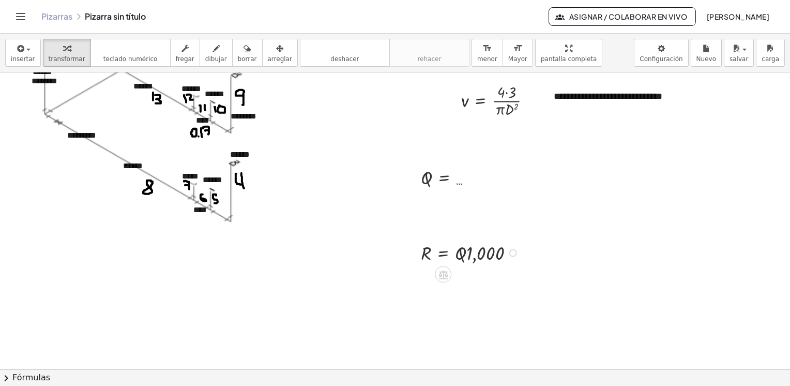
drag, startPoint x: 486, startPoint y: 247, endPoint x: 471, endPoint y: 253, distance: 16.2
click at [468, 245] on div at bounding box center [472, 252] width 112 height 26
click at [511, 252] on div at bounding box center [514, 253] width 8 height 8
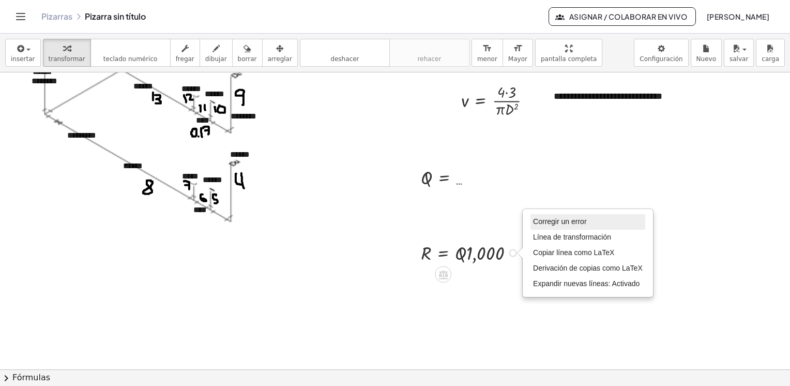
click at [557, 221] on span "Corregir un error" at bounding box center [559, 221] width 53 height 8
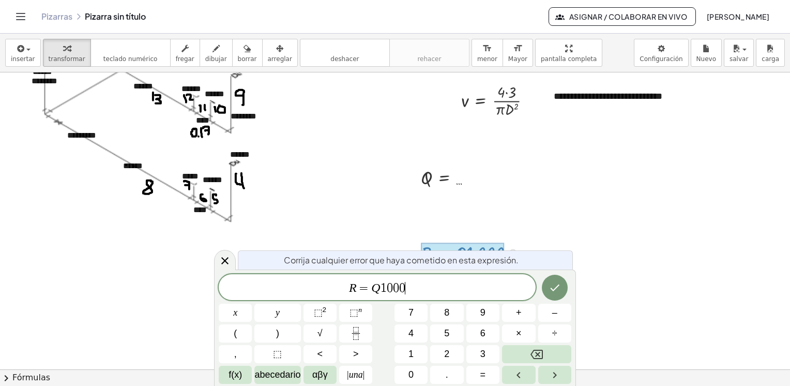
click at [381, 289] on span "1" at bounding box center [384, 288] width 6 height 12
click at [555, 292] on icon "Hecho" at bounding box center [555, 287] width 12 height 12
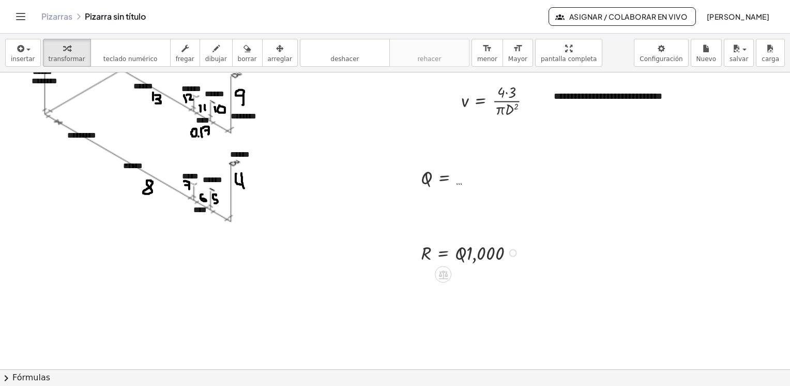
click at [515, 251] on div "Fix a mistake Transform line Copy line as LaTeX Copy derivation as LaTeX Expand…" at bounding box center [514, 253] width 8 height 8
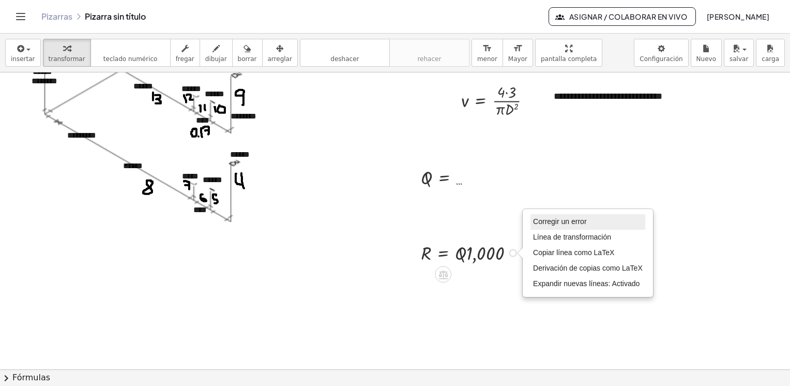
click at [555, 222] on span "Corregir un error" at bounding box center [559, 221] width 53 height 8
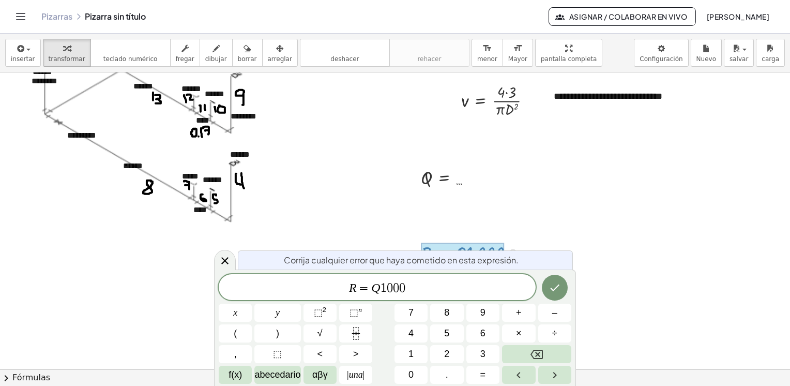
click at [381, 288] on span "1" at bounding box center [384, 288] width 6 height 12
click at [525, 332] on button "×" at bounding box center [518, 333] width 33 height 18
click at [558, 291] on icon "Hecho" at bounding box center [555, 287] width 12 height 12
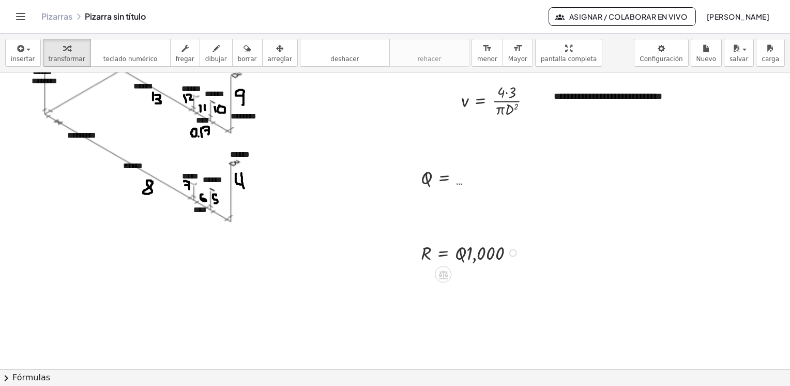
click at [500, 252] on div at bounding box center [472, 252] width 112 height 26
click at [481, 253] on div at bounding box center [472, 252] width 112 height 26
click at [276, 53] on icon "button" at bounding box center [279, 48] width 7 height 12
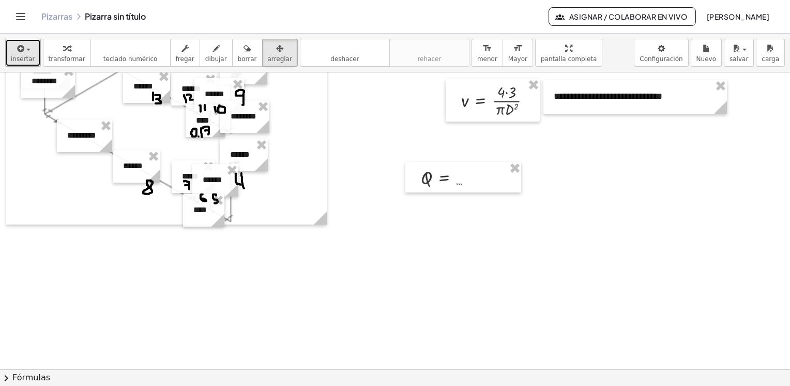
click at [24, 51] on span "button" at bounding box center [25, 49] width 2 height 7
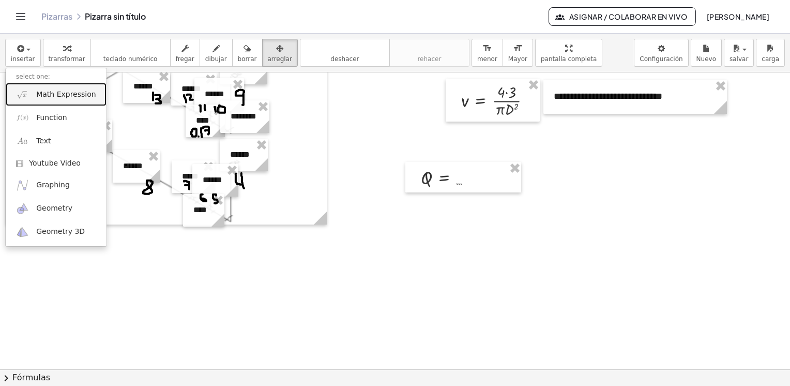
click at [56, 96] on span "Math Expression" at bounding box center [65, 94] width 59 height 10
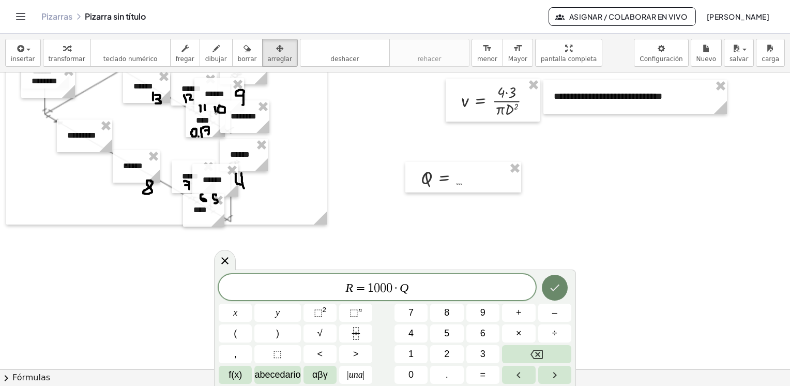
click at [556, 288] on icon "Hecho" at bounding box center [554, 288] width 9 height 7
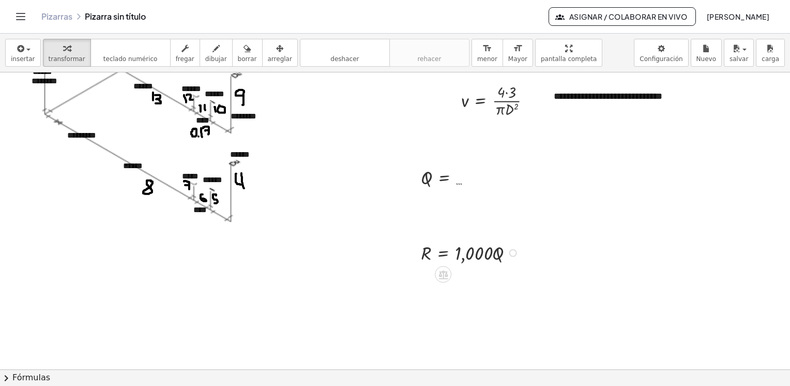
click at [474, 256] on div at bounding box center [472, 252] width 112 height 26
click at [430, 255] on div at bounding box center [472, 252] width 112 height 26
click at [427, 255] on div at bounding box center [472, 252] width 112 height 26
drag, startPoint x: 425, startPoint y: 177, endPoint x: 501, endPoint y: 253, distance: 107.2
click at [494, 280] on div at bounding box center [491, 278] width 151 height 26
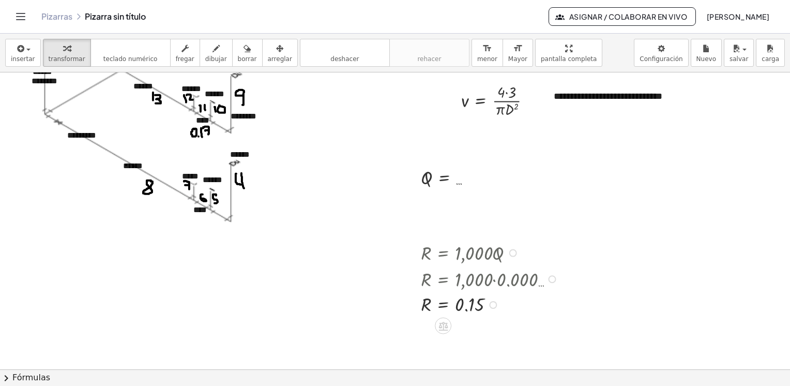
click at [474, 268] on div at bounding box center [491, 278] width 151 height 26
click at [480, 306] on div at bounding box center [491, 303] width 151 height 25
click at [476, 257] on div at bounding box center [491, 252] width 151 height 26
click at [269, 52] on div "button" at bounding box center [280, 48] width 24 height 12
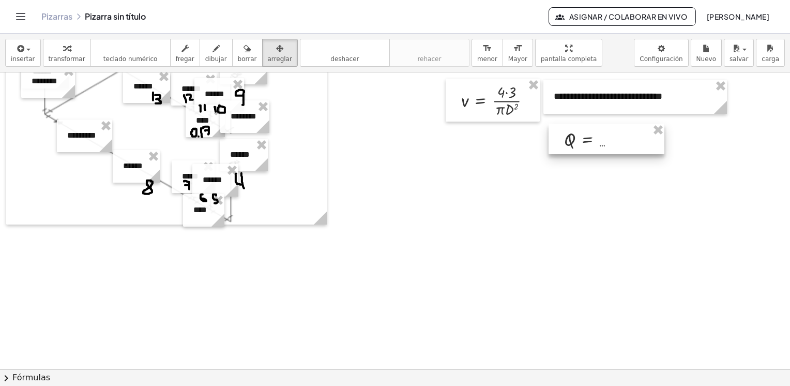
drag, startPoint x: 492, startPoint y: 167, endPoint x: 614, endPoint y: 130, distance: 126.4
click at [614, 130] on div at bounding box center [607, 139] width 116 height 31
click at [28, 56] on span "insertar" at bounding box center [23, 58] width 24 height 7
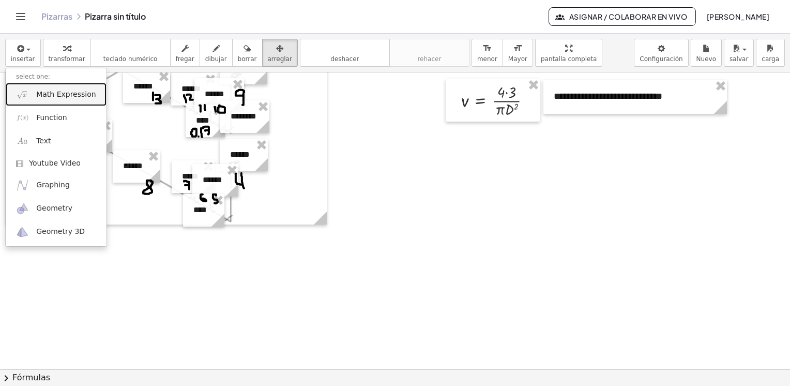
click at [66, 92] on span "Math Expression" at bounding box center [65, 94] width 59 height 10
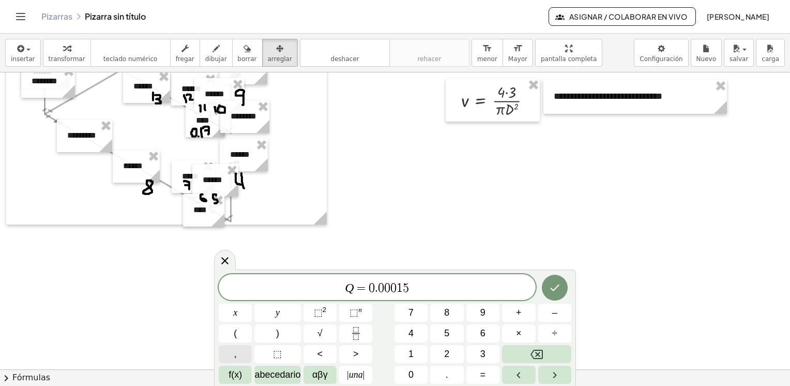
click at [240, 350] on button "," at bounding box center [235, 354] width 33 height 18
click at [320, 377] on span "αβγ" at bounding box center [320, 375] width 16 height 14
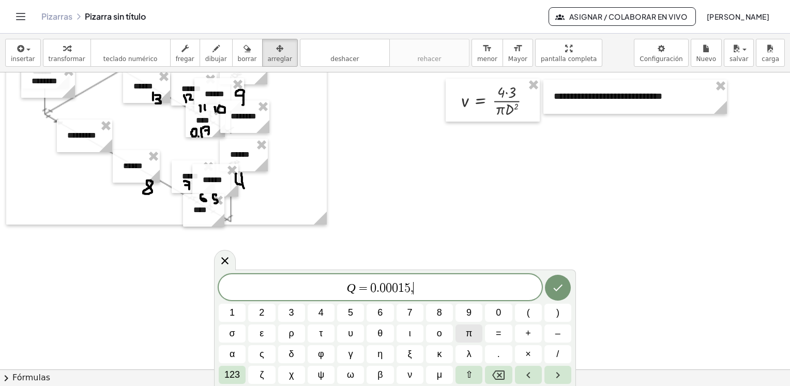
click at [474, 334] on button "π" at bounding box center [469, 333] width 27 height 18
click at [235, 373] on span "123" at bounding box center [233, 375] width 16 height 14
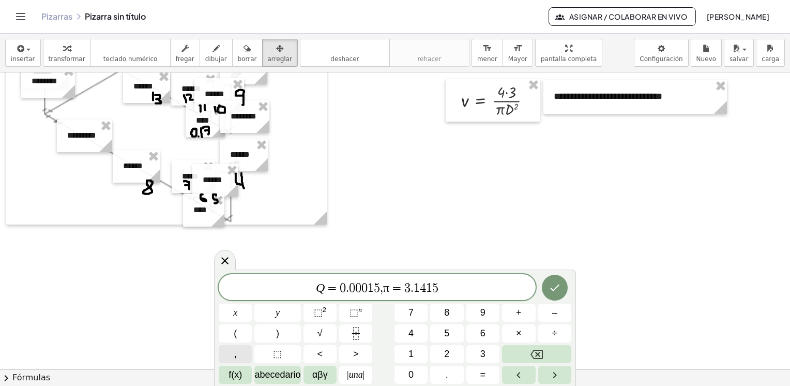
click at [240, 356] on button "," at bounding box center [235, 354] width 33 height 18
click at [555, 287] on icon "Hecho" at bounding box center [555, 287] width 12 height 12
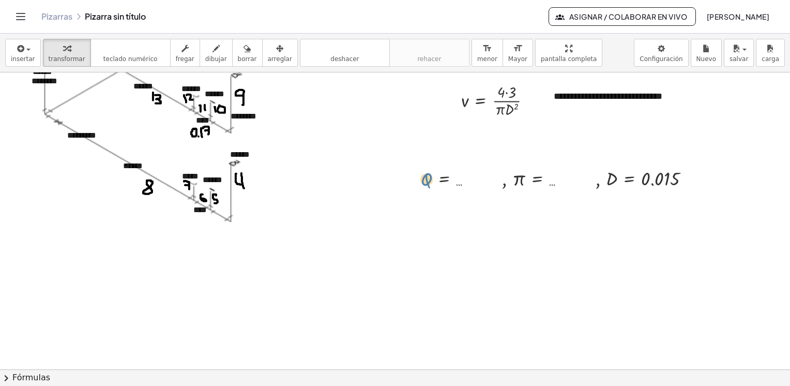
click at [429, 179] on div at bounding box center [559, 178] width 287 height 26
click at [505, 100] on div at bounding box center [500, 100] width 88 height 38
drag, startPoint x: 507, startPoint y: 99, endPoint x: 501, endPoint y: 98, distance: 5.7
click at [501, 98] on div at bounding box center [500, 100] width 88 height 38
click at [268, 51] on div "button" at bounding box center [280, 48] width 24 height 12
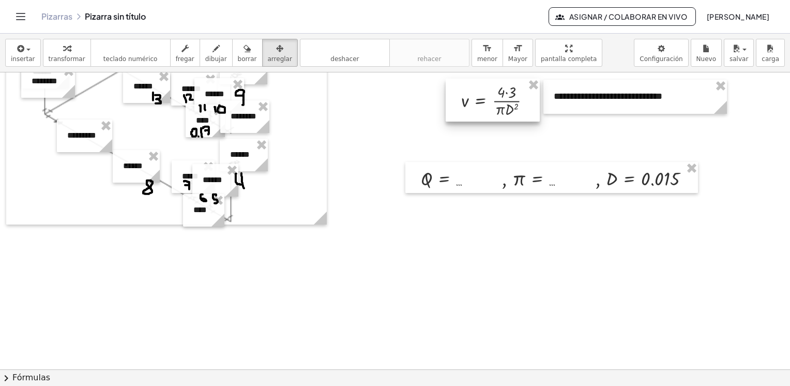
click at [514, 91] on div at bounding box center [493, 100] width 94 height 43
click at [62, 56] on span "transformar" at bounding box center [67, 58] width 37 height 7
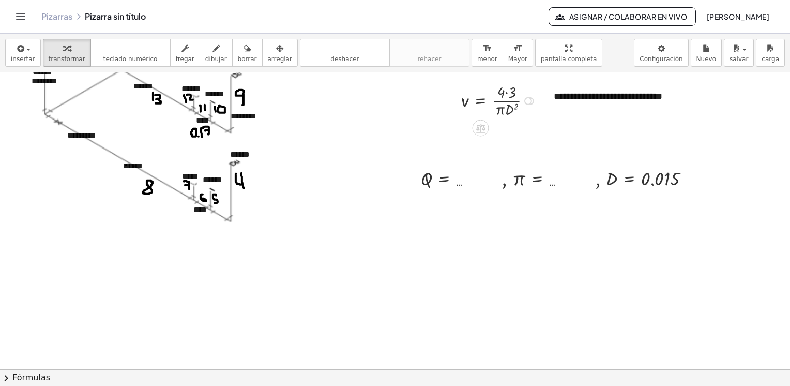
click at [514, 91] on div at bounding box center [500, 100] width 88 height 38
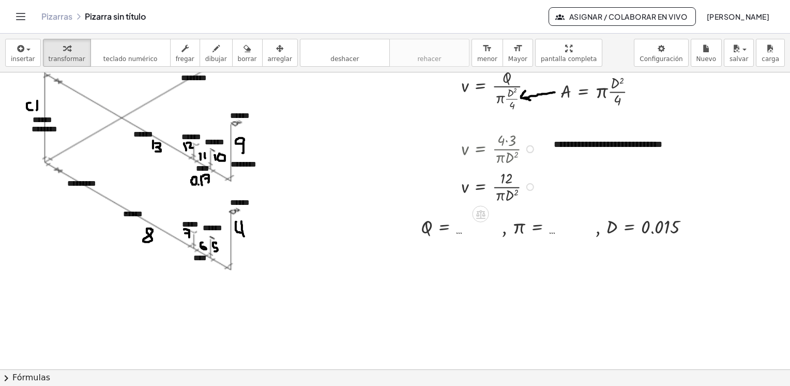
scroll to position [496, 0]
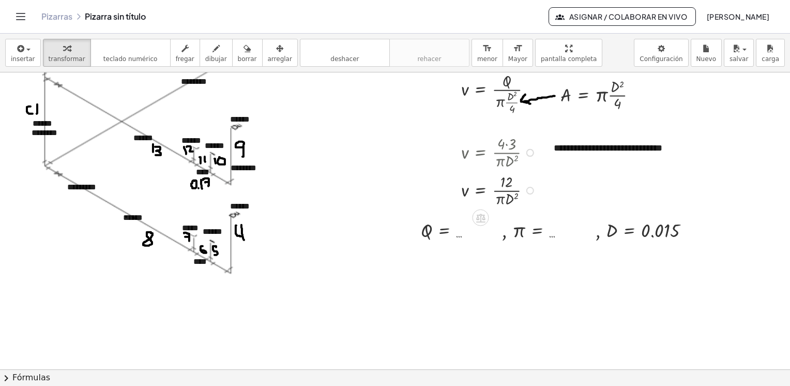
click at [513, 144] on div at bounding box center [500, 152] width 88 height 38
click at [310, 52] on icon "deshacer" at bounding box center [345, 48] width 79 height 12
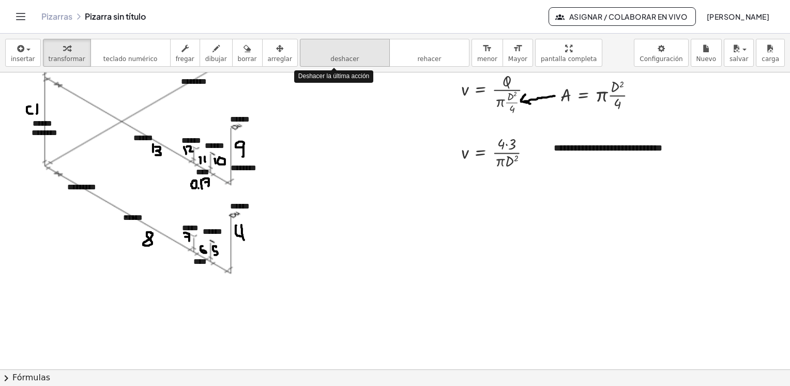
click at [310, 52] on icon "deshacer" at bounding box center [345, 48] width 79 height 12
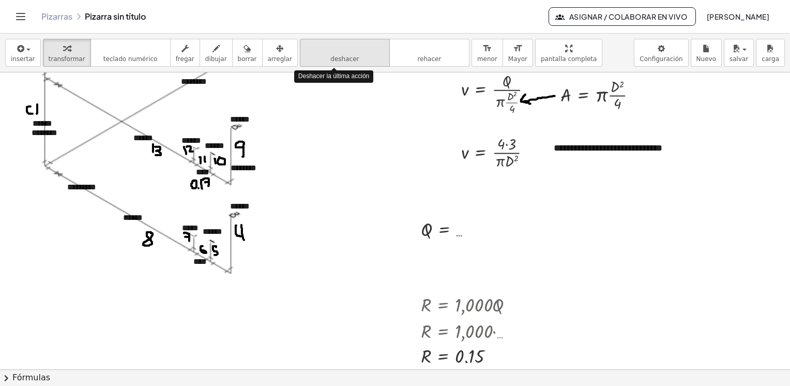
click at [310, 52] on icon "deshacer" at bounding box center [345, 48] width 79 height 12
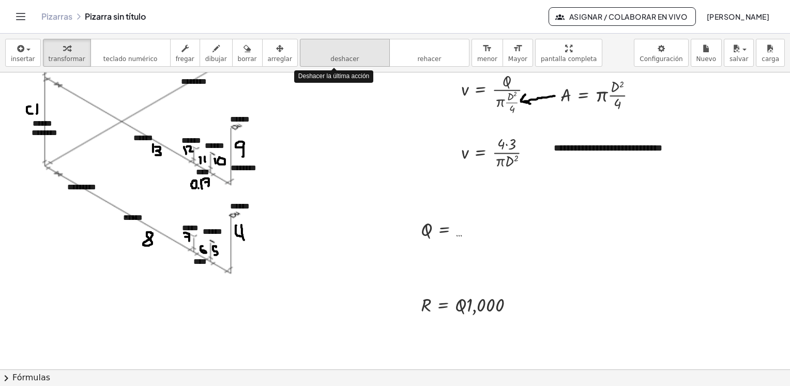
click at [310, 52] on icon "deshacer" at bounding box center [345, 48] width 79 height 12
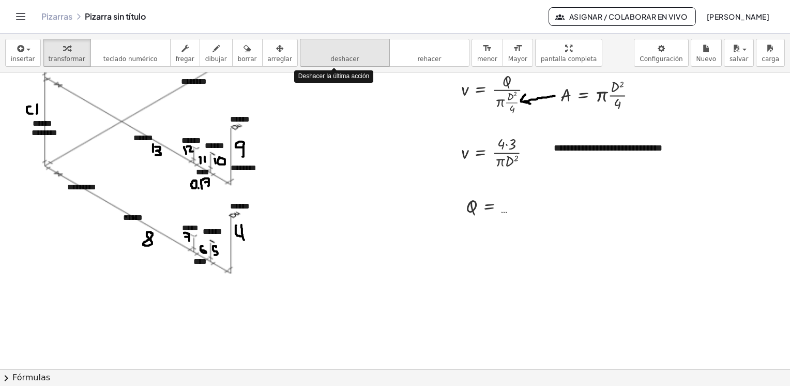
click at [310, 52] on icon "deshacer" at bounding box center [345, 48] width 79 height 12
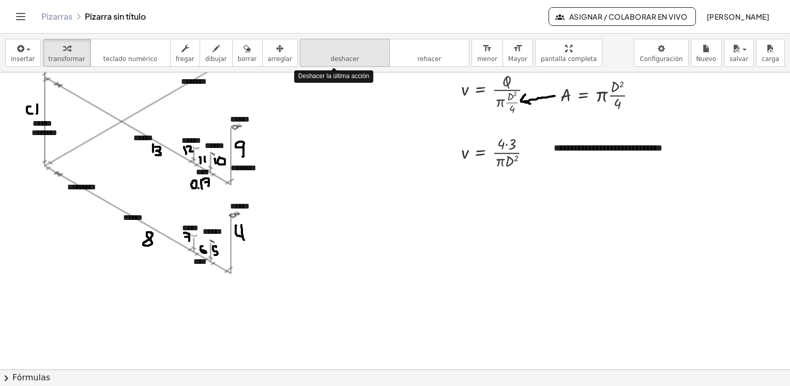
click at [310, 52] on icon "deshacer" at bounding box center [345, 48] width 79 height 12
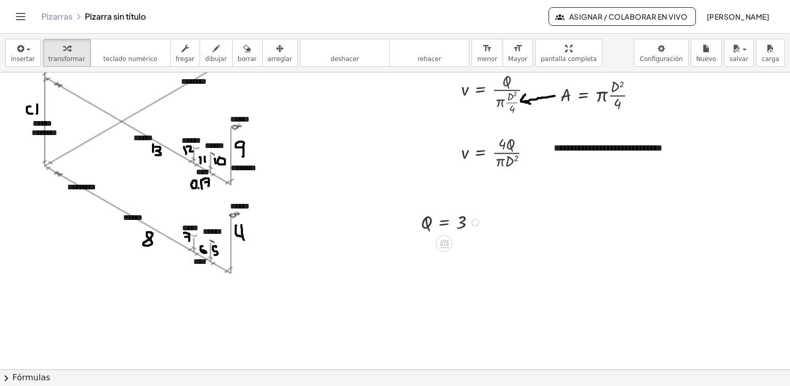
click at [459, 222] on div at bounding box center [453, 221] width 74 height 25
click at [475, 223] on div at bounding box center [476, 223] width 8 height 8
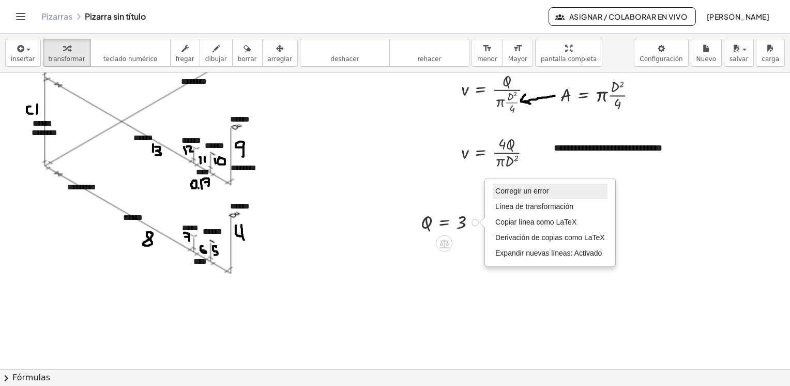
click at [540, 192] on span "Corregir un error" at bounding box center [522, 191] width 53 height 8
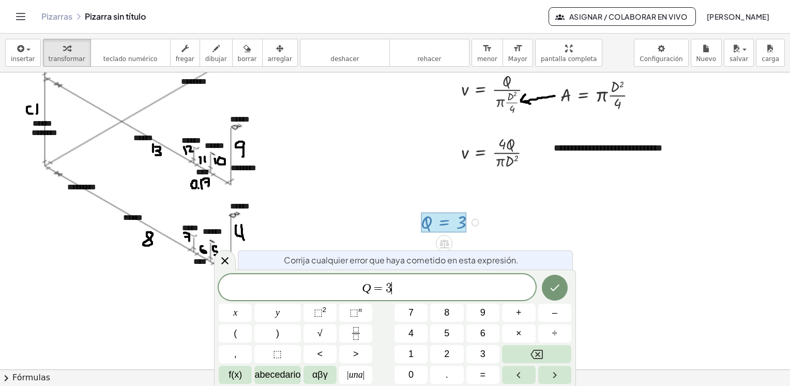
click at [393, 287] on span "Q = 3 ​" at bounding box center [377, 288] width 317 height 14
click at [317, 378] on span "αβγ" at bounding box center [320, 375] width 16 height 14
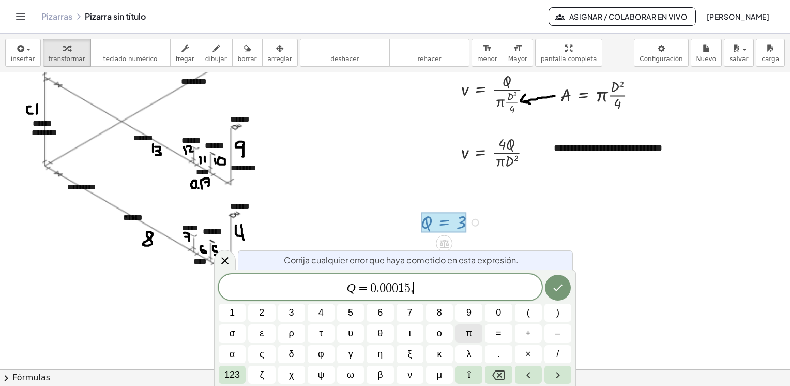
click at [470, 334] on span "π" at bounding box center [469, 333] width 6 height 14
click at [561, 287] on icon "Hecho" at bounding box center [558, 287] width 12 height 12
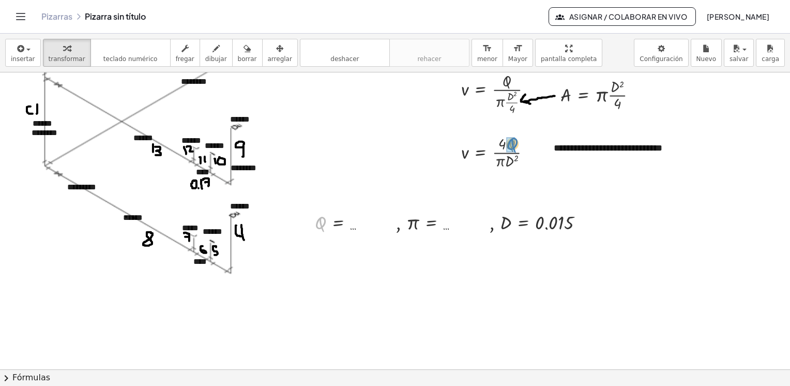
drag, startPoint x: 322, startPoint y: 221, endPoint x: 514, endPoint y: 142, distance: 207.6
drag, startPoint x: 412, startPoint y: 227, endPoint x: 509, endPoint y: 165, distance: 115.1
drag, startPoint x: 513, startPoint y: 214, endPoint x: 538, endPoint y: 162, distance: 56.9
click at [564, 157] on div at bounding box center [524, 152] width 137 height 38
click at [532, 162] on div at bounding box center [525, 152] width 139 height 38
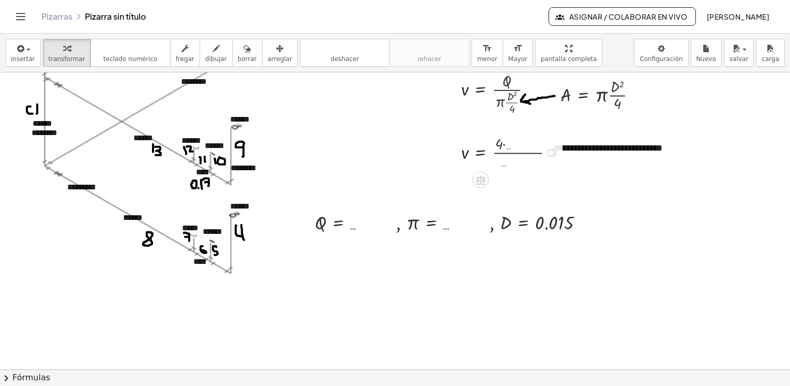
click at [505, 144] on div at bounding box center [511, 152] width 111 height 38
click at [509, 153] on div at bounding box center [505, 152] width 98 height 38
click at [516, 153] on div at bounding box center [510, 152] width 109 height 38
click at [527, 153] on div at bounding box center [510, 152] width 109 height 38
click at [541, 153] on div at bounding box center [538, 153] width 8 height 8
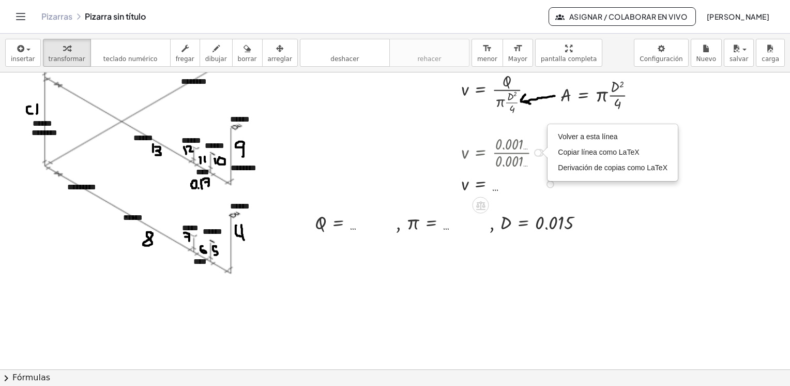
click at [539, 182] on div at bounding box center [510, 183] width 109 height 25
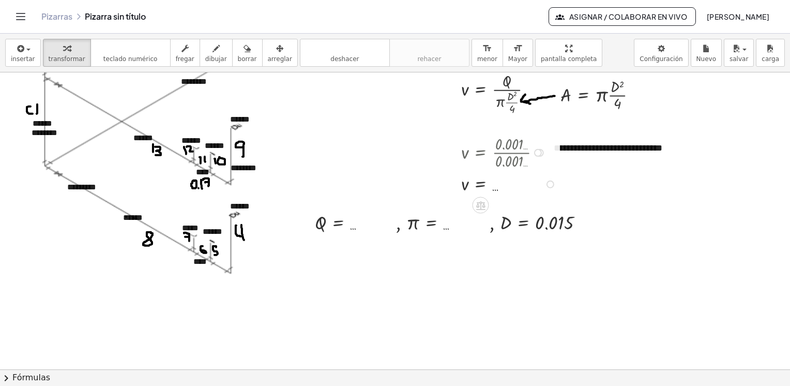
click at [495, 189] on div at bounding box center [510, 183] width 109 height 25
click at [548, 185] on div at bounding box center [551, 185] width 8 height 8
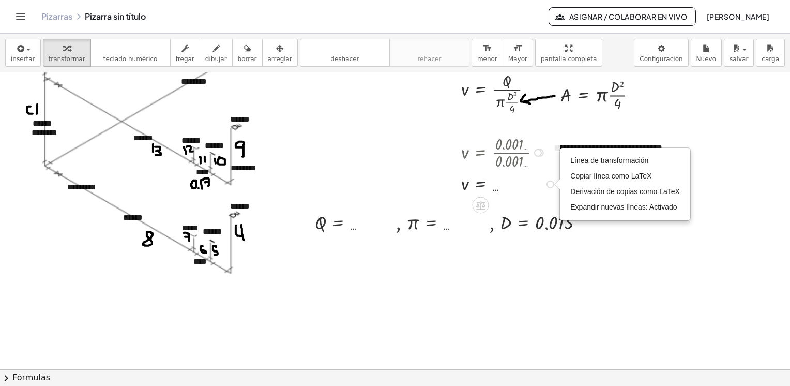
click at [492, 191] on div at bounding box center [510, 183] width 109 height 25
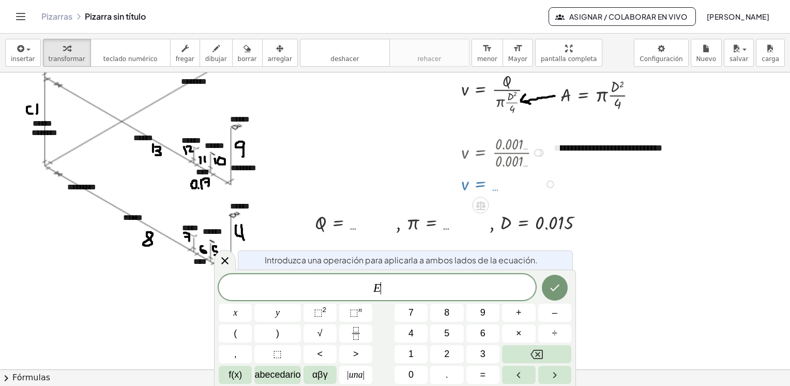
click at [681, 239] on div at bounding box center [395, 23] width 790 height 893
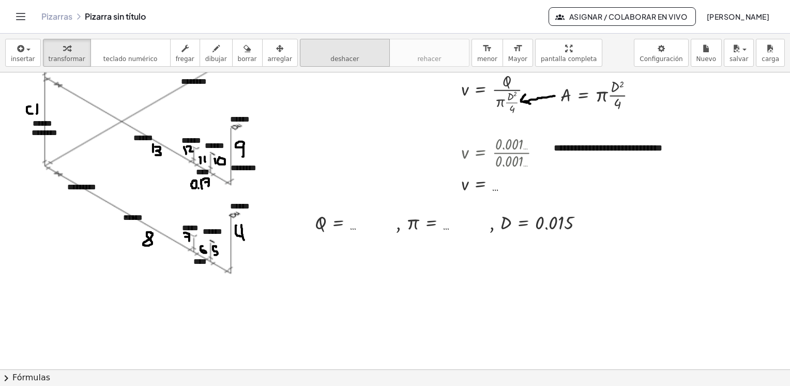
click at [334, 57] on span "deshacer" at bounding box center [345, 58] width 28 height 7
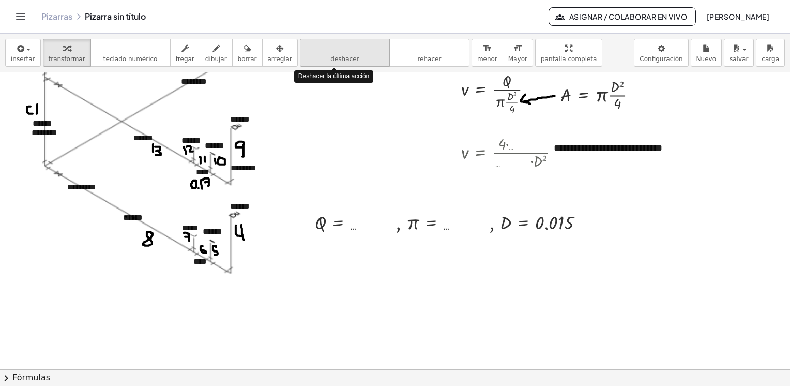
click at [334, 57] on span "deshacer" at bounding box center [345, 58] width 28 height 7
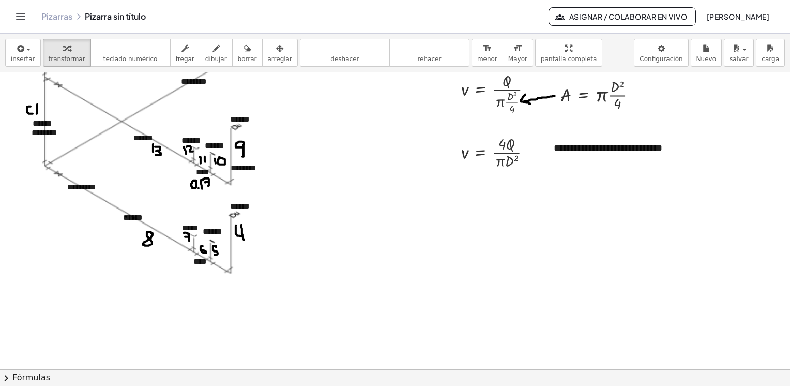
click at [484, 219] on div at bounding box center [395, 23] width 790 height 893
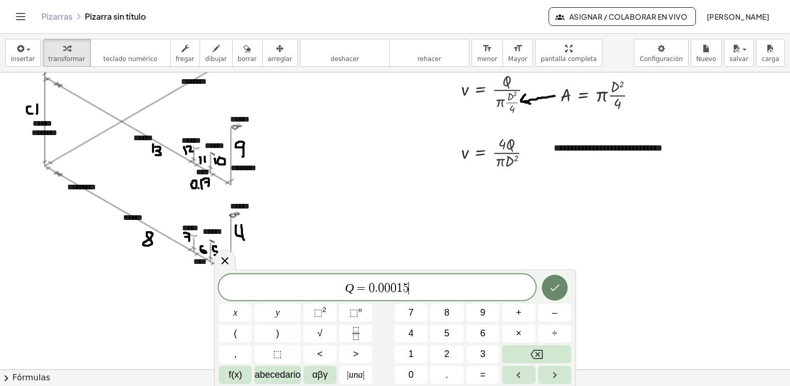
click at [561, 290] on button "Hecho" at bounding box center [555, 288] width 26 height 26
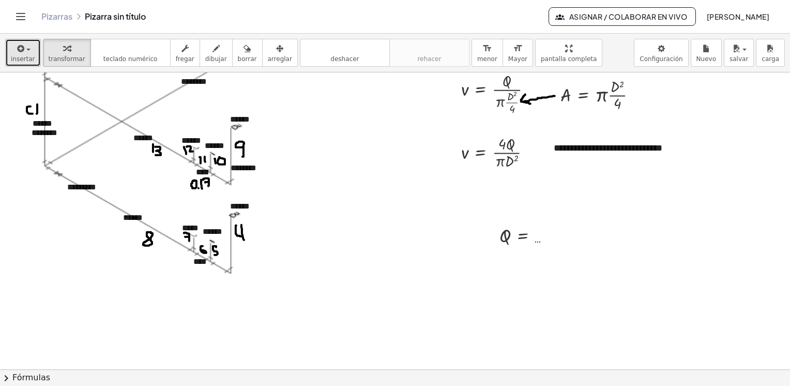
click at [27, 59] on span "insertar" at bounding box center [23, 58] width 24 height 7
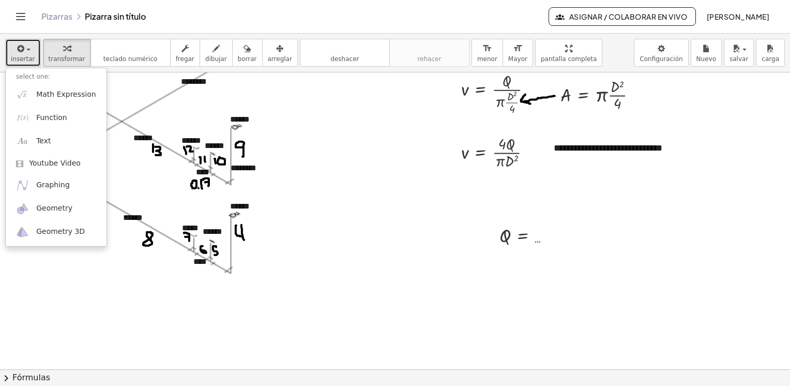
drag, startPoint x: 483, startPoint y: 268, endPoint x: 21, endPoint y: 53, distance: 509.6
click at [21, 53] on icon "button" at bounding box center [20, 48] width 9 height 12
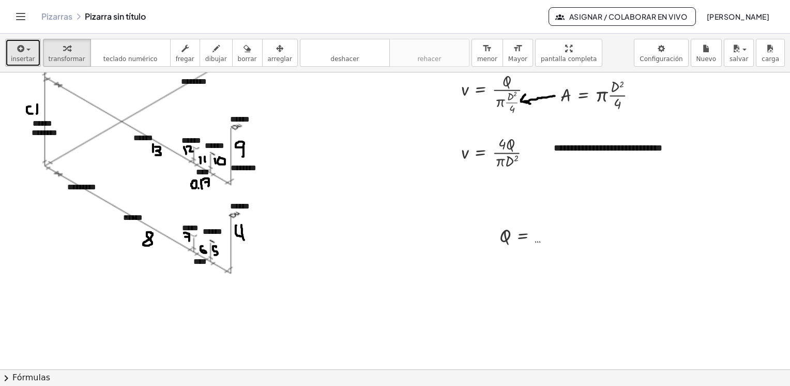
click at [23, 56] on span "insertar" at bounding box center [23, 58] width 24 height 7
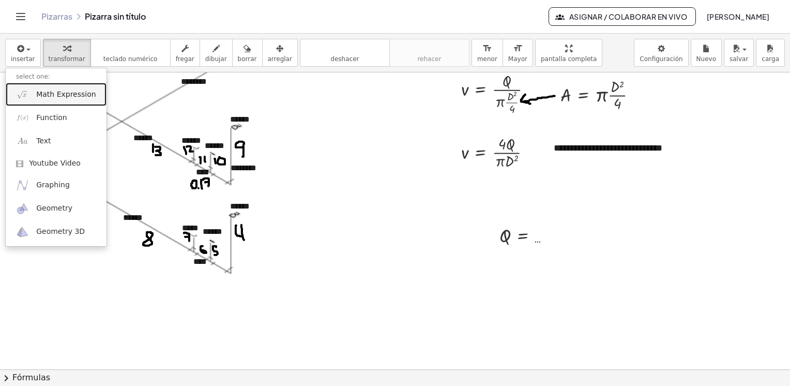
click at [65, 97] on span "Math Expression" at bounding box center [65, 94] width 59 height 10
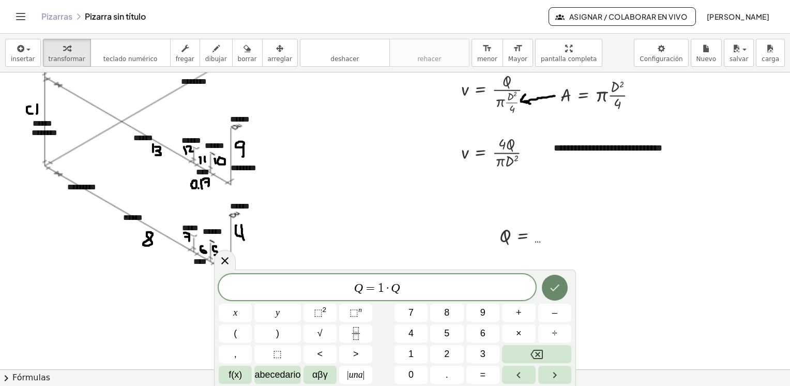
click at [559, 293] on icon "Hecho" at bounding box center [555, 287] width 12 height 12
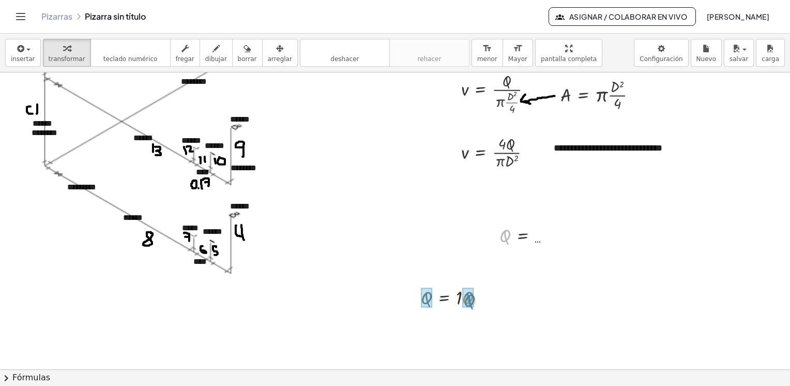
drag, startPoint x: 506, startPoint y: 235, endPoint x: 474, endPoint y: 298, distance: 71.3
click at [464, 324] on div at bounding box center [459, 322] width 156 height 26
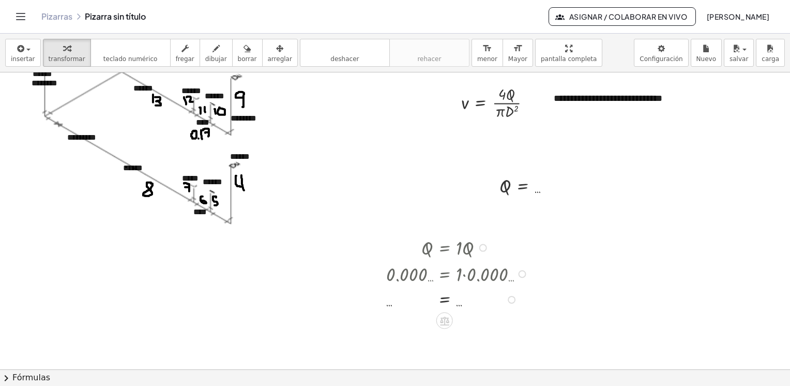
scroll to position [547, 0]
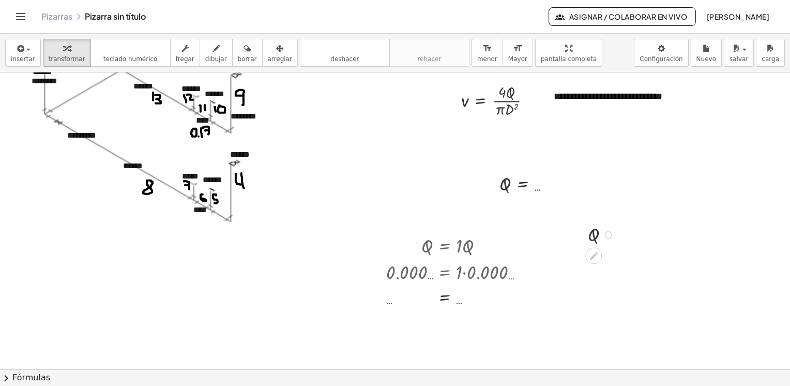
click at [596, 236] on div at bounding box center [603, 233] width 40 height 25
click at [30, 52] on div "button" at bounding box center [23, 48] width 24 height 12
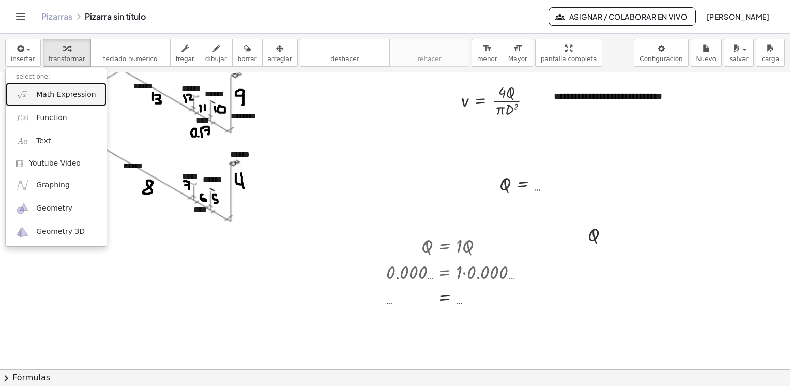
click at [54, 94] on span "Math Expression" at bounding box center [65, 94] width 59 height 10
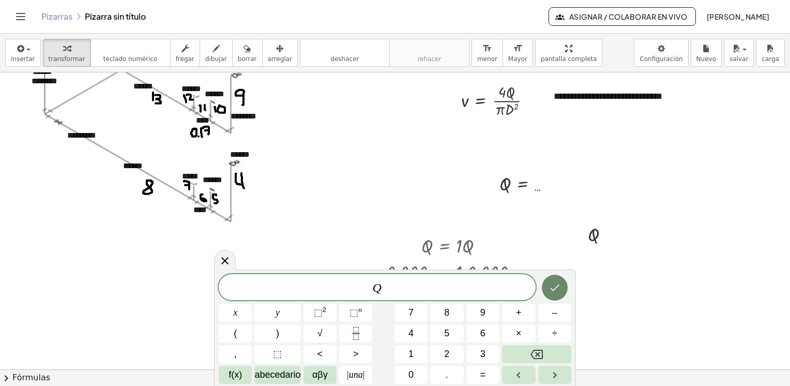
click at [553, 285] on icon "Hecho" at bounding box center [555, 287] width 12 height 12
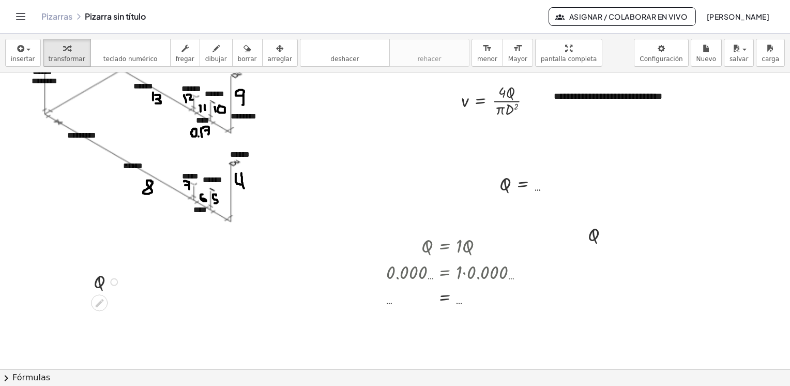
click at [100, 282] on div at bounding box center [108, 280] width 40 height 25
click at [539, 190] on div at bounding box center [550, 183] width 110 height 25
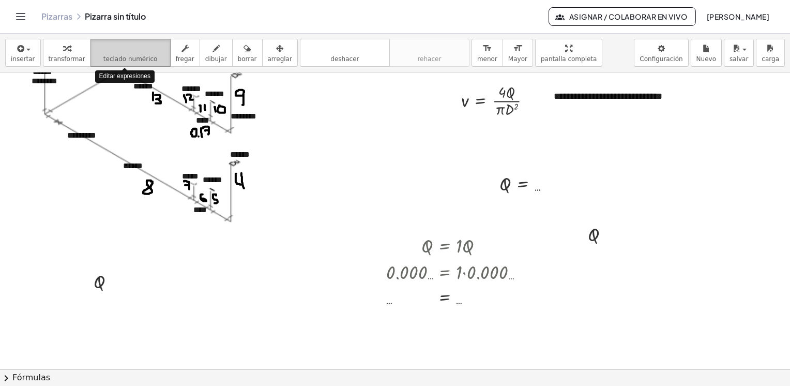
click at [134, 55] on span "teclado numérico" at bounding box center [130, 58] width 54 height 7
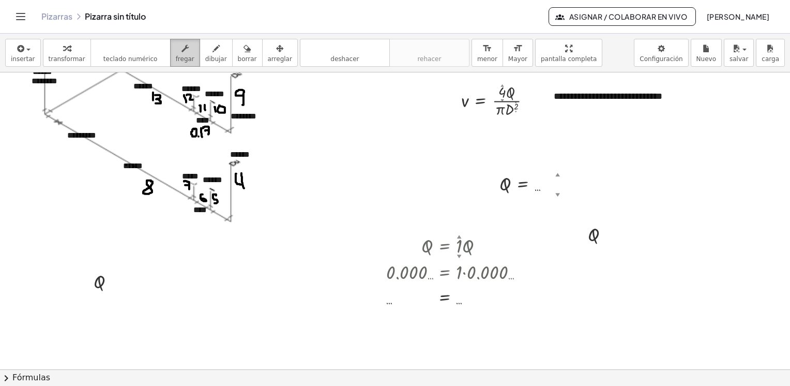
click at [176, 56] on span "fregar" at bounding box center [185, 58] width 19 height 7
click at [205, 57] on span "dibujar" at bounding box center [216, 58] width 22 height 7
click at [238, 56] on span "borrar" at bounding box center [247, 58] width 19 height 7
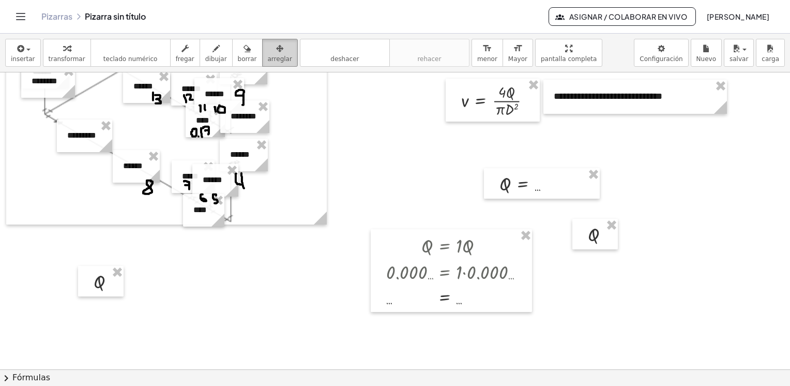
click at [268, 58] on span "arreglar" at bounding box center [280, 58] width 24 height 7
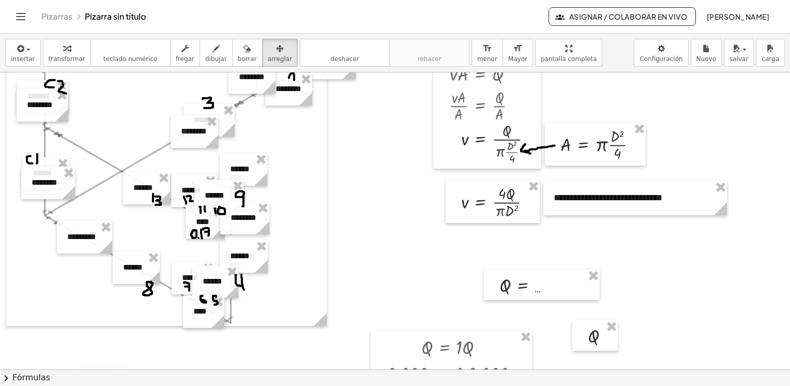
scroll to position [444, 0]
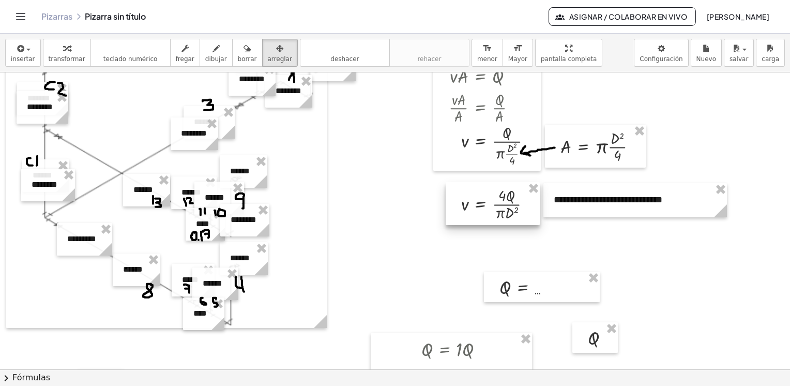
click at [514, 197] on div at bounding box center [493, 203] width 94 height 43
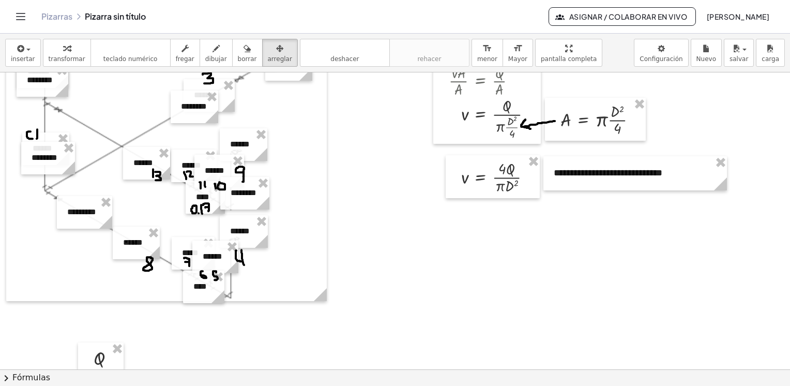
scroll to position [440, 0]
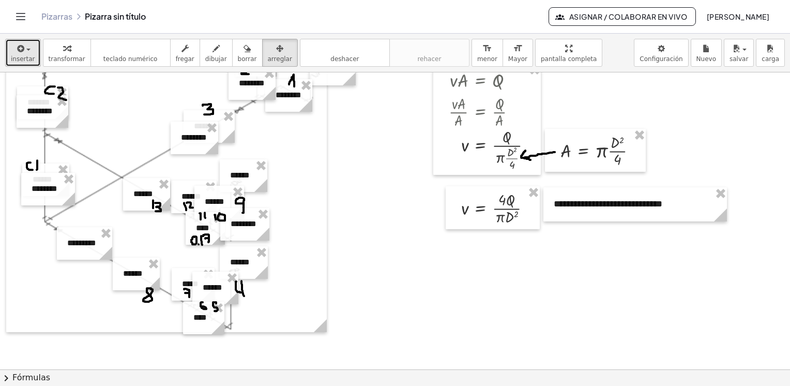
click at [19, 53] on icon "button" at bounding box center [20, 48] width 9 height 12
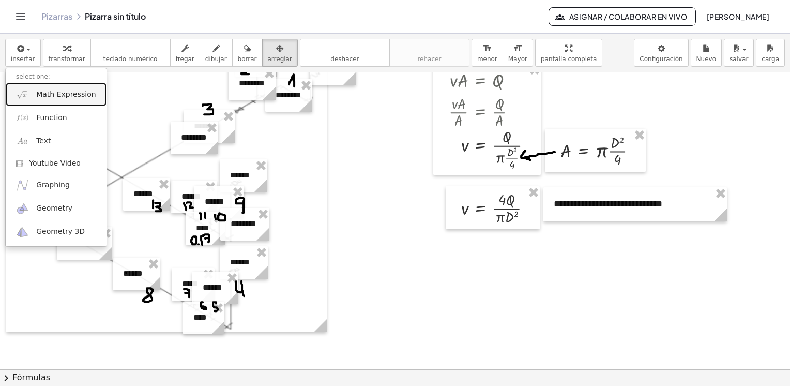
click at [55, 100] on link "Math Expression" at bounding box center [56, 94] width 101 height 23
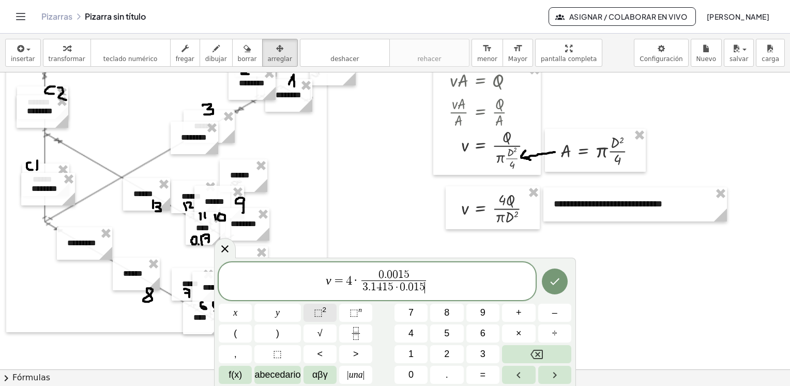
click at [314, 316] on span "⬚" at bounding box center [318, 312] width 9 height 10
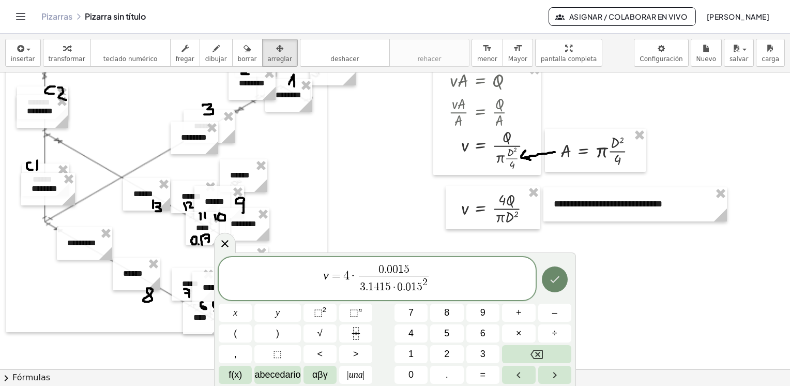
click at [558, 288] on button "Hecho" at bounding box center [555, 279] width 26 height 26
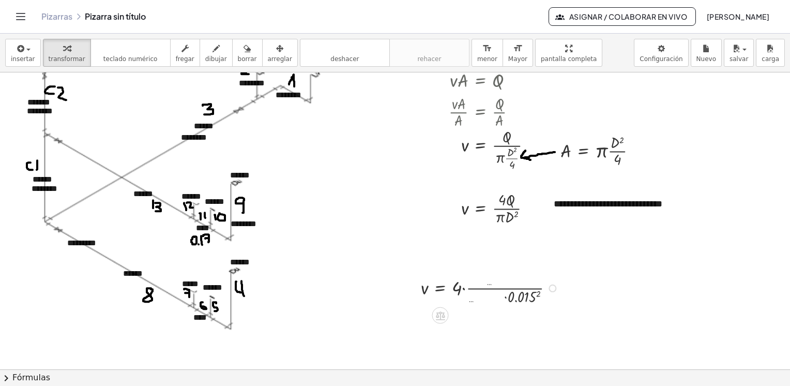
click at [538, 295] on div at bounding box center [492, 287] width 152 height 38
click at [506, 336] on div at bounding box center [492, 325] width 153 height 38
click at [474, 326] on div at bounding box center [492, 325] width 152 height 38
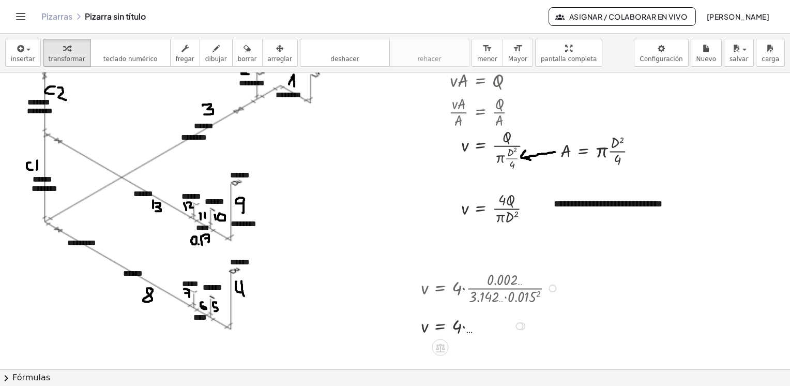
click at [464, 326] on div at bounding box center [492, 325] width 152 height 26
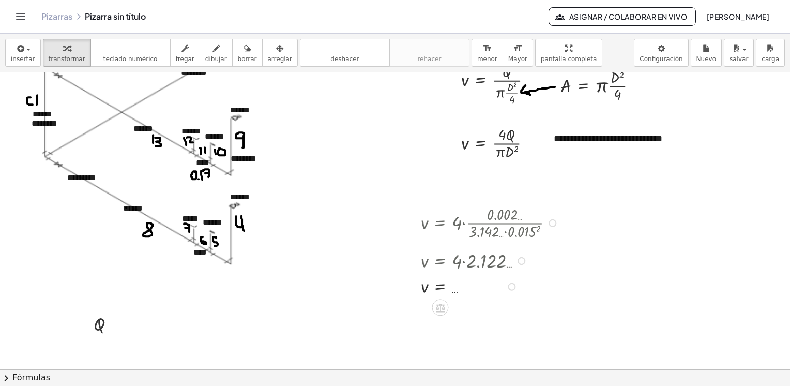
scroll to position [543, 0]
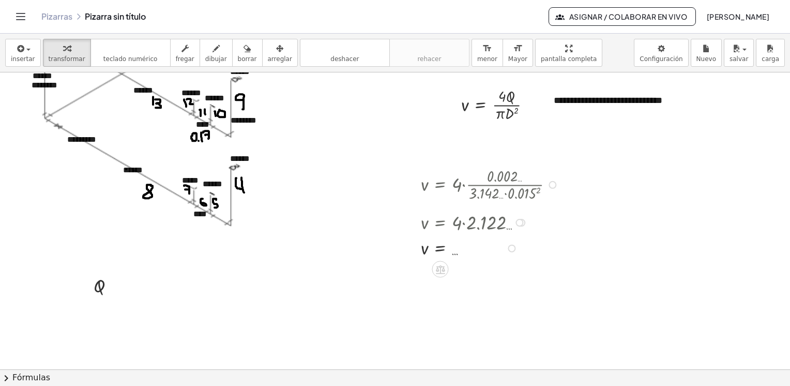
click at [464, 223] on div at bounding box center [492, 221] width 152 height 26
click at [518, 219] on div at bounding box center [520, 223] width 8 height 8
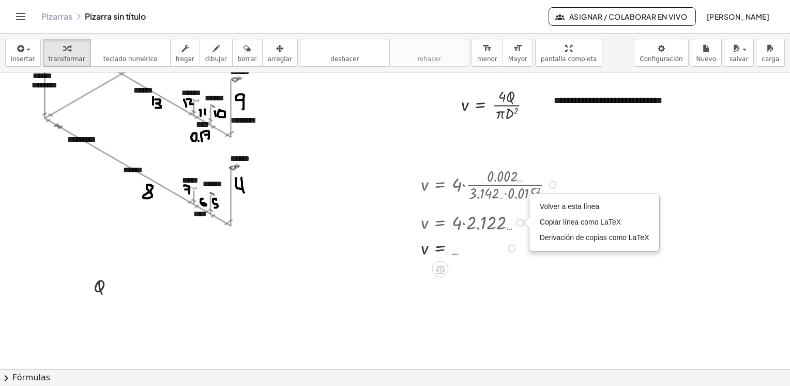
click at [506, 253] on div at bounding box center [492, 247] width 152 height 25
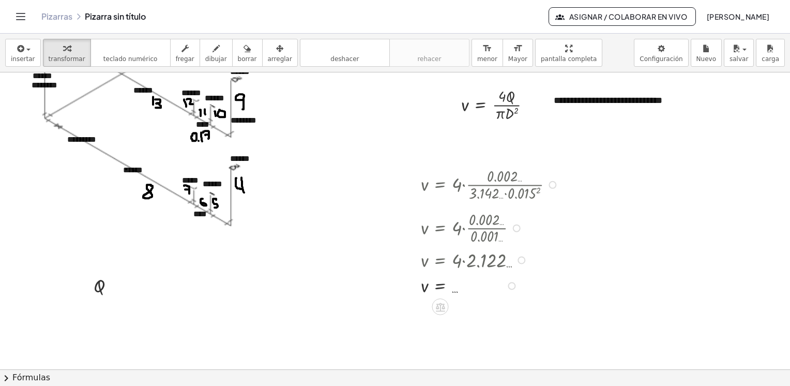
drag, startPoint x: 520, startPoint y: 222, endPoint x: 516, endPoint y: 265, distance: 43.7
click at [440, 260] on div "v = · 4 · 2.122 … Go back to this line Copy line as LaTeX Copy derivation as La…" at bounding box center [440, 260] width 0 height 0
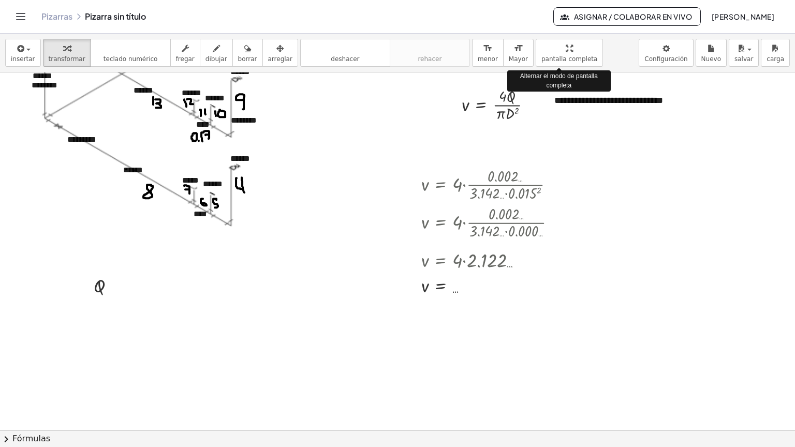
drag, startPoint x: 542, startPoint y: 53, endPoint x: 544, endPoint y: 91, distance: 38.3
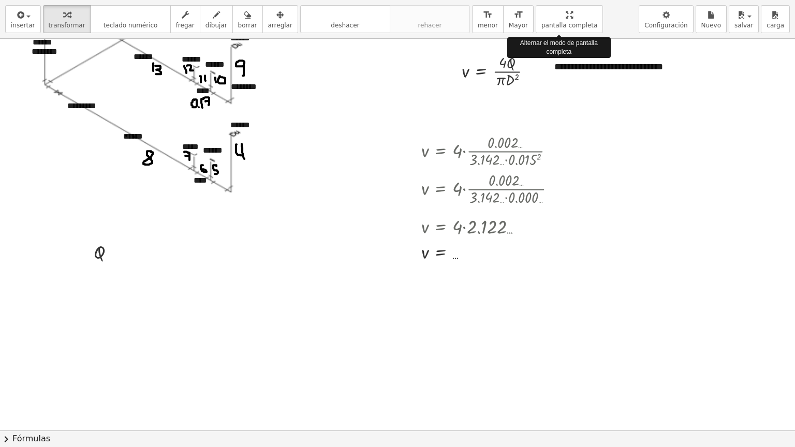
click at [544, 91] on div "**********" at bounding box center [397, 223] width 795 height 447
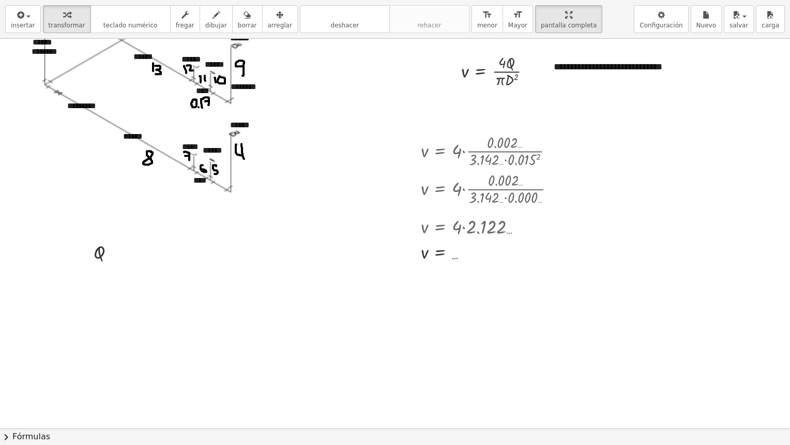
drag, startPoint x: 564, startPoint y: 19, endPoint x: 562, endPoint y: -20, distance: 38.3
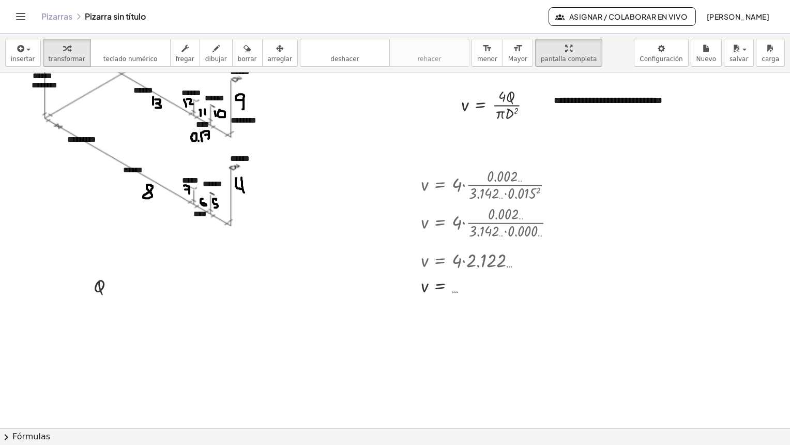
click at [562, 0] on html "**********" at bounding box center [395, 222] width 790 height 445
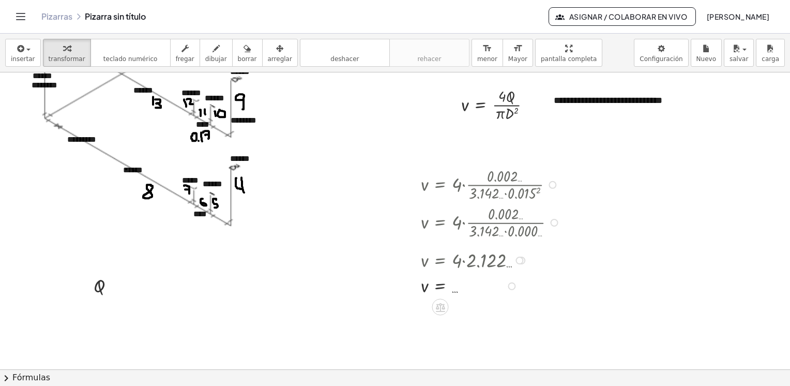
click at [507, 173] on div at bounding box center [492, 184] width 153 height 38
click at [515, 175] on div at bounding box center [492, 184] width 153 height 38
click at [555, 183] on div at bounding box center [553, 185] width 8 height 8
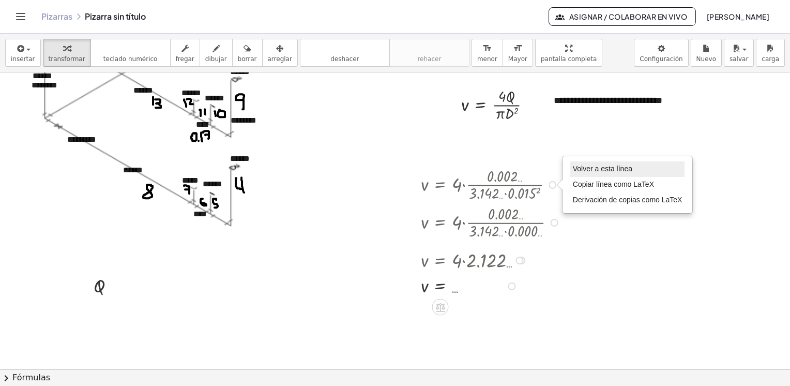
click at [598, 169] on span "Volver a esta línea" at bounding box center [602, 169] width 59 height 8
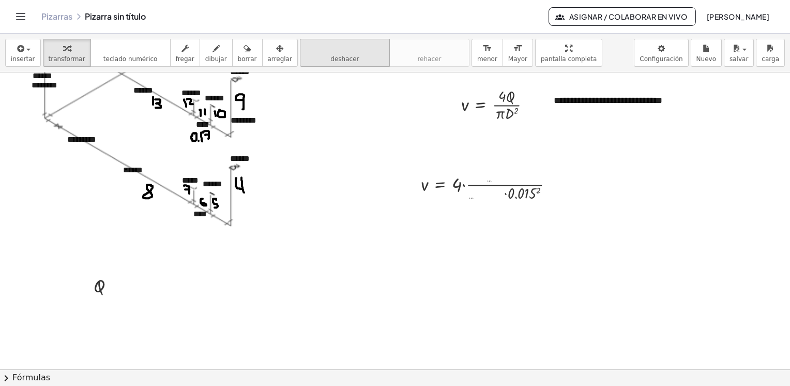
click at [309, 59] on button "deshacer deshacer" at bounding box center [345, 53] width 90 height 28
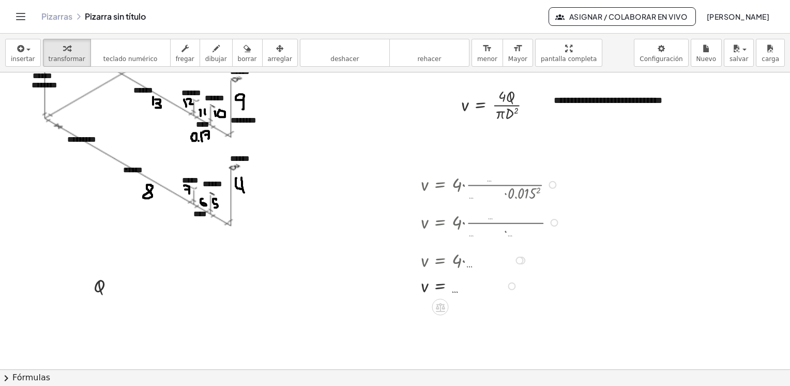
click at [460, 185] on div at bounding box center [492, 184] width 153 height 38
click at [506, 186] on div at bounding box center [492, 184] width 153 height 38
click at [276, 54] on icon "button" at bounding box center [279, 48] width 7 height 12
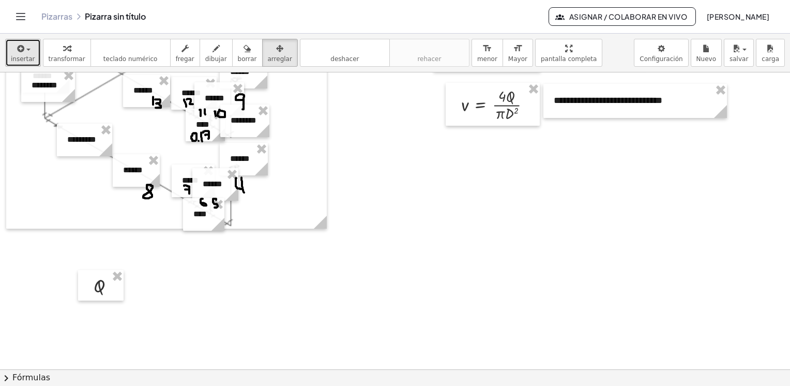
click at [27, 48] on div "button" at bounding box center [23, 48] width 24 height 12
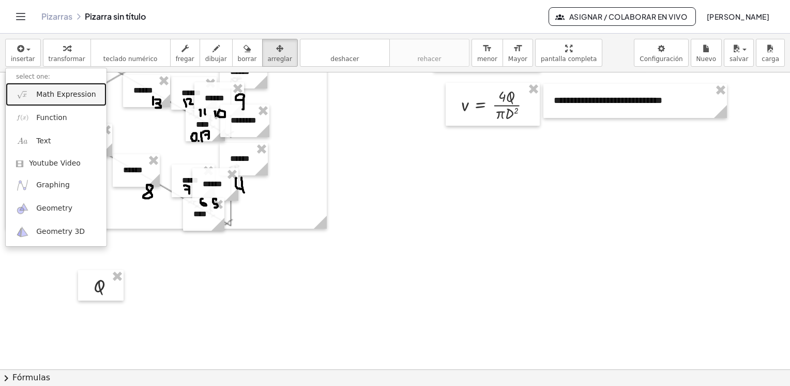
click at [67, 97] on span "Math Expression" at bounding box center [65, 94] width 59 height 10
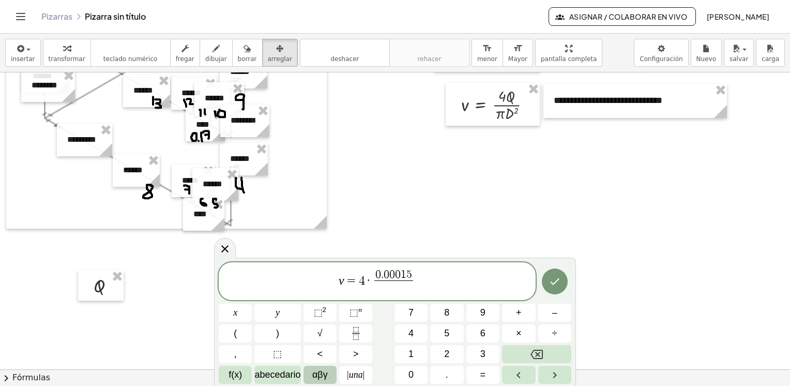
click at [327, 375] on span "αβγ" at bounding box center [320, 375] width 16 height 14
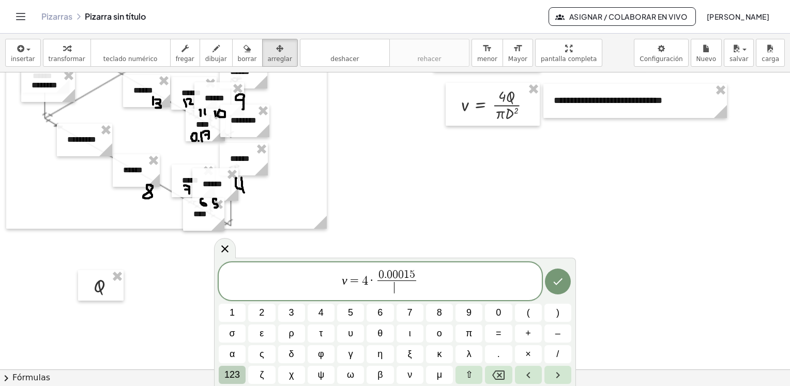
click at [242, 376] on button "123" at bounding box center [232, 375] width 27 height 18
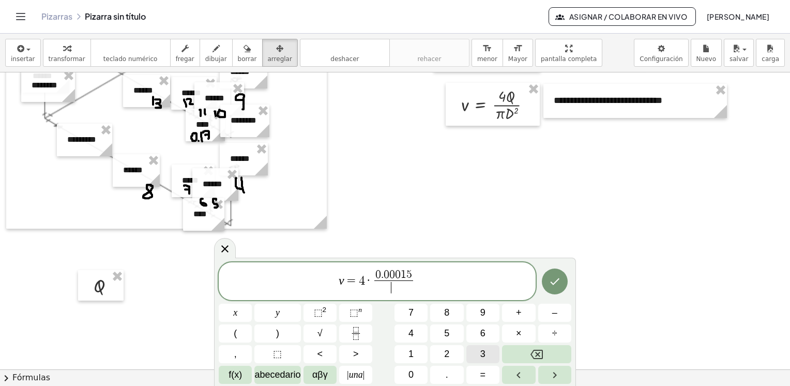
click at [486, 355] on button "3" at bounding box center [483, 354] width 33 height 18
click at [449, 379] on button "." at bounding box center [446, 375] width 33 height 18
click at [557, 282] on icon "Hecho" at bounding box center [555, 281] width 12 height 12
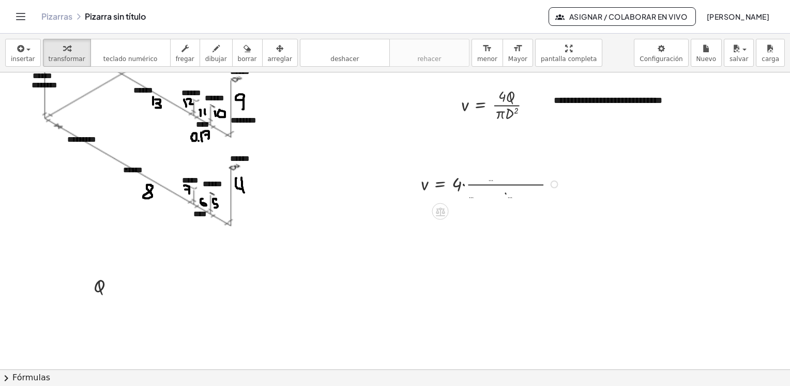
click at [506, 192] on div at bounding box center [492, 184] width 153 height 38
click at [484, 222] on div at bounding box center [492, 221] width 153 height 38
click at [465, 253] on div at bounding box center [492, 253] width 153 height 26
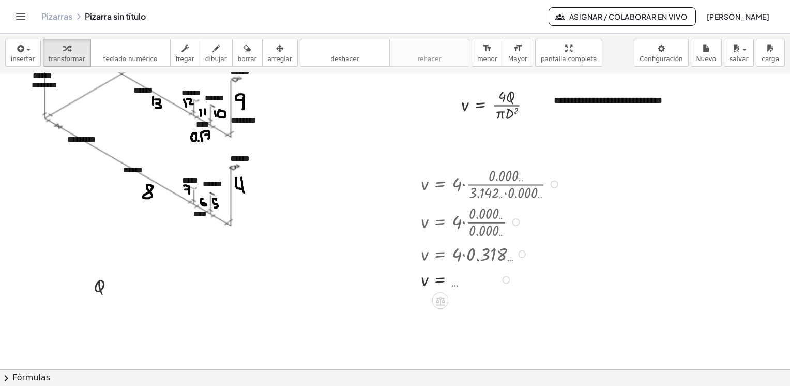
click at [464, 254] on div at bounding box center [500, 253] width 169 height 26
click at [521, 252] on div at bounding box center [522, 254] width 8 height 8
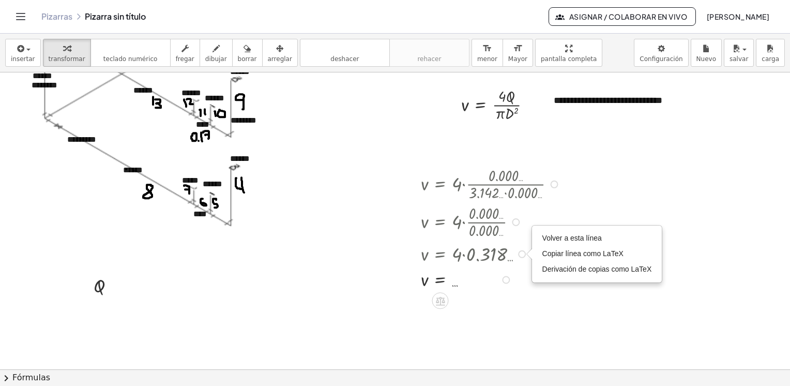
click at [521, 252] on div "Go back to this line Copy line as LaTeX Copy derivation as LaTeX" at bounding box center [522, 254] width 8 height 8
click at [496, 287] on div at bounding box center [492, 278] width 153 height 25
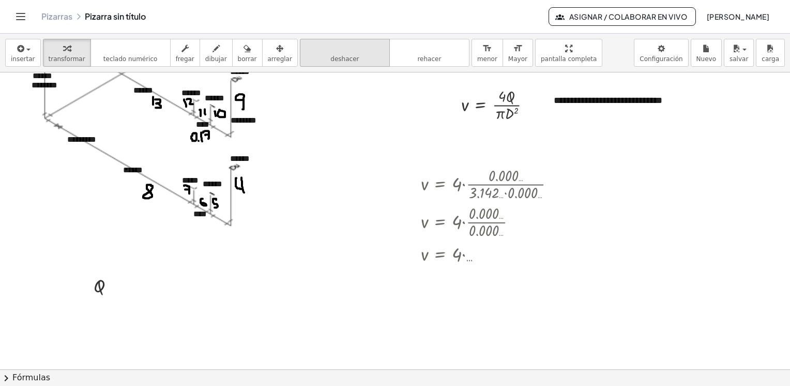
click at [331, 59] on span "deshacer" at bounding box center [345, 58] width 28 height 7
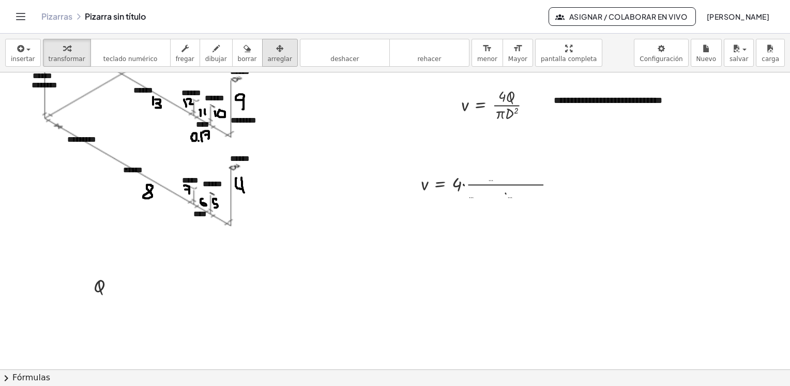
click at [276, 52] on icon "button" at bounding box center [279, 48] width 7 height 12
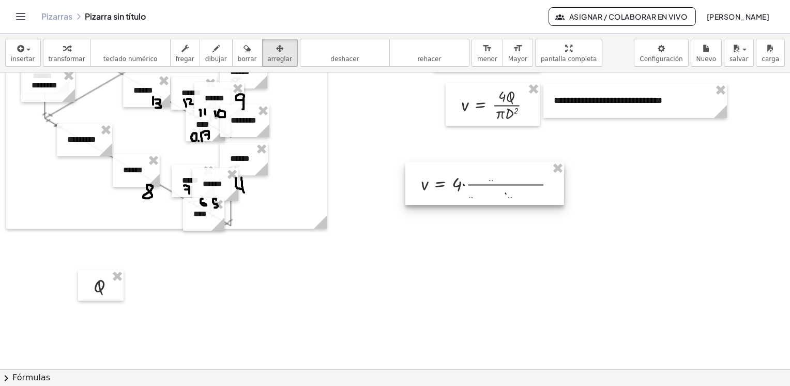
click at [506, 179] on div at bounding box center [485, 183] width 159 height 43
click at [437, 264] on div at bounding box center [395, 124] width 790 height 1190
click at [26, 55] on span "insertar" at bounding box center [23, 58] width 24 height 7
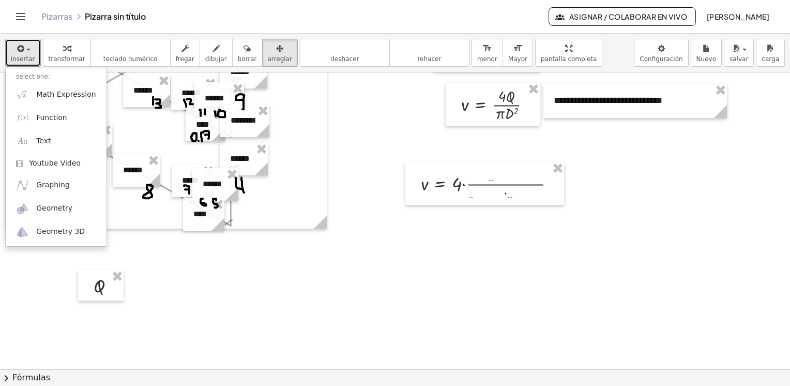
click at [511, 231] on div at bounding box center [395, 124] width 790 height 1190
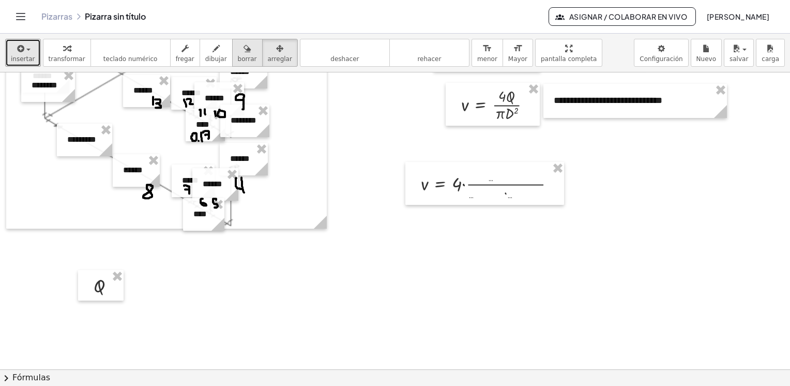
click at [244, 54] on icon "button" at bounding box center [247, 48] width 7 height 12
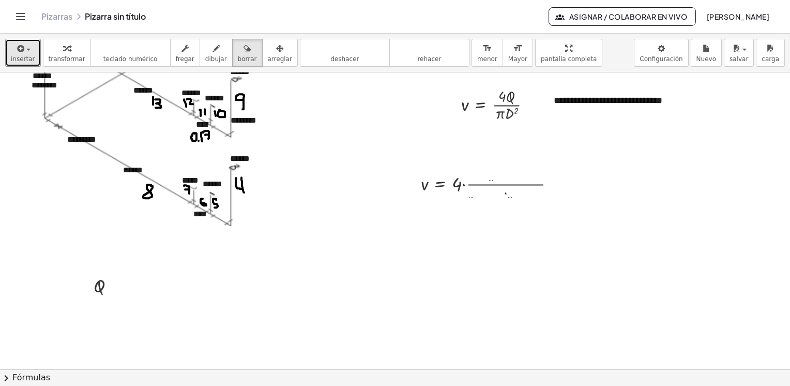
click at [525, 182] on div at bounding box center [395, 124] width 790 height 1190
click at [452, 185] on div at bounding box center [395, 124] width 790 height 1190
click at [425, 185] on div at bounding box center [395, 124] width 790 height 1190
click at [505, 189] on div at bounding box center [395, 124] width 790 height 1190
click at [499, 105] on div at bounding box center [395, 124] width 790 height 1190
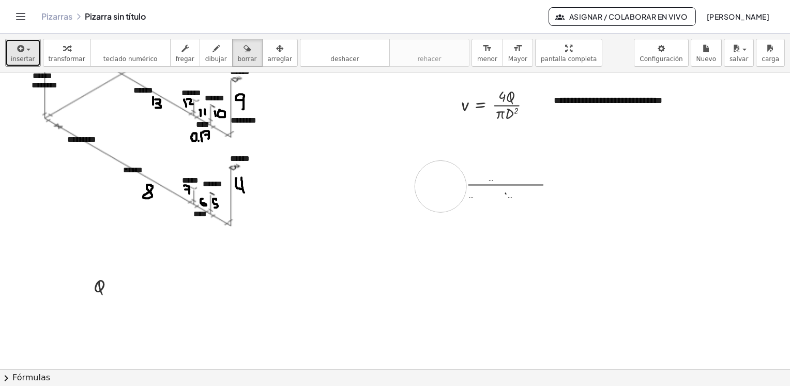
click at [441, 186] on div at bounding box center [395, 124] width 790 height 1190
drag, startPoint x: 507, startPoint y: 186, endPoint x: 460, endPoint y: 182, distance: 46.8
click at [460, 182] on div at bounding box center [395, 124] width 790 height 1190
click at [441, 190] on div at bounding box center [395, 124] width 790 height 1190
click at [523, 183] on div at bounding box center [395, 124] width 790 height 1190
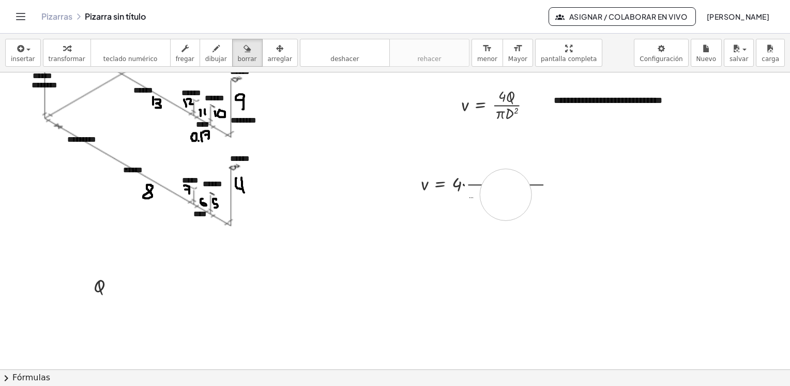
click at [505, 193] on div at bounding box center [395, 124] width 790 height 1190
click at [465, 184] on div at bounding box center [395, 124] width 790 height 1190
click at [499, 183] on div at bounding box center [395, 124] width 790 height 1190
click at [474, 222] on div at bounding box center [395, 124] width 790 height 1190
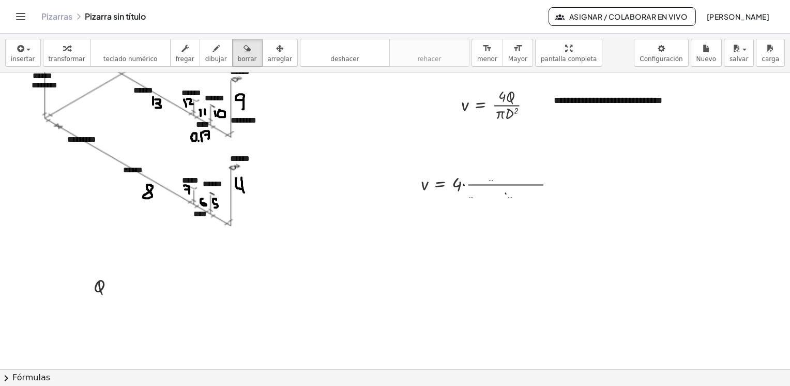
click at [473, 227] on div at bounding box center [395, 124] width 790 height 1190
click at [498, 185] on div at bounding box center [395, 124] width 790 height 1190
click at [583, 181] on div at bounding box center [395, 124] width 790 height 1190
click at [441, 185] on div at bounding box center [395, 124] width 790 height 1190
click at [480, 181] on div at bounding box center [395, 124] width 790 height 1190
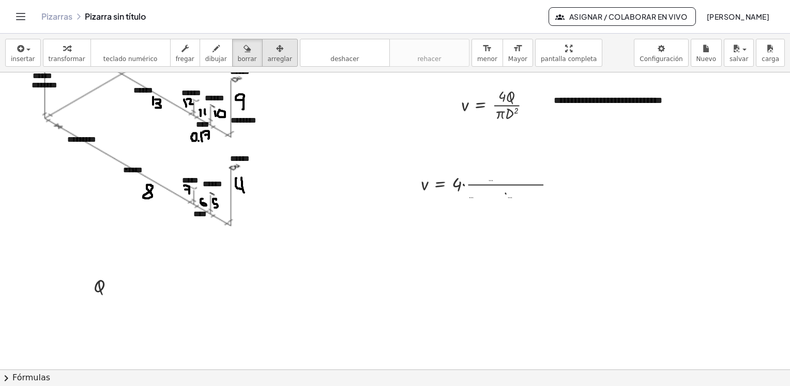
click at [269, 55] on span "arreglar" at bounding box center [280, 58] width 24 height 7
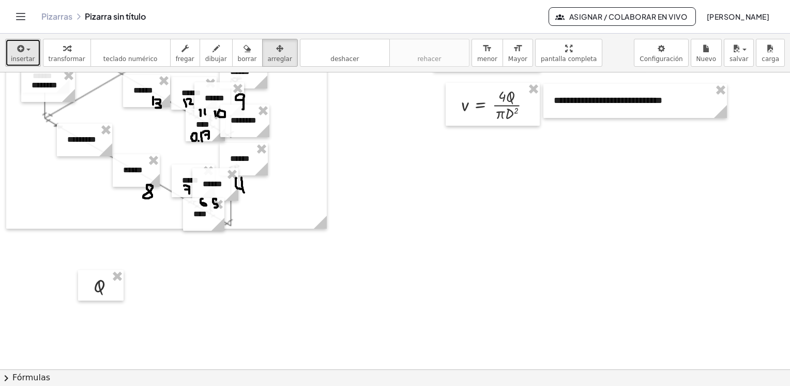
click at [22, 53] on icon "button" at bounding box center [20, 48] width 9 height 12
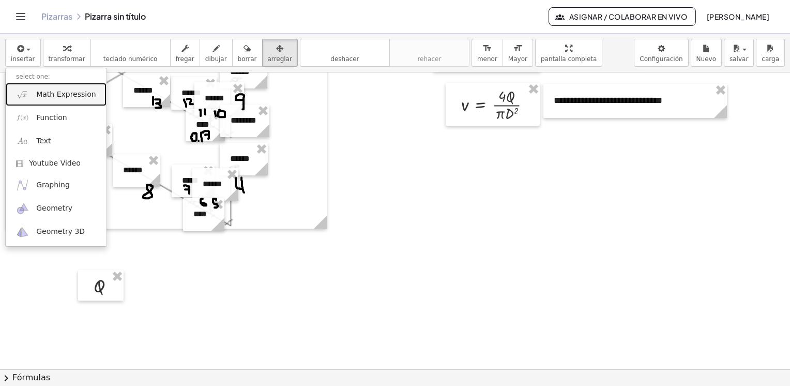
click at [66, 98] on span "Math Expression" at bounding box center [65, 94] width 59 height 10
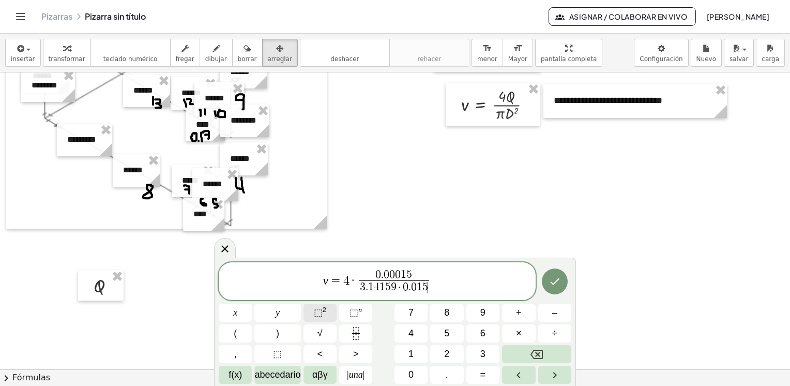
click at [321, 314] on span "⬚" at bounding box center [318, 312] width 9 height 10
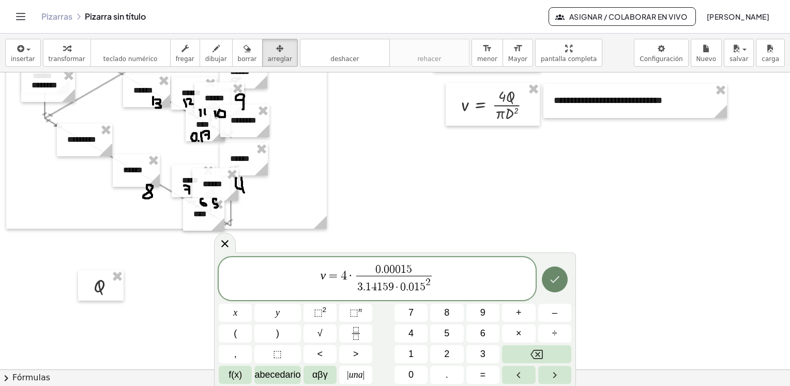
click at [557, 282] on icon "Hecho" at bounding box center [555, 279] width 12 height 12
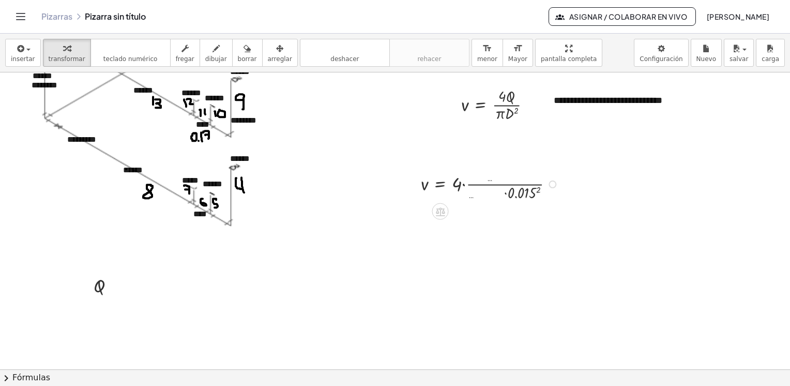
click at [531, 191] on div at bounding box center [492, 184] width 152 height 38
click at [505, 231] on div at bounding box center [492, 221] width 153 height 38
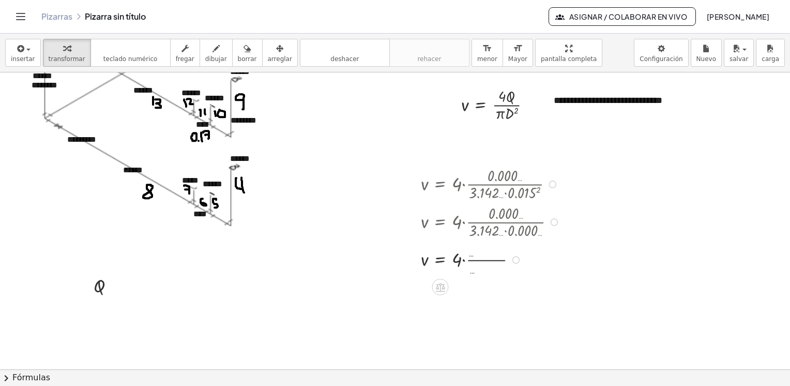
click at [476, 260] on div at bounding box center [492, 259] width 153 height 38
click at [464, 291] on div at bounding box center [492, 291] width 153 height 26
click at [464, 292] on div at bounding box center [497, 291] width 163 height 26
click at [439, 337] on icon at bounding box center [440, 339] width 9 height 9
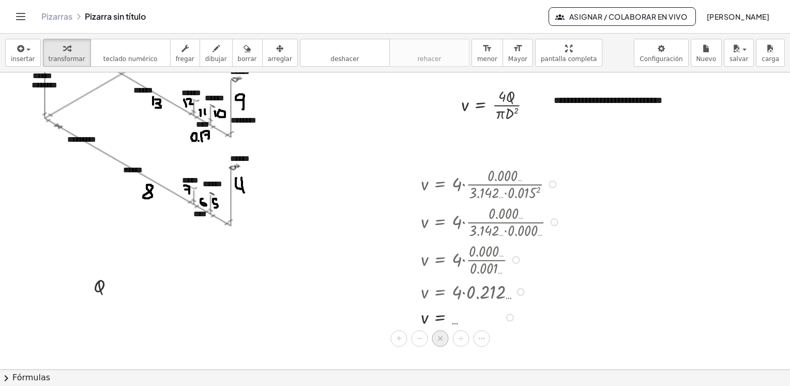
click at [440, 340] on span "×" at bounding box center [441, 339] width 6 height 15
click at [420, 345] on div at bounding box center [484, 343] width 169 height 26
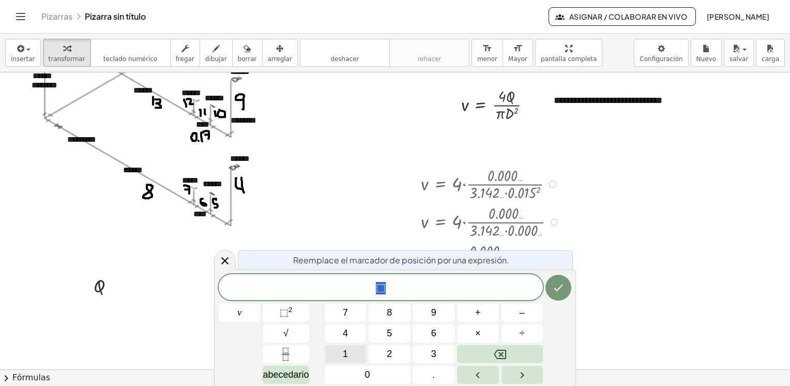
click at [345, 350] on span "1" at bounding box center [345, 354] width 5 height 14
click at [558, 289] on icon "Hecho" at bounding box center [559, 287] width 12 height 12
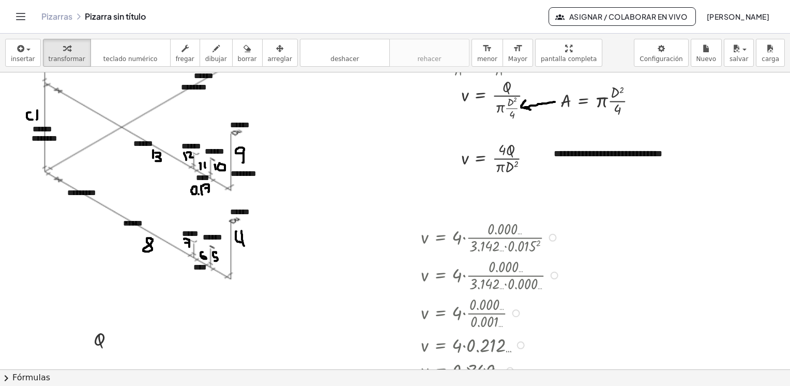
scroll to position [491, 0]
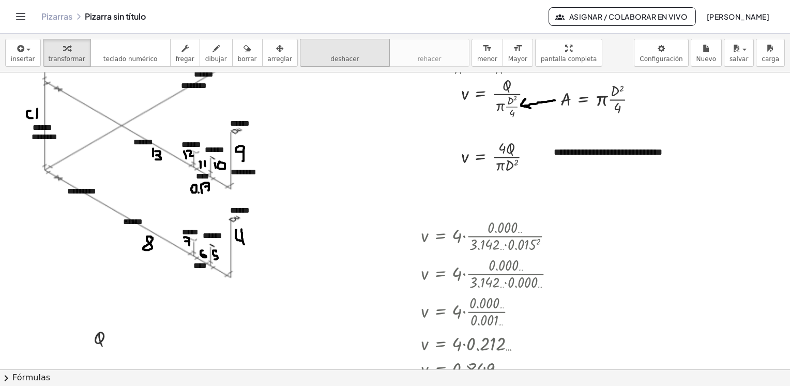
click at [355, 54] on icon "deshacer" at bounding box center [345, 48] width 79 height 12
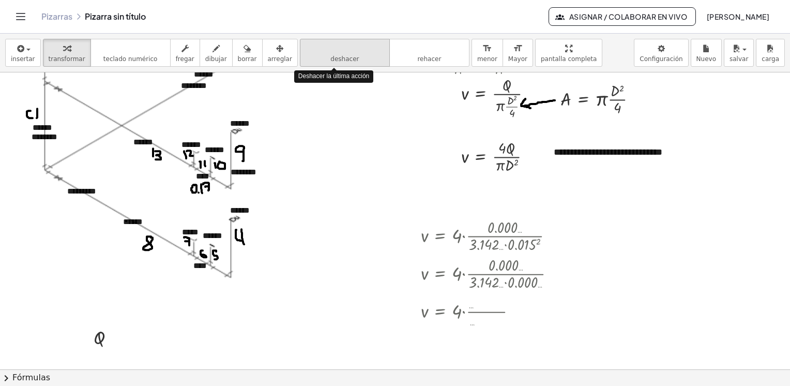
click at [355, 54] on icon "deshacer" at bounding box center [345, 48] width 79 height 12
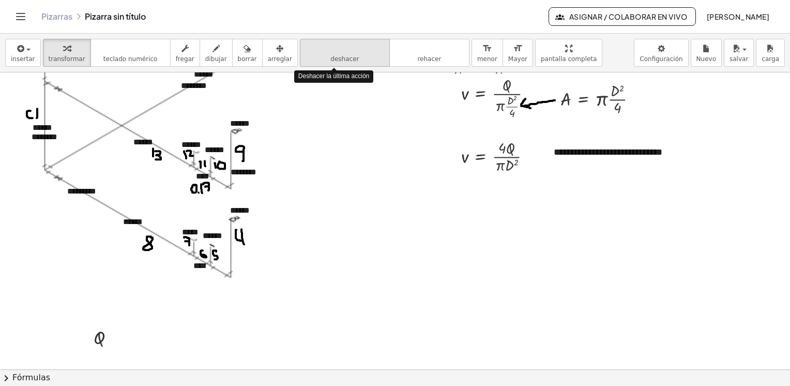
click at [355, 54] on icon "deshacer" at bounding box center [345, 48] width 79 height 12
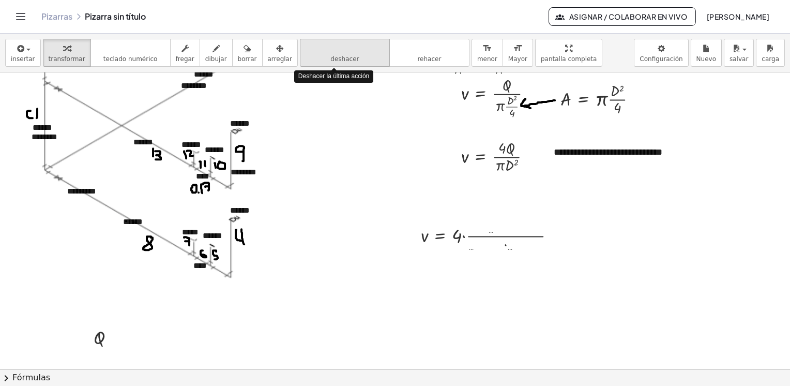
click at [355, 54] on icon "deshacer" at bounding box center [345, 48] width 79 height 12
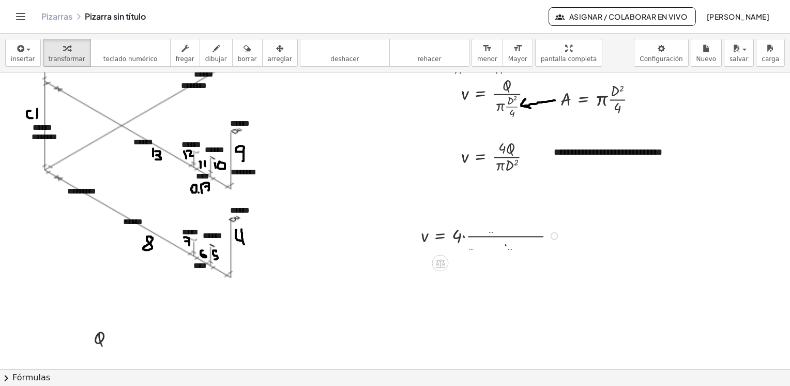
click at [495, 231] on div at bounding box center [492, 235] width 153 height 38
click at [271, 56] on span "arreglar" at bounding box center [280, 58] width 24 height 7
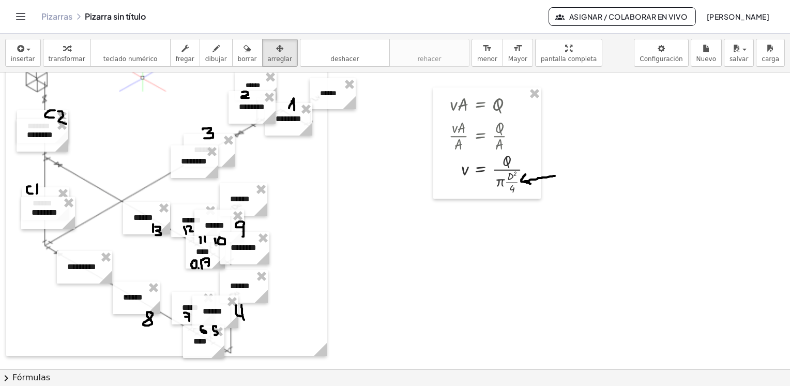
scroll to position [336, 0]
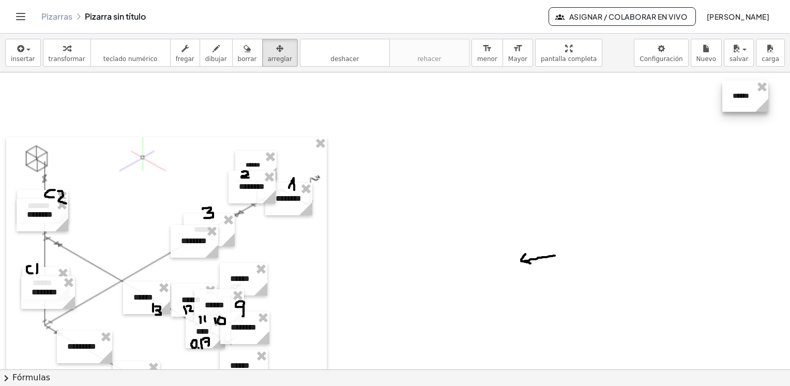
drag, startPoint x: 328, startPoint y: 168, endPoint x: 742, endPoint y: 91, distance: 421.1
click at [742, 91] on div at bounding box center [746, 96] width 46 height 31
drag, startPoint x: 287, startPoint y: 204, endPoint x: 694, endPoint y: 101, distance: 419.5
click at [694, 101] on div at bounding box center [697, 95] width 47 height 33
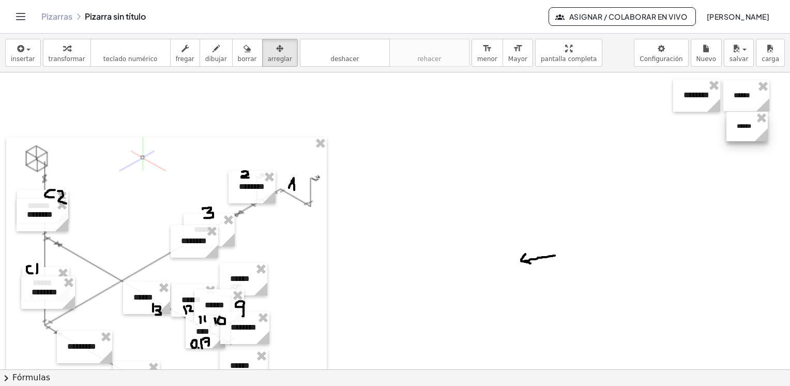
drag, startPoint x: 257, startPoint y: 159, endPoint x: 748, endPoint y: 120, distance: 493.0
click at [748, 120] on div at bounding box center [747, 126] width 41 height 29
drag, startPoint x: 256, startPoint y: 176, endPoint x: 700, endPoint y: 119, distance: 448.0
click at [700, 119] on div at bounding box center [699, 129] width 47 height 33
drag, startPoint x: 232, startPoint y: 225, endPoint x: 377, endPoint y: 202, distance: 146.6
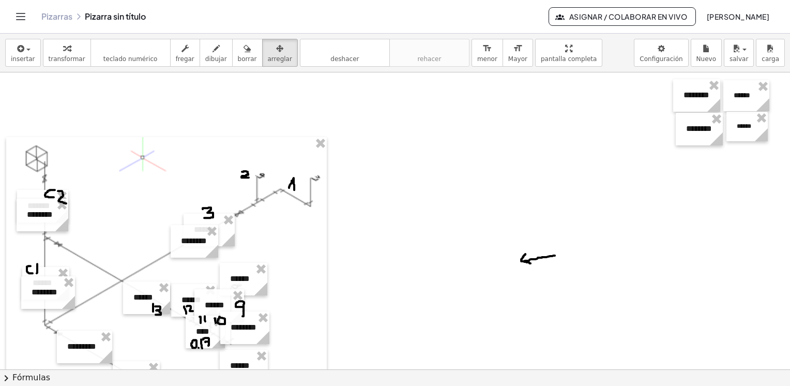
click at [377, 202] on div "- + ****** - + ****** - + ****** - + ****** - + ****** - + ****** - + ****** - …" at bounding box center [395, 331] width 790 height 1190
drag, startPoint x: 226, startPoint y: 229, endPoint x: 768, endPoint y: 162, distance: 546.3
click at [768, 162] on div at bounding box center [751, 163] width 51 height 33
drag, startPoint x: 194, startPoint y: 240, endPoint x: 698, endPoint y: 163, distance: 509.7
click at [698, 163] on div at bounding box center [699, 164] width 48 height 33
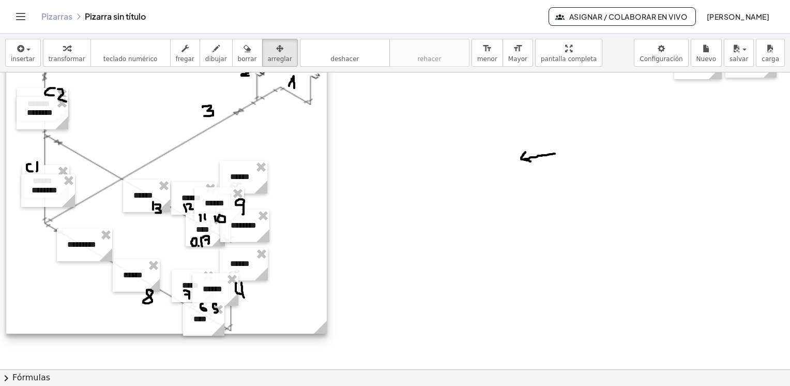
scroll to position [440, 0]
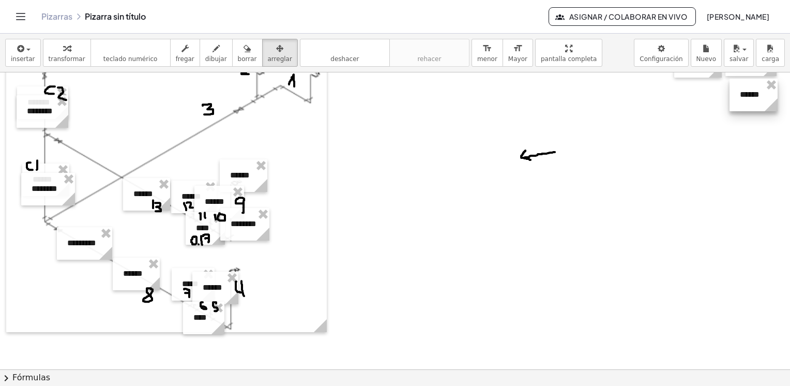
drag, startPoint x: 255, startPoint y: 256, endPoint x: 757, endPoint y: 90, distance: 529.6
click at [757, 90] on div at bounding box center [754, 95] width 48 height 33
drag, startPoint x: 213, startPoint y: 290, endPoint x: 753, endPoint y: 132, distance: 562.5
click at [753, 132] on div at bounding box center [756, 130] width 46 height 33
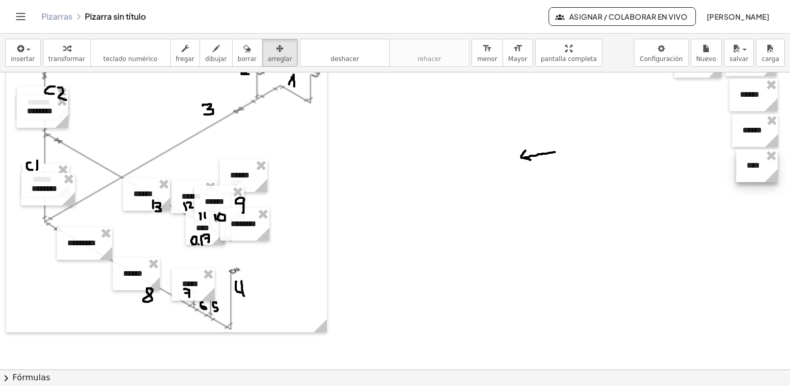
drag, startPoint x: 204, startPoint y: 316, endPoint x: 753, endPoint y: 166, distance: 569.0
click at [753, 166] on div at bounding box center [757, 166] width 41 height 33
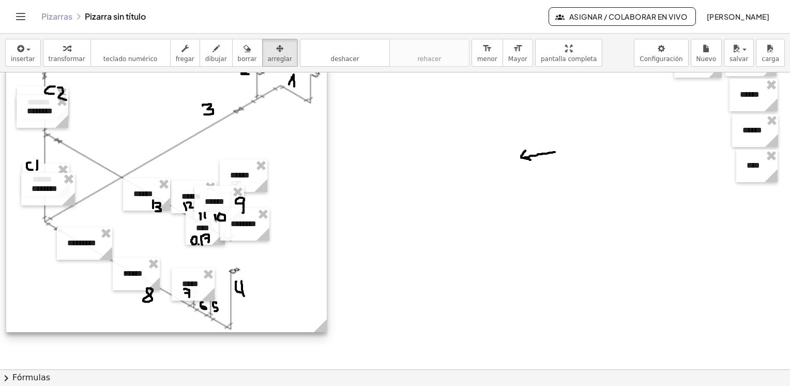
drag, startPoint x: 203, startPoint y: 276, endPoint x: 337, endPoint y: 253, distance: 136.0
click at [337, 253] on div "- + ****** - + ****** - + ****** - + ****** - + ****** - + ****** - + ****** - …" at bounding box center [395, 228] width 790 height 1190
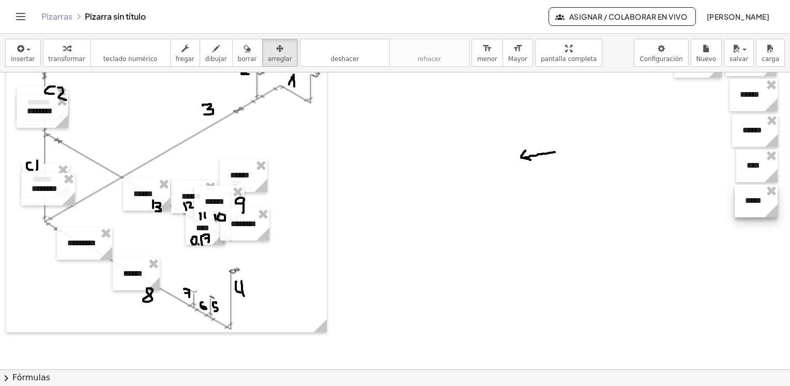
drag, startPoint x: 185, startPoint y: 281, endPoint x: 748, endPoint y: 198, distance: 569.0
click at [748, 198] on div at bounding box center [756, 201] width 43 height 33
drag, startPoint x: 135, startPoint y: 268, endPoint x: 753, endPoint y: 230, distance: 619.9
click at [753, 230] on div at bounding box center [755, 236] width 47 height 33
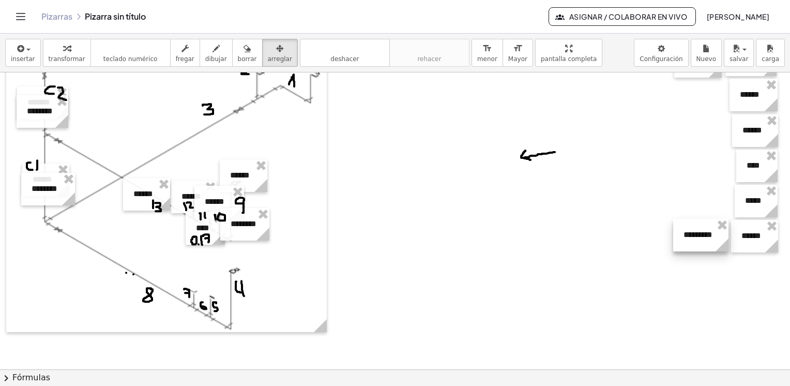
drag, startPoint x: 77, startPoint y: 240, endPoint x: 693, endPoint y: 231, distance: 616.7
click at [693, 231] on div at bounding box center [701, 235] width 55 height 33
drag, startPoint x: 244, startPoint y: 178, endPoint x: 762, endPoint y: 278, distance: 527.3
click at [762, 278] on div at bounding box center [762, 275] width 48 height 33
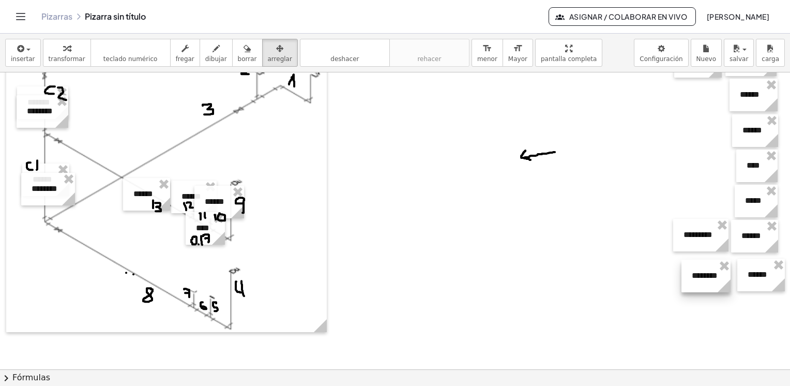
drag, startPoint x: 238, startPoint y: 229, endPoint x: 699, endPoint y: 280, distance: 464.3
click at [699, 280] on div at bounding box center [706, 276] width 49 height 33
drag, startPoint x: 218, startPoint y: 201, endPoint x: 749, endPoint y: 310, distance: 541.8
click at [749, 310] on div at bounding box center [758, 310] width 50 height 33
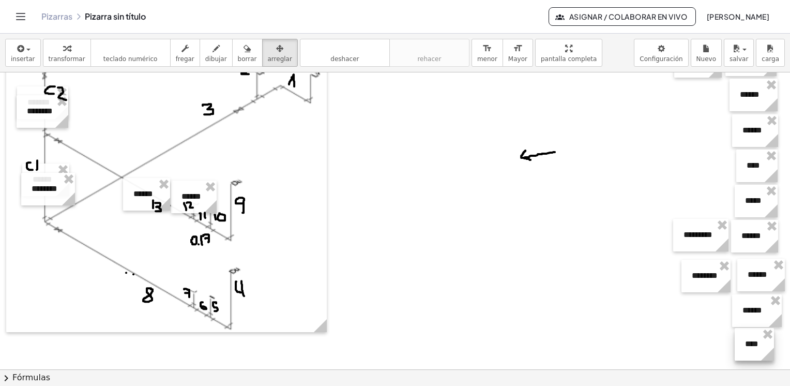
drag, startPoint x: 198, startPoint y: 227, endPoint x: 747, endPoint y: 342, distance: 561.5
click at [747, 342] on div at bounding box center [754, 344] width 39 height 33
drag, startPoint x: 190, startPoint y: 197, endPoint x: 708, endPoint y: 316, distance: 531.3
click at [708, 316] on div at bounding box center [712, 316] width 46 height 33
drag, startPoint x: 144, startPoint y: 193, endPoint x: 701, endPoint y: 349, distance: 578.7
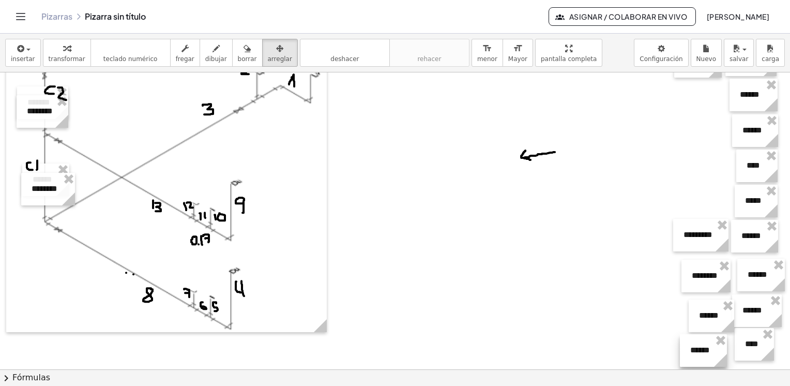
click at [701, 349] on div at bounding box center [703, 350] width 47 height 33
drag, startPoint x: 49, startPoint y: 182, endPoint x: 694, endPoint y: 188, distance: 644.6
click at [694, 188] on div at bounding box center [693, 194] width 54 height 33
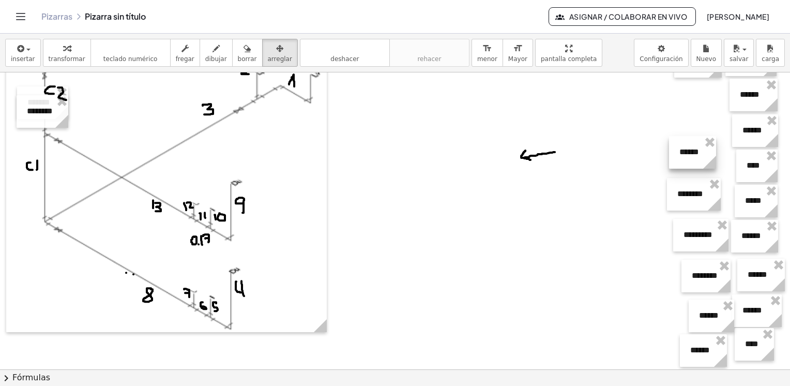
drag, startPoint x: 48, startPoint y: 172, endPoint x: 697, endPoint y: 144, distance: 649.8
click at [697, 144] on div at bounding box center [692, 152] width 47 height 33
drag, startPoint x: 38, startPoint y: 102, endPoint x: 686, endPoint y: 105, distance: 648.2
click at [686, 105] on div at bounding box center [690, 114] width 52 height 33
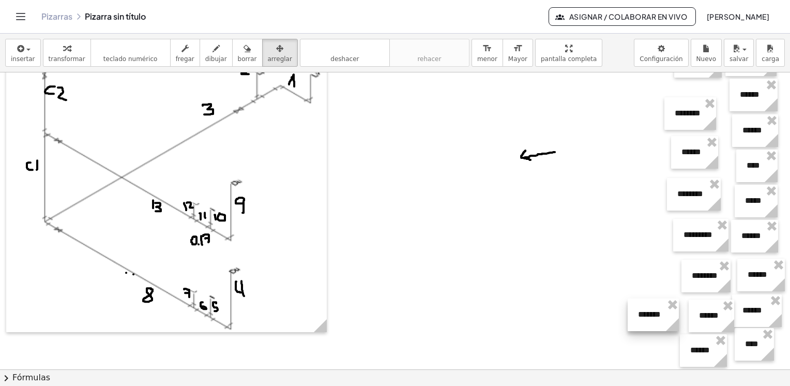
drag, startPoint x: 225, startPoint y: 160, endPoint x: 650, endPoint y: 319, distance: 454.4
click at [650, 319] on div at bounding box center [653, 314] width 51 height 33
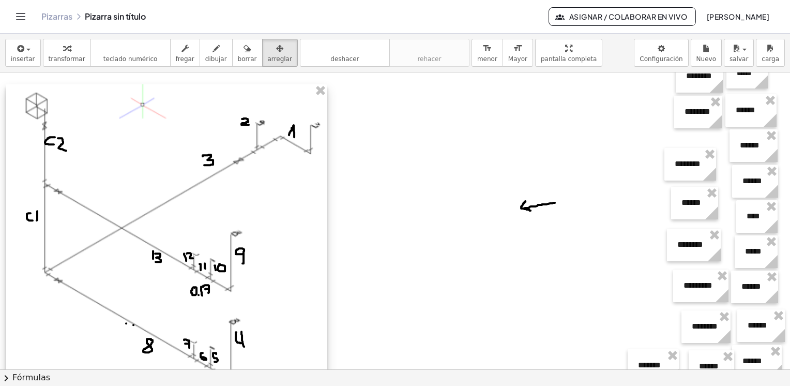
scroll to position [388, 0]
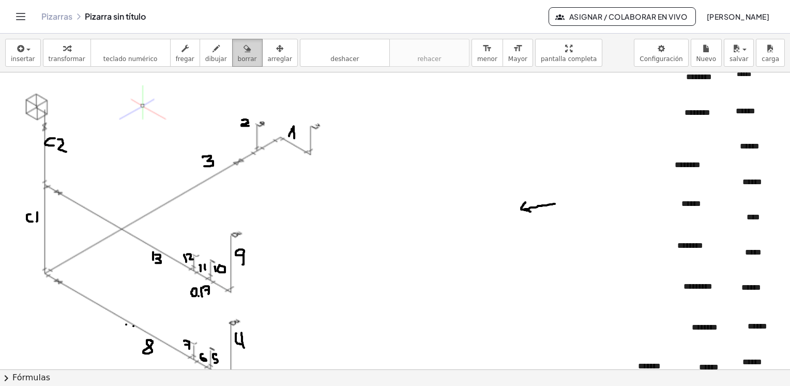
click at [237, 54] on button "borrar" at bounding box center [247, 53] width 31 height 28
click at [238, 56] on span "borrar" at bounding box center [247, 58] width 19 height 7
drag, startPoint x: 202, startPoint y: 146, endPoint x: 212, endPoint y: 142, distance: 10.2
click at [212, 142] on div at bounding box center [395, 279] width 790 height 1190
click at [348, 57] on button "deshacer deshacer" at bounding box center [345, 53] width 90 height 28
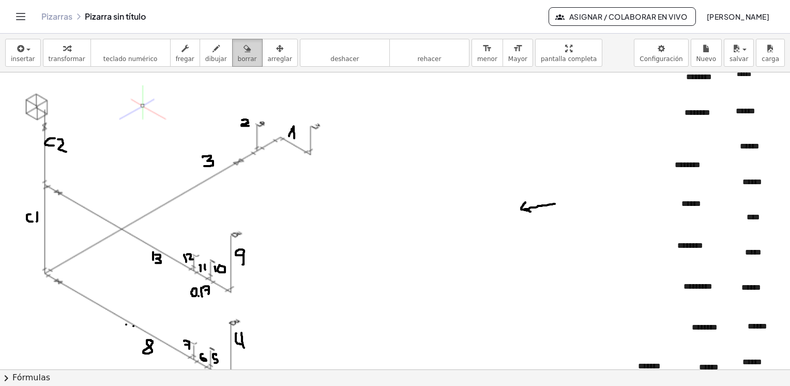
click at [236, 54] on button "borrar" at bounding box center [247, 53] width 31 height 28
drag, startPoint x: 198, startPoint y: 138, endPoint x: 155, endPoint y: 126, distance: 44.6
click at [155, 126] on div at bounding box center [395, 279] width 790 height 1190
click at [244, 52] on icon "button" at bounding box center [247, 48] width 7 height 12
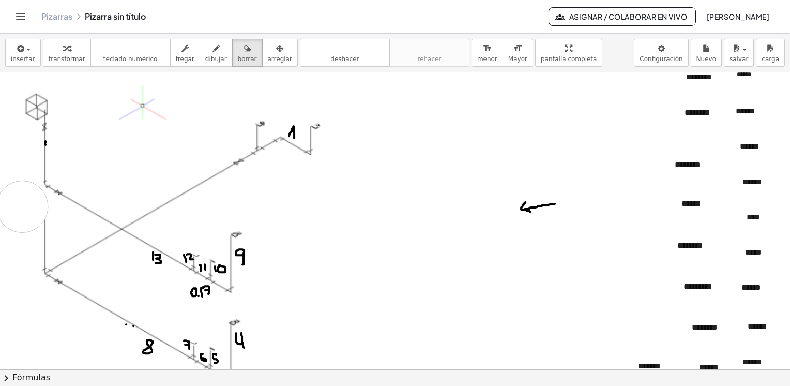
drag, startPoint x: 21, startPoint y: 195, endPoint x: 22, endPoint y: 206, distance: 11.4
click at [22, 206] on div at bounding box center [395, 279] width 790 height 1190
click at [238, 55] on span "borrar" at bounding box center [247, 58] width 19 height 7
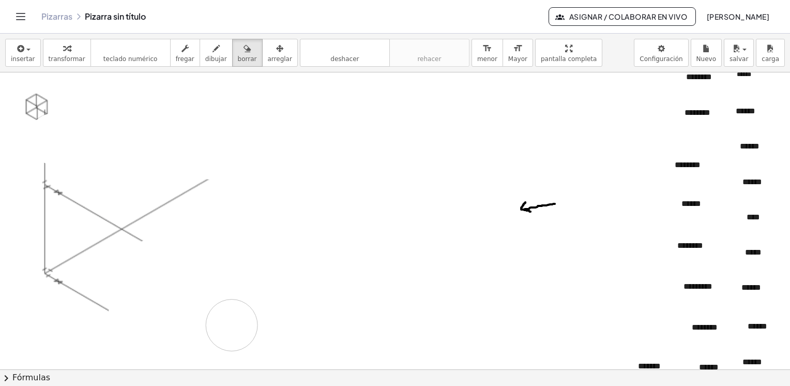
drag, startPoint x: 108, startPoint y: 126, endPoint x: 232, endPoint y: 324, distance: 234.3
click at [232, 324] on div at bounding box center [395, 279] width 790 height 1190
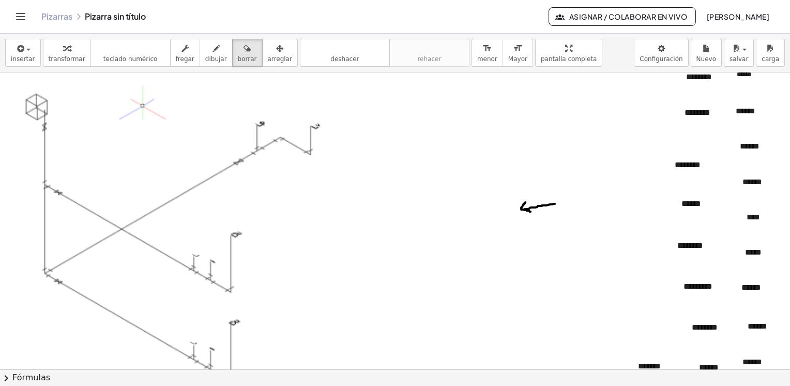
scroll to position [388, 5]
click at [393, 196] on div at bounding box center [395, 279] width 790 height 1190
drag, startPoint x: 428, startPoint y: 203, endPoint x: 515, endPoint y: 213, distance: 87.0
click at [515, 213] on div at bounding box center [395, 279] width 790 height 1190
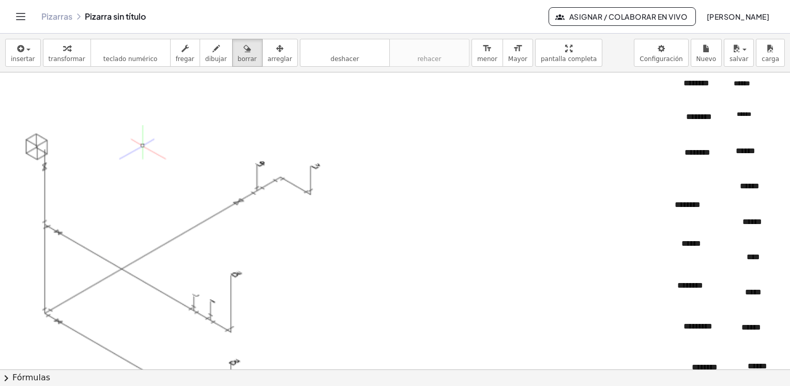
scroll to position [354, 5]
